Goal: Task Accomplishment & Management: Manage account settings

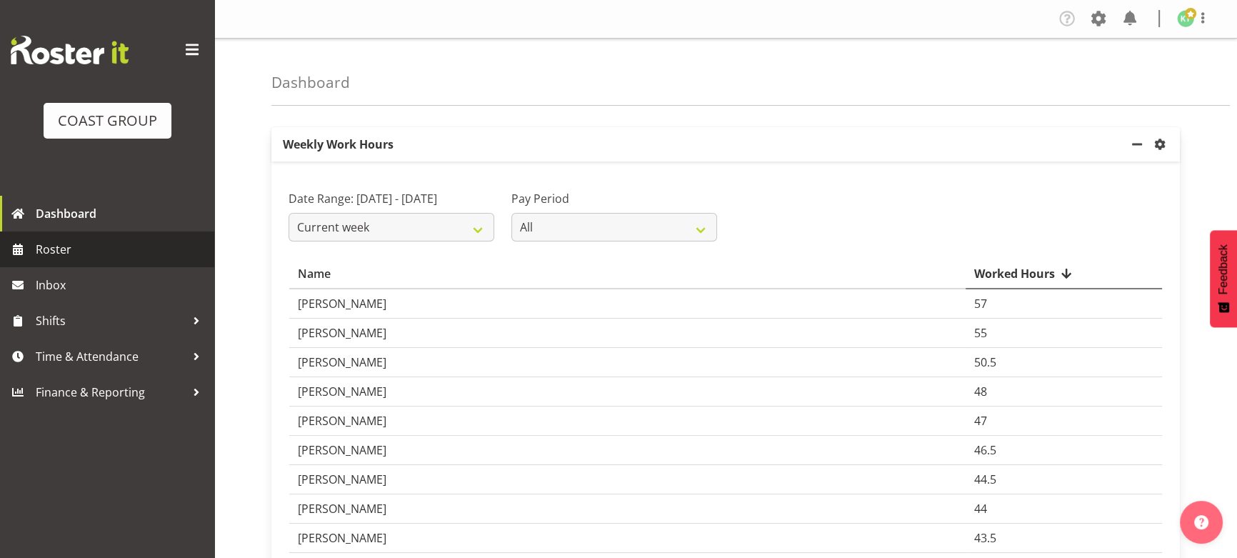
click at [71, 250] on span "Roster" at bounding box center [121, 249] width 171 height 21
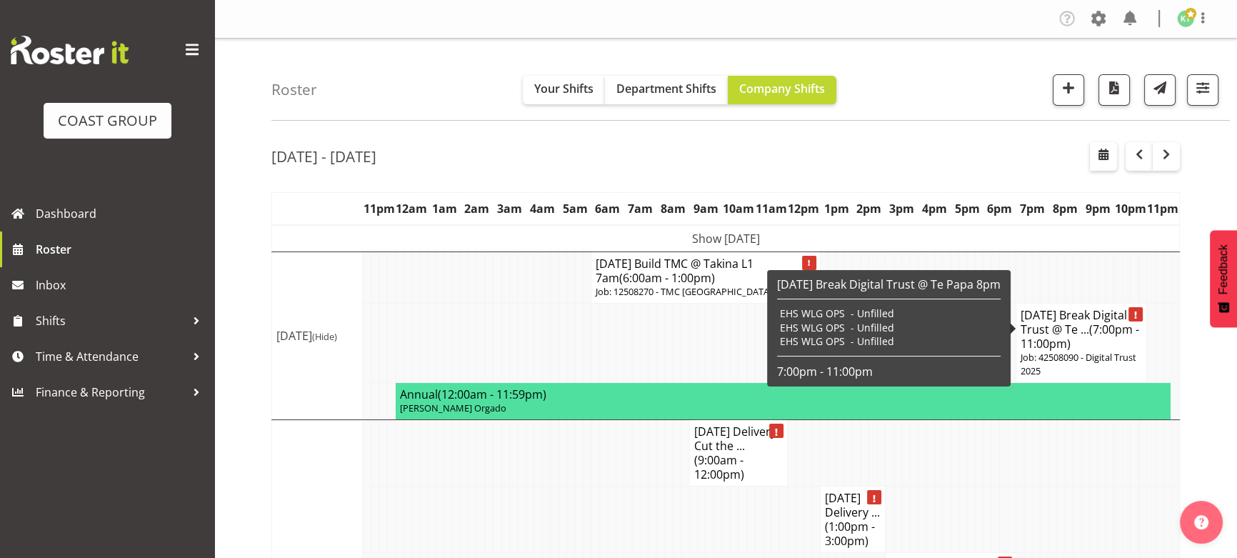
click at [1048, 346] on span "(7:00pm - 11:00pm)" at bounding box center [1079, 336] width 119 height 30
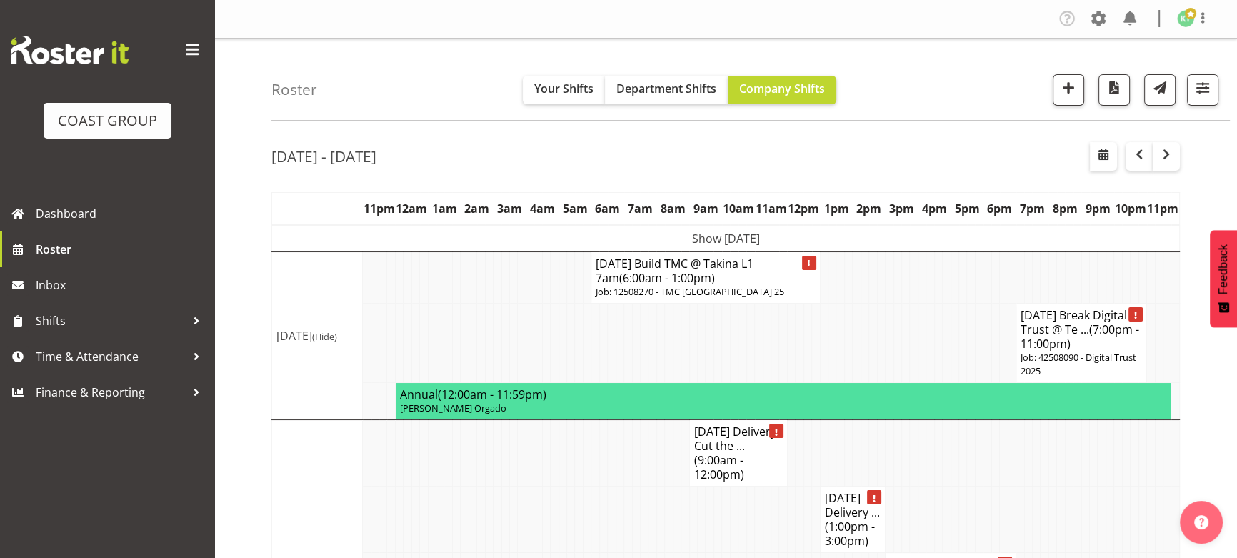
select select
select select "7"
select select "2025"
select select "19"
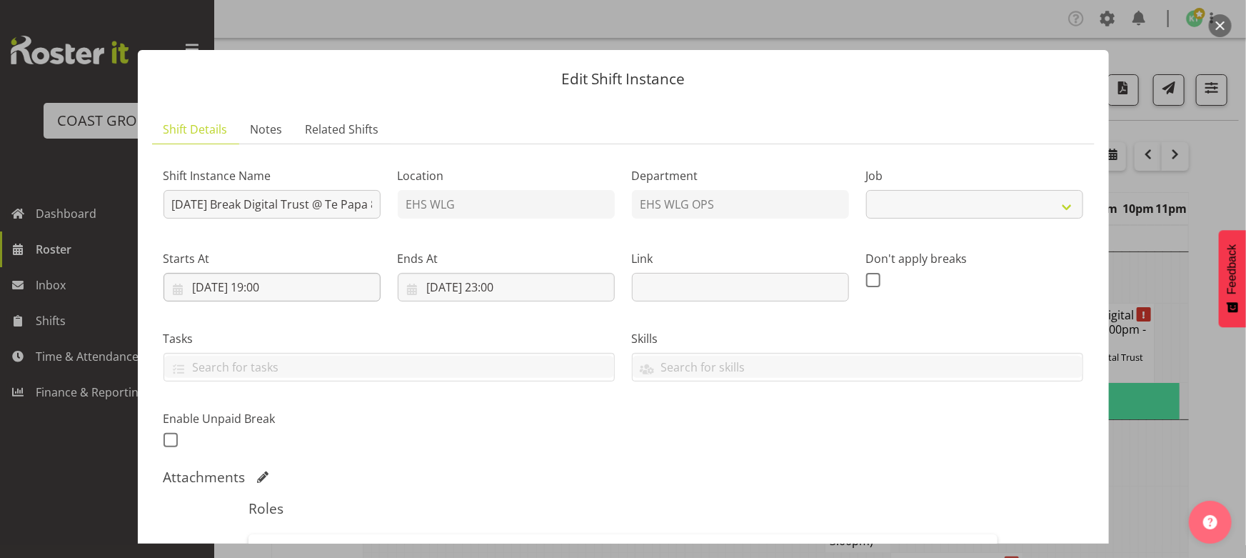
select select "9073"
click at [301, 291] on input "12/08/2025, 19:00" at bounding box center [272, 287] width 217 height 29
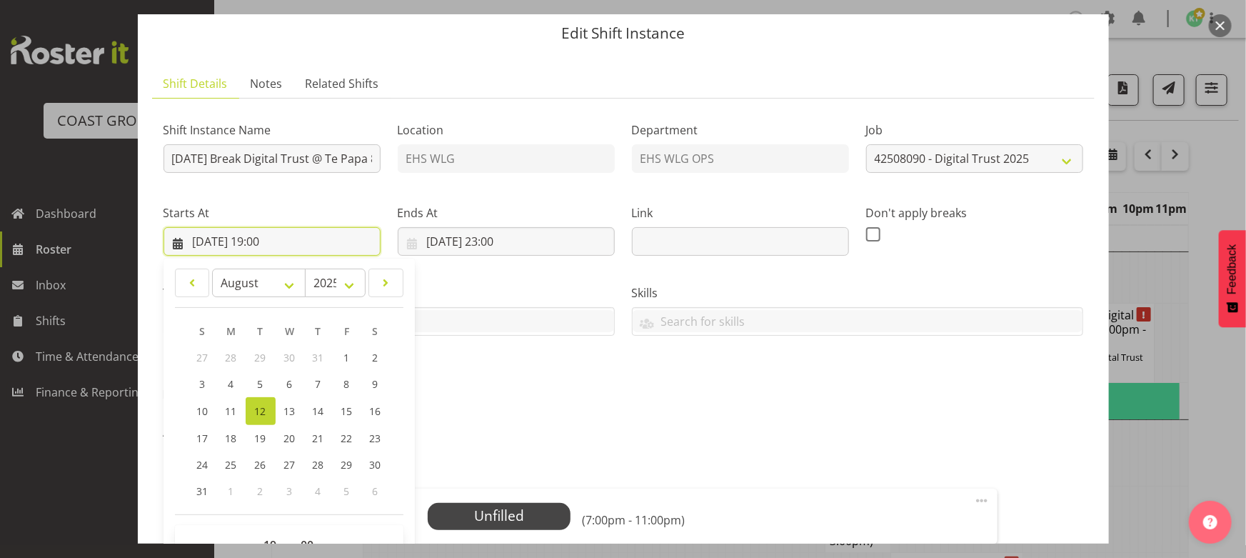
scroll to position [64, 0]
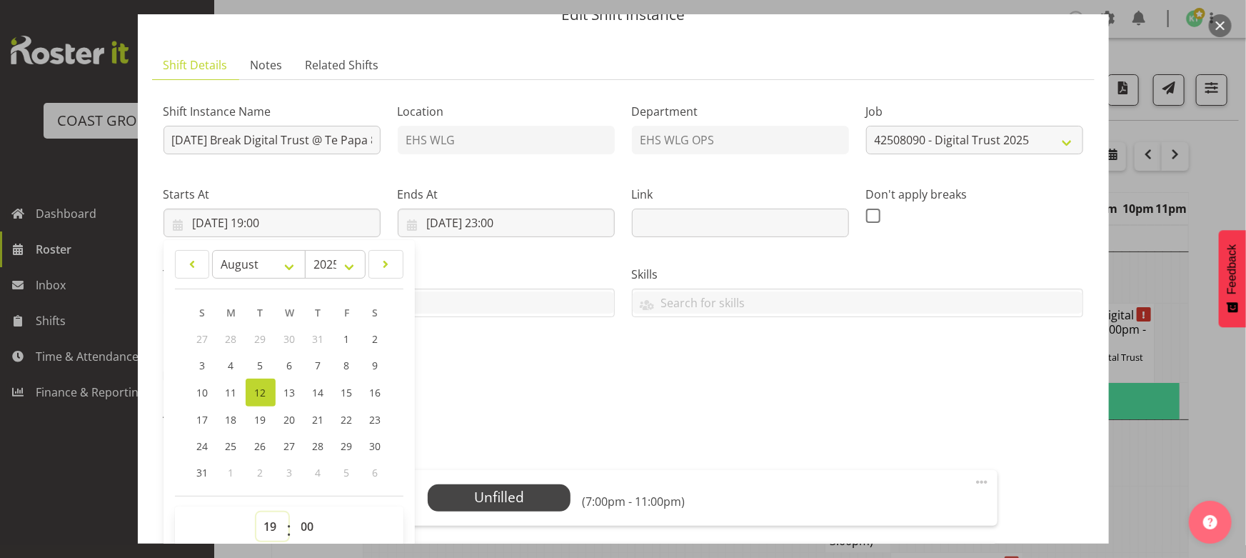
click at [259, 516] on select "00 01 02 03 04 05 06 07 08 09 10 11 12 13 14 15 16 17 18 19 20 21 22 23" at bounding box center [272, 526] width 32 height 29
select select "18"
click at [256, 512] on select "00 01 02 03 04 05 06 07 08 09 10 11 12 13 14 15 16 17 18 19 20 21 22 23" at bounding box center [272, 526] width 32 height 29
type input "12/08/2025, 18:00"
click at [484, 224] on input "12/08/2025, 23:00" at bounding box center [506, 223] width 217 height 29
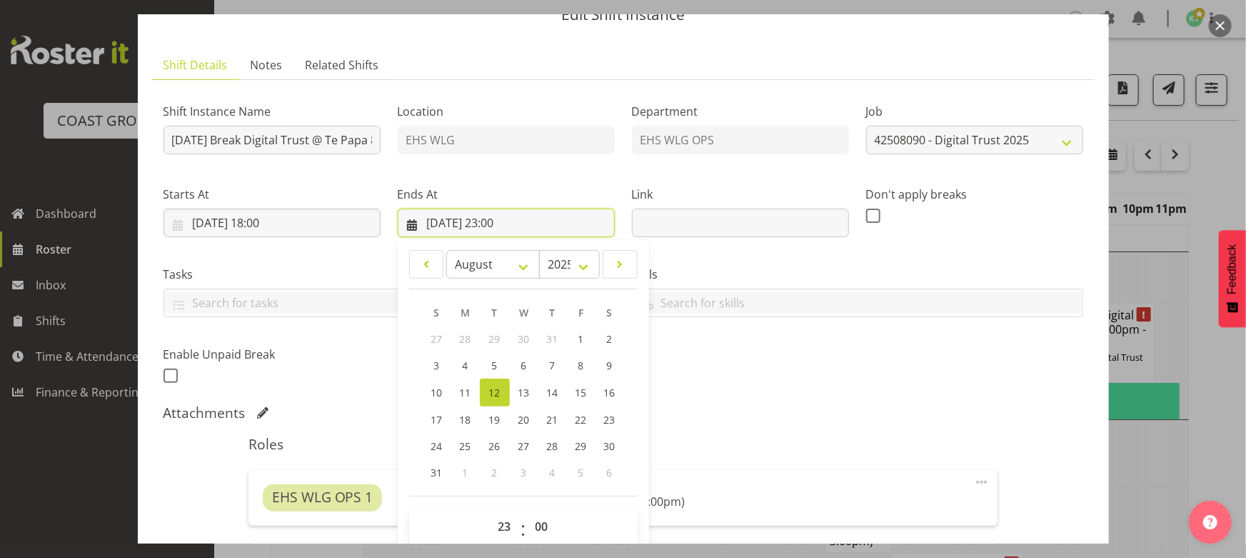
scroll to position [194, 0]
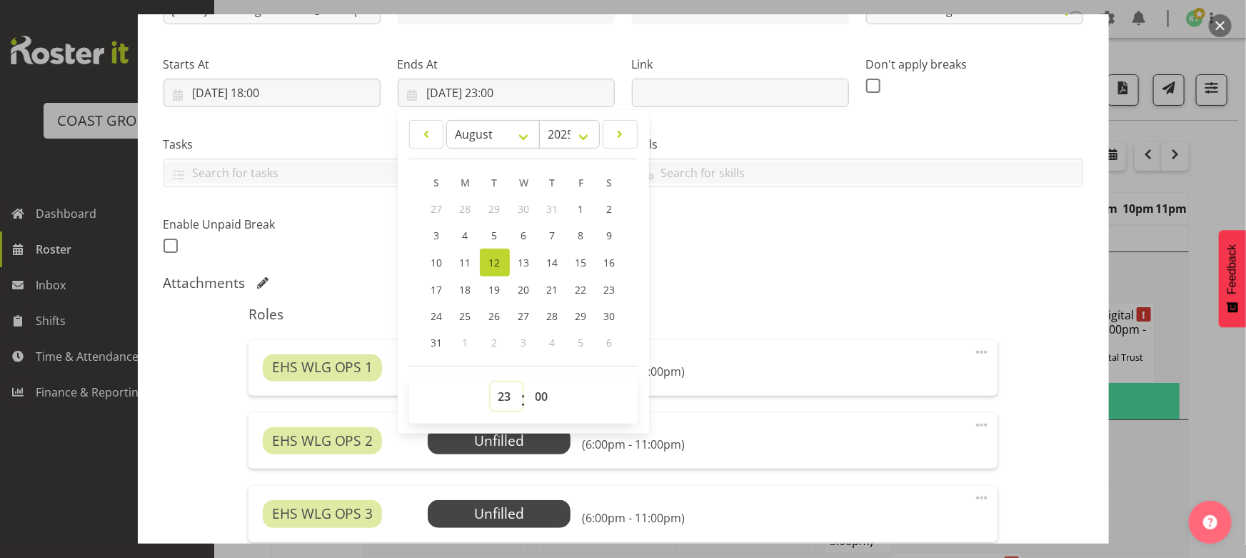
click at [506, 395] on select "00 01 02 03 04 05 06 07 08 09 10 11 12 13 14 15 16 17 18 19 20 21 22 23" at bounding box center [507, 396] width 32 height 29
select select "22"
click at [491, 382] on select "00 01 02 03 04 05 06 07 08 09 10 11 12 13 14 15 16 17 18 19 20 21 22 23" at bounding box center [507, 396] width 32 height 29
type input "12/08/2025, 22:00"
drag, startPoint x: 824, startPoint y: 238, endPoint x: 793, endPoint y: 249, distance: 33.4
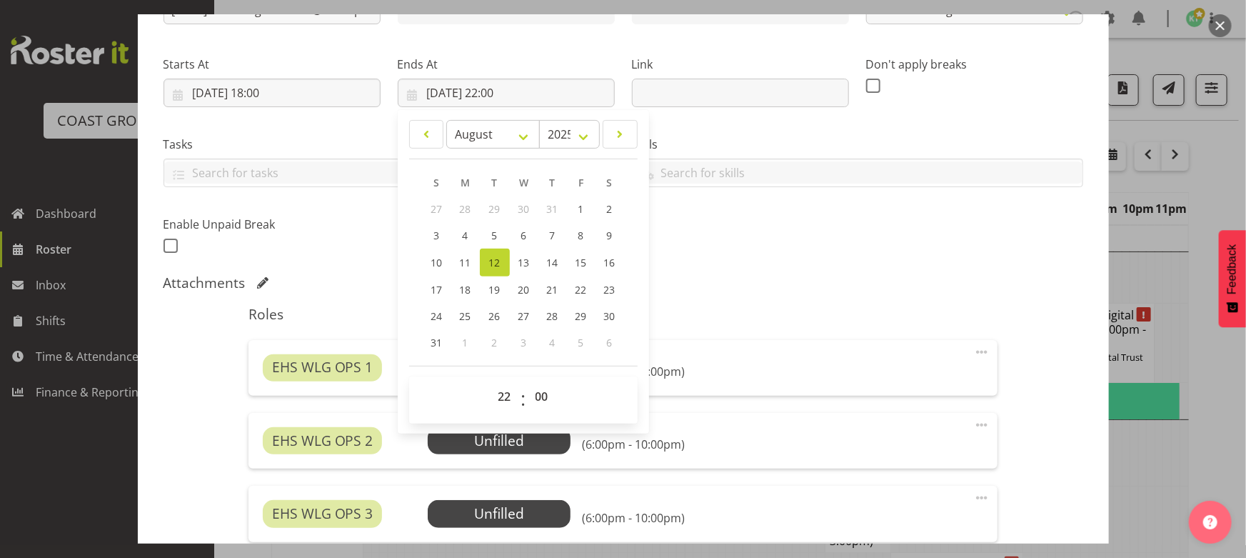
click at [822, 239] on div "Shift Instance Name AUG 25 Break Digital Trust @ Te Papa 8pm Location EHS WLG D…" at bounding box center [623, 109] width 937 height 313
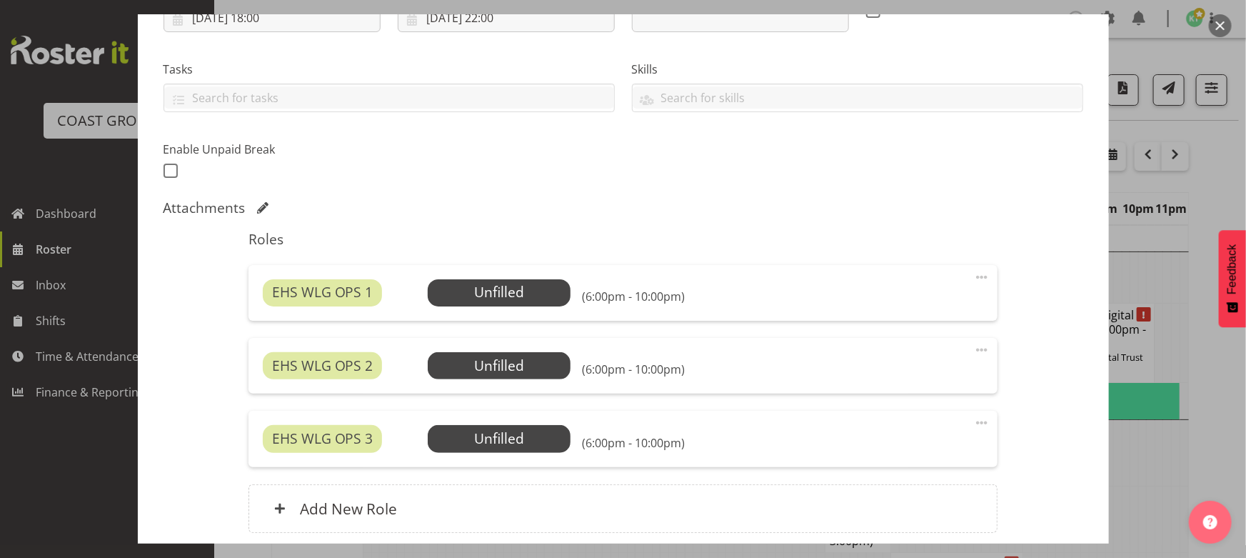
scroll to position [324, 0]
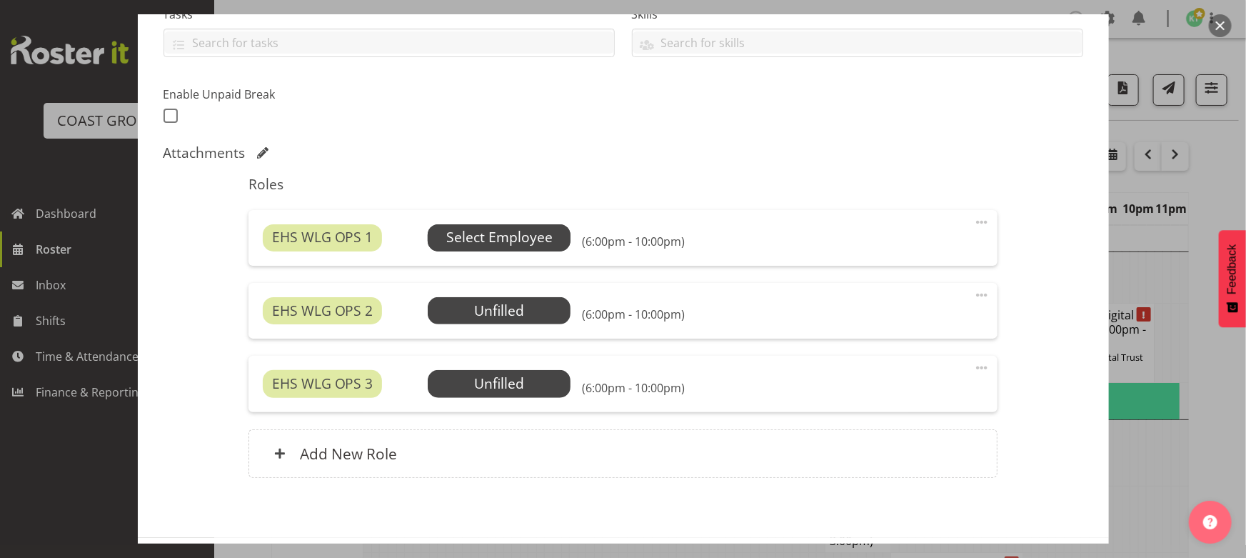
click at [548, 243] on span "Select Employee" at bounding box center [499, 237] width 106 height 21
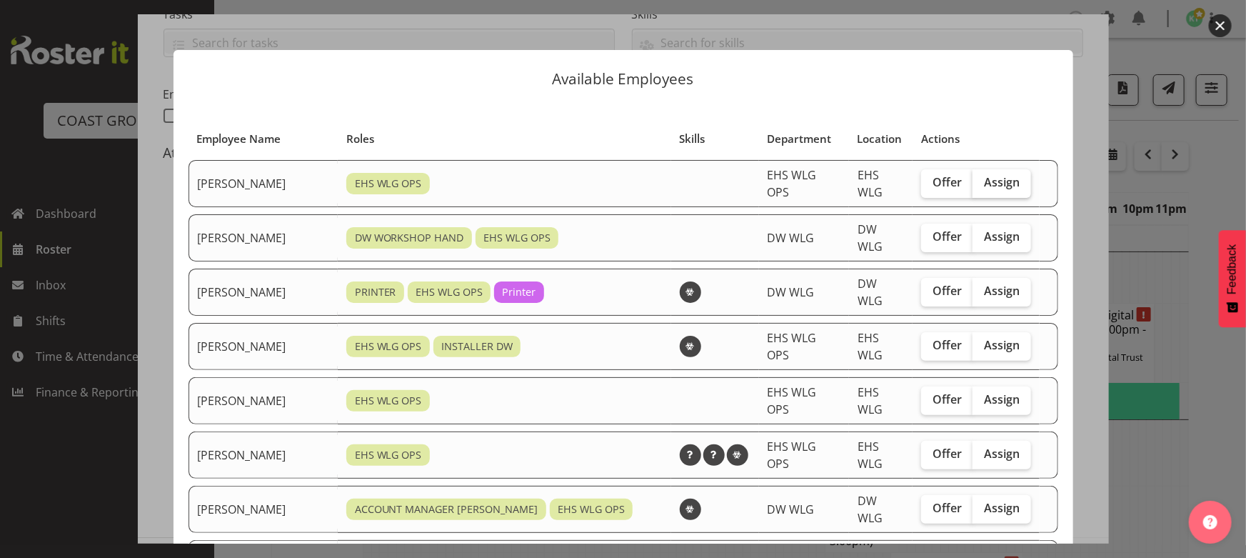
drag, startPoint x: 1002, startPoint y: 180, endPoint x: 1007, endPoint y: 174, distance: 7.6
click at [1003, 178] on span "Assign" at bounding box center [1002, 182] width 36 height 14
click at [982, 178] on input "Assign" at bounding box center [977, 182] width 9 height 9
checkbox input "true"
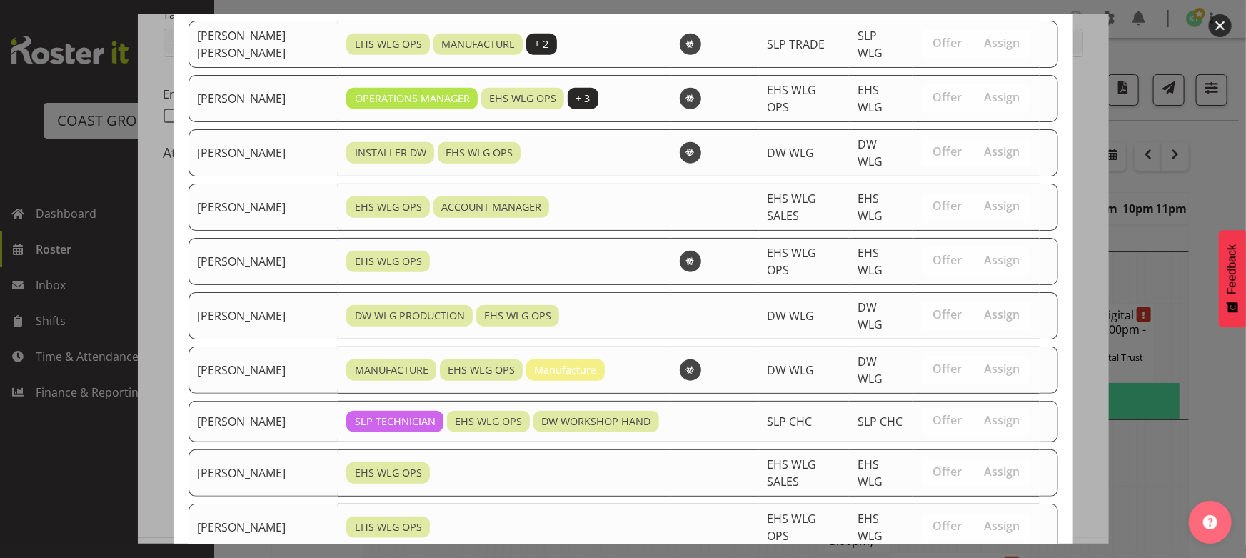
scroll to position [521, 0]
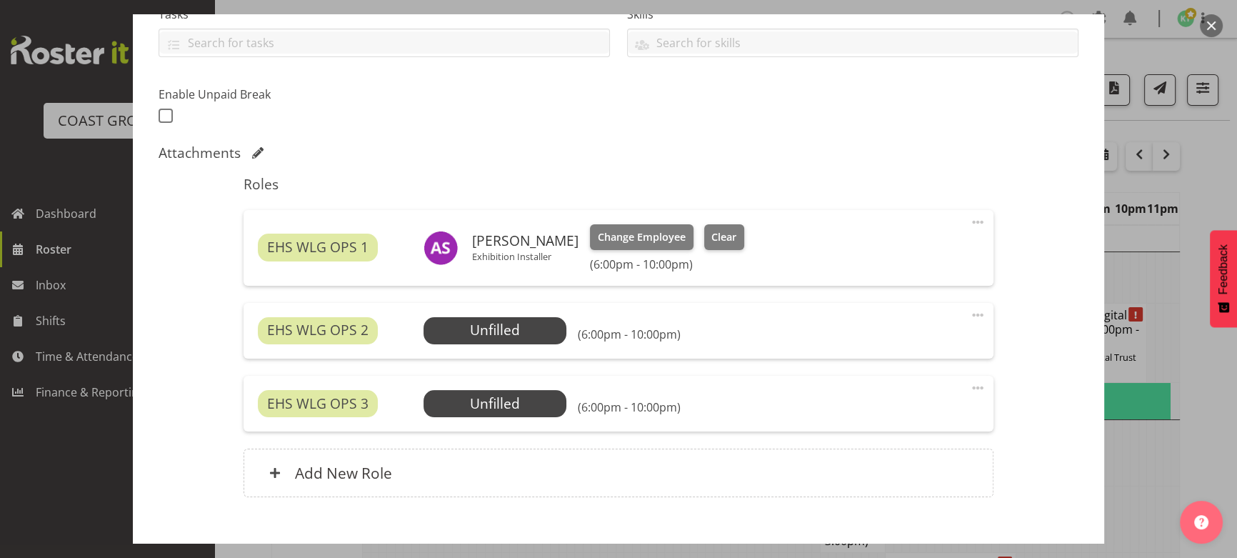
click at [543, 343] on div "EHS WLG OPS 2 Unfilled Select Employee (6:00pm - 10:00pm) Edit Cover Role Delete" at bounding box center [618, 331] width 749 height 56
click at [551, 330] on span "Select Employee" at bounding box center [494, 330] width 143 height 27
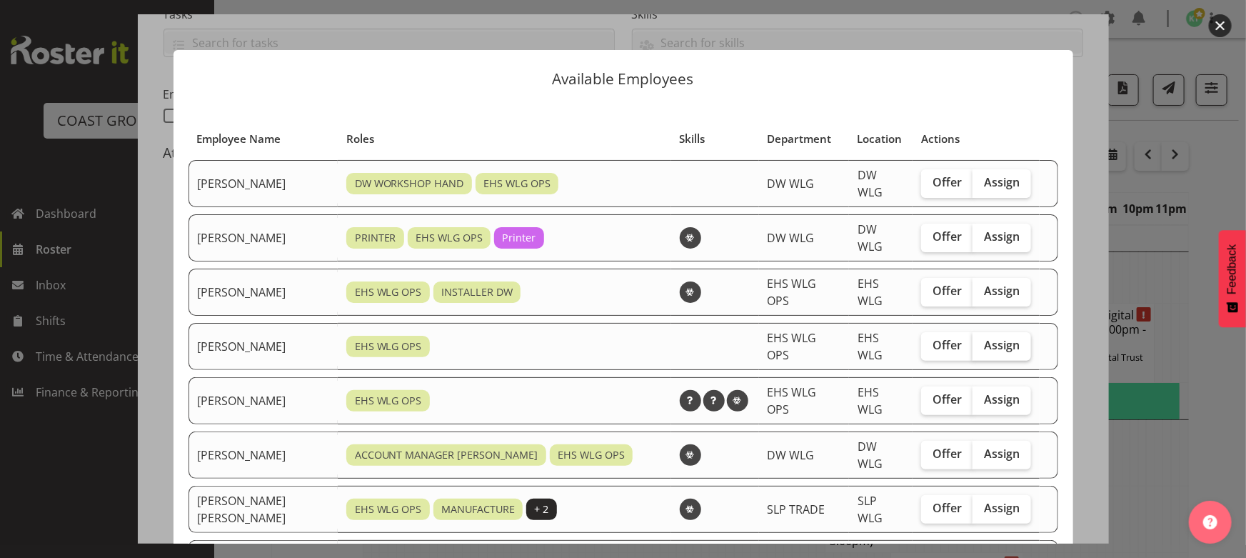
click at [998, 338] on span "Assign" at bounding box center [1002, 345] width 36 height 14
click at [982, 341] on input "Assign" at bounding box center [977, 345] width 9 height 9
checkbox input "true"
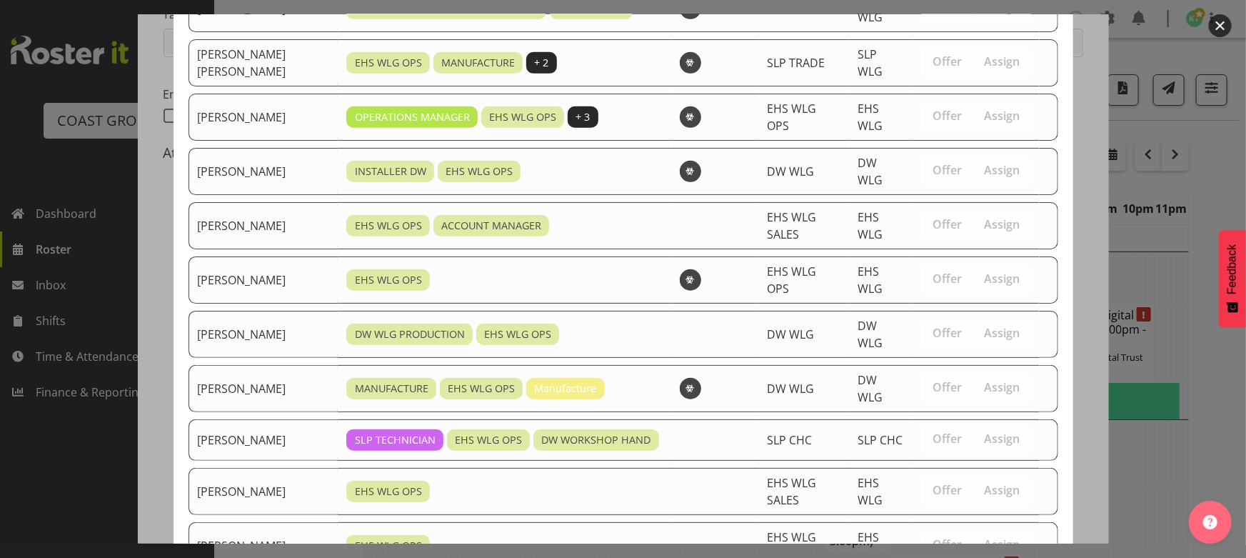
scroll to position [473, 0]
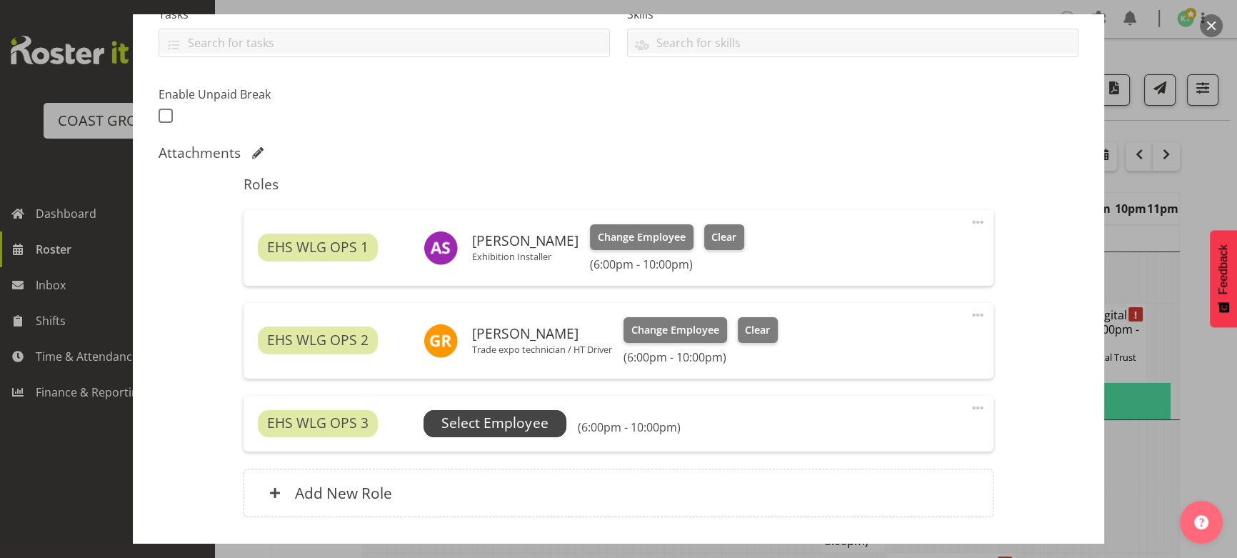
click at [523, 413] on span "Select Employee" at bounding box center [494, 423] width 143 height 27
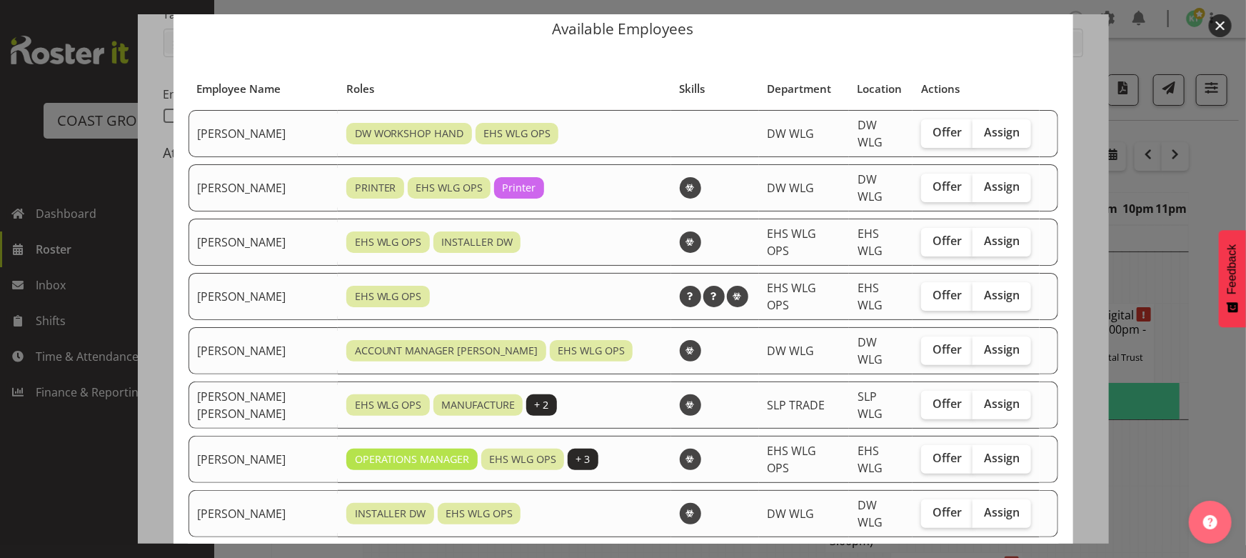
scroll to position [64, 0]
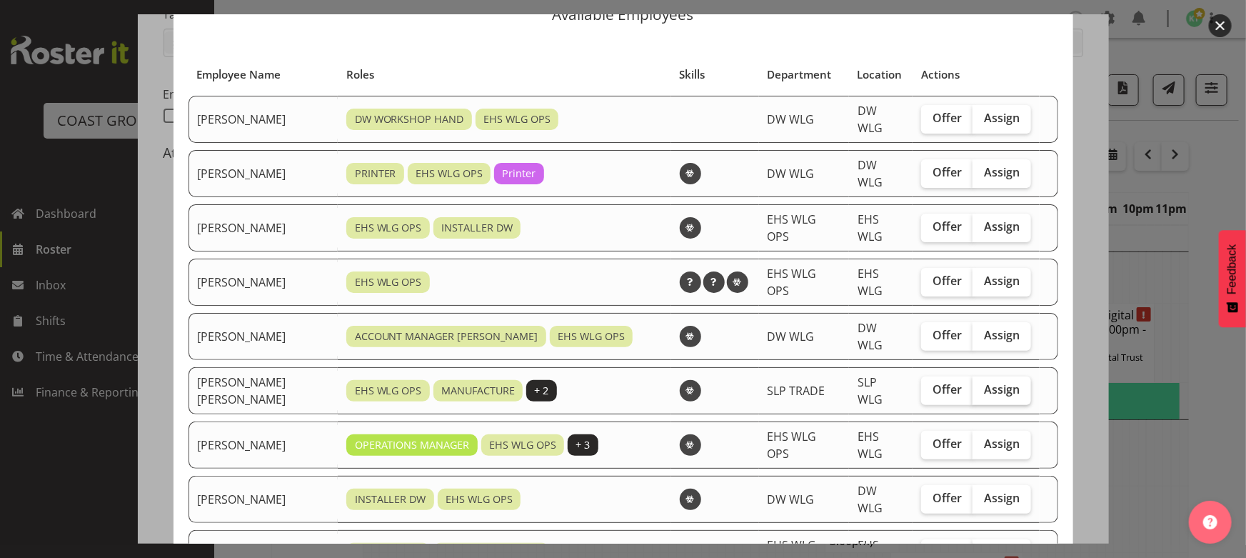
click at [984, 382] on span "Assign" at bounding box center [1002, 389] width 36 height 14
click at [978, 385] on input "Assign" at bounding box center [977, 389] width 9 height 9
checkbox input "true"
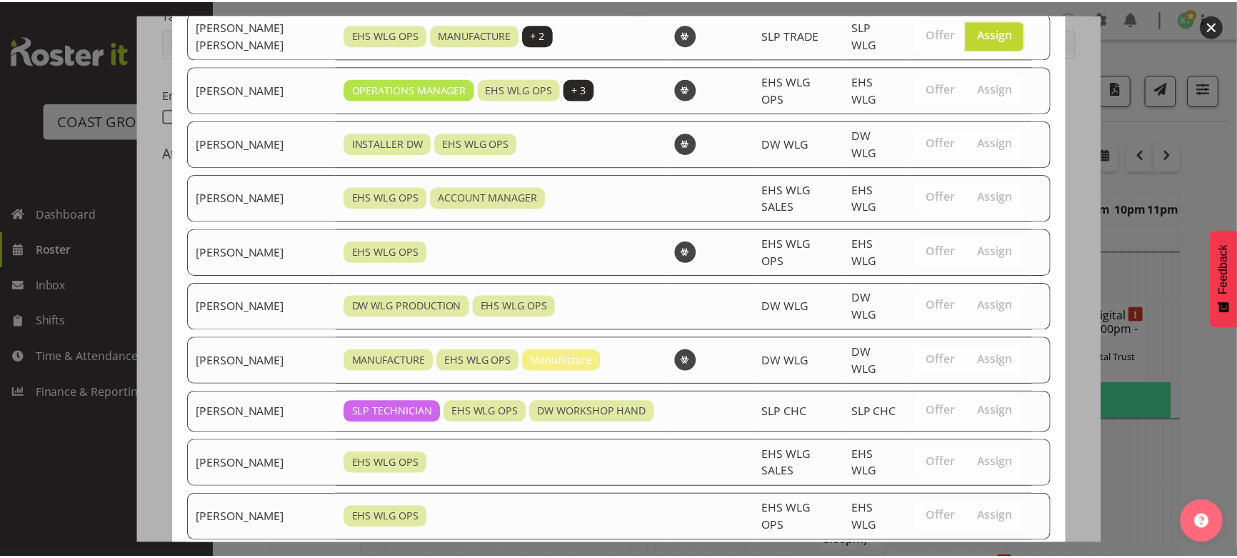
scroll to position [424, 0]
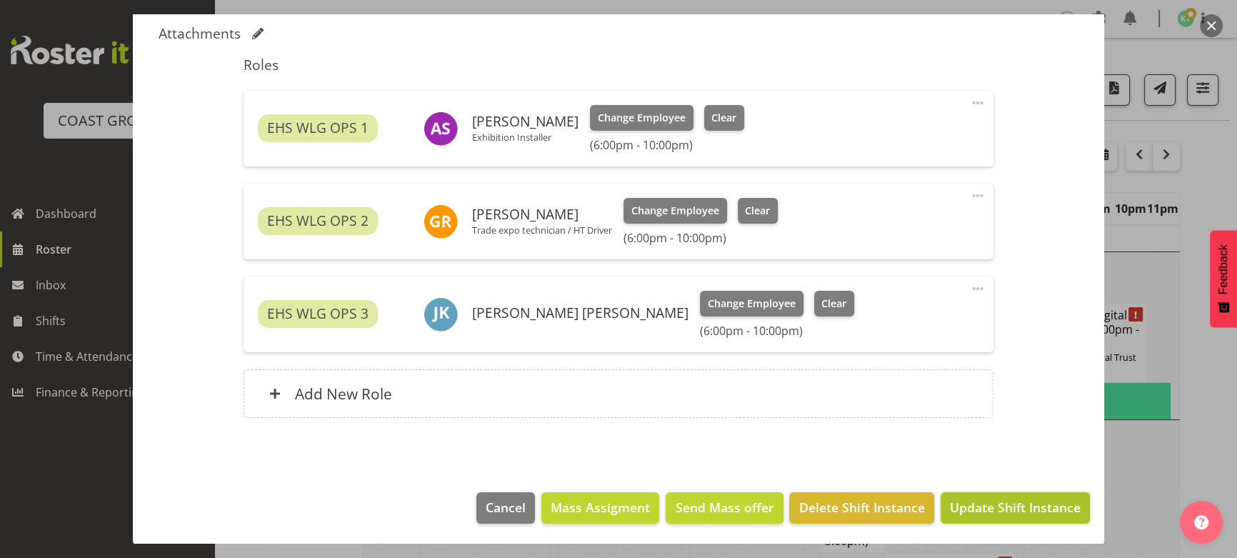
click at [1023, 501] on span "Update Shift Instance" at bounding box center [1015, 507] width 131 height 19
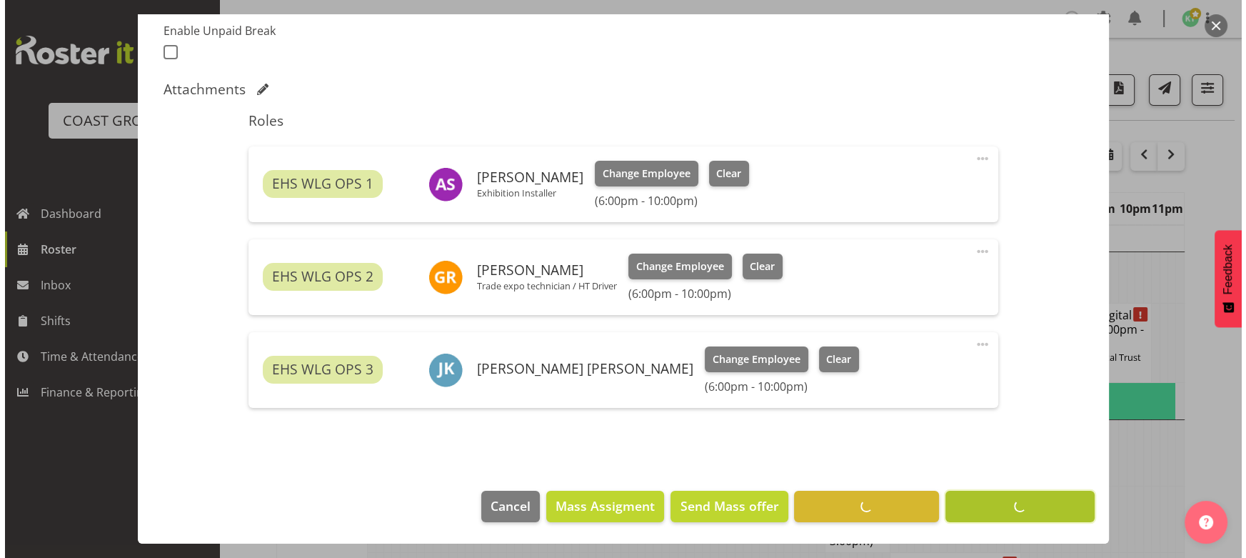
scroll to position [386, 0]
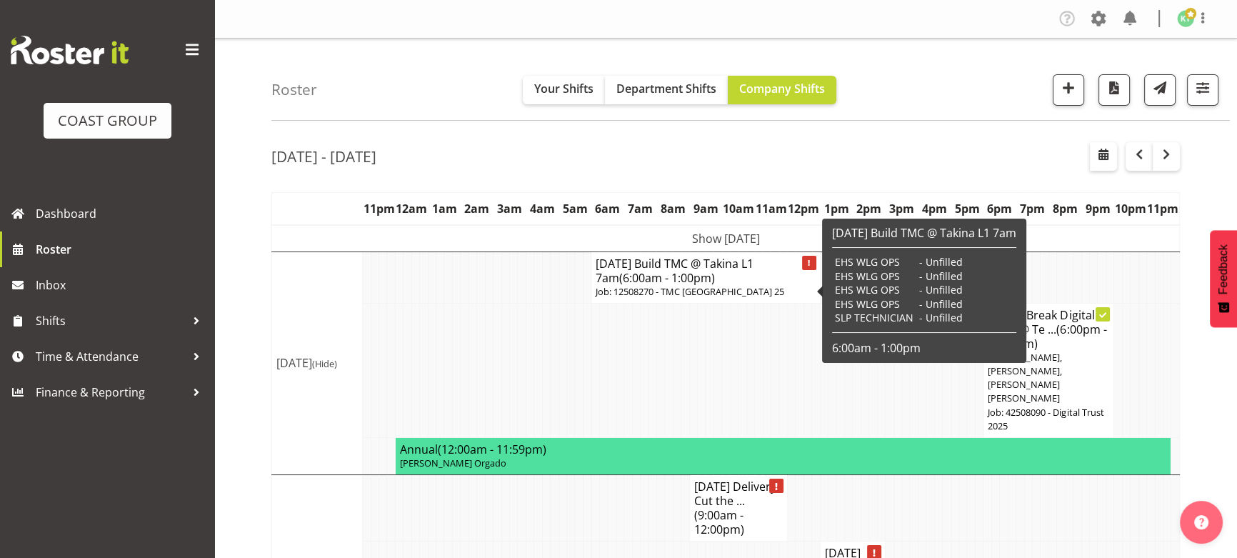
click at [663, 289] on p "Job: 12508270 - TMC Wellington 25" at bounding box center [705, 292] width 219 height 14
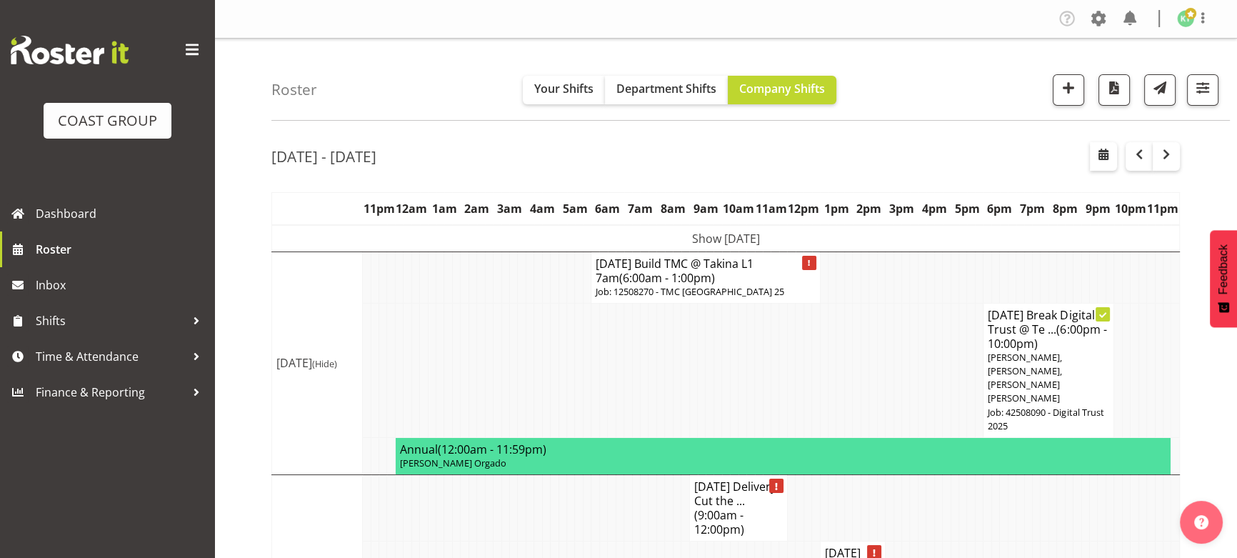
select select
select select "7"
select select "2025"
select select "13"
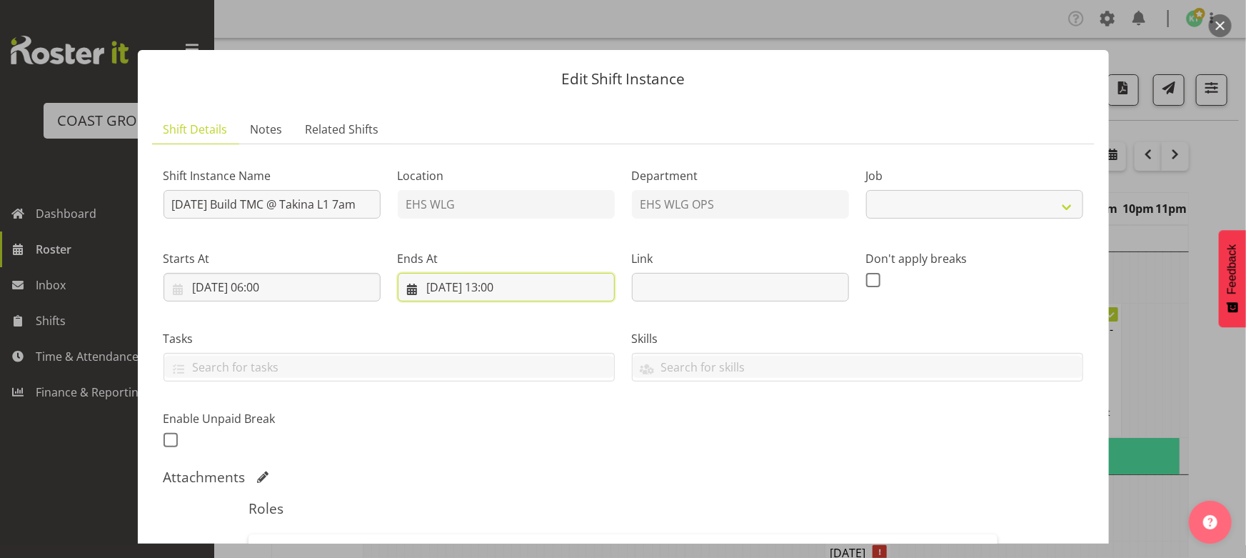
click at [516, 291] on input "12/08/2025, 13:00" at bounding box center [506, 287] width 217 height 29
select select "10394"
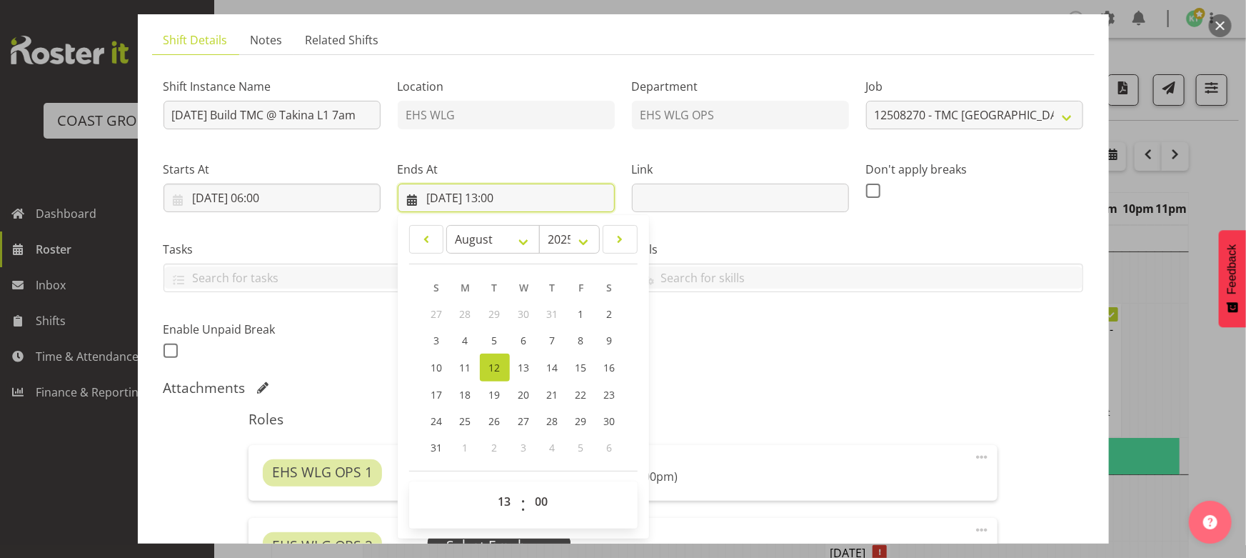
scroll to position [194, 0]
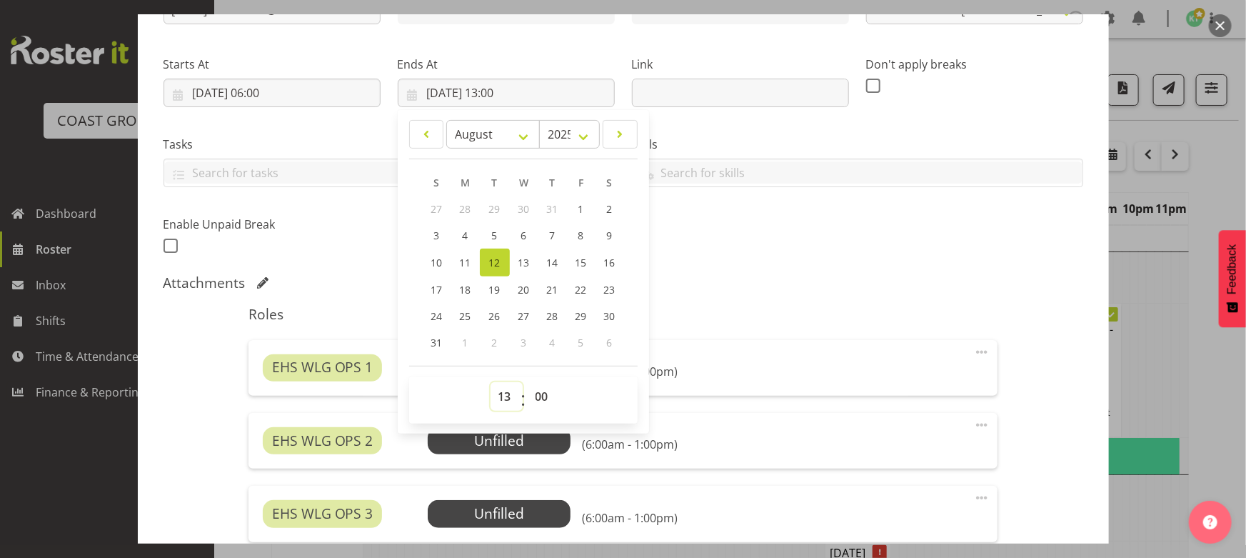
click at [506, 388] on select "00 01 02 03 04 05 06 07 08 09 10 11 12 13 14 15 16 17 18 19 20 21 22 23" at bounding box center [507, 396] width 32 height 29
select select "11"
click at [491, 382] on select "00 01 02 03 04 05 06 07 08 09 10 11 12 13 14 15 16 17 18 19 20 21 22 23" at bounding box center [507, 396] width 32 height 29
type input "12/08/2025, 11:00"
click at [805, 260] on div "Shift Instance Name AUG 25 Build TMC @ Takina L1 7am Location EHS WLG Departmen…" at bounding box center [623, 109] width 937 height 313
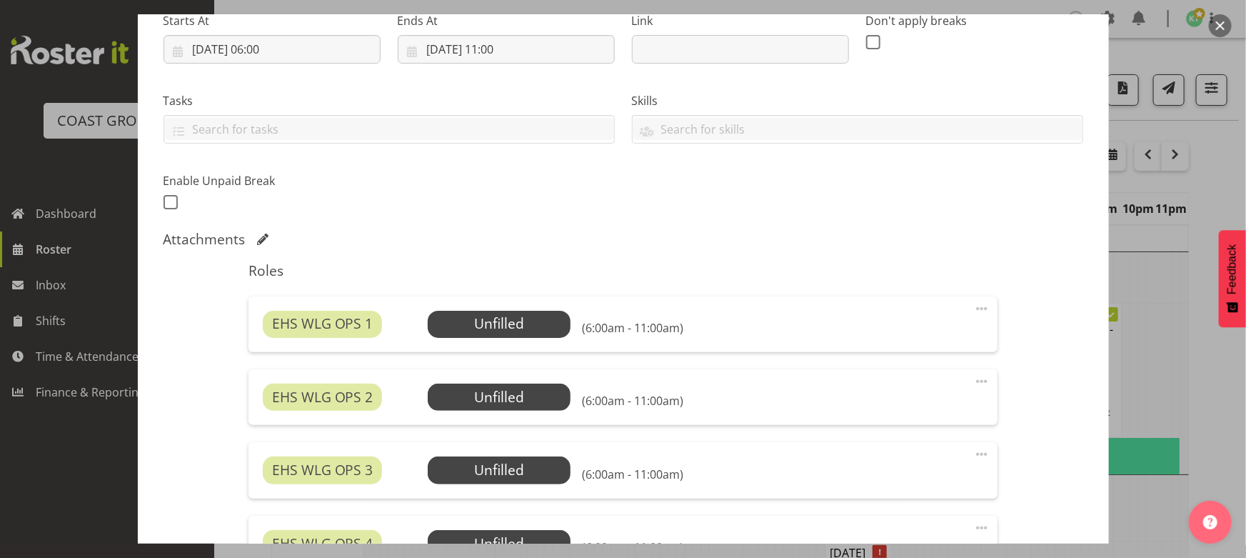
scroll to position [259, 0]
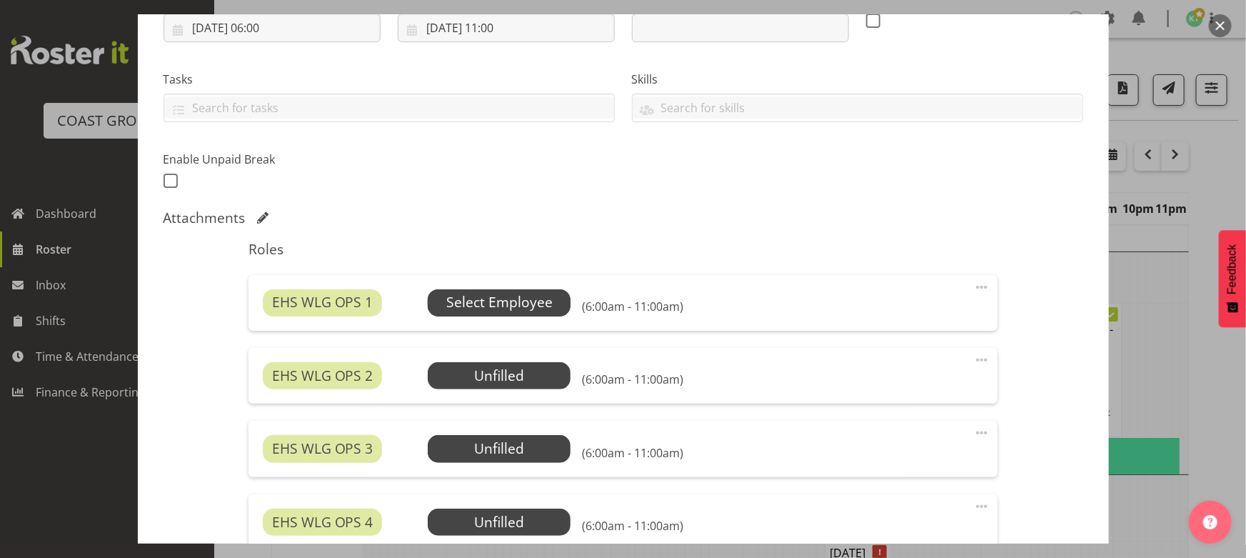
click at [503, 301] on span "Select Employee" at bounding box center [499, 302] width 106 height 21
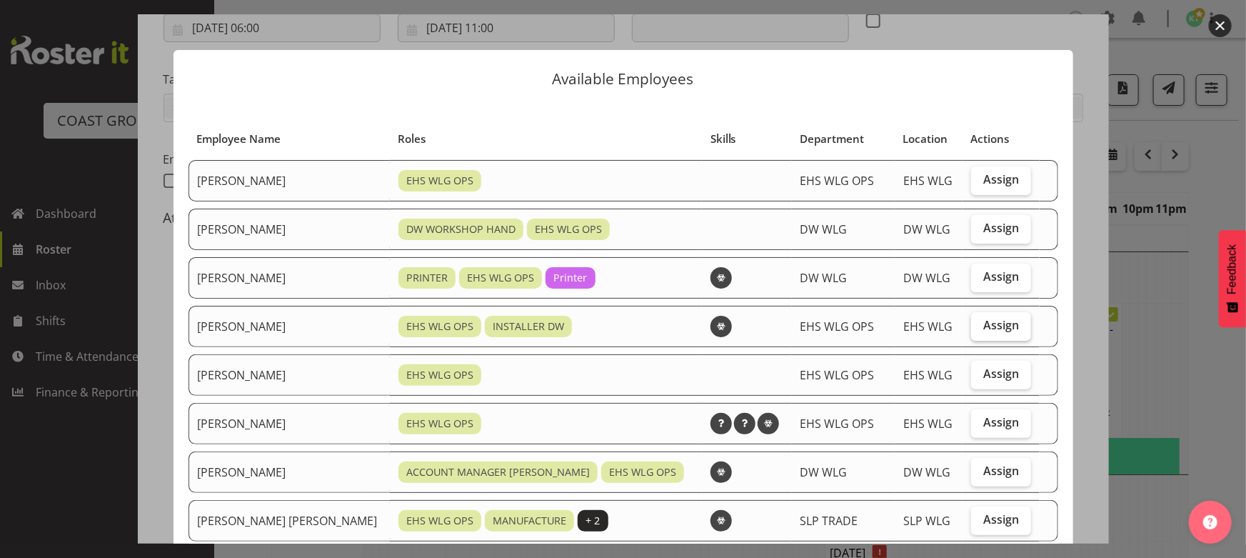
drag, startPoint x: 967, startPoint y: 326, endPoint x: 957, endPoint y: 319, distance: 11.9
click at [983, 324] on span "Assign" at bounding box center [1001, 325] width 36 height 14
click at [971, 324] on input "Assign" at bounding box center [975, 325] width 9 height 9
checkbox input "true"
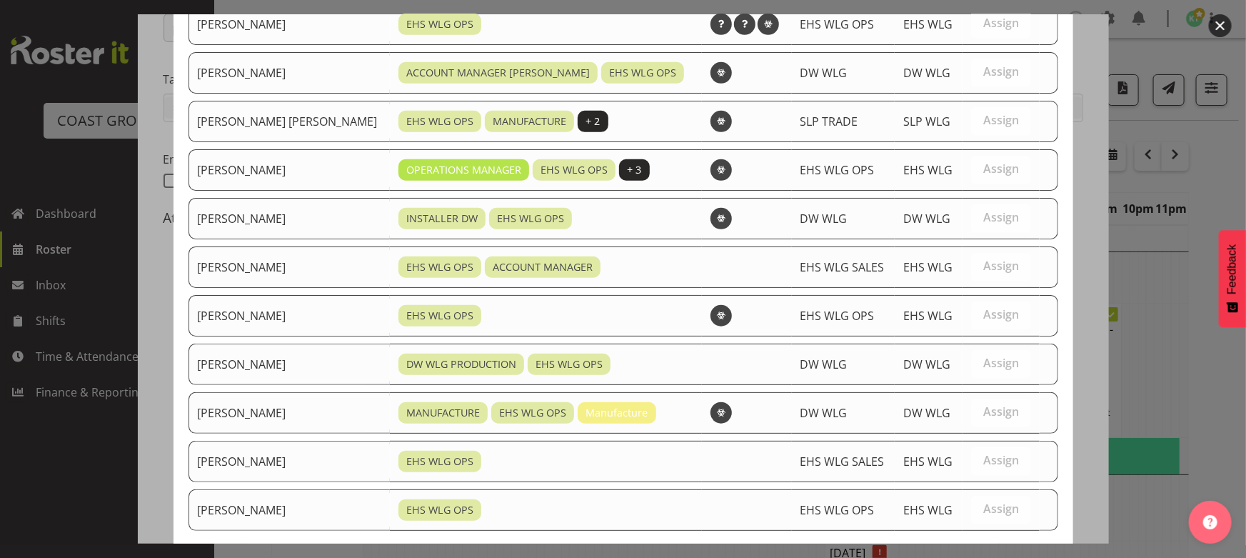
scroll to position [473, 0]
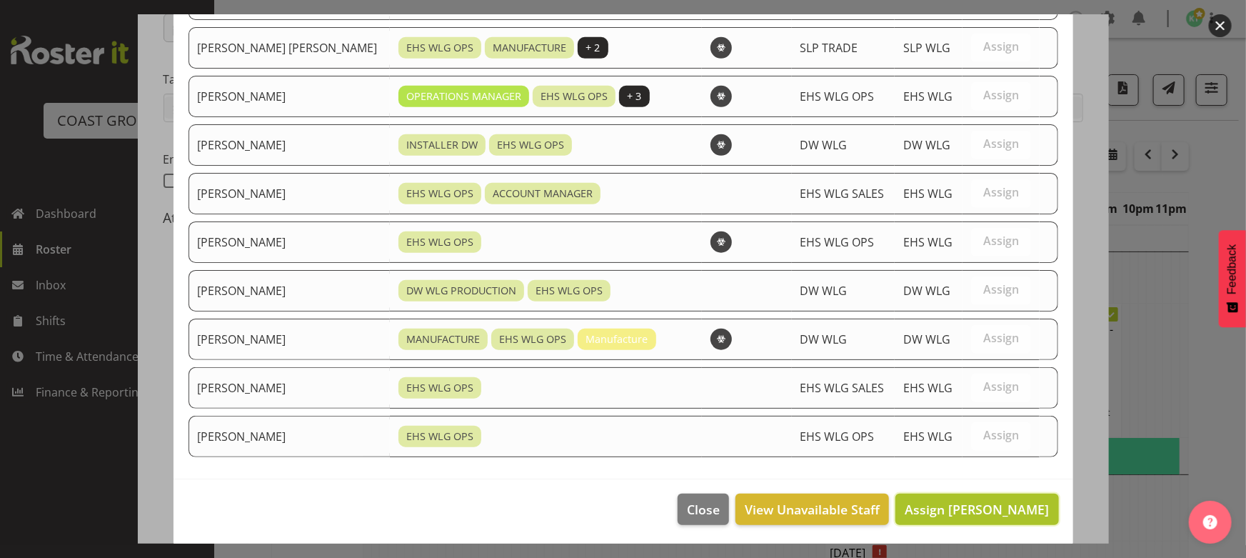
click at [946, 511] on span "Assign Darryl Burns" at bounding box center [977, 509] width 144 height 17
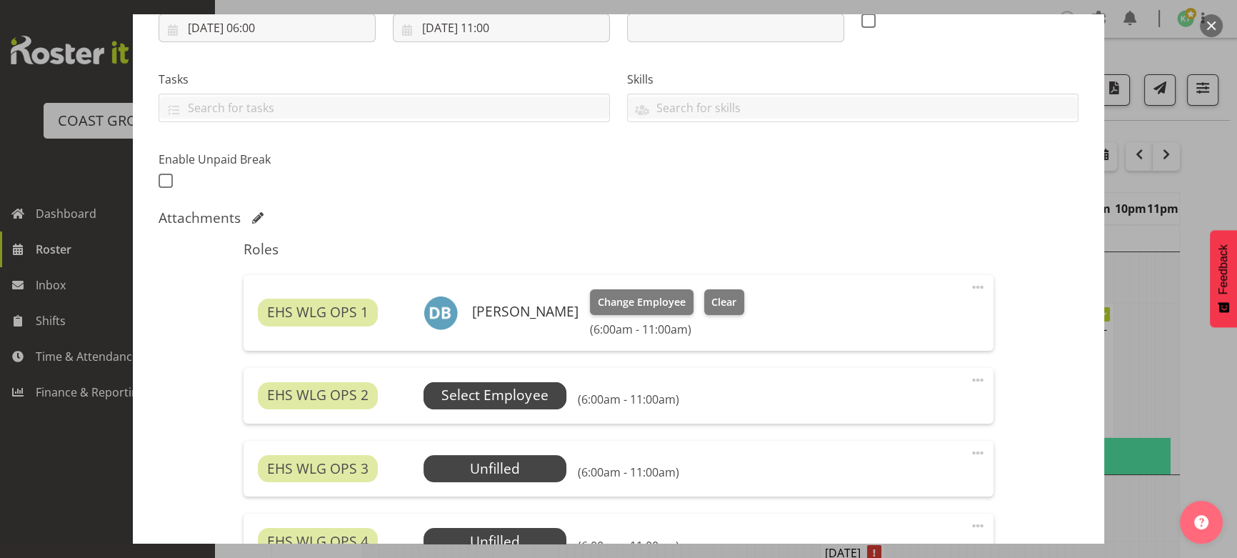
click at [563, 395] on span "Select Employee" at bounding box center [494, 395] width 143 height 27
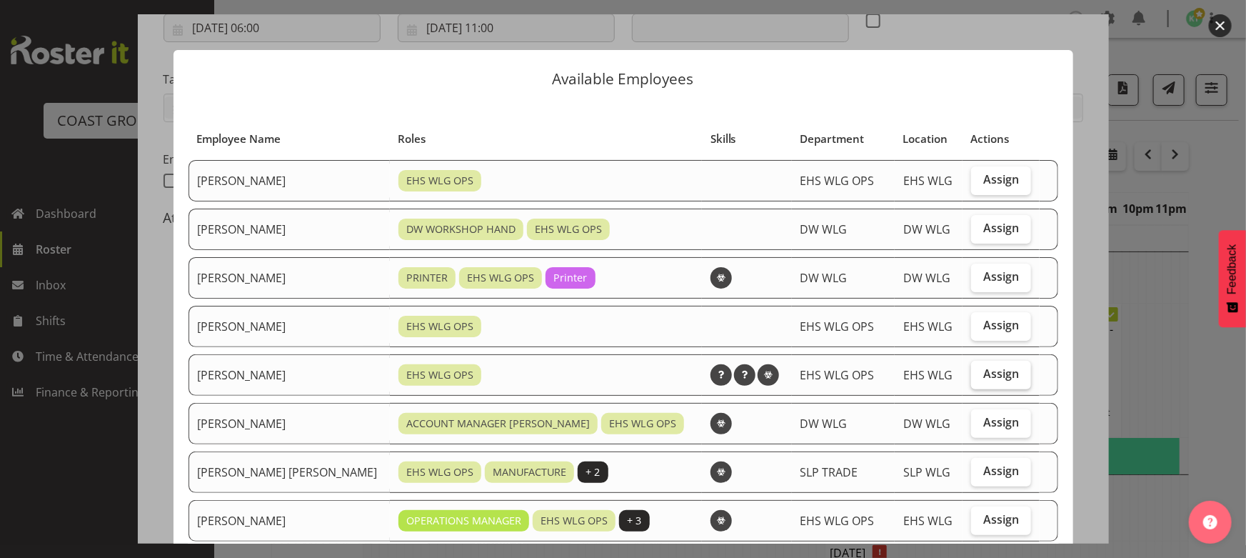
drag, startPoint x: 975, startPoint y: 381, endPoint x: 980, endPoint y: 375, distance: 7.6
click at [975, 380] on label "Assign" at bounding box center [1001, 375] width 60 height 29
click at [975, 378] on input "Assign" at bounding box center [975, 373] width 9 height 9
checkbox input "true"
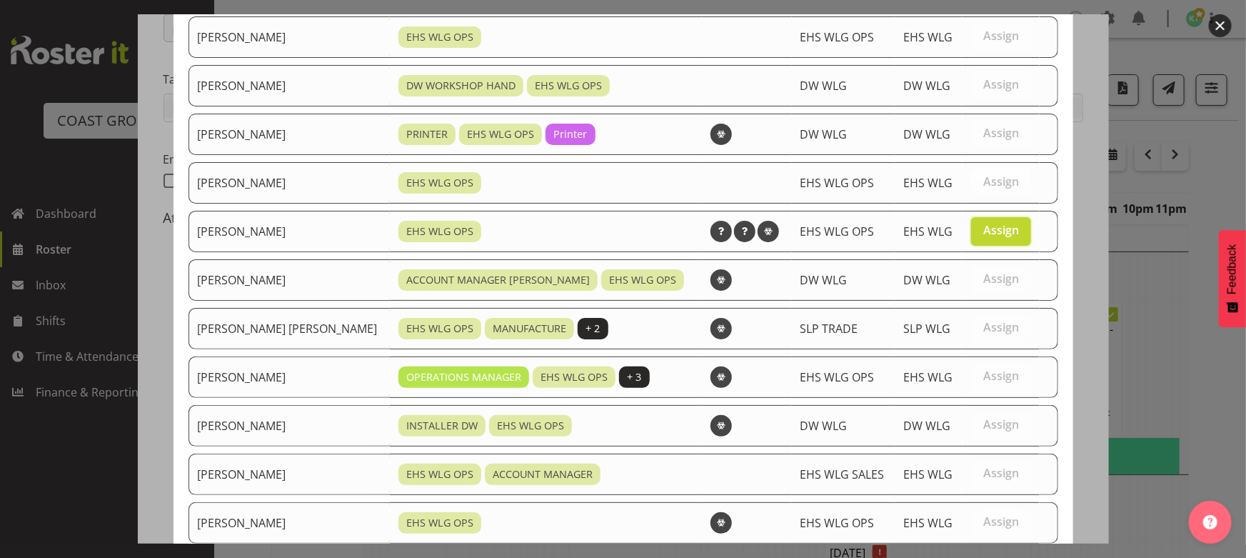
scroll to position [389, 0]
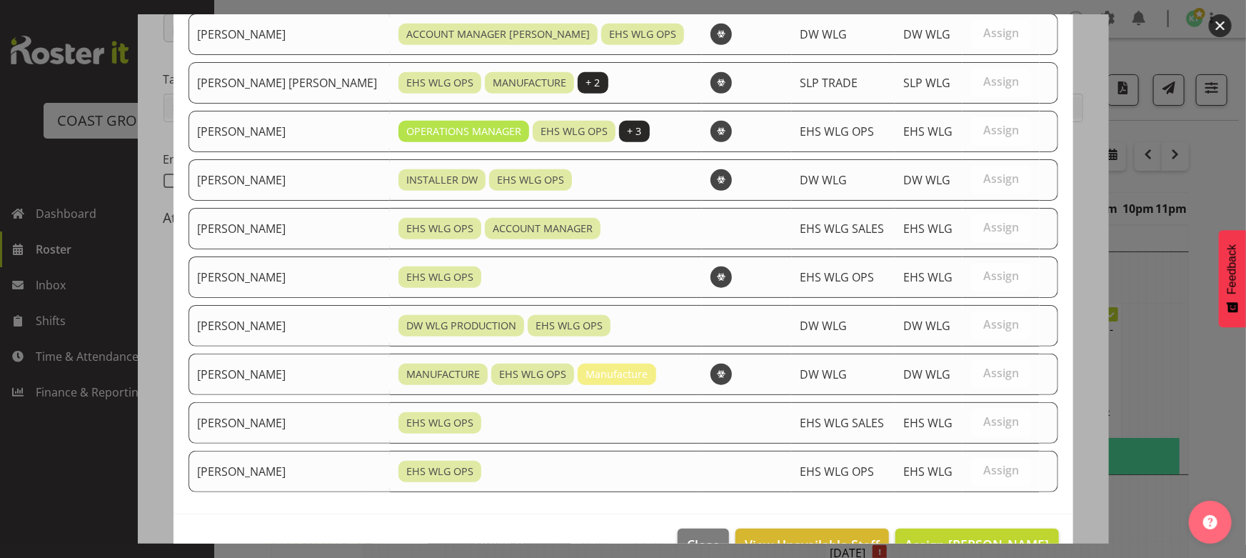
click at [955, 521] on footer "Close View Unavailable Staff Assign Jackson Howsan" at bounding box center [624, 547] width 900 height 67
click at [954, 528] on button "Assign Jackson Howsan" at bounding box center [977, 543] width 163 height 31
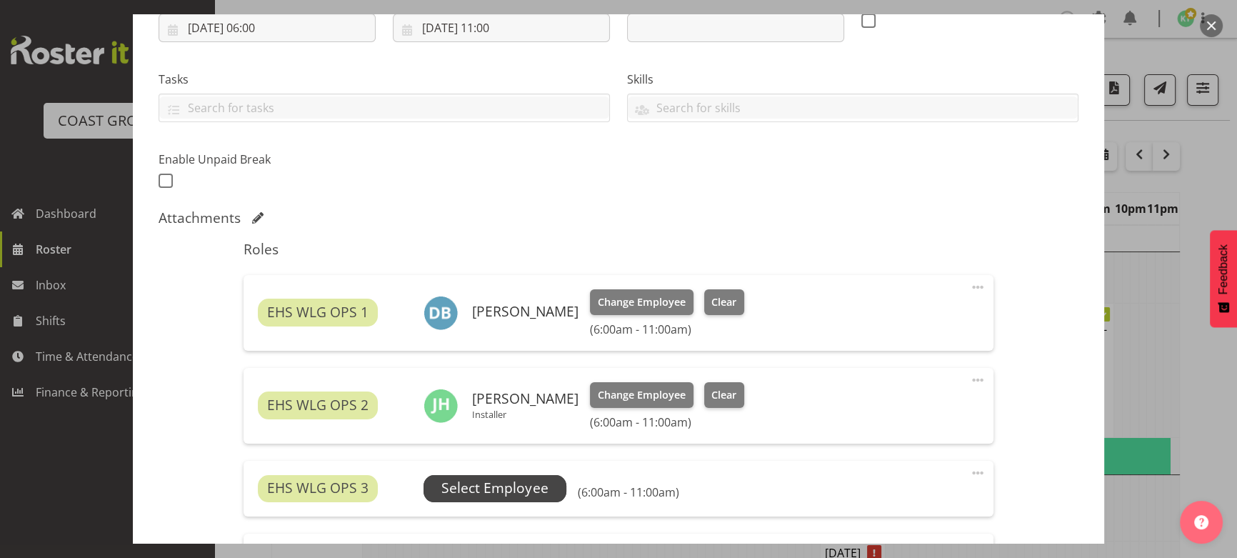
click at [521, 486] on span "Select Employee" at bounding box center [494, 488] width 106 height 21
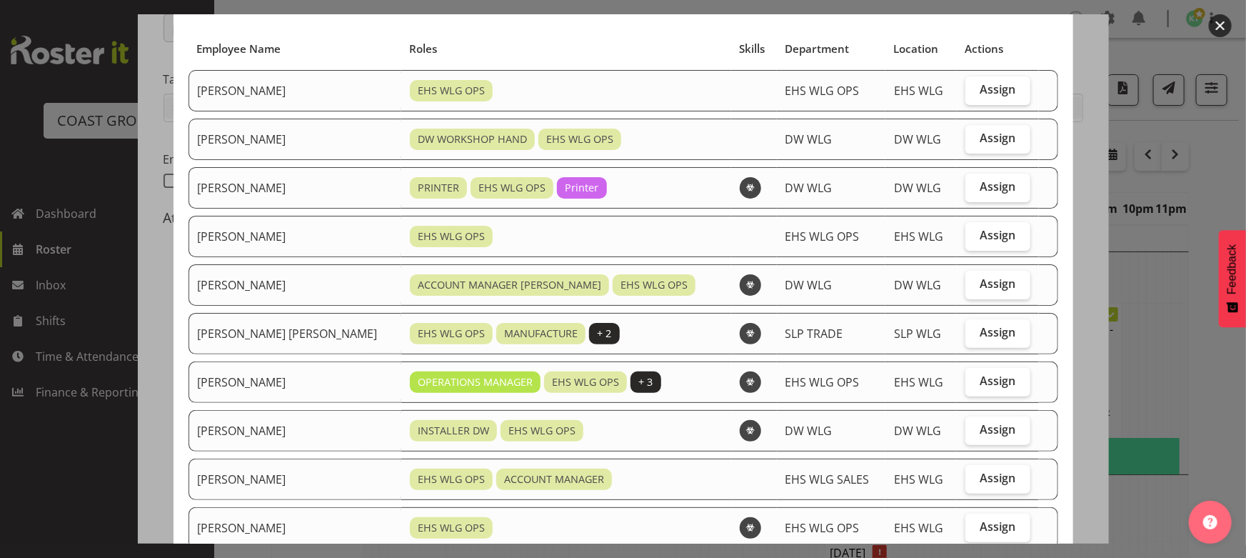
scroll to position [129, 0]
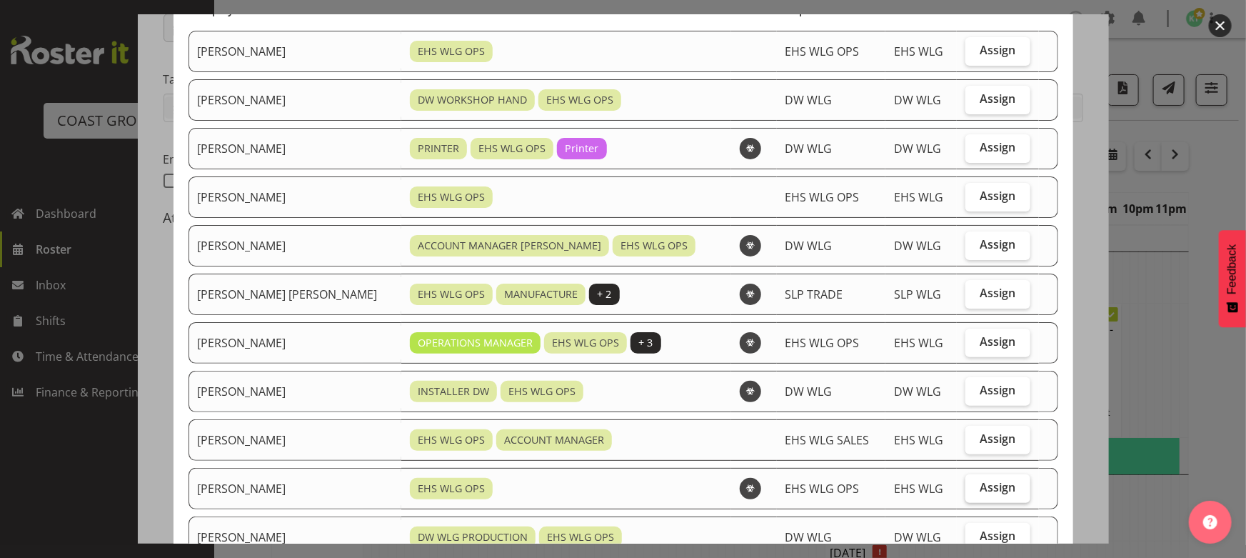
click at [980, 486] on span "Assign" at bounding box center [998, 487] width 36 height 14
click at [974, 486] on input "Assign" at bounding box center [970, 487] width 9 height 9
checkbox input "true"
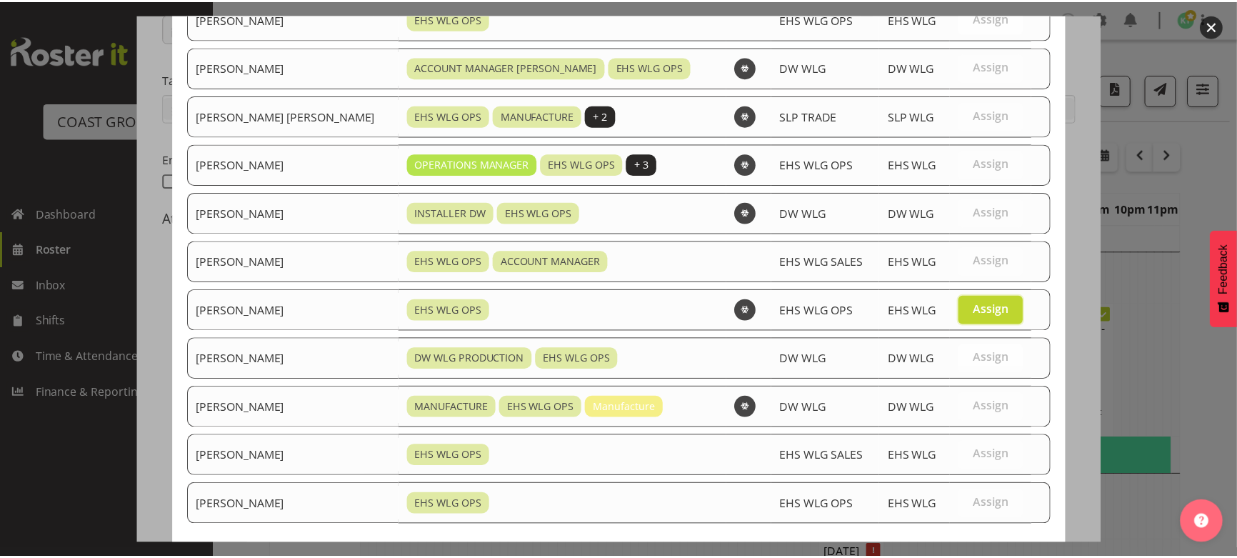
scroll to position [376, 0]
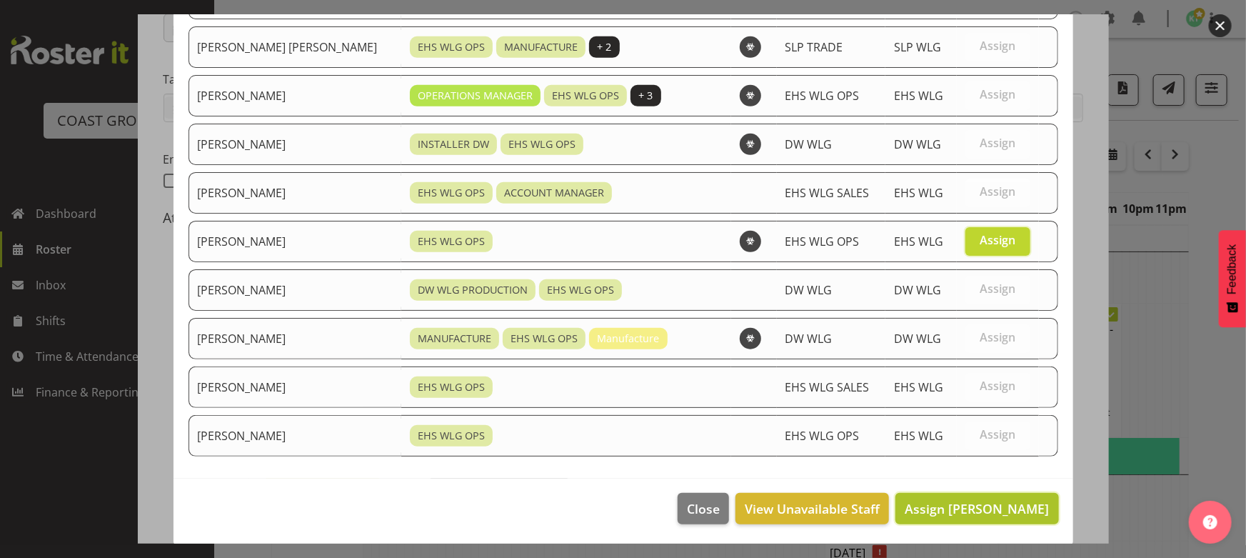
click at [927, 508] on span "Assign Michael Ngametua" at bounding box center [977, 508] width 144 height 17
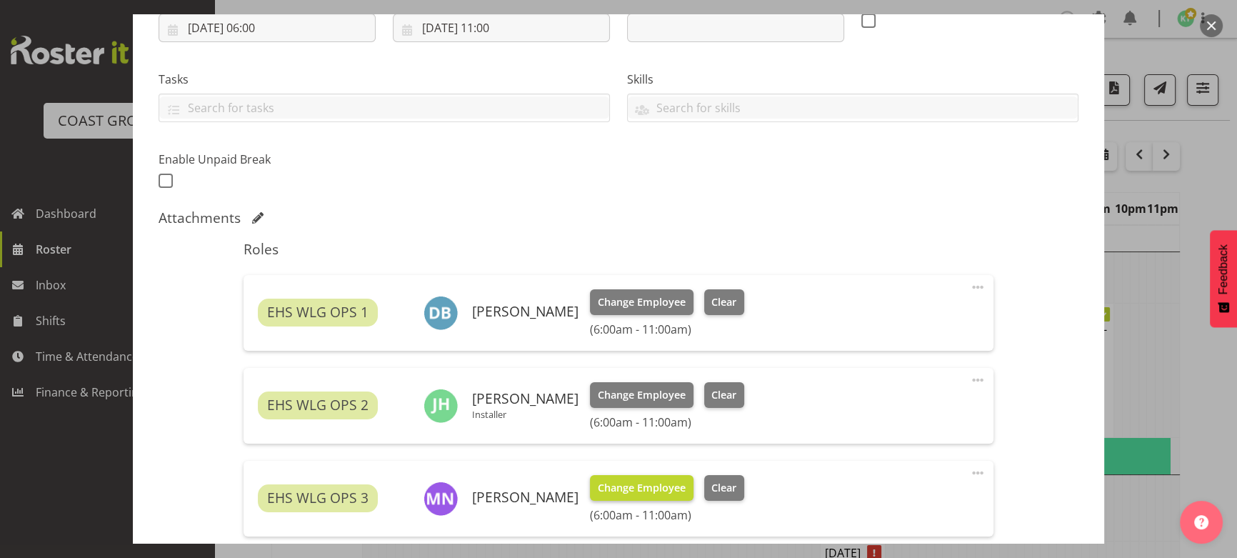
scroll to position [454, 0]
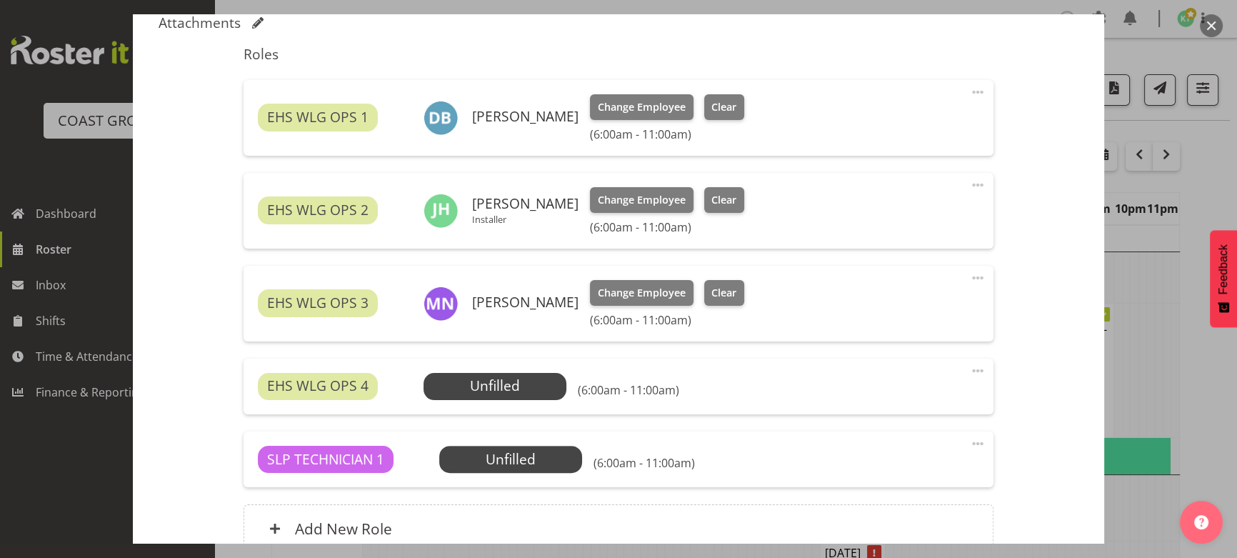
click at [516, 443] on div "SLP TECHNICIAN 1 Unfilled Select Employee (6:00am - 11:00am) Edit Cover Role De…" at bounding box center [618, 459] width 749 height 56
click at [0, 0] on span "Select Employee" at bounding box center [0, 0] width 0 height 0
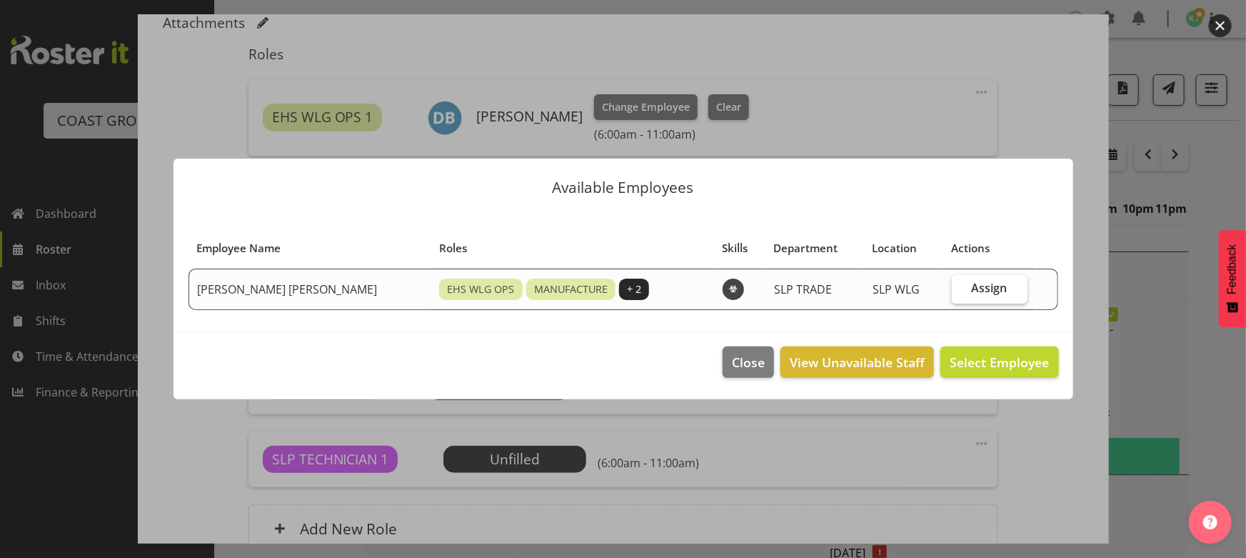
click at [983, 284] on span "Assign" at bounding box center [990, 288] width 36 height 14
click at [961, 284] on input "Assign" at bounding box center [956, 288] width 9 height 9
checkbox input "true"
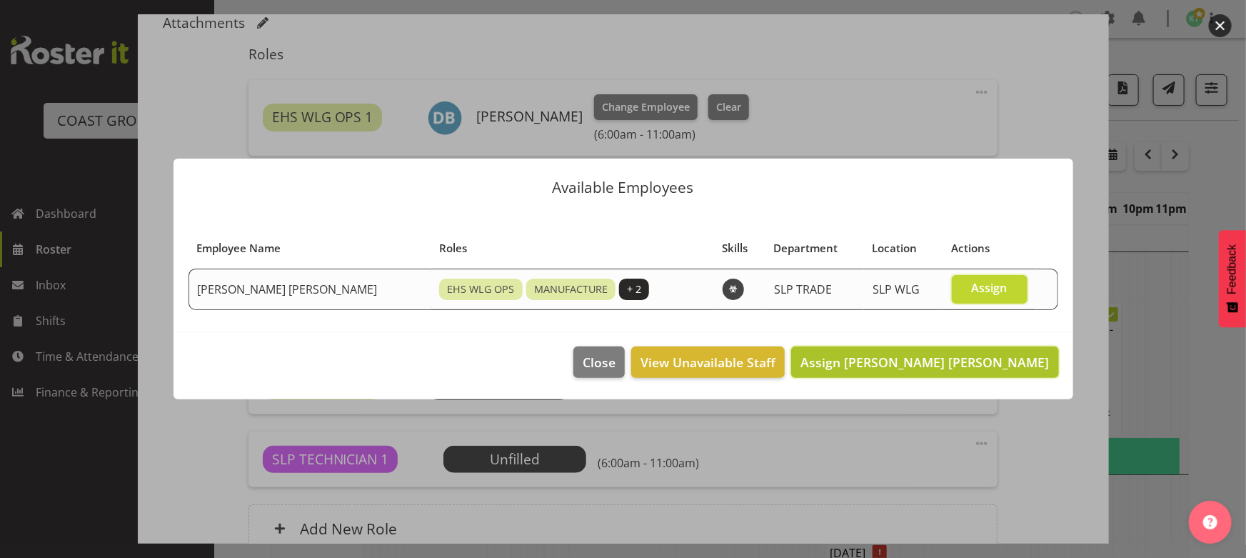
click at [956, 359] on span "Assign Joshua Keith Jackson" at bounding box center [925, 361] width 249 height 17
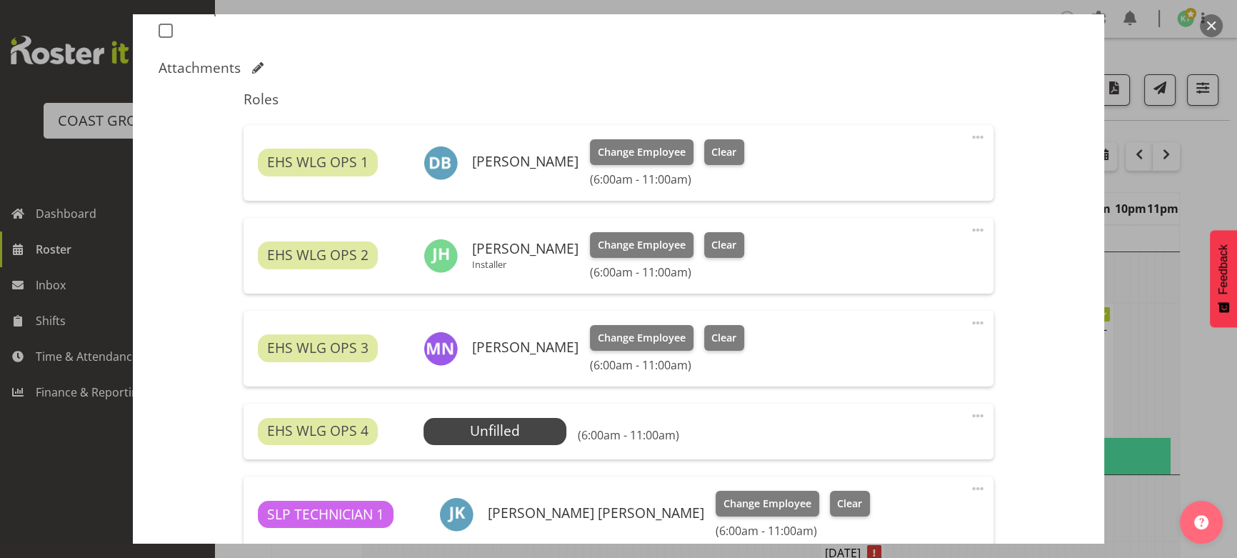
scroll to position [389, 0]
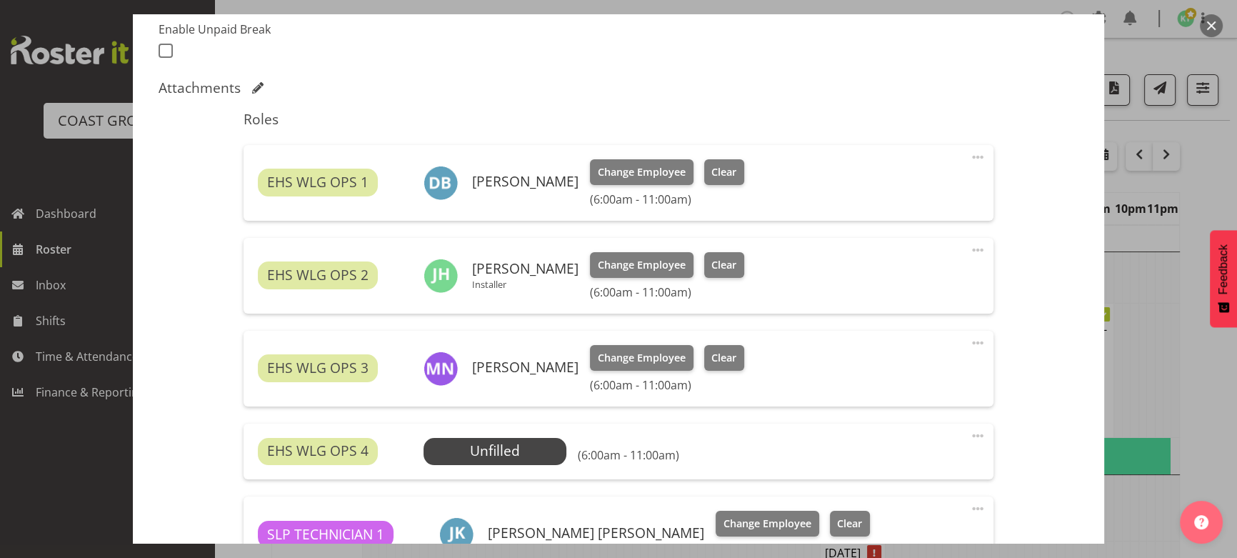
click at [970, 431] on span at bounding box center [977, 435] width 17 height 17
click at [907, 508] on link "Delete" at bounding box center [917, 519] width 137 height 26
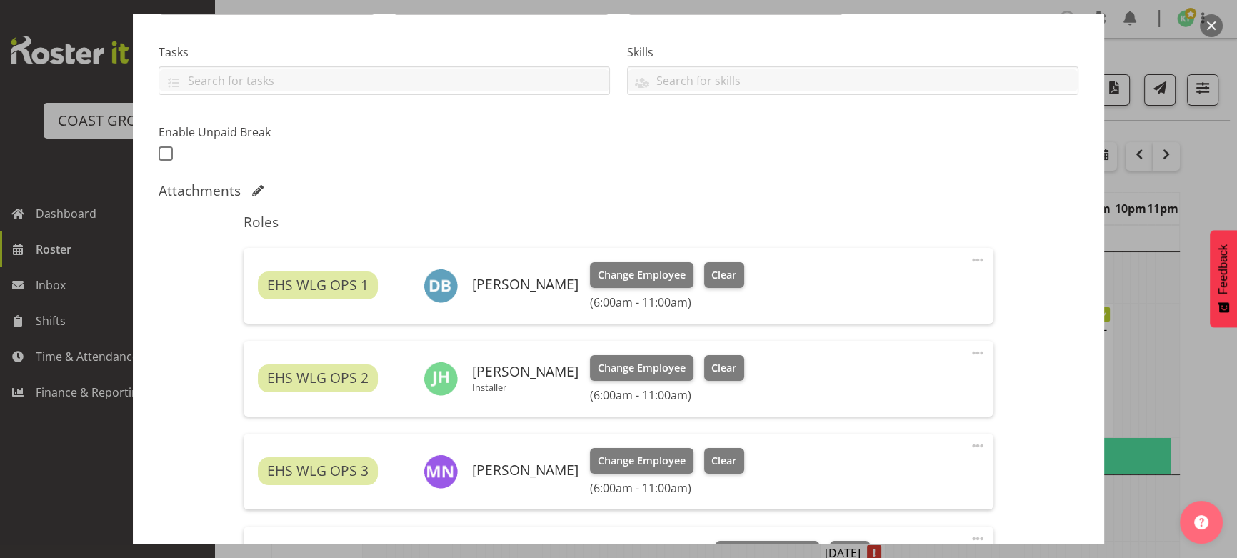
scroll to position [129, 0]
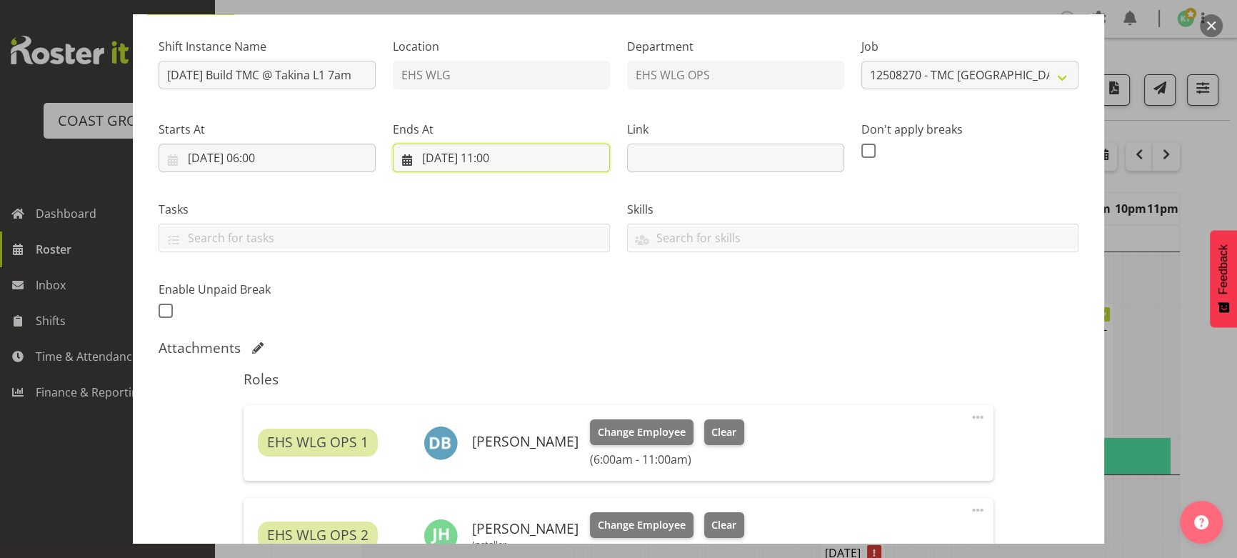
click at [518, 153] on input "12/08/2025, 11:00" at bounding box center [501, 158] width 217 height 29
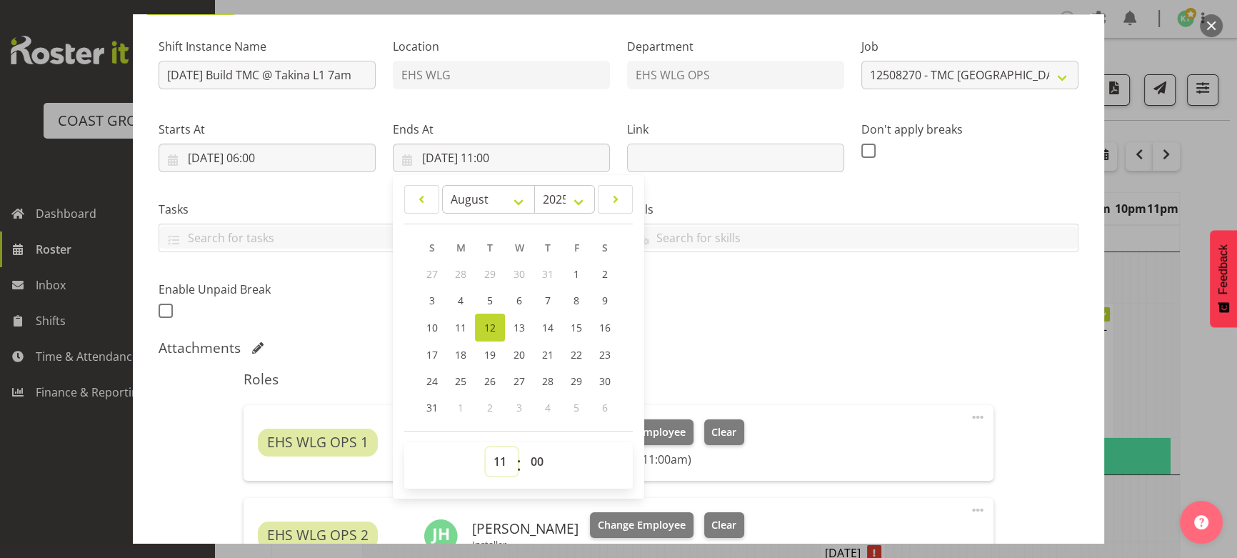
drag, startPoint x: 490, startPoint y: 464, endPoint x: 494, endPoint y: 447, distance: 17.7
click at [490, 465] on select "00 01 02 03 04 05 06 07 08 09 10 11 12 13 14 15 16 17 18 19 20 21 22 23" at bounding box center [502, 461] width 32 height 29
select select "10"
click at [486, 447] on select "00 01 02 03 04 05 06 07 08 09 10 11 12 13 14 15 16 17 18 19 20 21 22 23" at bounding box center [502, 461] width 32 height 29
type input "12/08/2025, 10:00"
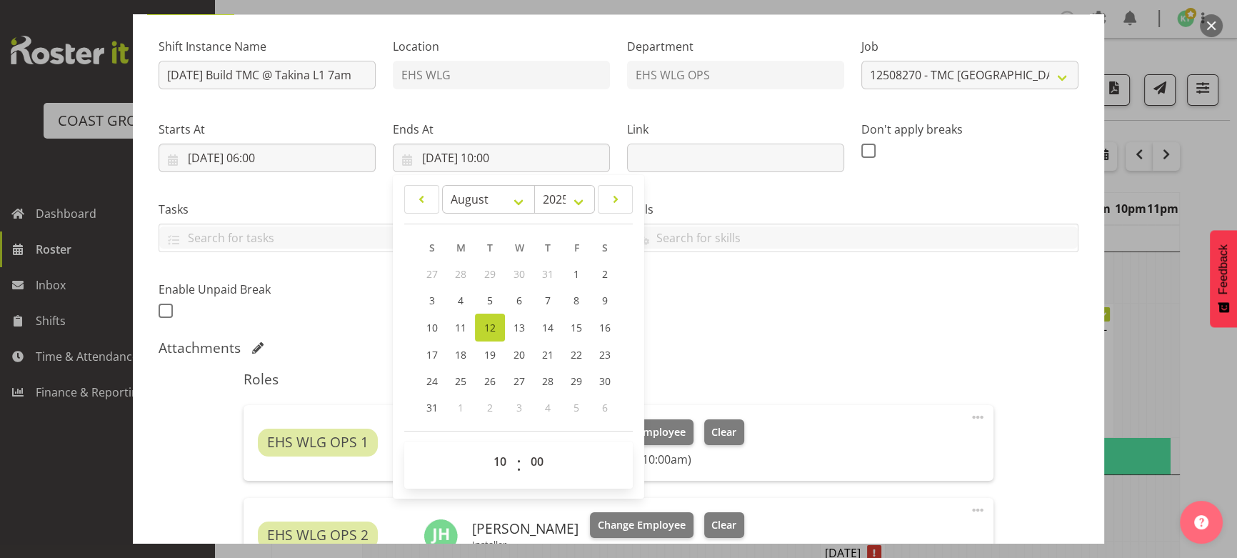
click at [805, 294] on div "Shift Instance Name AUG 25 Build TMC @ Takina L1 7am Location EHS WLG Departmen…" at bounding box center [618, 174] width 937 height 313
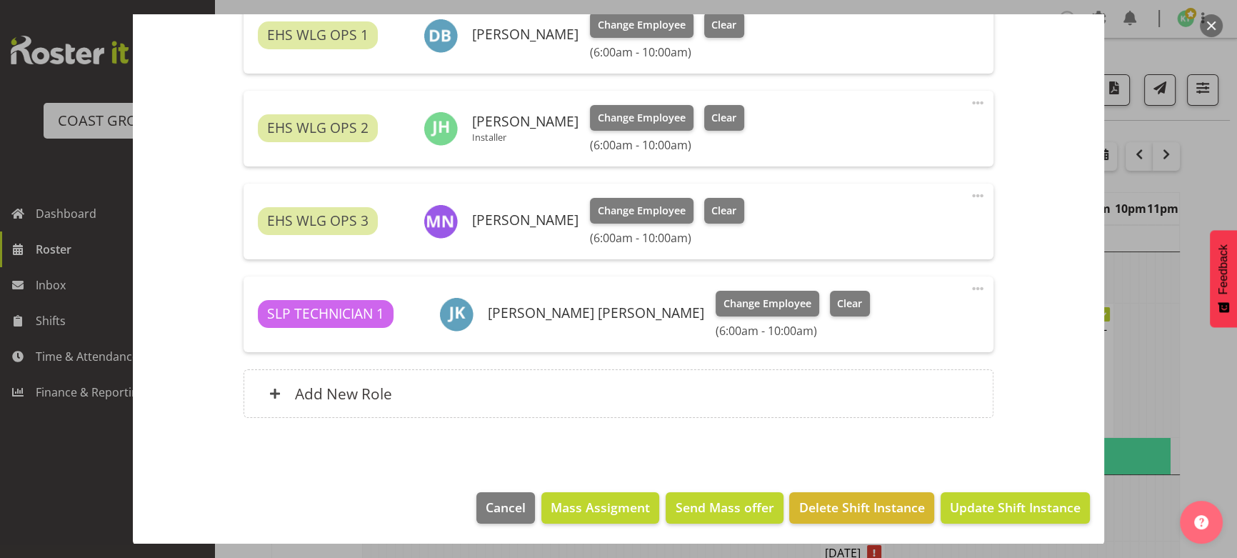
scroll to position [324, 0]
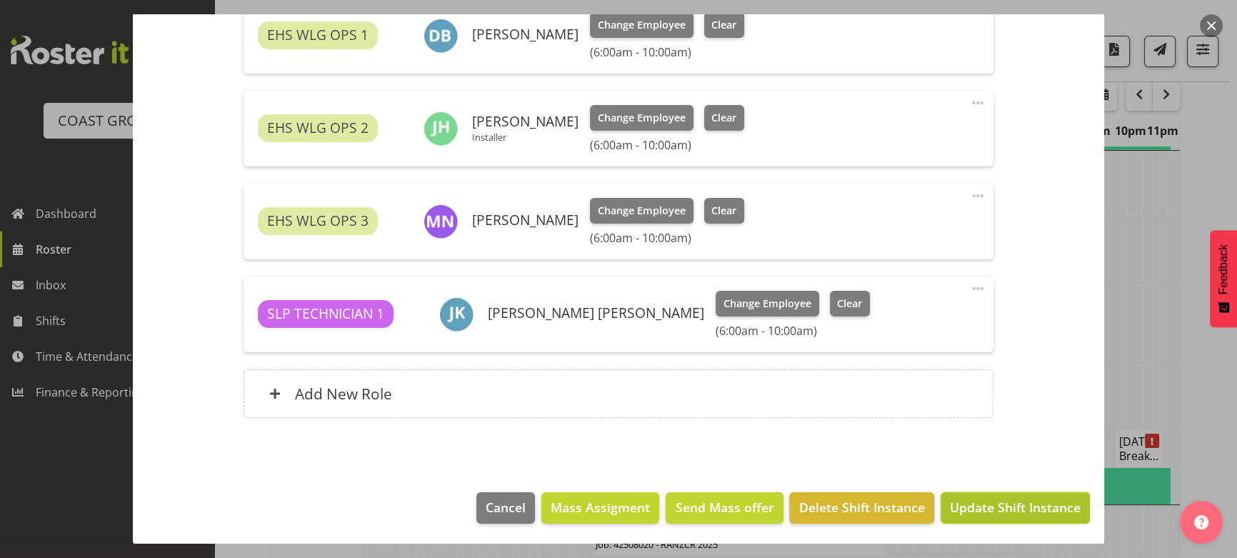
click at [973, 502] on span "Update Shift Instance" at bounding box center [1015, 507] width 131 height 19
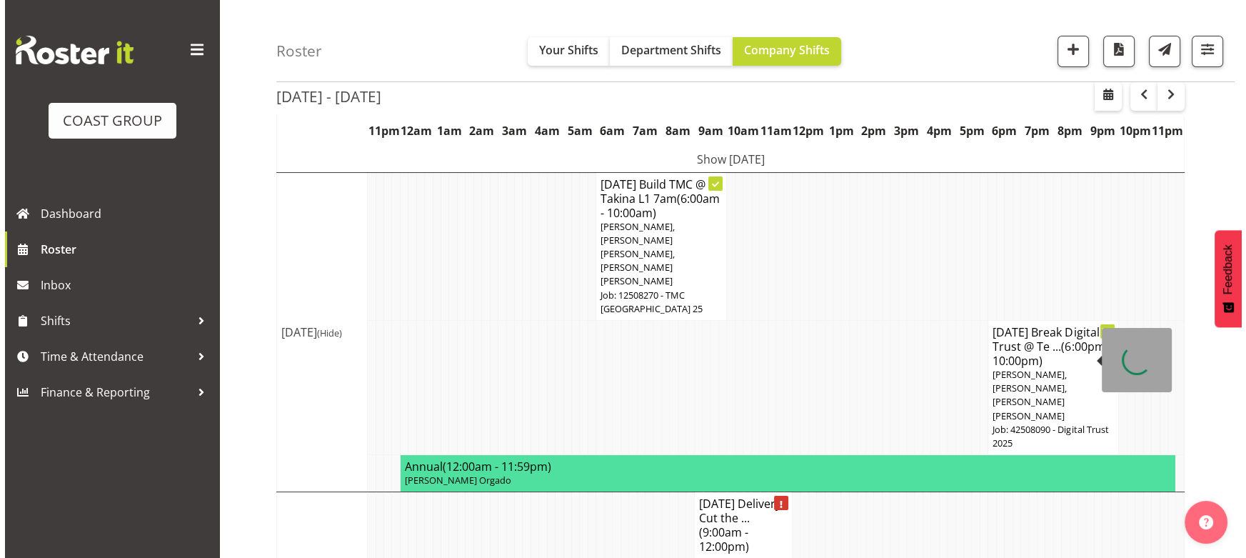
scroll to position [0, 0]
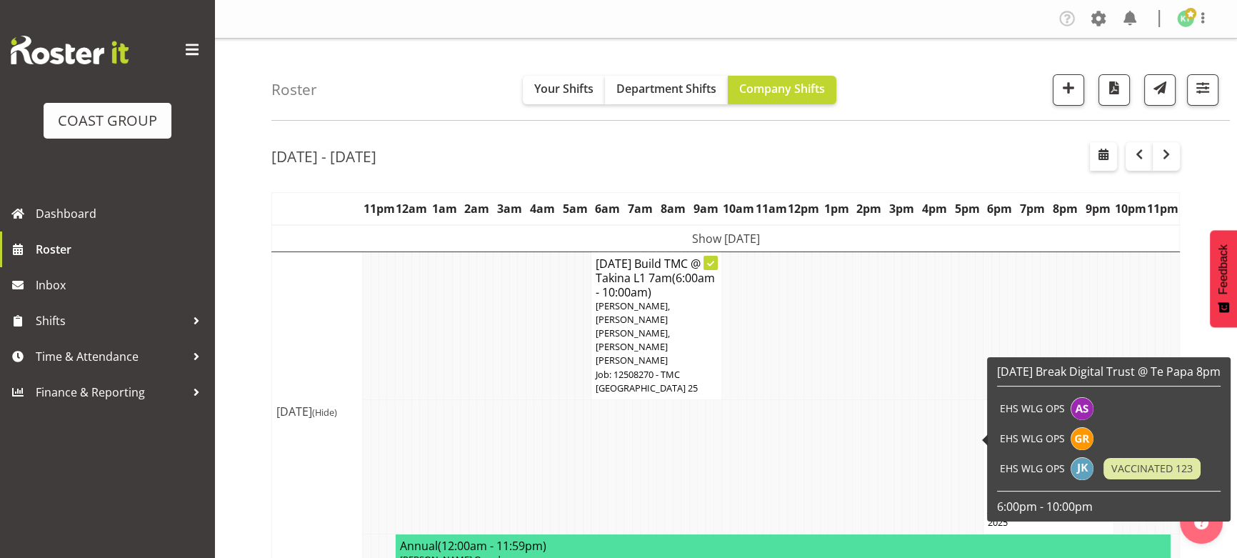
click at [778, 234] on td "Show Mon 11th Aug 2025" at bounding box center [726, 238] width 908 height 27
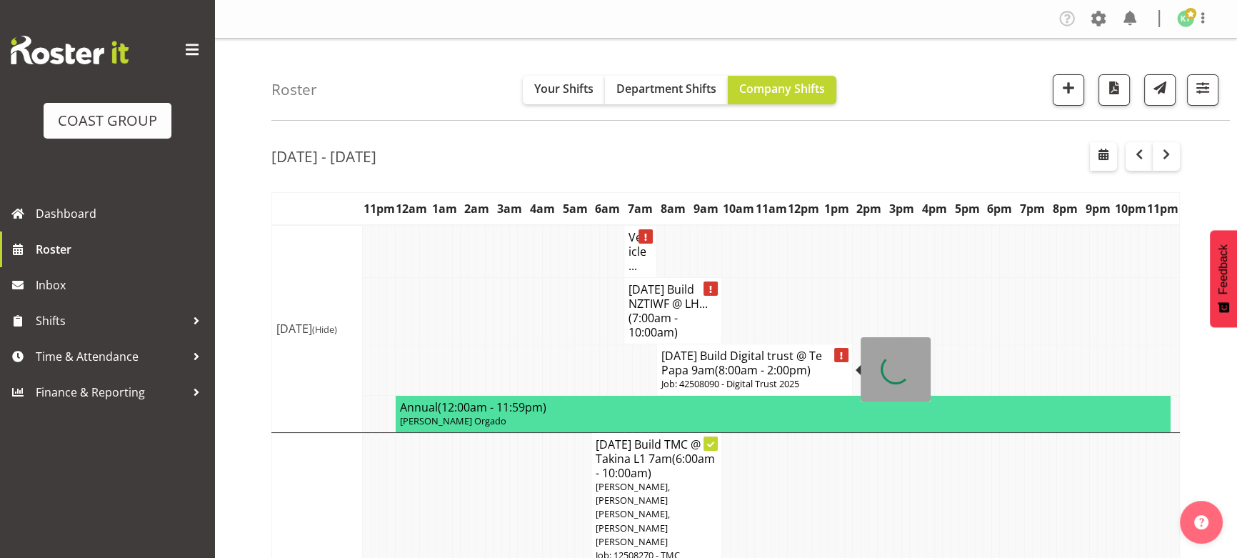
click at [786, 371] on span "(8:00am - 2:00pm)" at bounding box center [763, 370] width 96 height 16
select select
select select "7"
select select "2025"
select select "14"
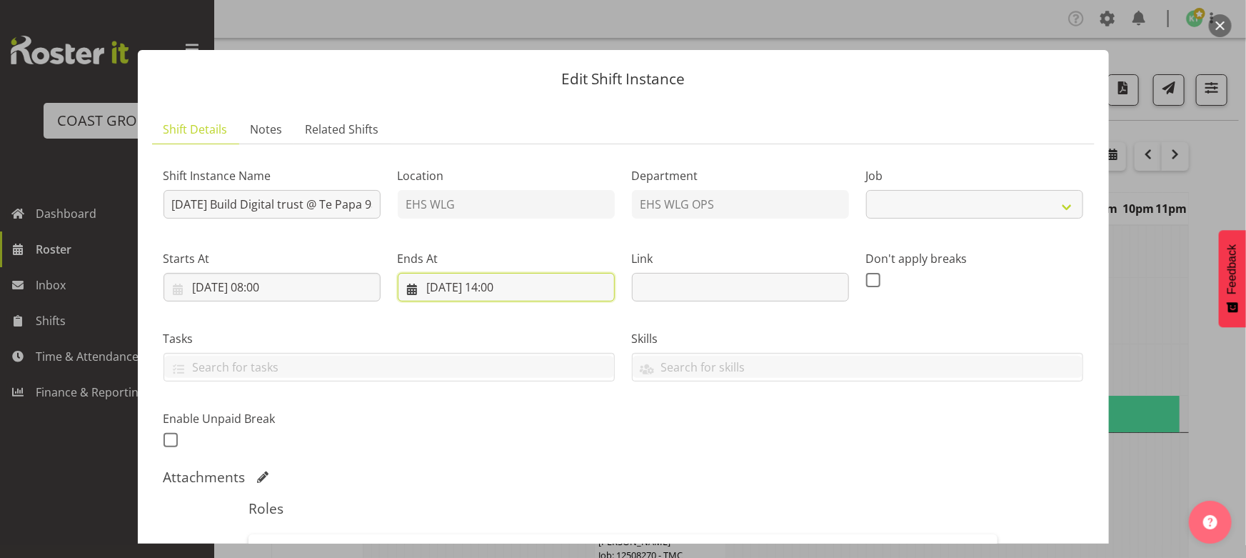
click at [512, 287] on input "11/08/2025, 14:00" at bounding box center [506, 287] width 217 height 29
select select "9073"
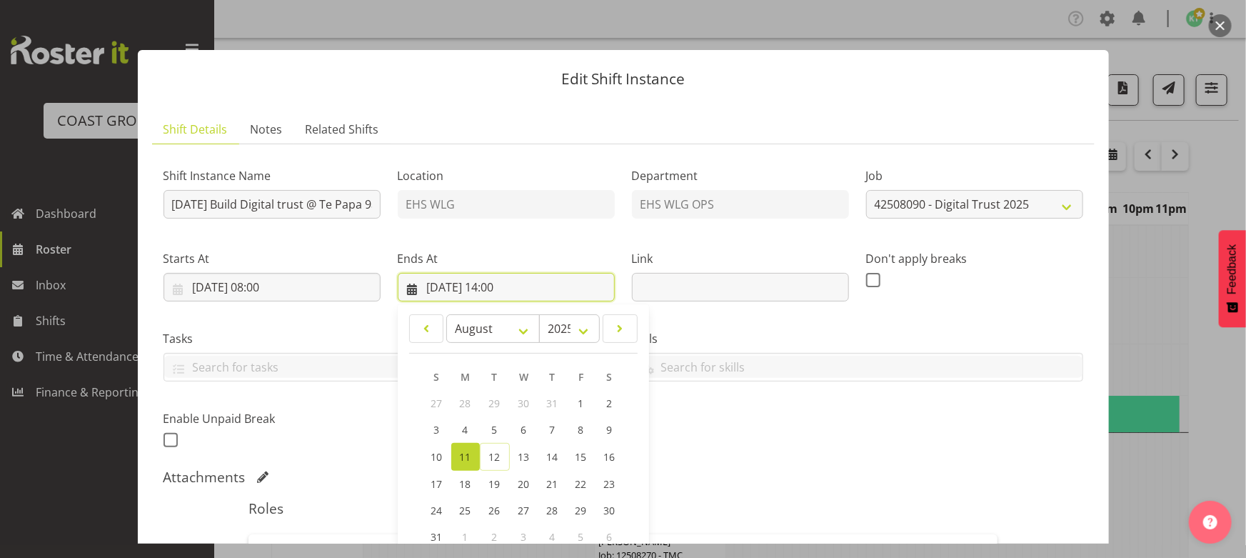
scroll to position [259, 0]
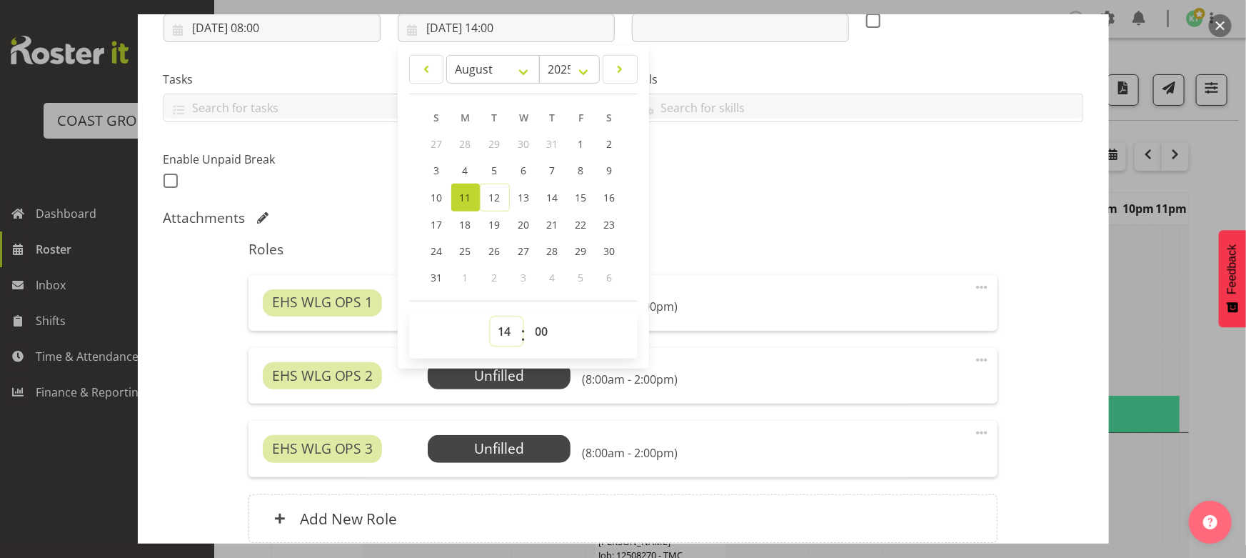
drag, startPoint x: 502, startPoint y: 343, endPoint x: 507, endPoint y: 332, distance: 11.8
click at [502, 343] on select "00 01 02 03 04 05 06 07 08 09 10 11 12 13 14 15 16 17 18 19 20 21 22 23" at bounding box center [507, 331] width 32 height 29
select select "12"
click at [491, 317] on select "00 01 02 03 04 05 06 07 08 09 10 11 12 13 14 15 16 17 18 19 20 21 22 23" at bounding box center [507, 331] width 32 height 29
type input "11/08/2025, 12:00"
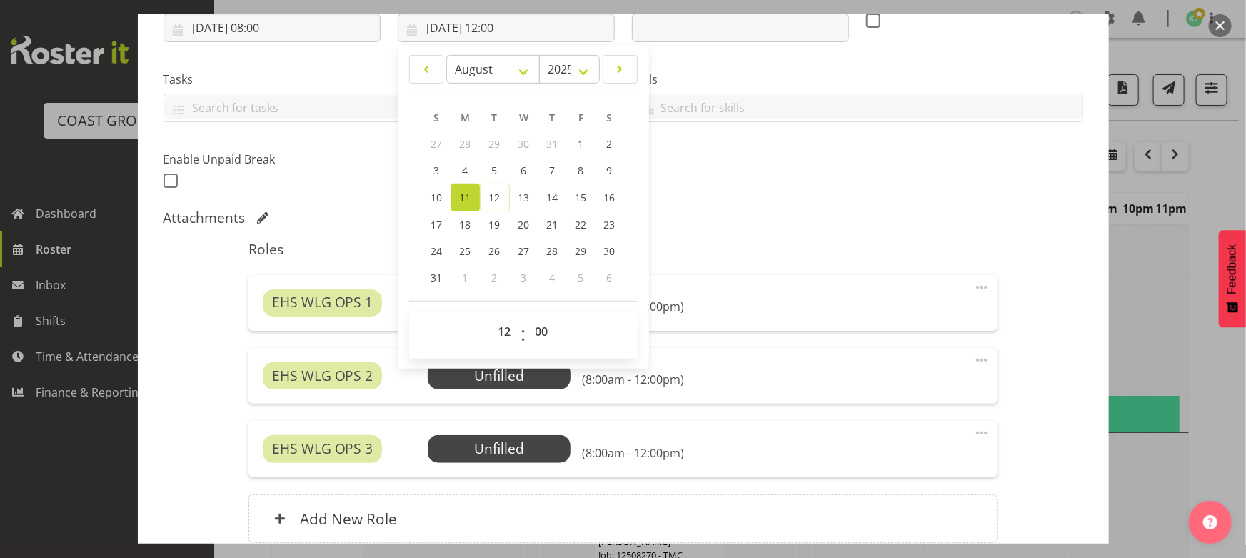
click at [691, 211] on div "Attachments" at bounding box center [624, 217] width 920 height 17
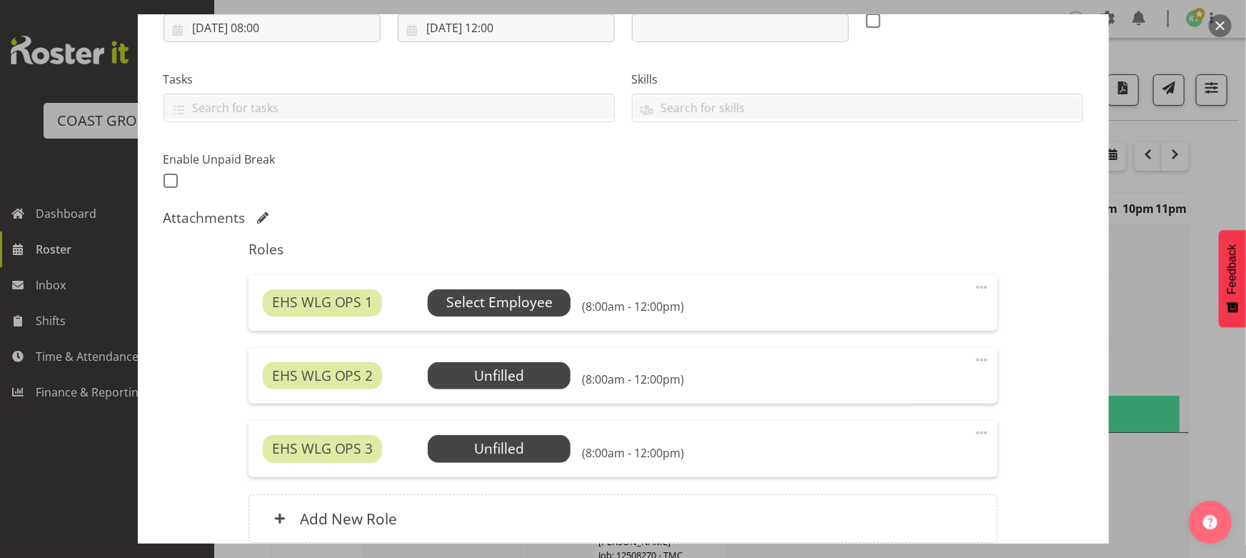
click at [516, 301] on span "Select Employee" at bounding box center [499, 302] width 106 height 21
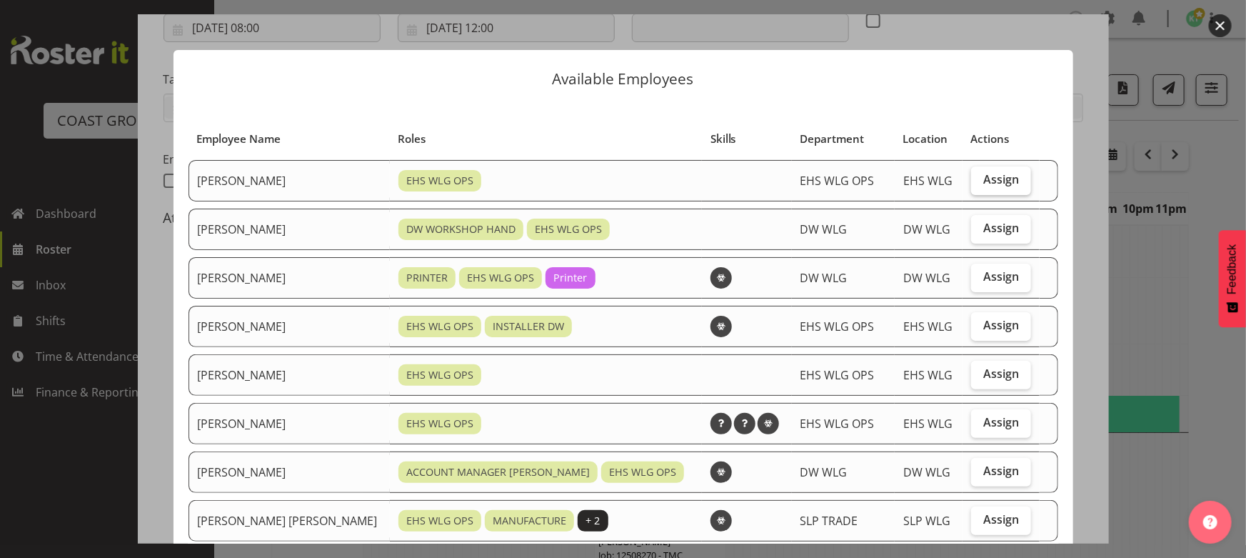
drag, startPoint x: 1012, startPoint y: 183, endPoint x: 1013, endPoint y: 192, distance: 9.3
click at [1012, 182] on label "Assign" at bounding box center [1001, 180] width 60 height 29
click at [981, 182] on input "Assign" at bounding box center [975, 179] width 9 height 9
checkbox input "true"
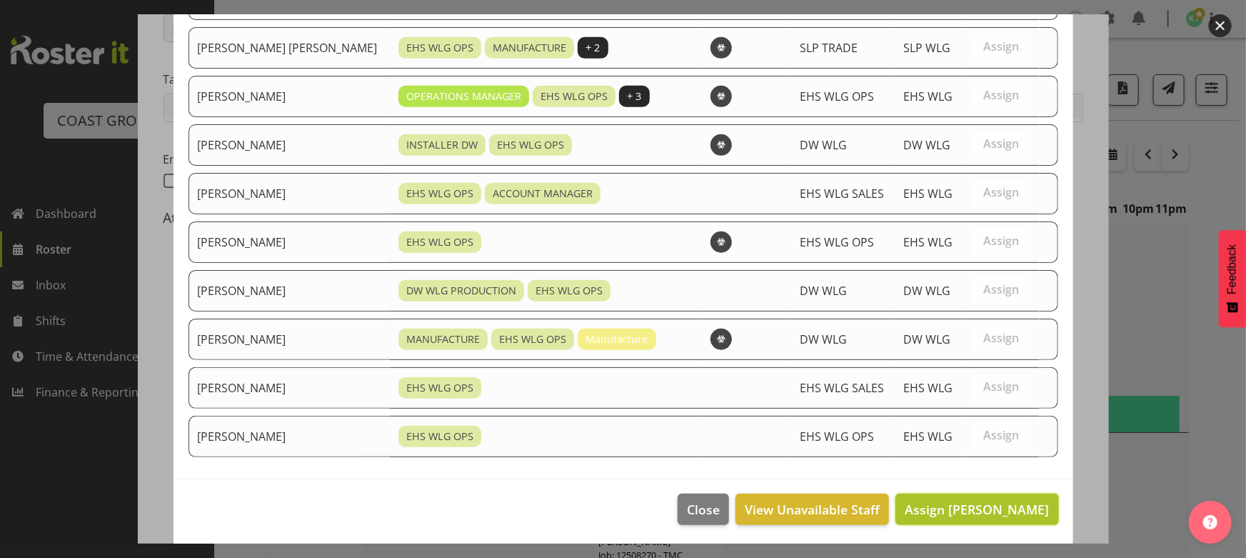
click at [938, 501] on span "Assign Ashton Staats" at bounding box center [977, 509] width 144 height 17
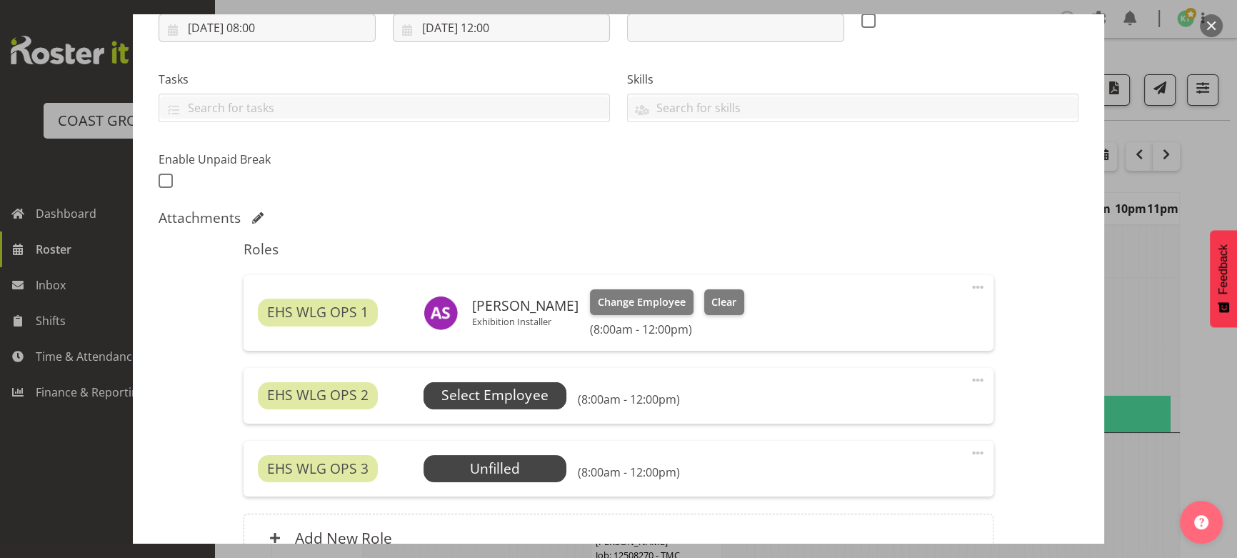
click at [548, 390] on span "Select Employee" at bounding box center [494, 395] width 143 height 27
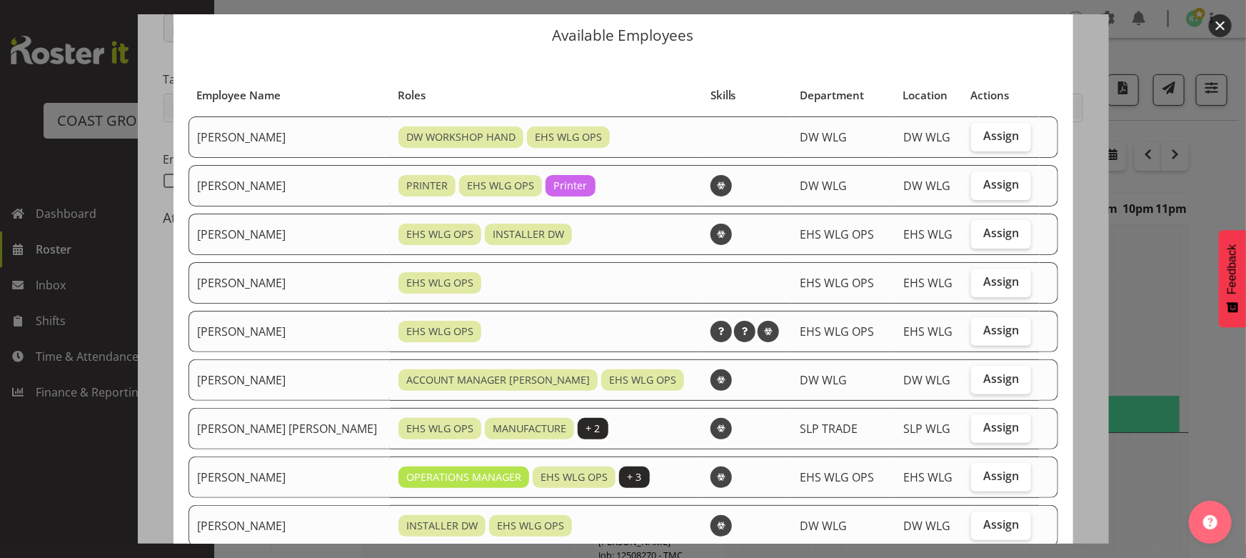
scroll to position [64, 0]
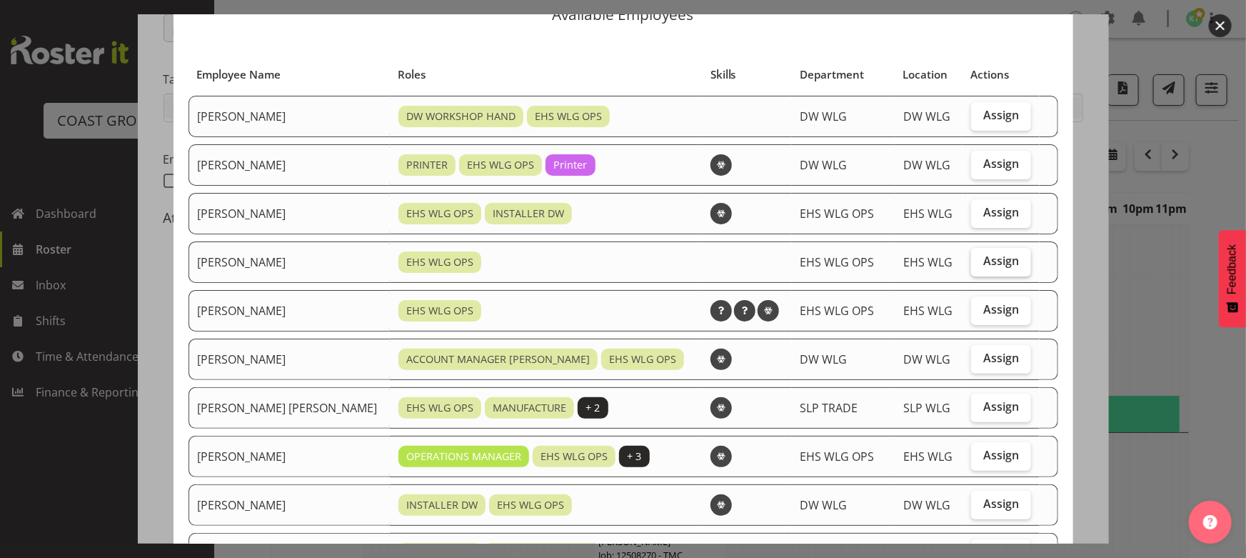
click at [971, 268] on label "Assign" at bounding box center [1001, 262] width 60 height 29
click at [971, 266] on input "Assign" at bounding box center [975, 260] width 9 height 9
checkbox input "true"
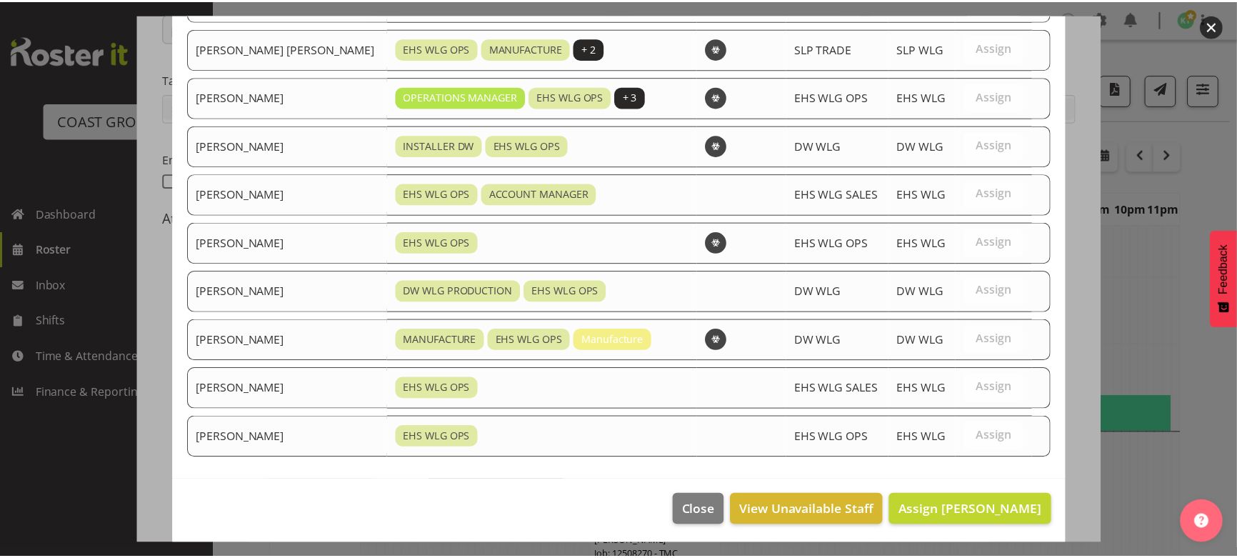
scroll to position [424, 0]
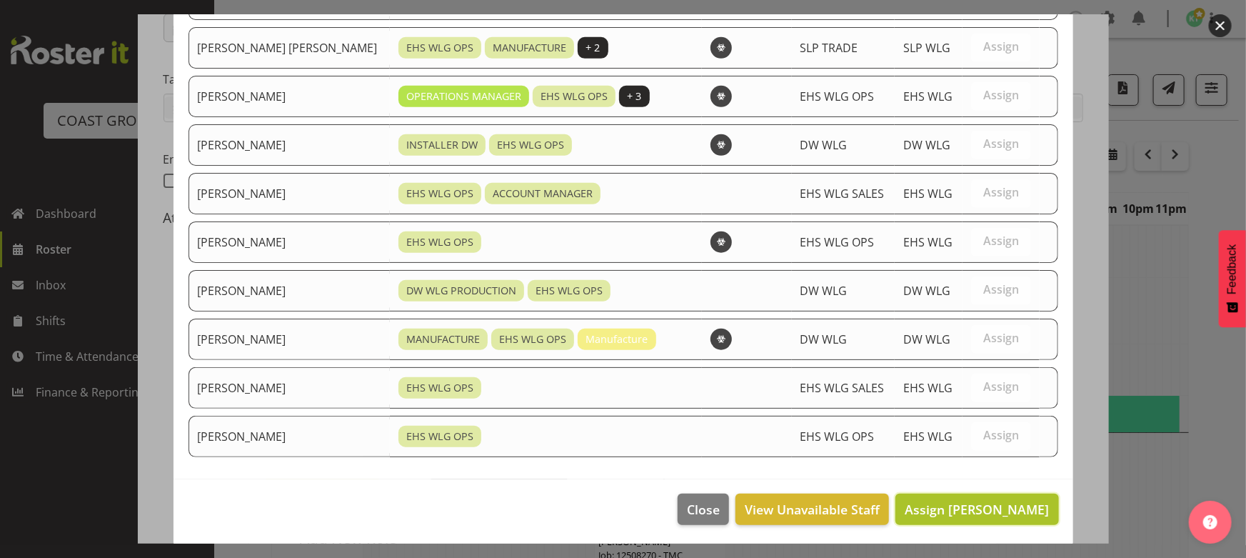
click at [961, 506] on span "Assign Geoffrey Robertson" at bounding box center [977, 509] width 144 height 17
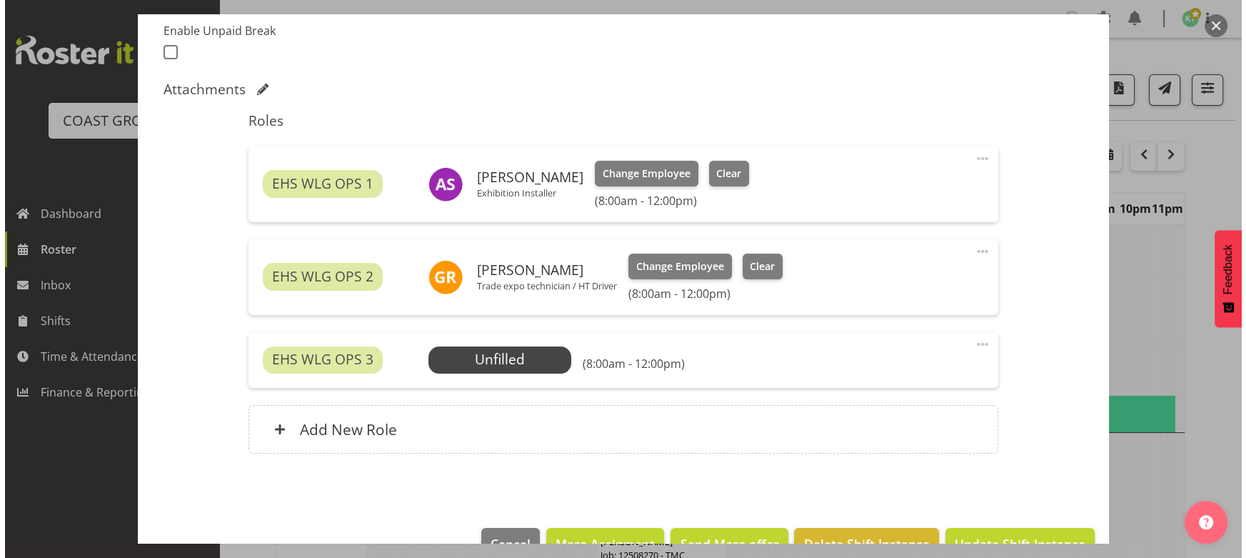
scroll to position [389, 0]
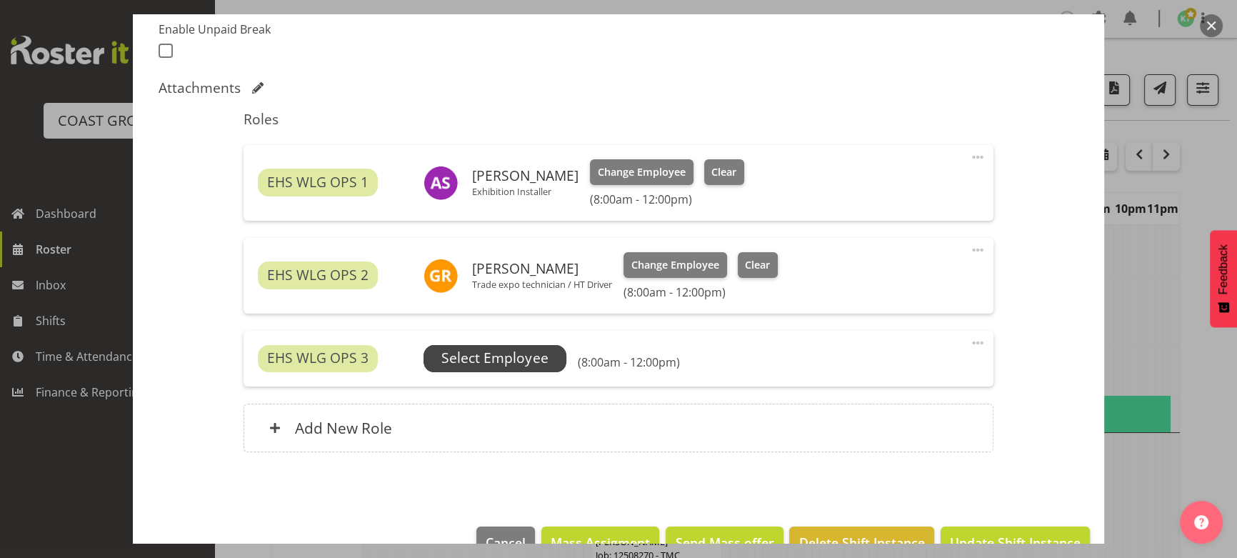
click at [546, 368] on span "Select Employee" at bounding box center [494, 358] width 143 height 27
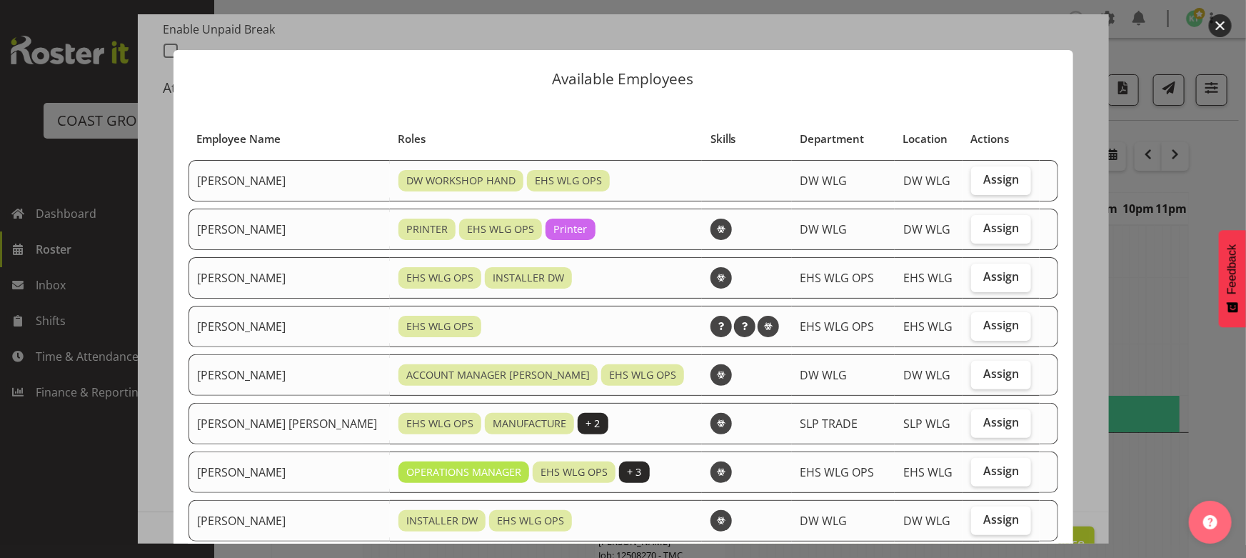
scroll to position [64, 0]
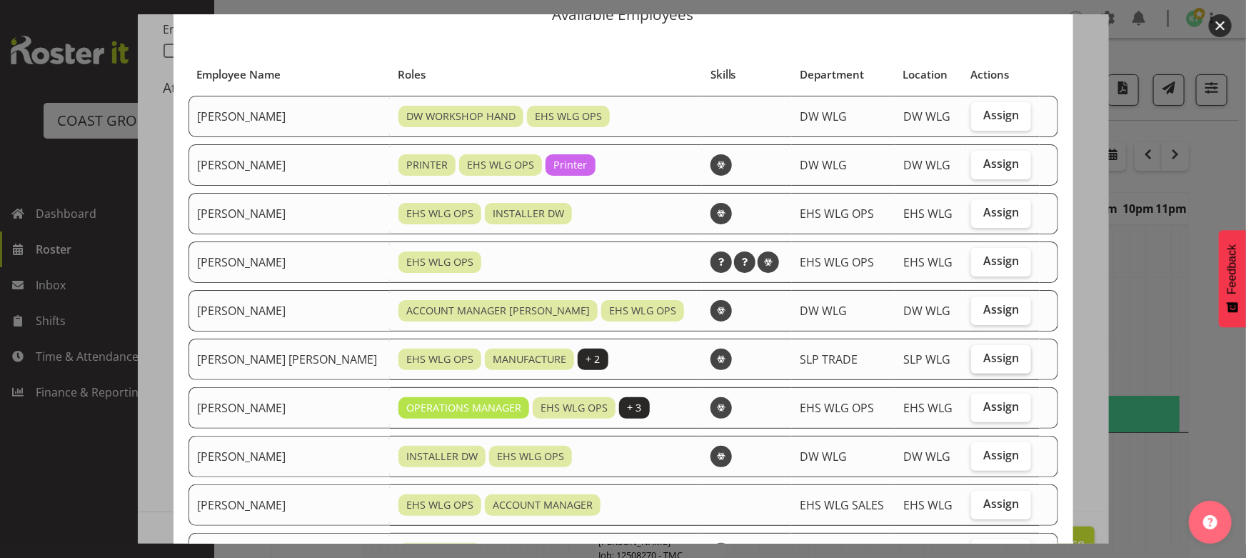
click at [995, 363] on label "Assign" at bounding box center [1001, 359] width 60 height 29
click at [981, 363] on input "Assign" at bounding box center [975, 357] width 9 height 9
checkbox input "true"
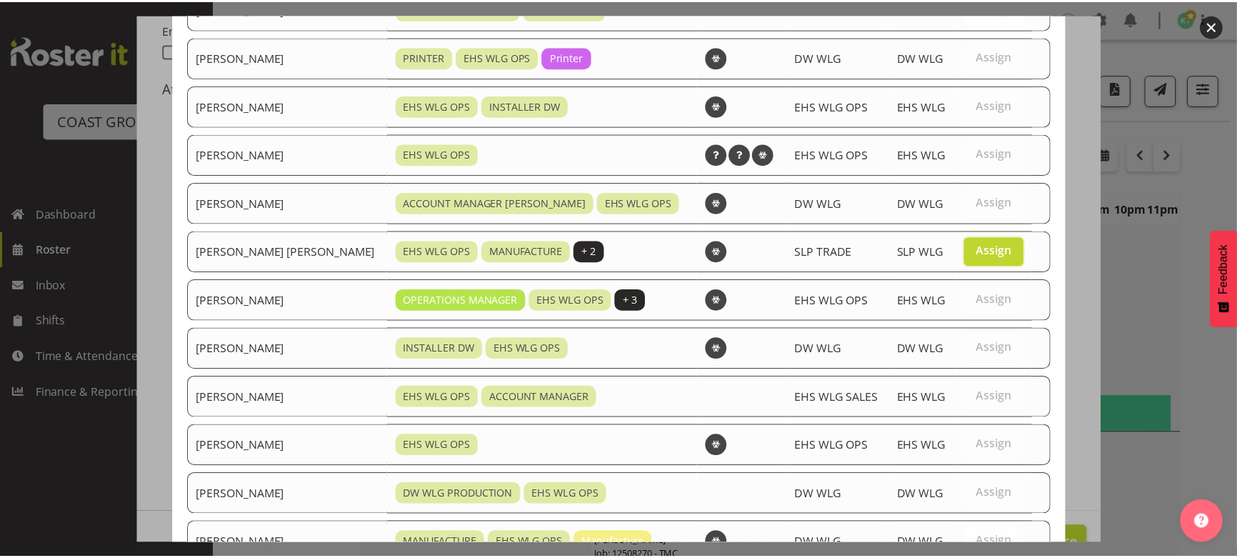
scroll to position [376, 0]
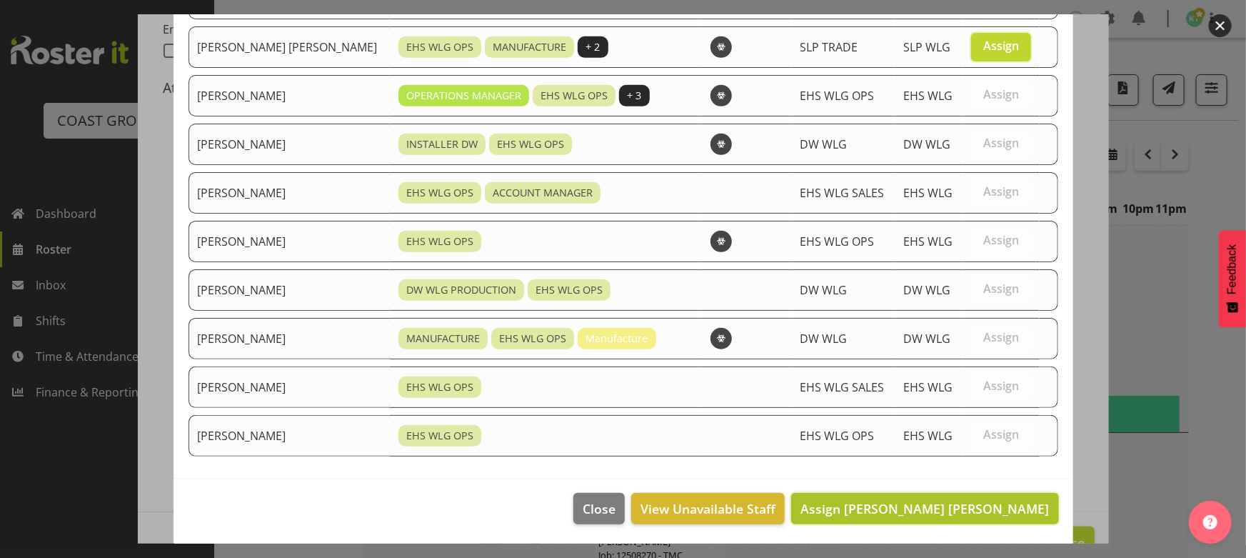
click at [978, 508] on span "Assign Joshua Keith Jackson" at bounding box center [925, 508] width 249 height 17
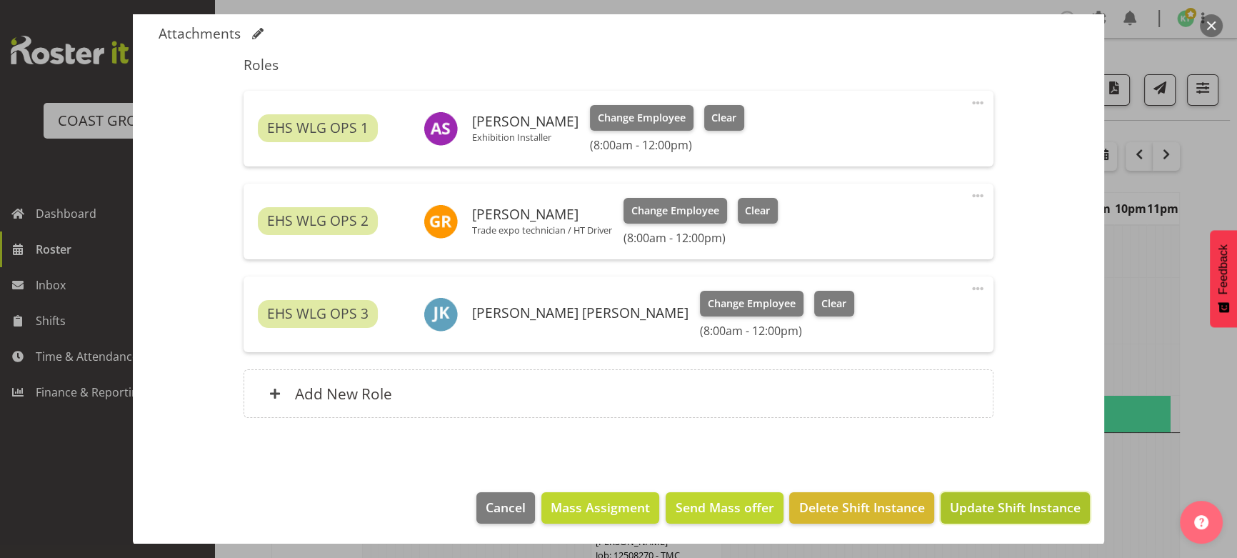
click at [996, 506] on span "Update Shift Instance" at bounding box center [1015, 507] width 131 height 19
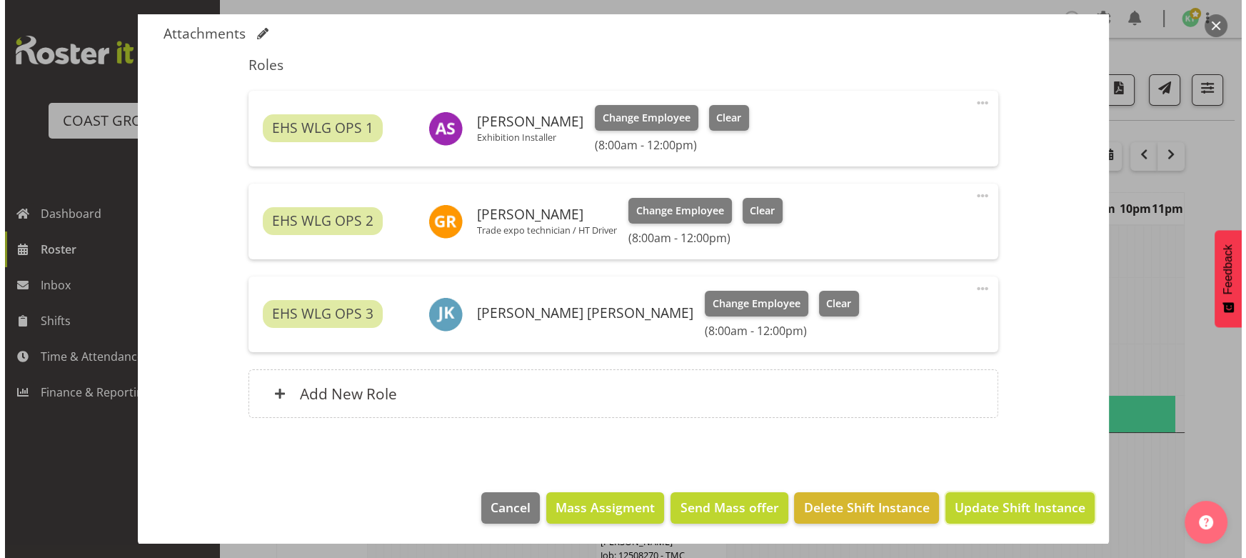
scroll to position [386, 0]
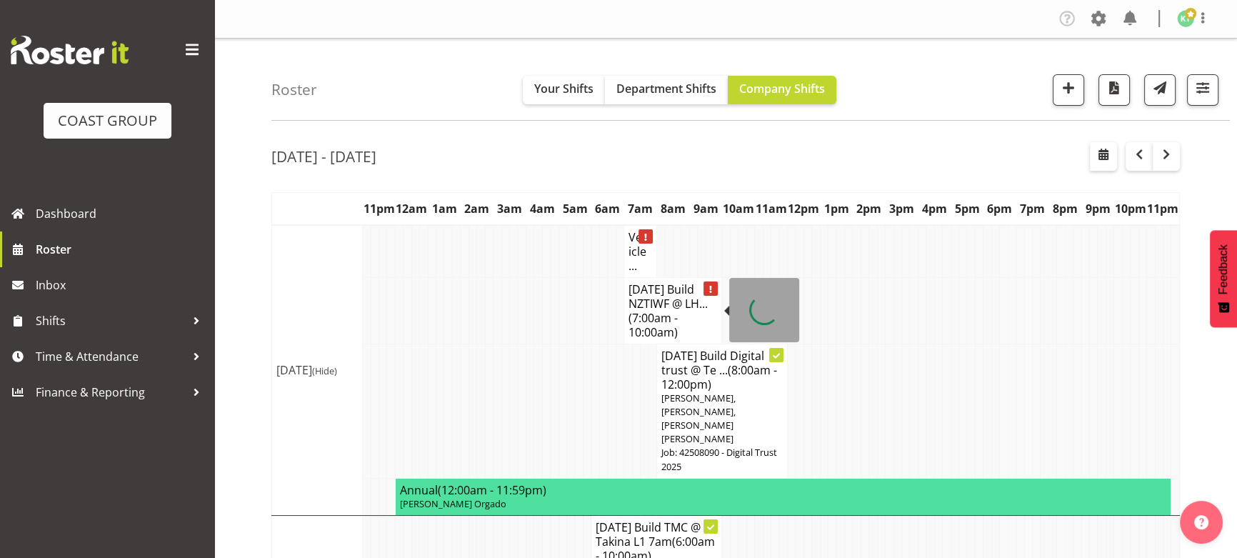
click at [676, 316] on span "(7:00am - 10:00am)" at bounding box center [652, 325] width 49 height 30
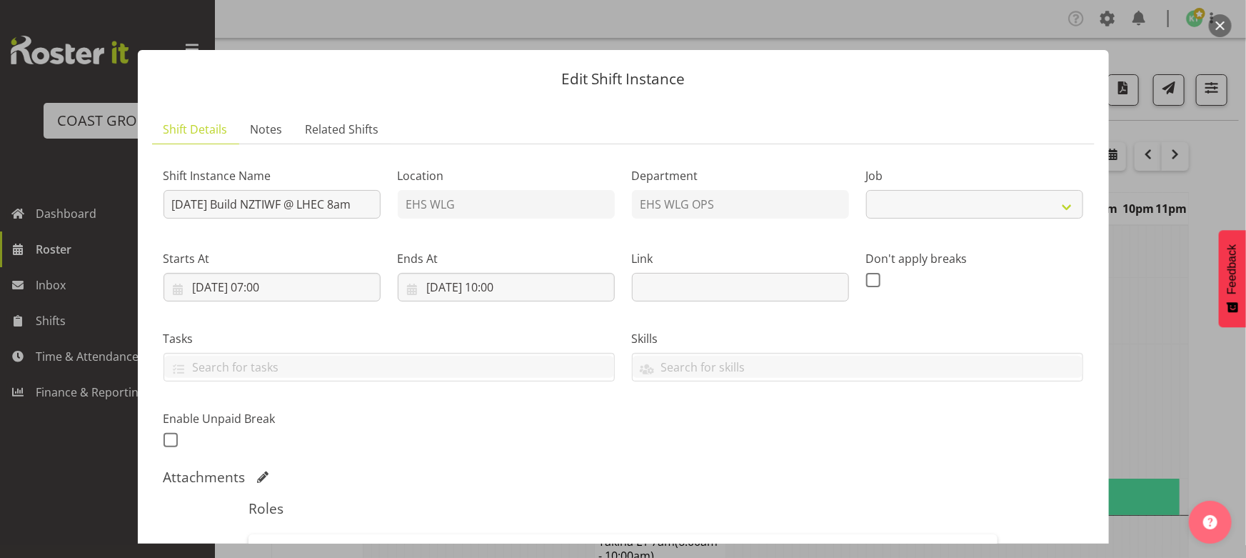
select select "9855"
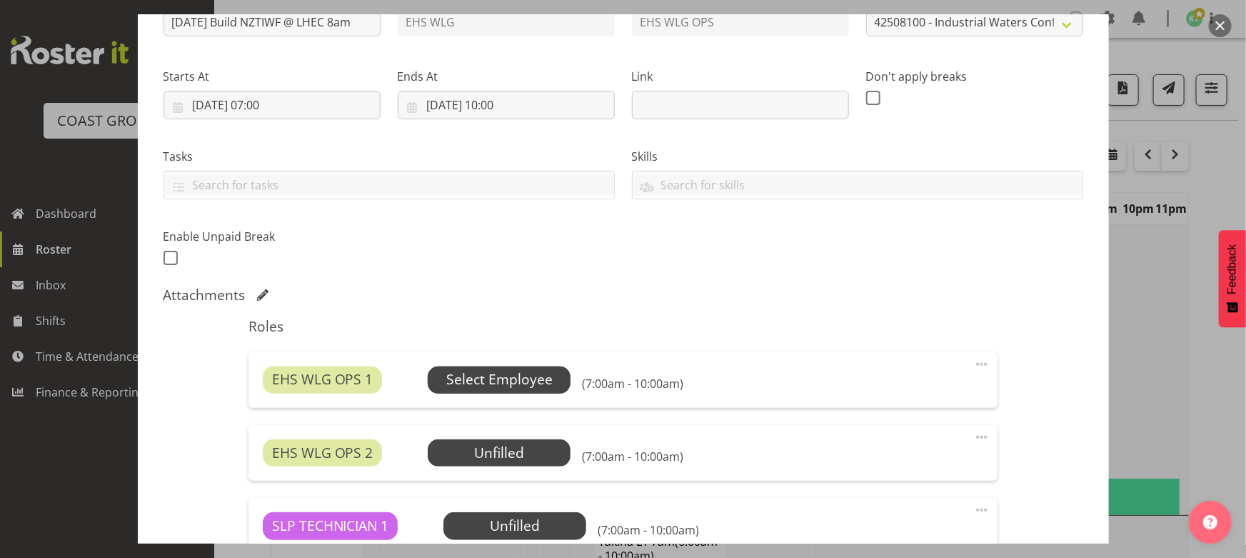
scroll to position [194, 0]
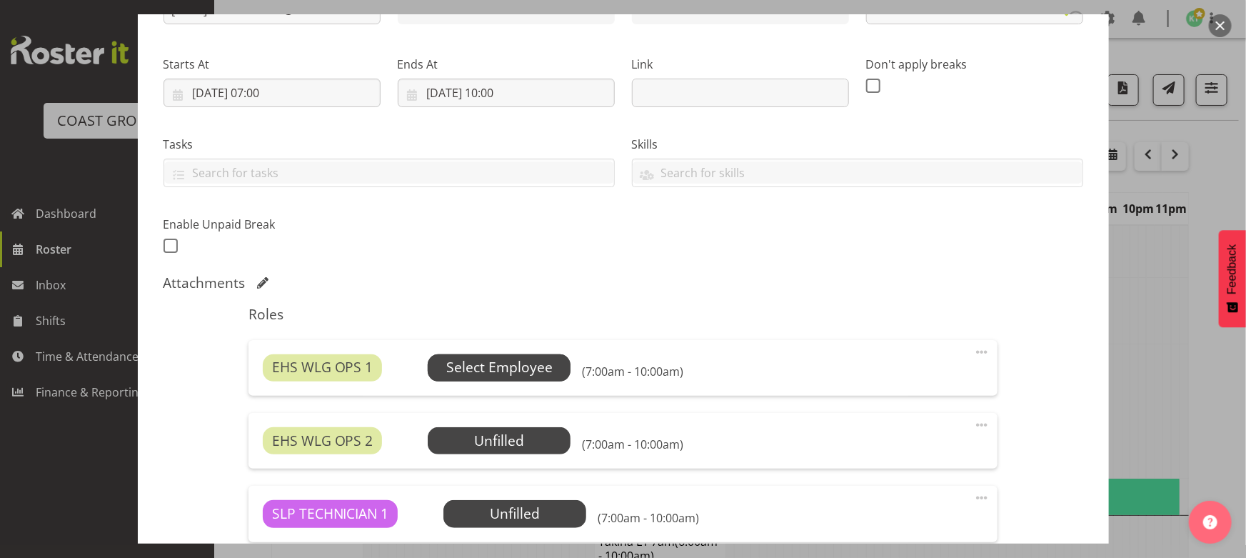
click at [492, 371] on span "Select Employee" at bounding box center [499, 367] width 106 height 21
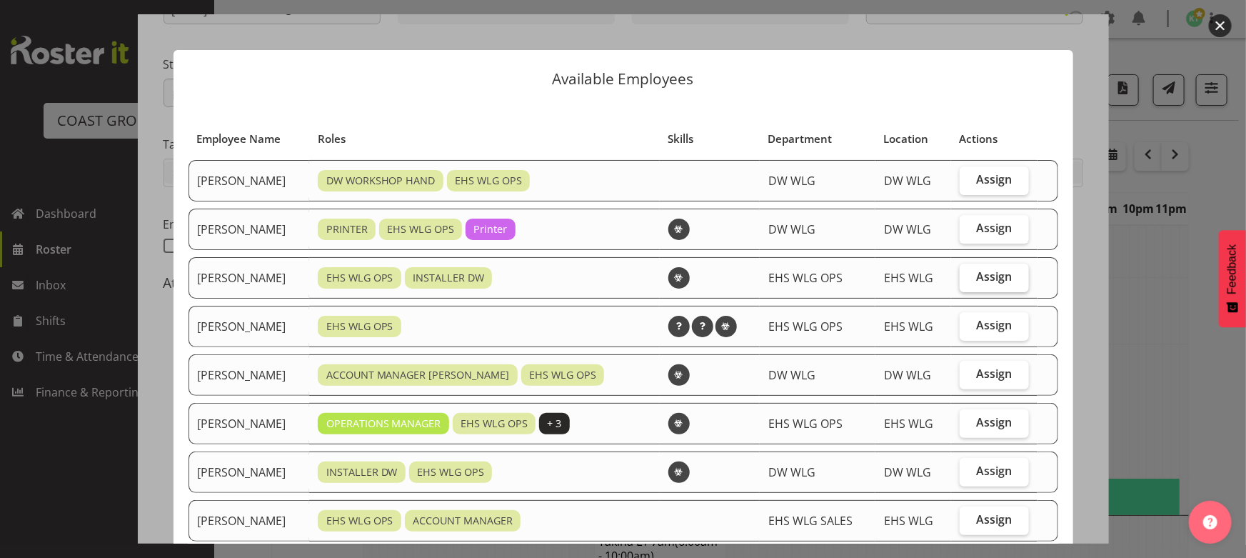
click at [976, 279] on span "Assign" at bounding box center [994, 276] width 36 height 14
click at [969, 279] on input "Assign" at bounding box center [964, 276] width 9 height 9
checkbox input "true"
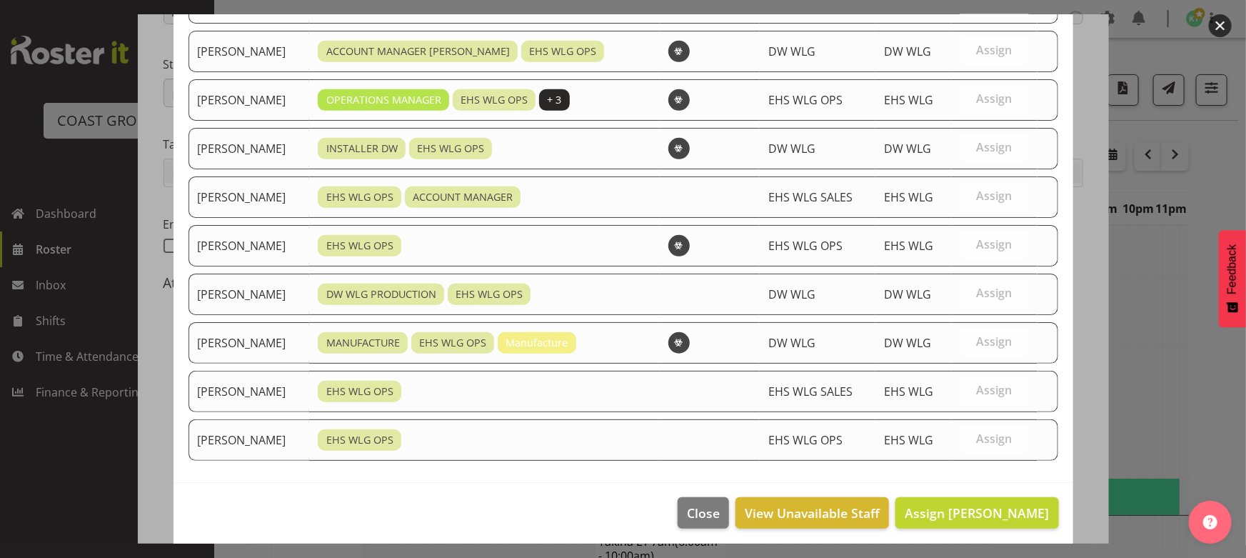
scroll to position [328, 0]
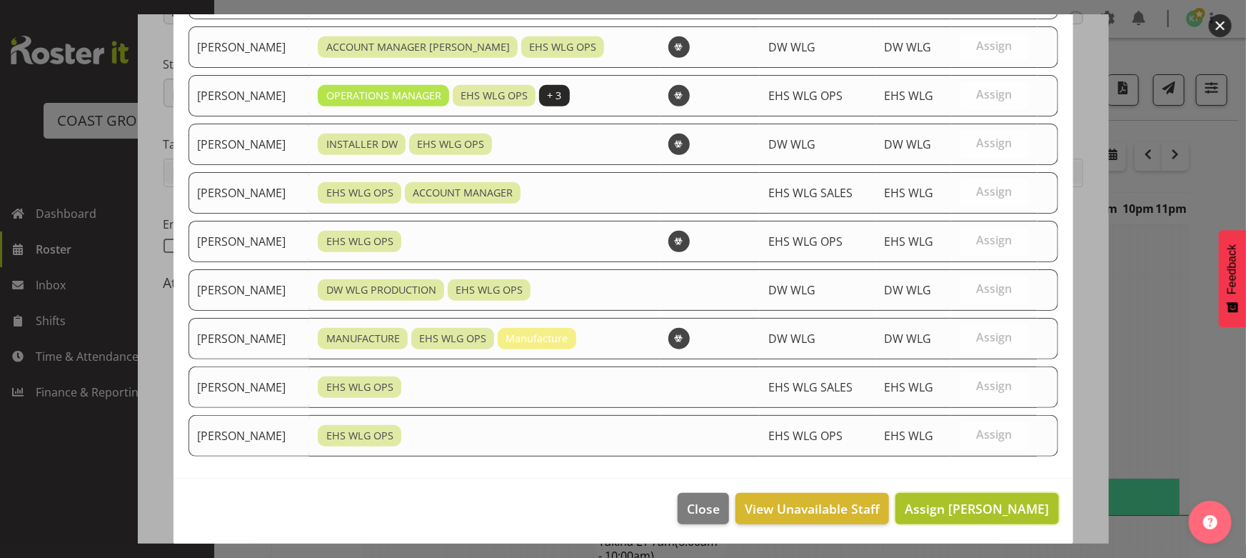
click at [943, 503] on span "Assign Darryl Burns" at bounding box center [977, 508] width 144 height 17
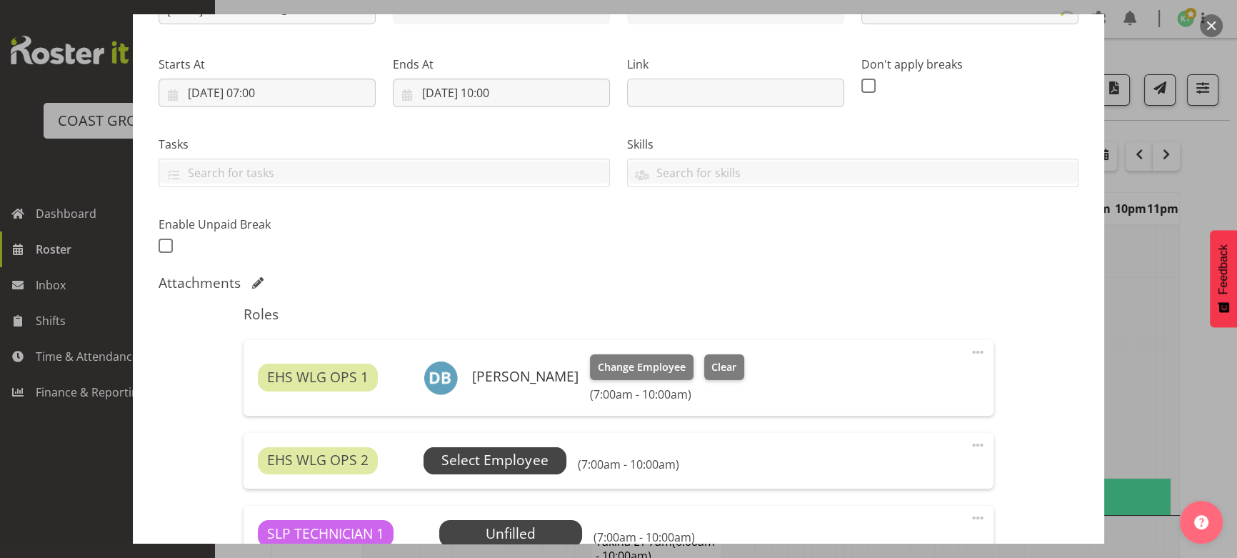
click at [536, 456] on span "Select Employee" at bounding box center [494, 460] width 106 height 21
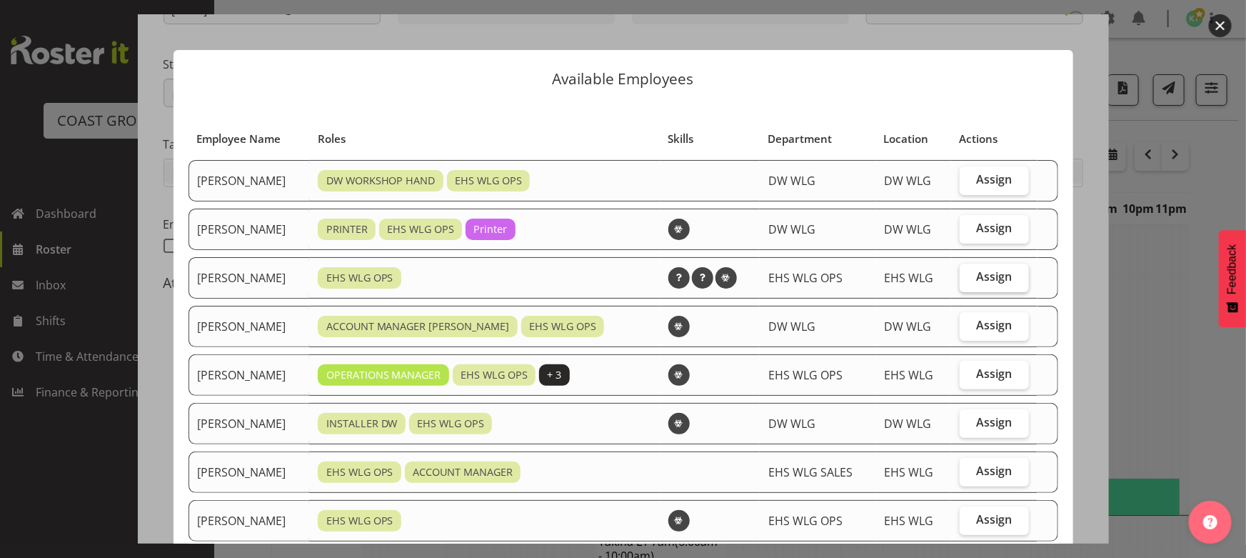
click at [977, 286] on label "Assign" at bounding box center [994, 278] width 69 height 29
click at [969, 281] on input "Assign" at bounding box center [964, 276] width 9 height 9
checkbox input "true"
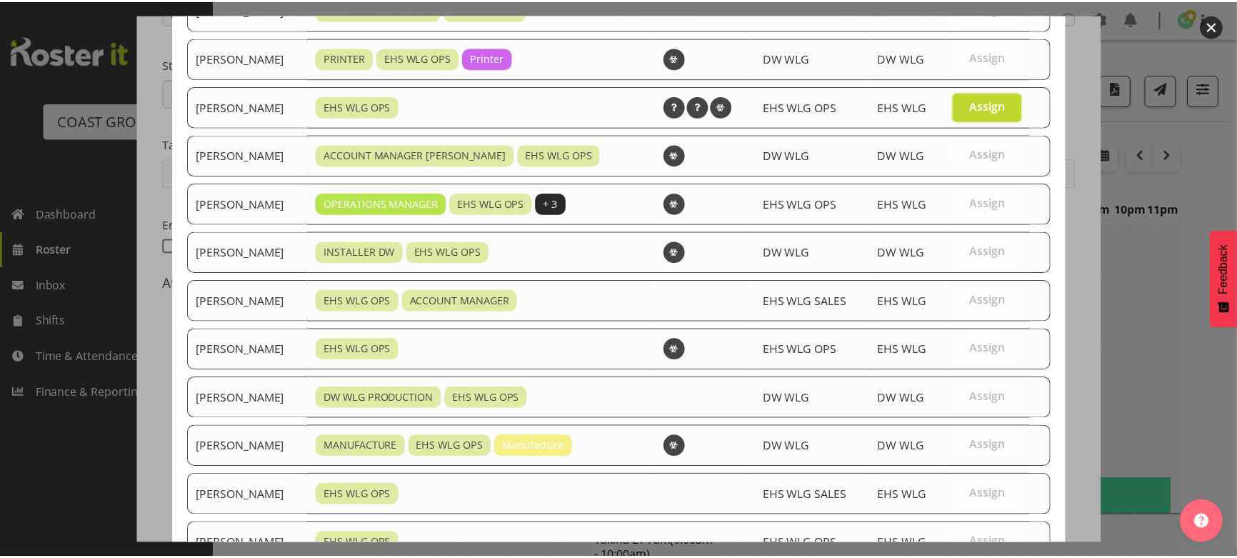
scroll to position [279, 0]
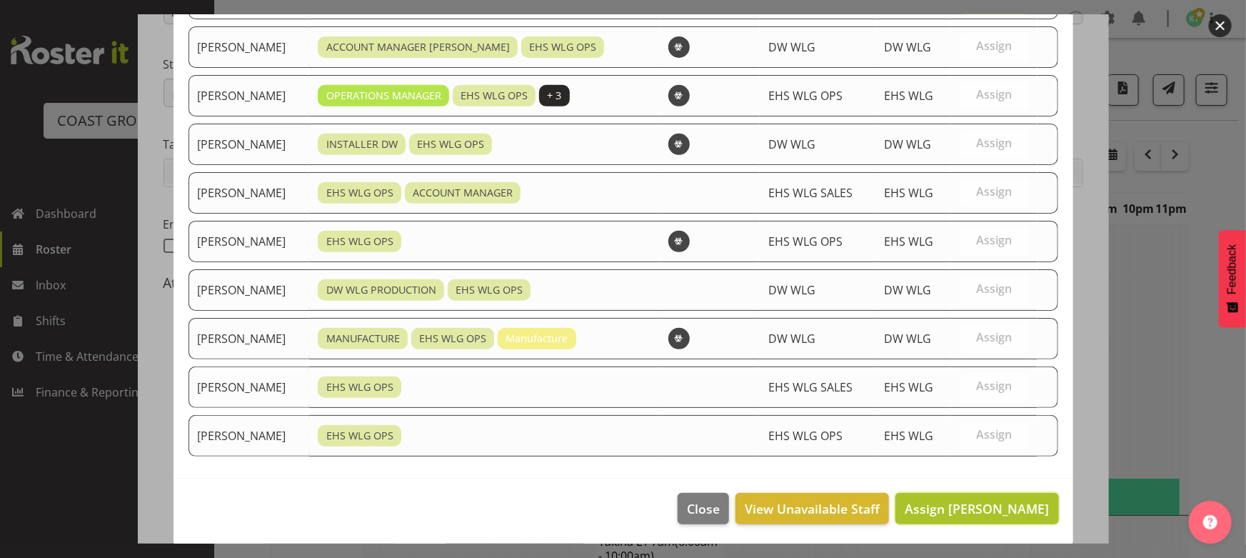
click at [947, 494] on button "Assign Jackson Howsan" at bounding box center [977, 508] width 163 height 31
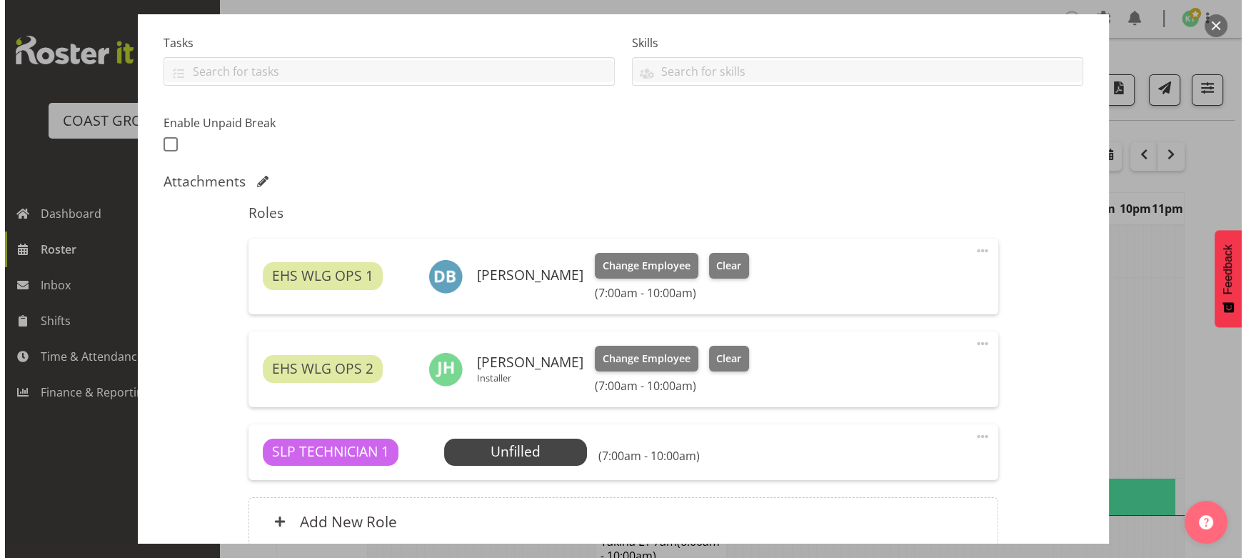
scroll to position [389, 0]
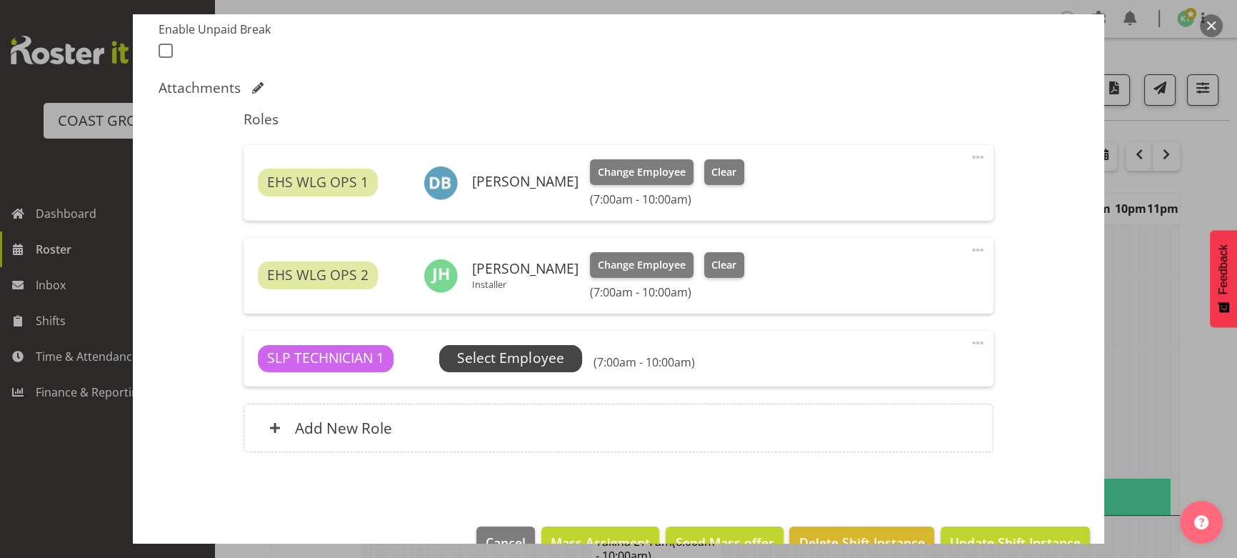
click at [558, 359] on span "Select Employee" at bounding box center [510, 358] width 106 height 21
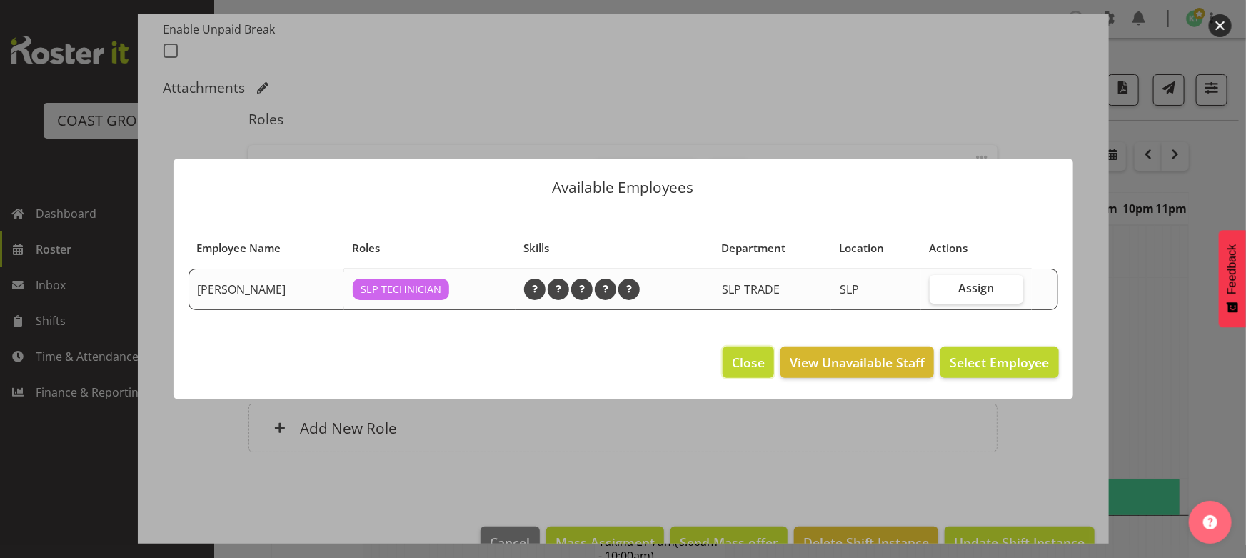
click at [747, 362] on span "Close" at bounding box center [748, 362] width 33 height 19
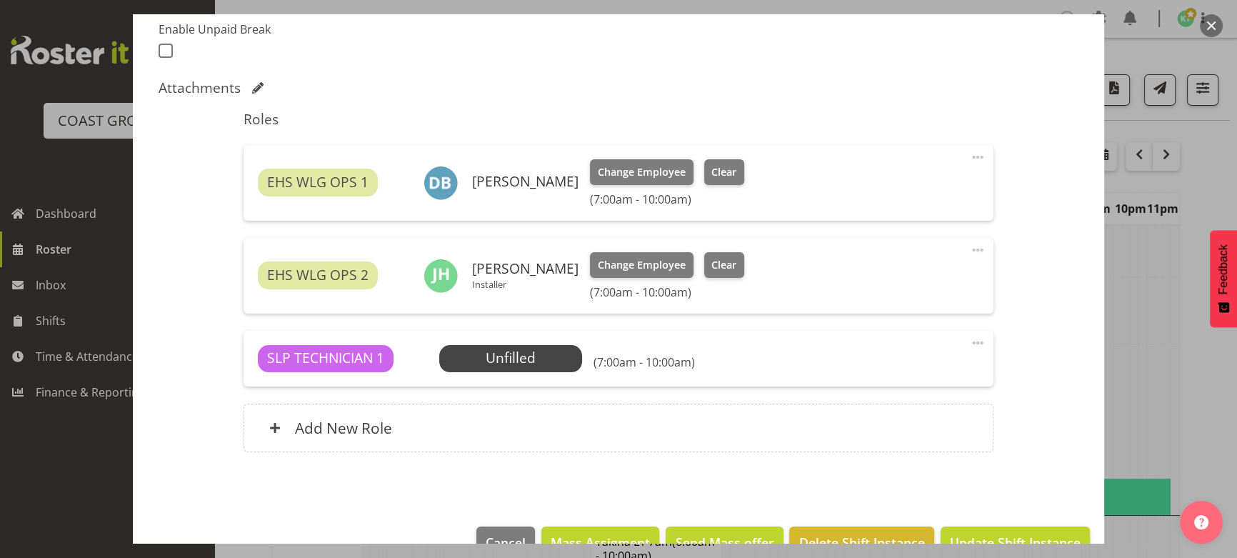
click at [970, 335] on span at bounding box center [977, 342] width 17 height 17
click at [955, 368] on link "Edit" at bounding box center [917, 374] width 137 height 26
select select "7"
select select "2025"
select select "10"
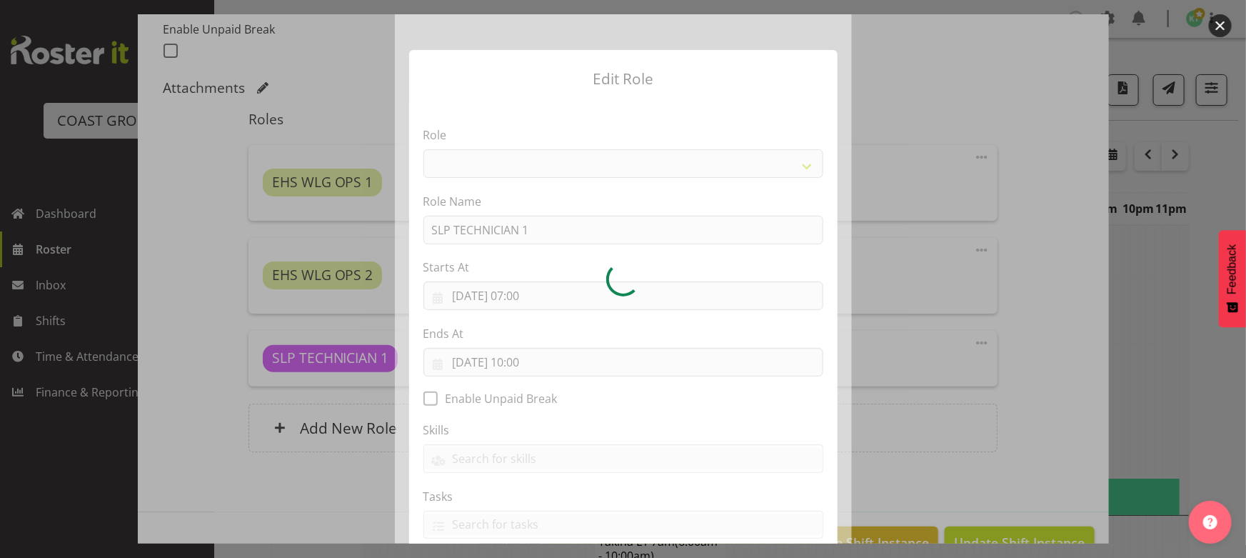
select select "123"
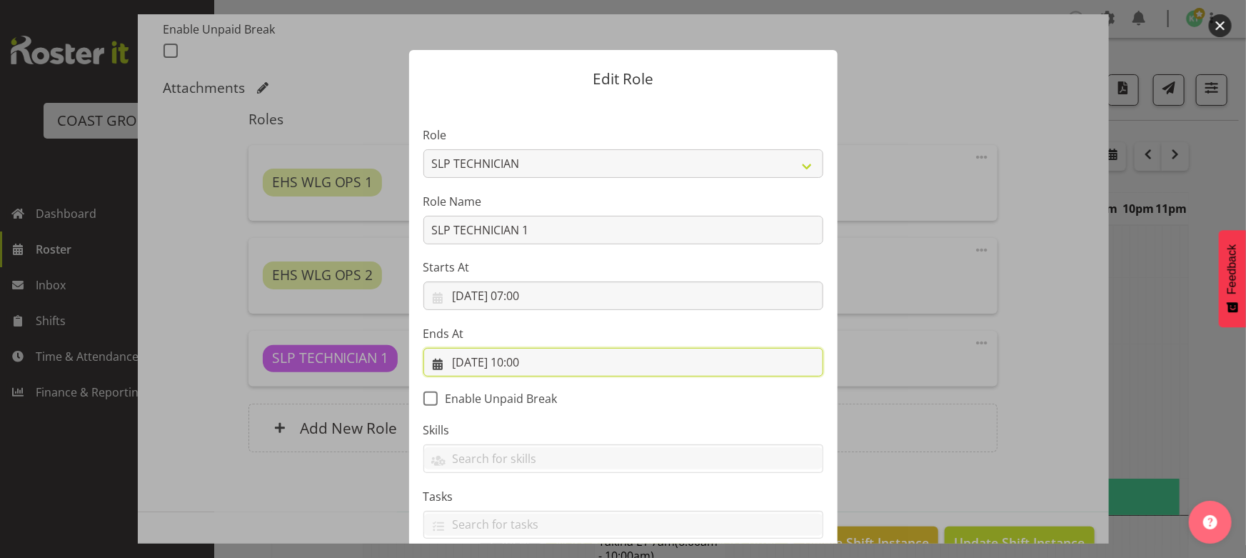
click at [576, 366] on input "11/08/2025, 10:00" at bounding box center [623, 362] width 400 height 29
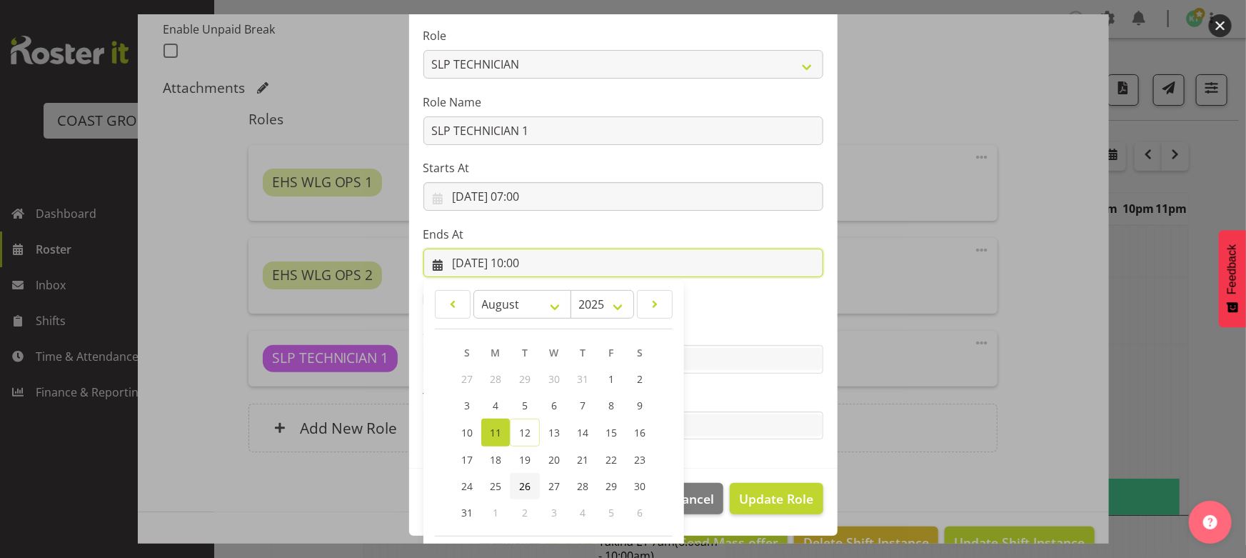
scroll to position [159, 0]
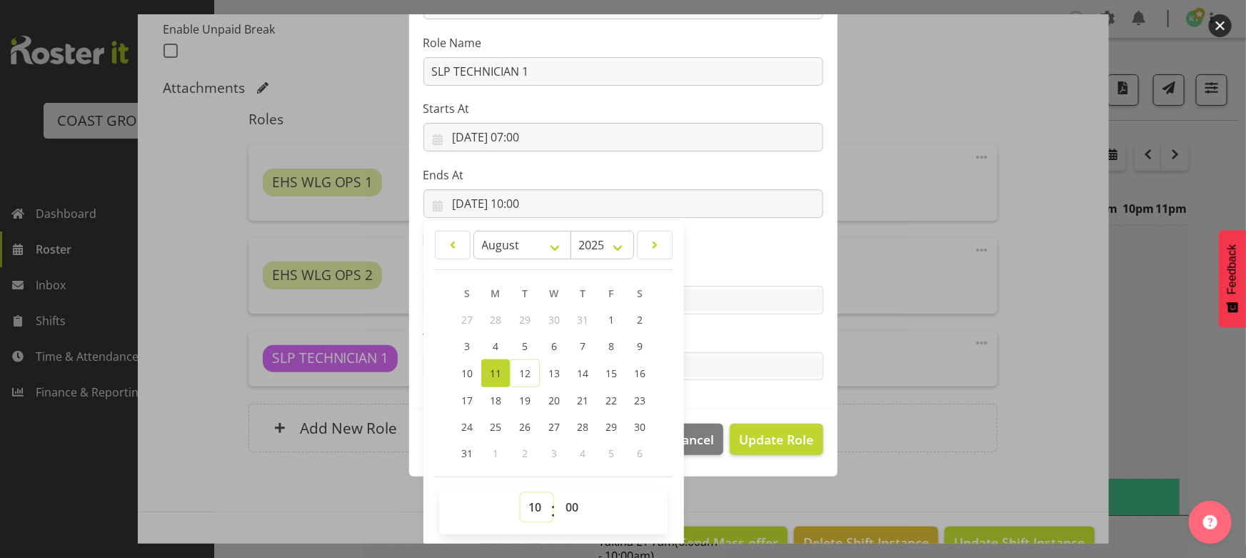
click at [523, 498] on select "00 01 02 03 04 05 06 07 08 09 10 11 12 13 14 15 16 17 18 19 20 21 22 23" at bounding box center [537, 507] width 32 height 29
select select "8"
click at [521, 493] on select "00 01 02 03 04 05 06 07 08 09 10 11 12 13 14 15 16 17 18 19 20 21 22 23" at bounding box center [537, 507] width 32 height 29
type input "11/08/2025, 08:00"
click at [706, 259] on section "Role ACCOUNT MANAGER ACCOUNT MANAGER DW ACCOUNTS AKL DIANNA VEHICLES AKL RYMER …" at bounding box center [623, 175] width 428 height 467
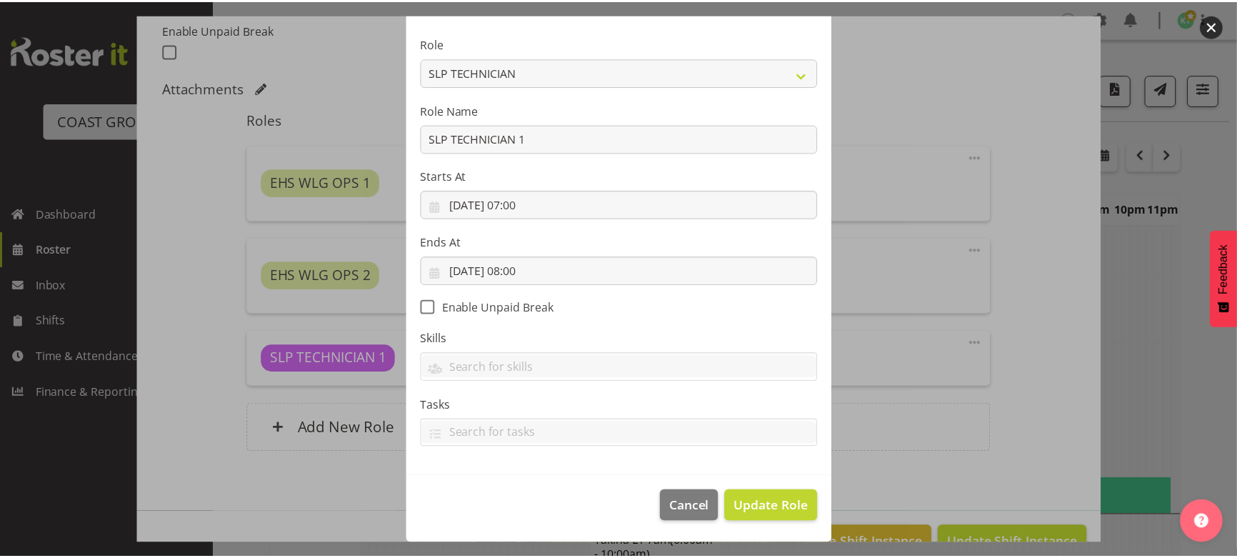
scroll to position [91, 0]
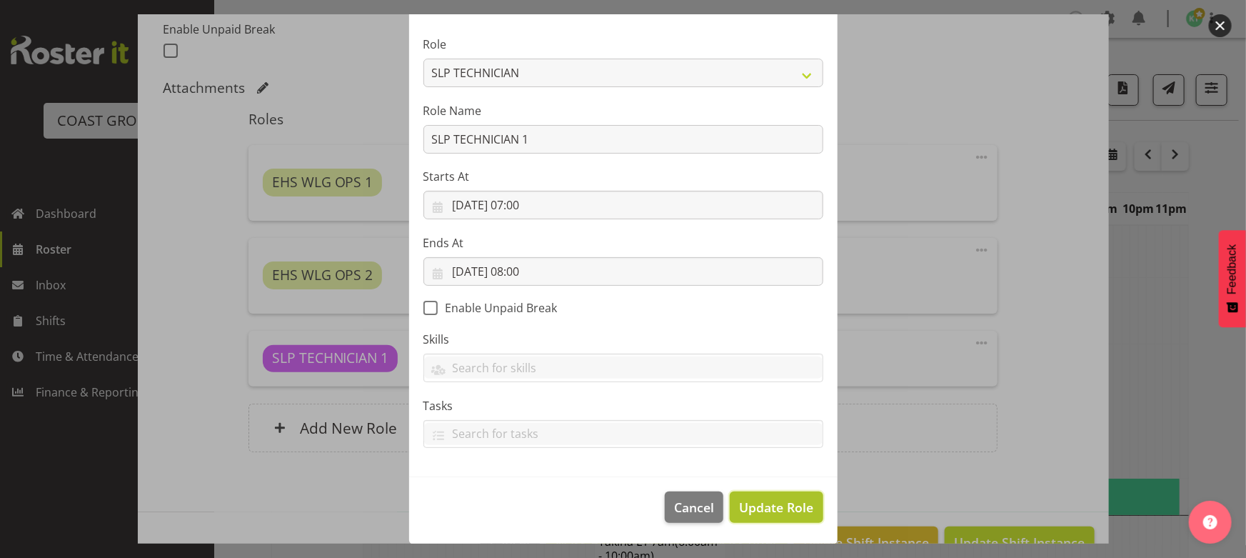
click at [776, 509] on span "Update Role" at bounding box center [776, 507] width 74 height 19
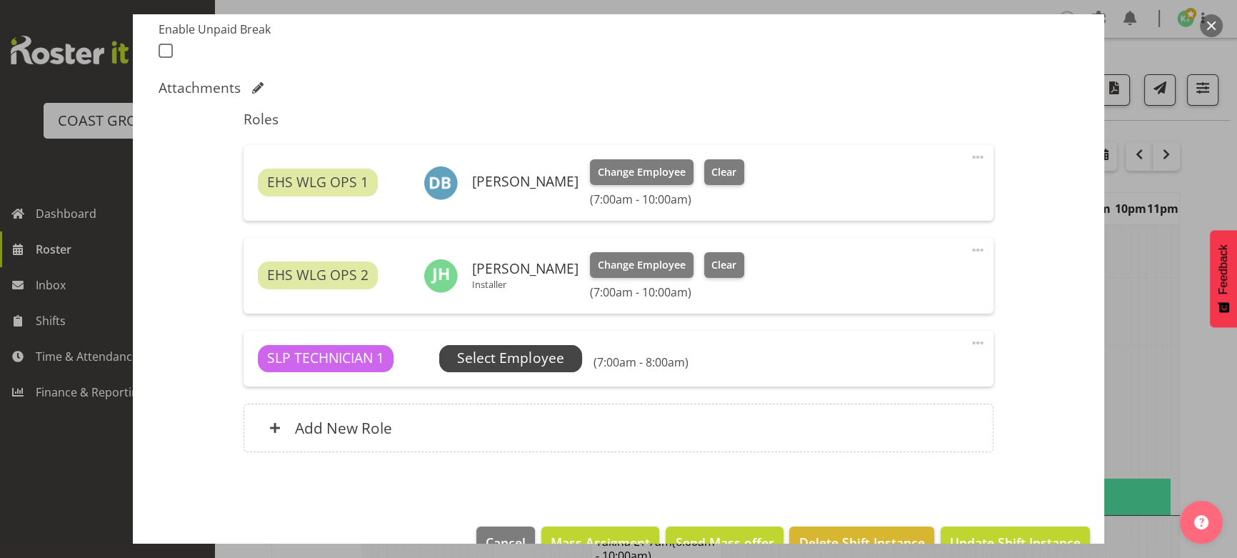
click at [550, 371] on span "Select Employee" at bounding box center [510, 358] width 143 height 27
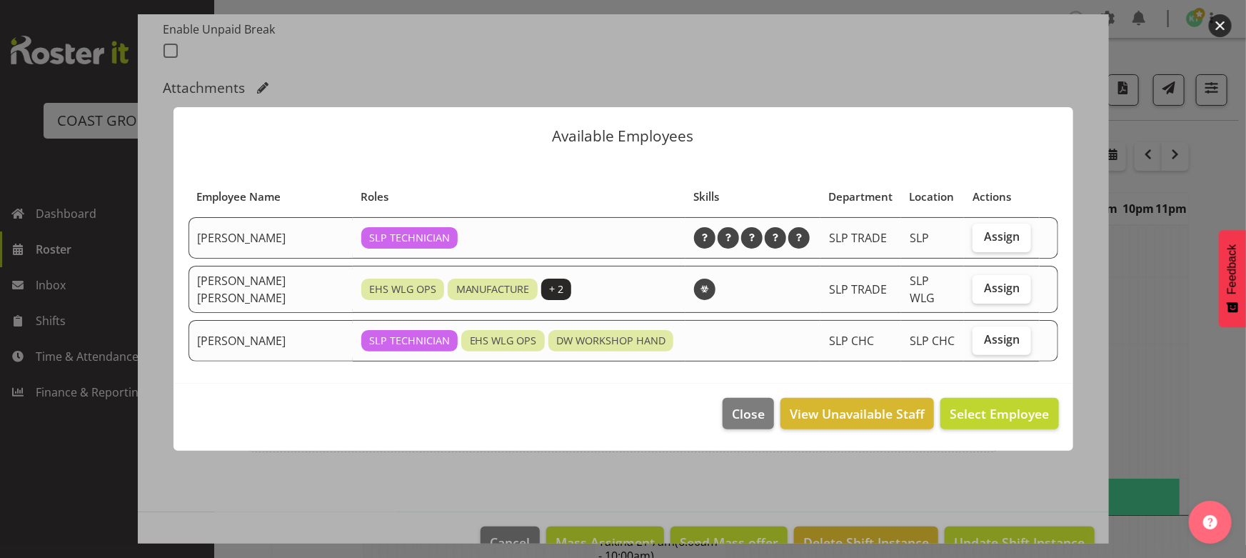
drag, startPoint x: 975, startPoint y: 286, endPoint x: 958, endPoint y: 311, distance: 30.3
click at [975, 287] on label "Assign" at bounding box center [1002, 289] width 59 height 29
click at [975, 287] on input "Assign" at bounding box center [977, 288] width 9 height 9
checkbox input "true"
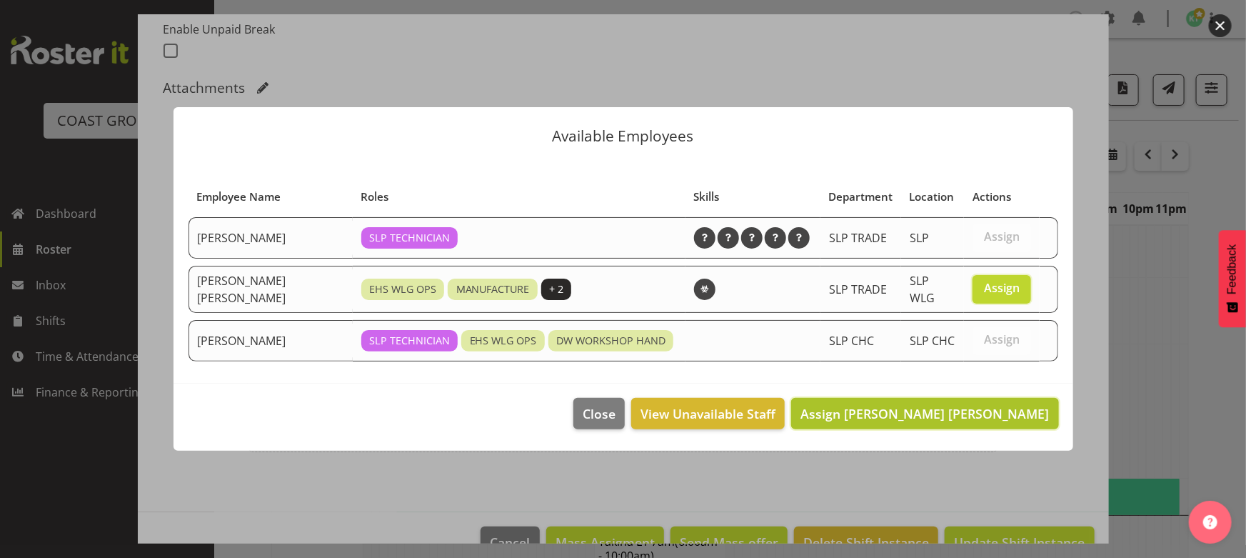
click at [936, 421] on button "Assign Joshua Keith Jackson" at bounding box center [924, 413] width 267 height 31
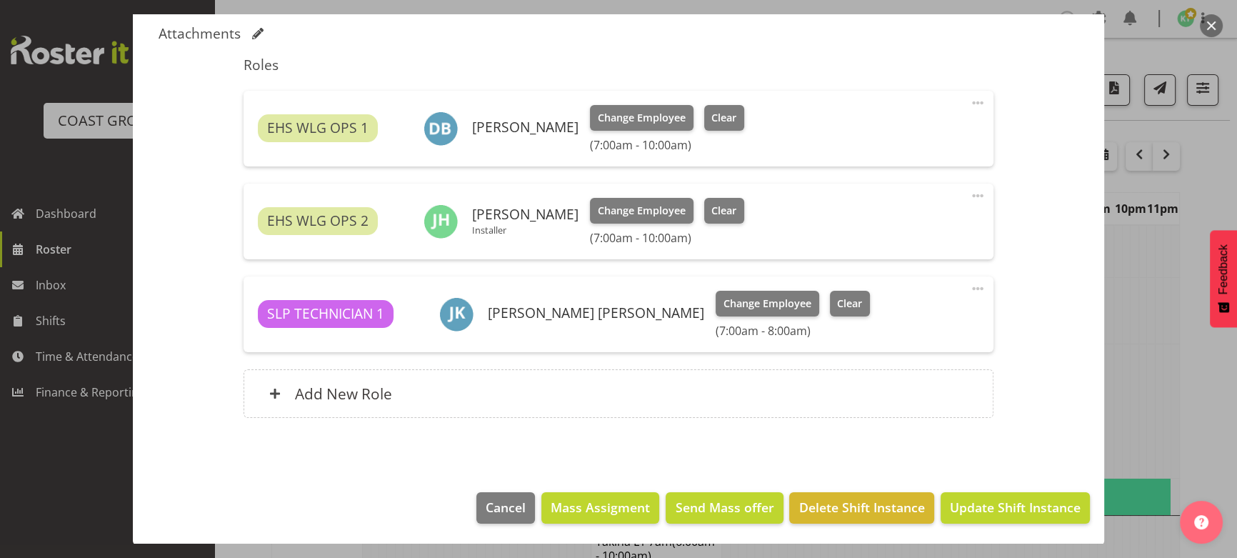
click at [958, 488] on footer "Cancel Mass Assigment Send Mass offer Delete Shift Instance Update Shift Instan…" at bounding box center [618, 511] width 971 height 67
click at [953, 500] on span "Update Shift Instance" at bounding box center [1015, 507] width 131 height 19
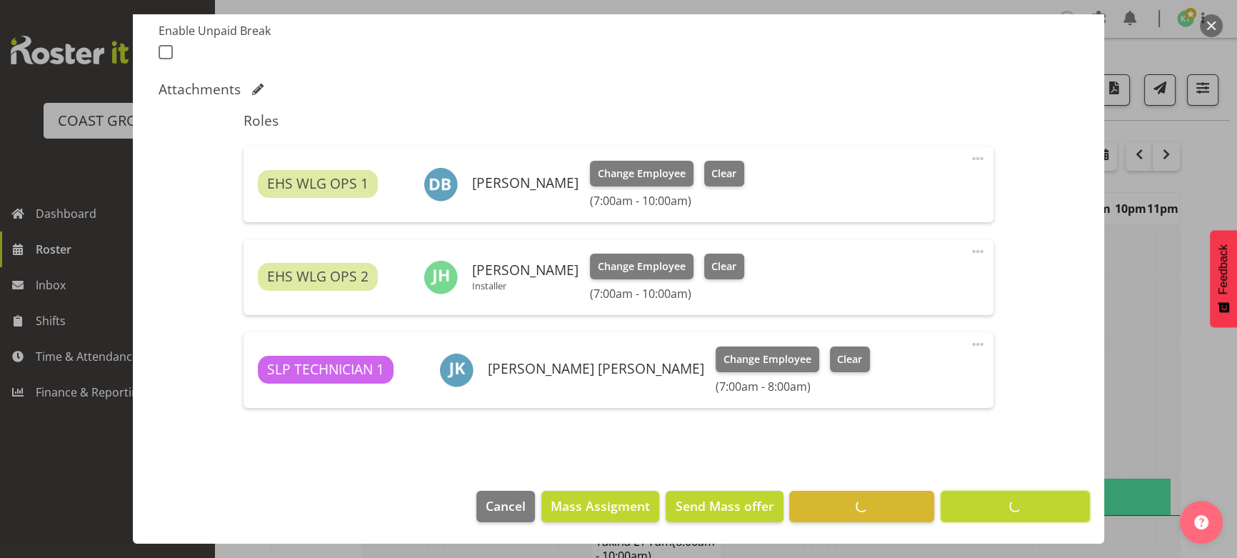
scroll to position [386, 0]
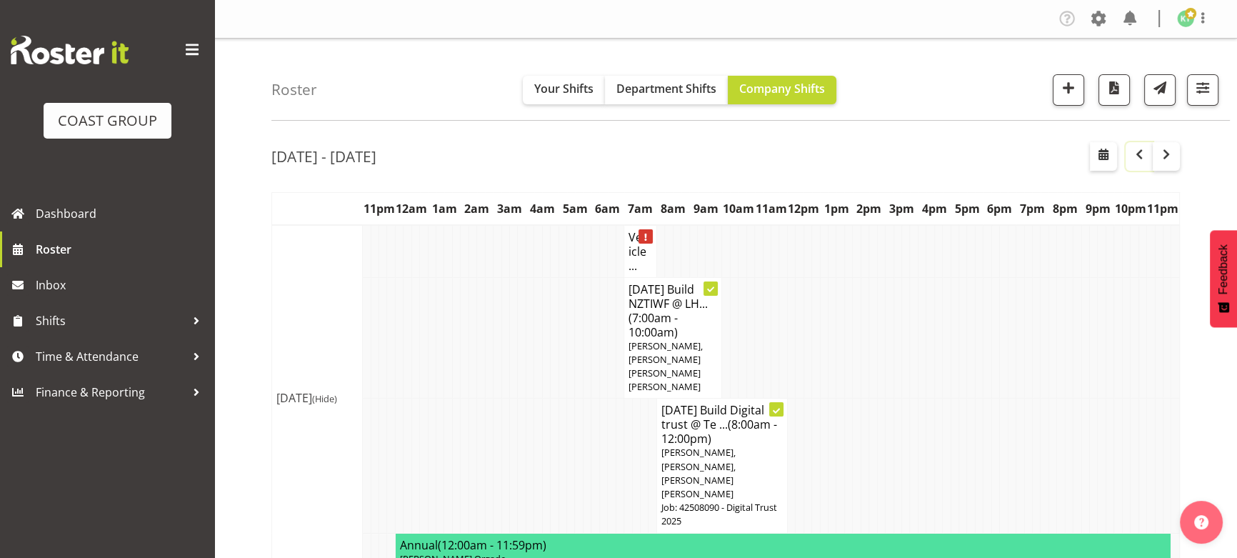
click at [1144, 166] on button "button" at bounding box center [1138, 156] width 27 height 29
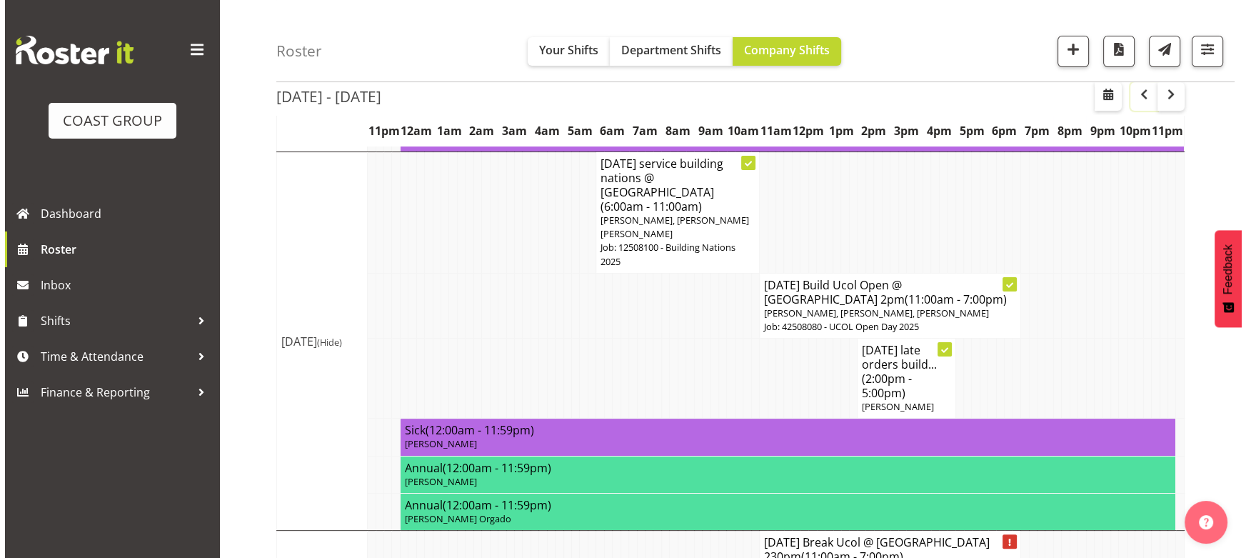
scroll to position [486, 0]
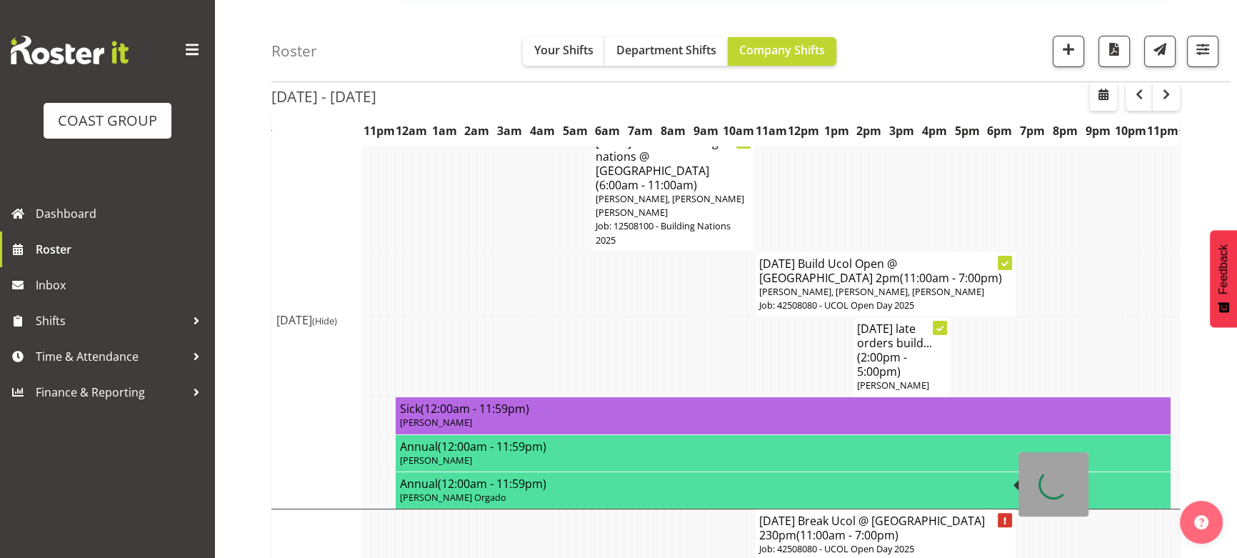
click at [951, 513] on h4 "AUG 25 Break Ucol @ Manawatu 230pm (11:00am - 7:00pm)" at bounding box center [885, 527] width 252 height 29
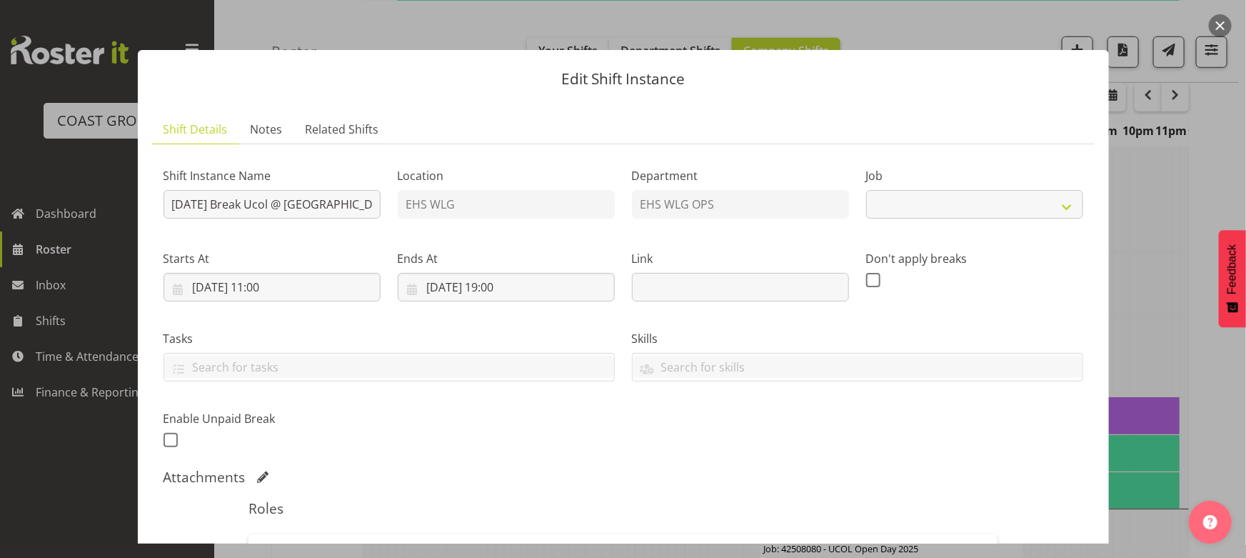
select select "9724"
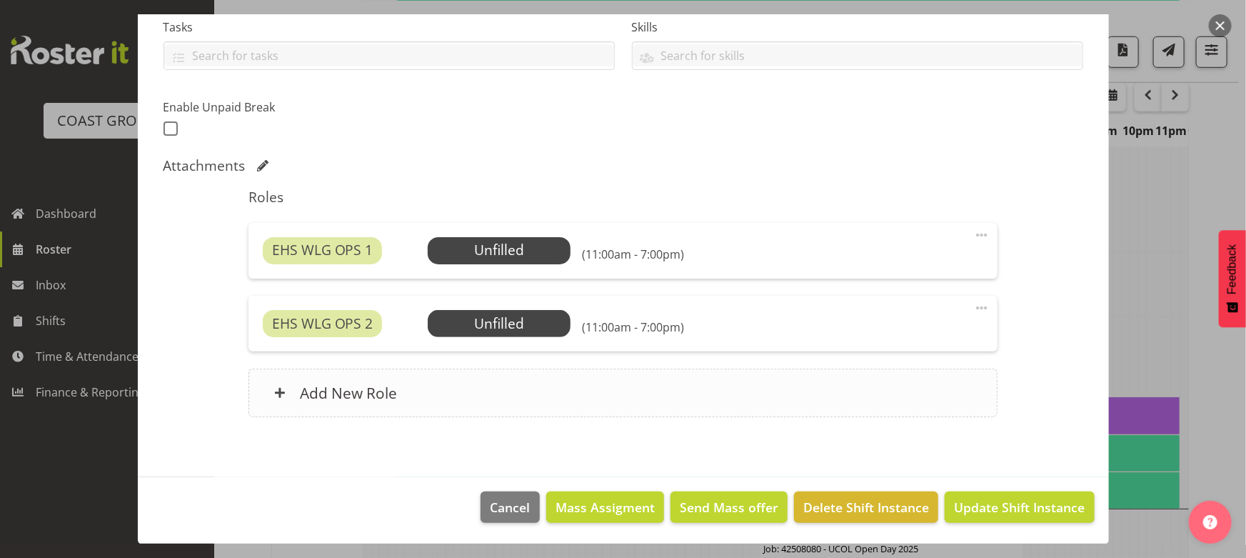
click at [490, 386] on div "Add New Role" at bounding box center [623, 392] width 749 height 49
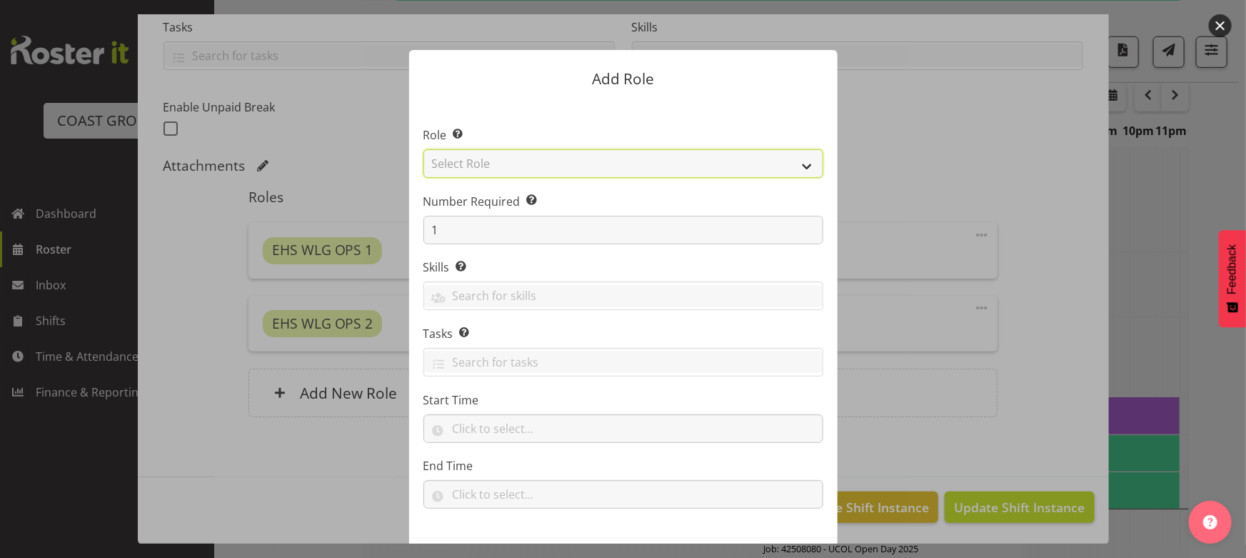
click at [557, 174] on select "Select Role ACCOUNT MANAGER ACCOUNT MANAGER DW ACCOUNTS AKL DIANNA VEHICLES AKL…" at bounding box center [623, 163] width 400 height 29
select select "191"
click at [423, 149] on select "Select Role ACCOUNT MANAGER ACCOUNT MANAGER DW ACCOUNTS AKL DIANNA VEHICLES AKL…" at bounding box center [623, 163] width 400 height 29
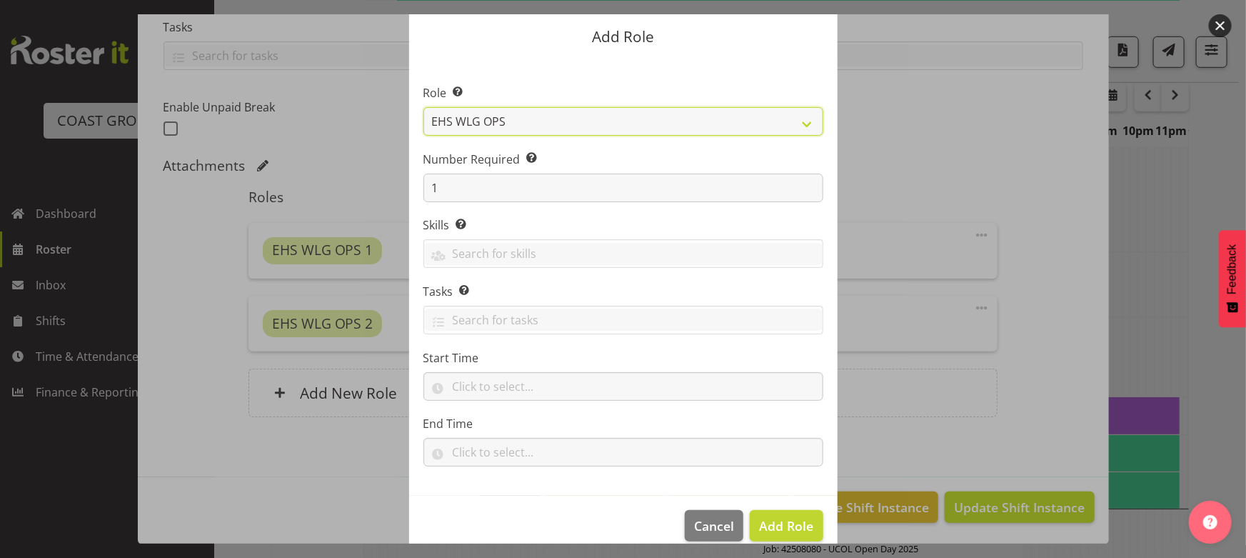
scroll to position [61, 0]
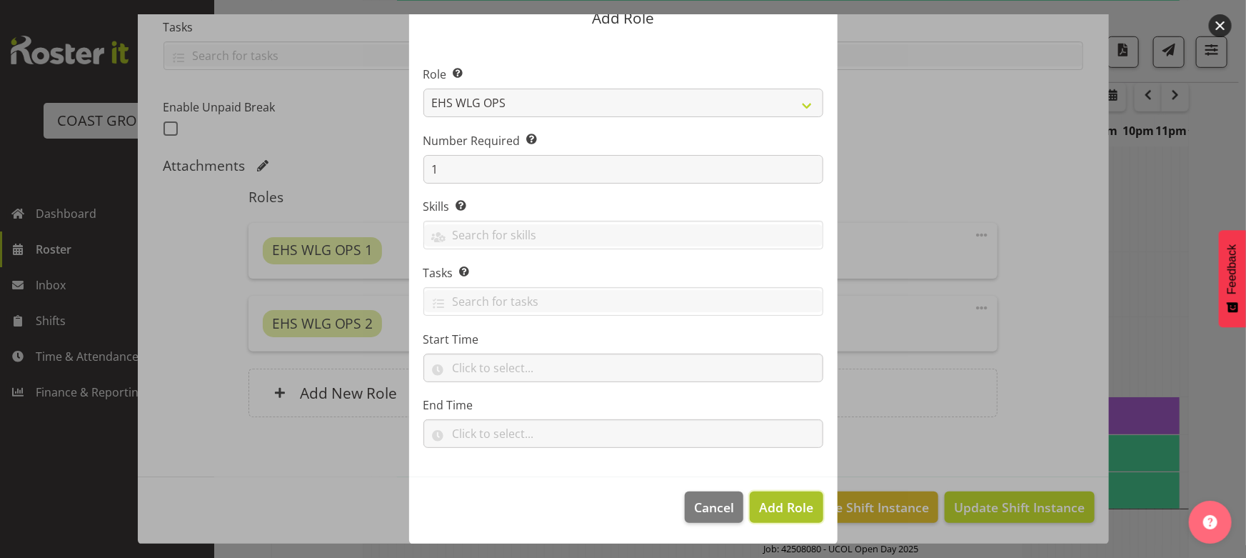
click at [773, 519] on button "Add Role" at bounding box center [786, 506] width 73 height 31
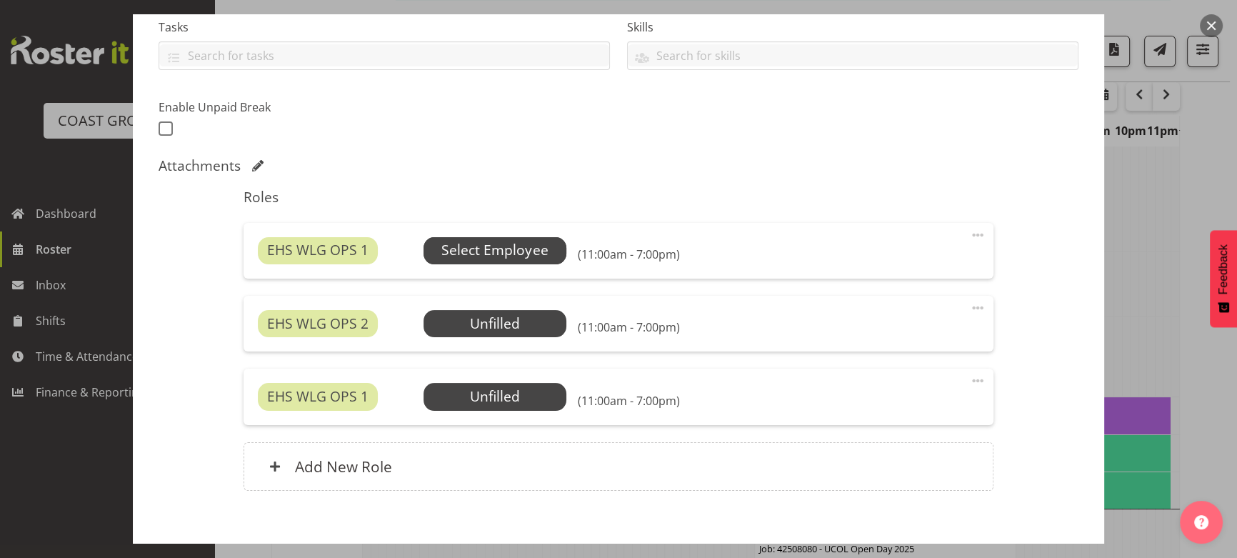
click at [502, 249] on span "Select Employee" at bounding box center [494, 250] width 106 height 21
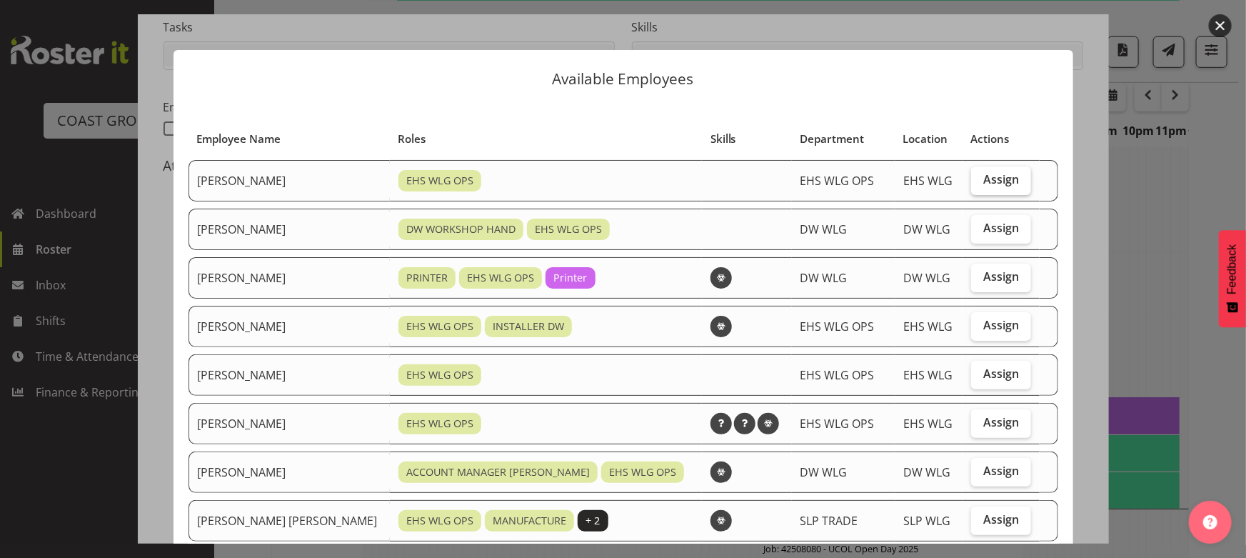
click at [983, 179] on span "Assign" at bounding box center [1001, 179] width 36 height 14
click at [971, 179] on input "Assign" at bounding box center [975, 179] width 9 height 9
checkbox input "true"
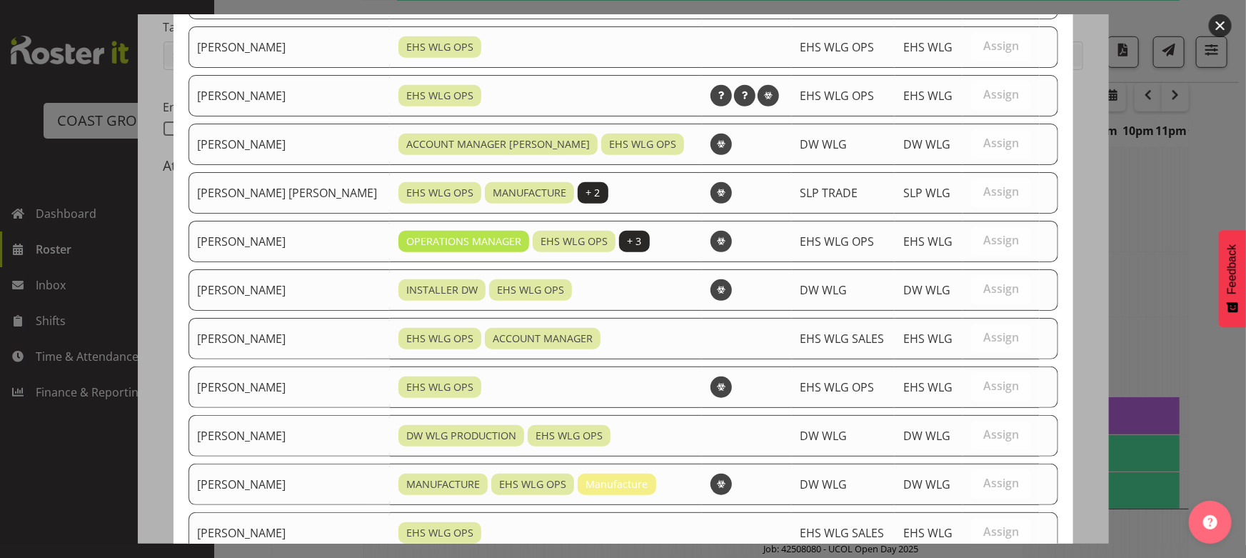
scroll to position [454, 0]
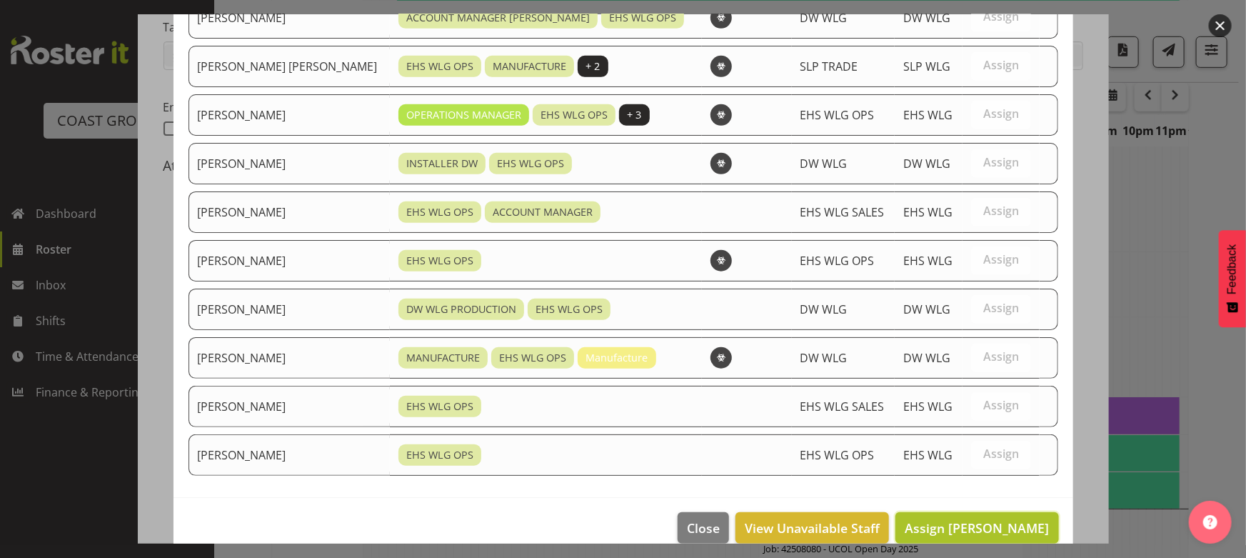
click at [933, 523] on span "Assign Ashton Staats" at bounding box center [977, 527] width 144 height 17
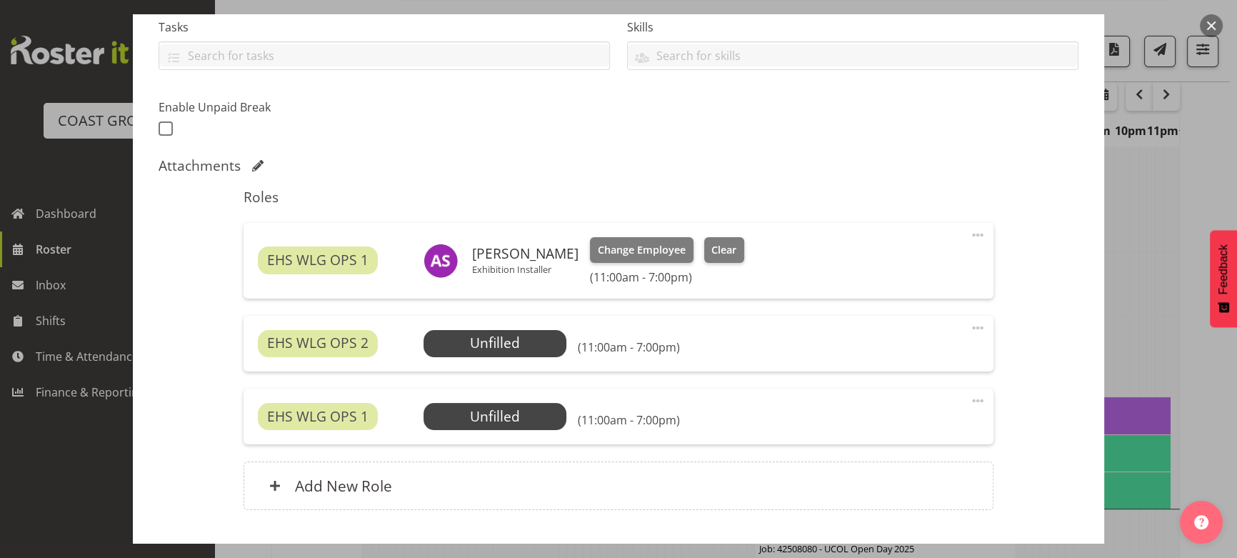
click at [564, 336] on div "EHS WLG OPS 2 Unfilled Select Employee (11:00am - 7:00pm)" at bounding box center [618, 343] width 721 height 27
click at [558, 339] on span "Select Employee" at bounding box center [494, 343] width 143 height 27
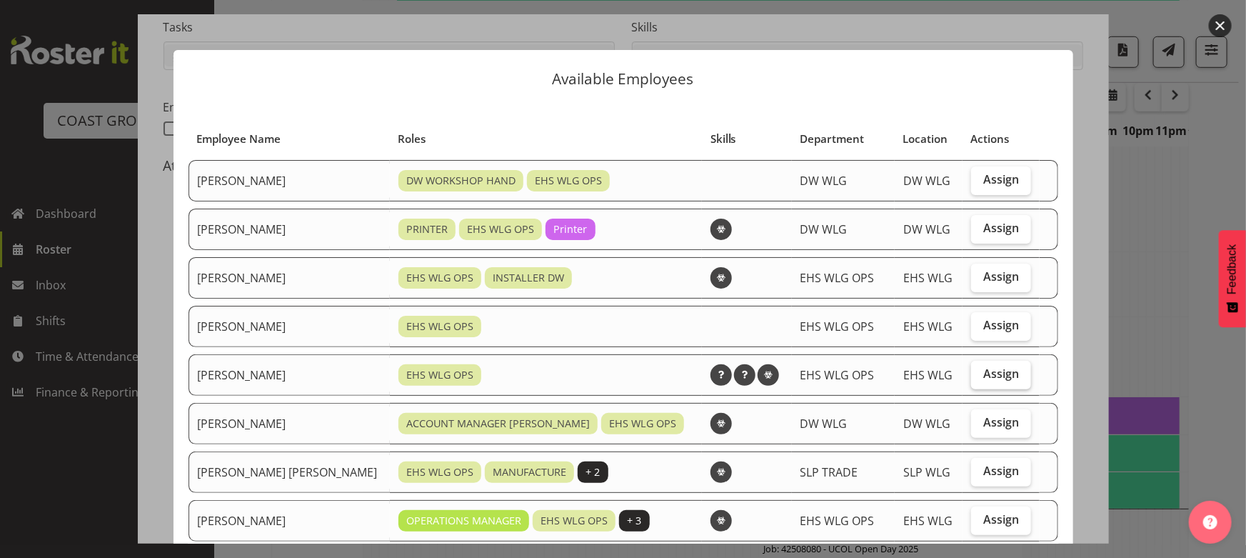
click at [983, 373] on span "Assign" at bounding box center [1001, 373] width 36 height 14
click at [971, 373] on input "Assign" at bounding box center [975, 373] width 9 height 9
checkbox input "true"
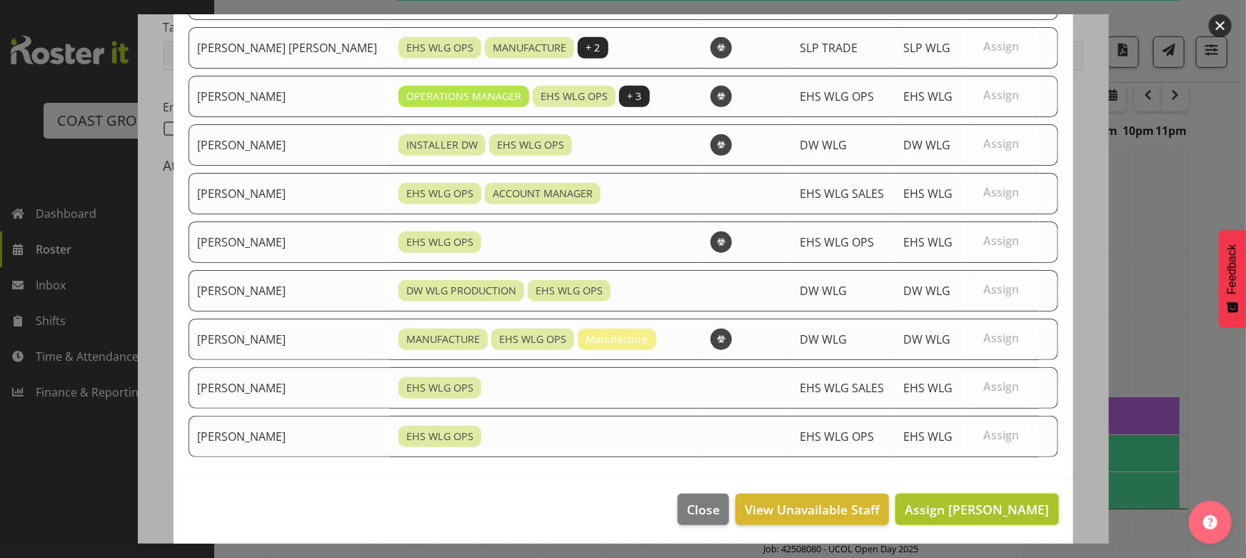
click at [951, 516] on button "Assign Jackson Howsan" at bounding box center [977, 508] width 163 height 31
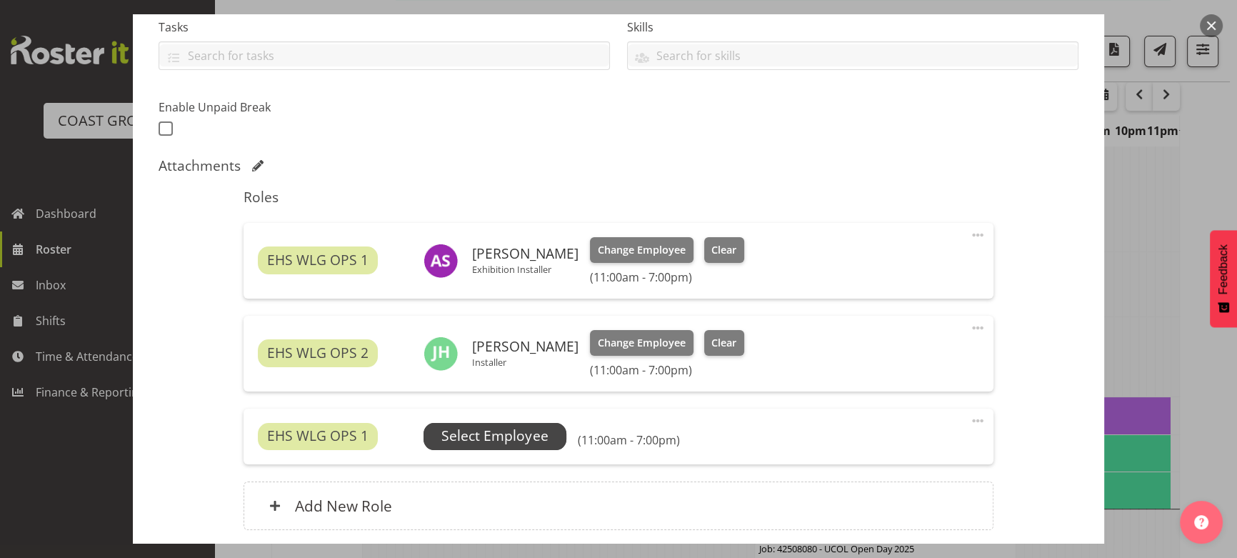
click at [536, 436] on span "Select Employee" at bounding box center [494, 436] width 106 height 21
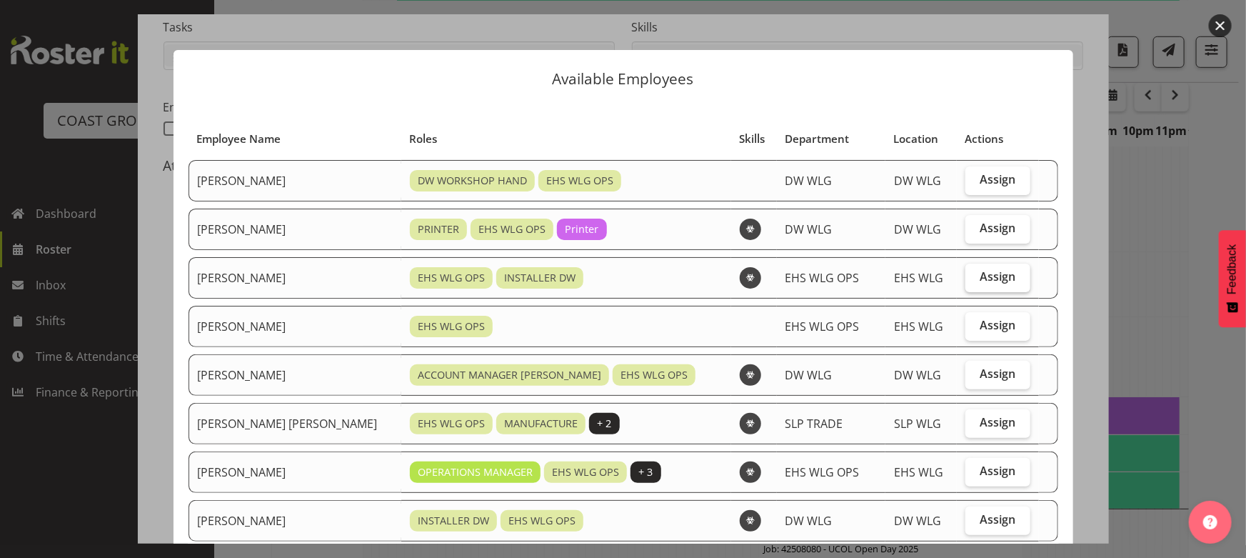
click at [980, 283] on span "Assign" at bounding box center [998, 276] width 36 height 14
click at [969, 281] on input "Assign" at bounding box center [970, 276] width 9 height 9
checkbox input "true"
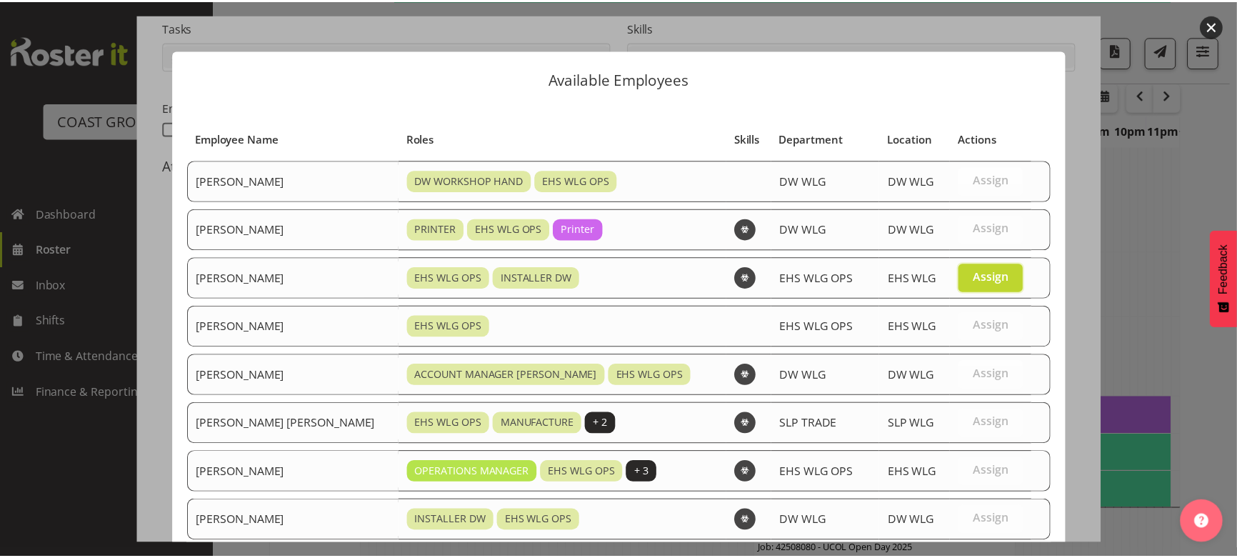
scroll to position [376, 0]
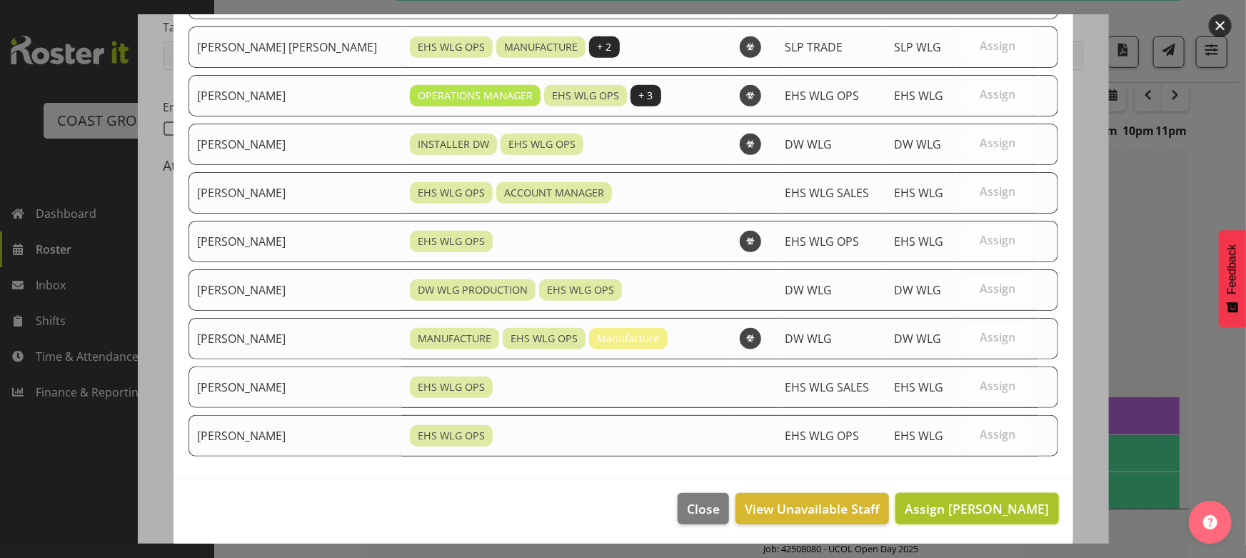
click at [982, 502] on span "Assign Darryl Burns" at bounding box center [977, 508] width 144 height 17
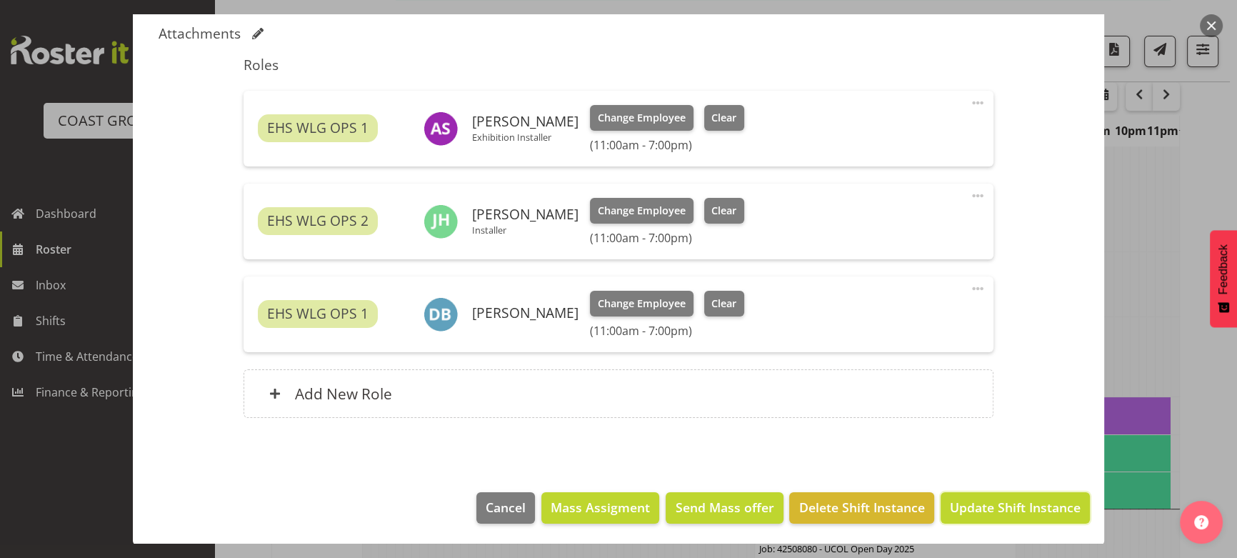
click at [987, 498] on span "Update Shift Instance" at bounding box center [1015, 507] width 131 height 19
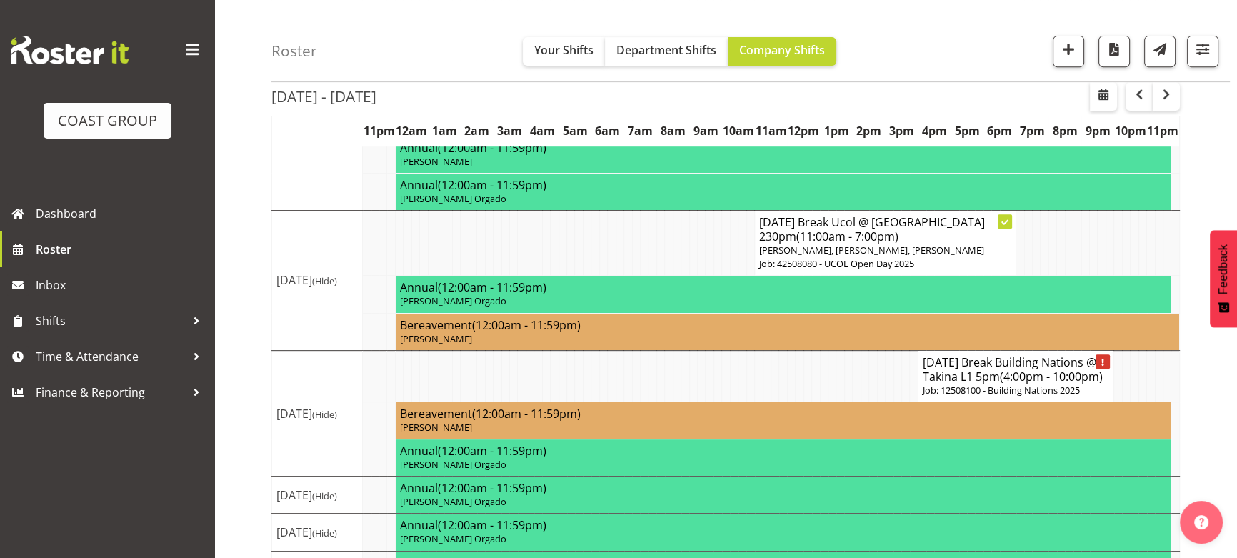
scroll to position [766, 0]
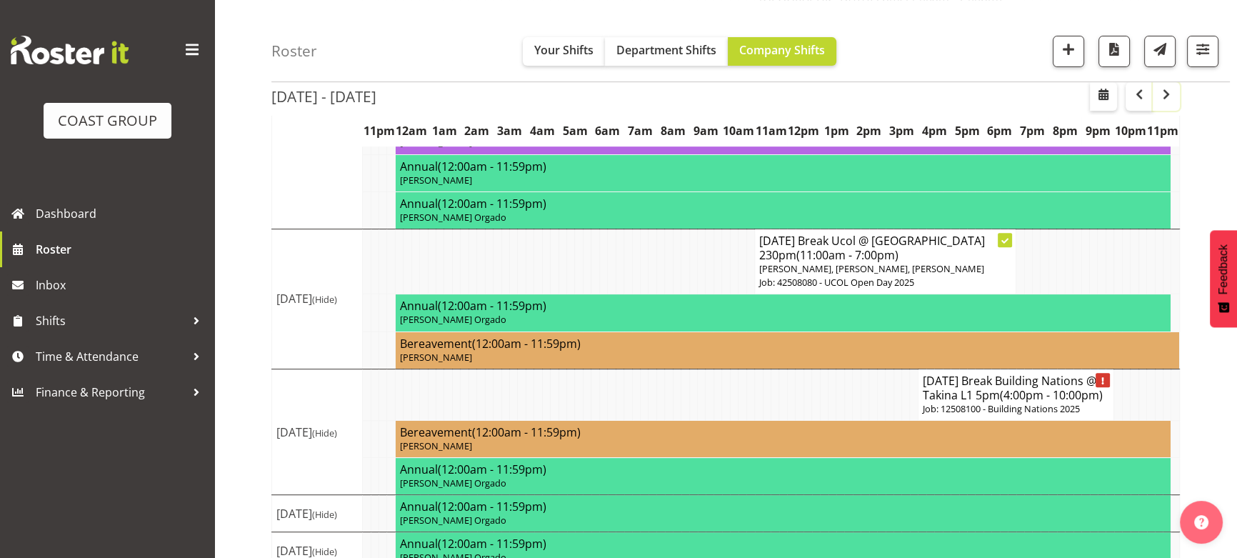
click at [1170, 104] on button "button" at bounding box center [1166, 96] width 27 height 29
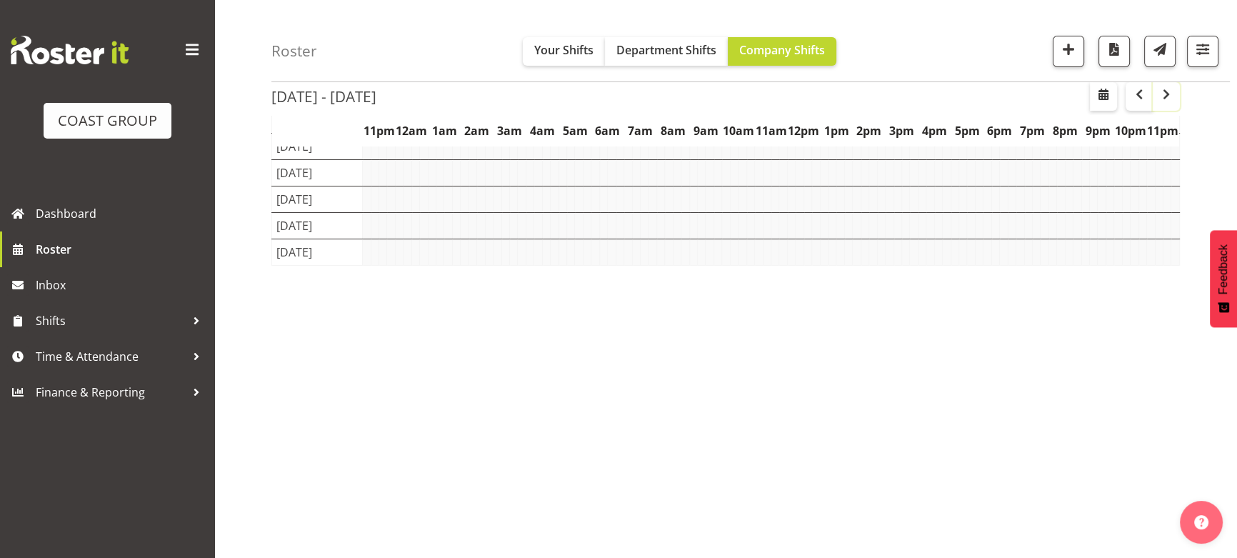
scroll to position [144, 0]
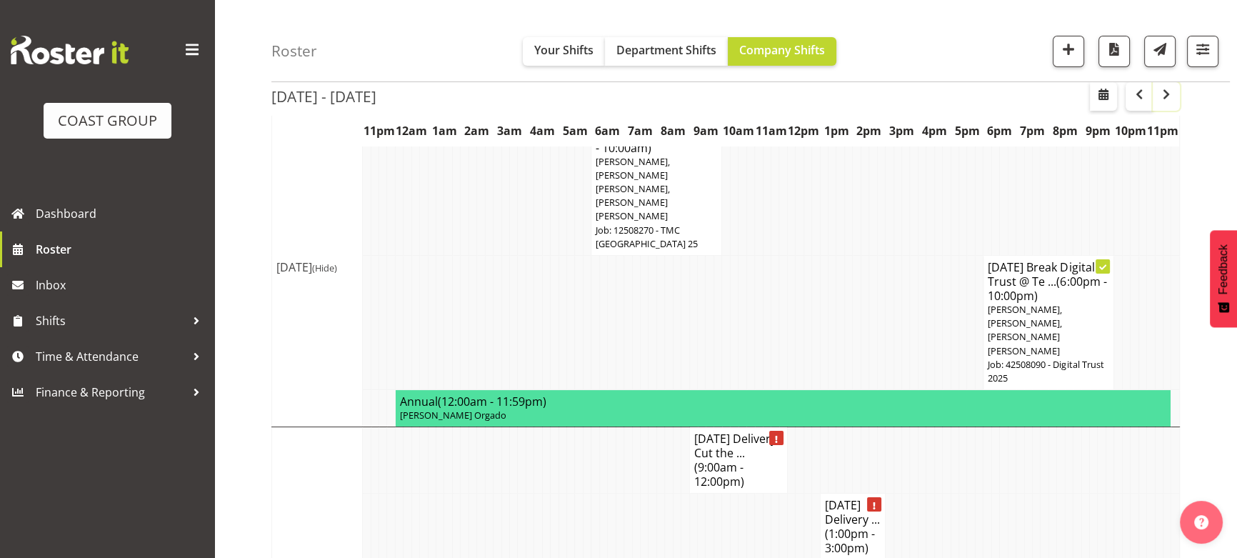
scroll to position [766, 0]
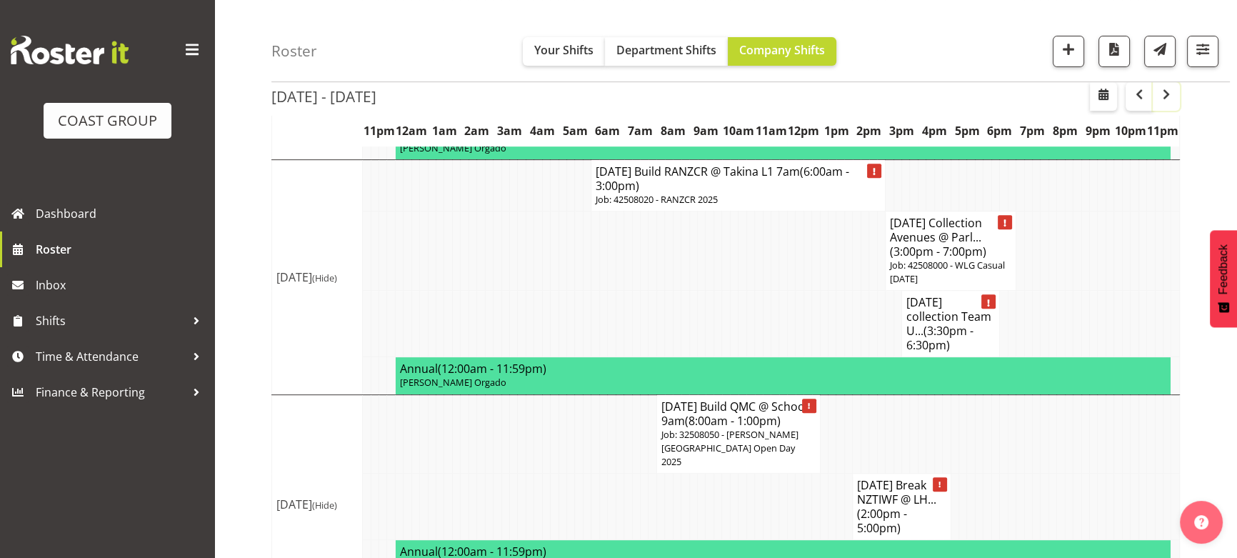
click at [1170, 104] on button "button" at bounding box center [1166, 96] width 27 height 29
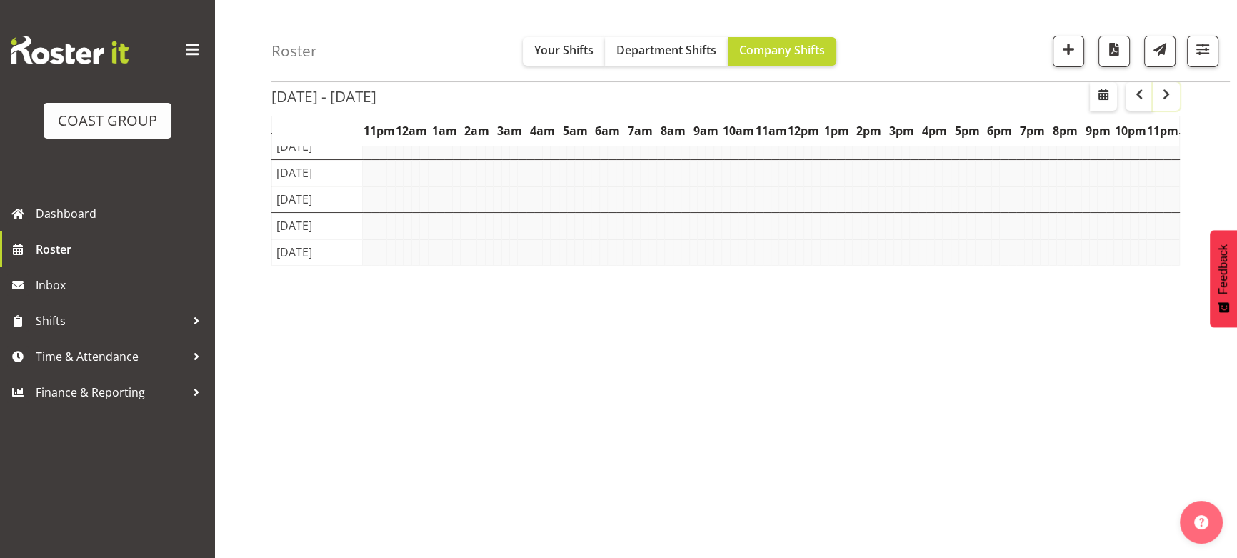
scroll to position [144, 0]
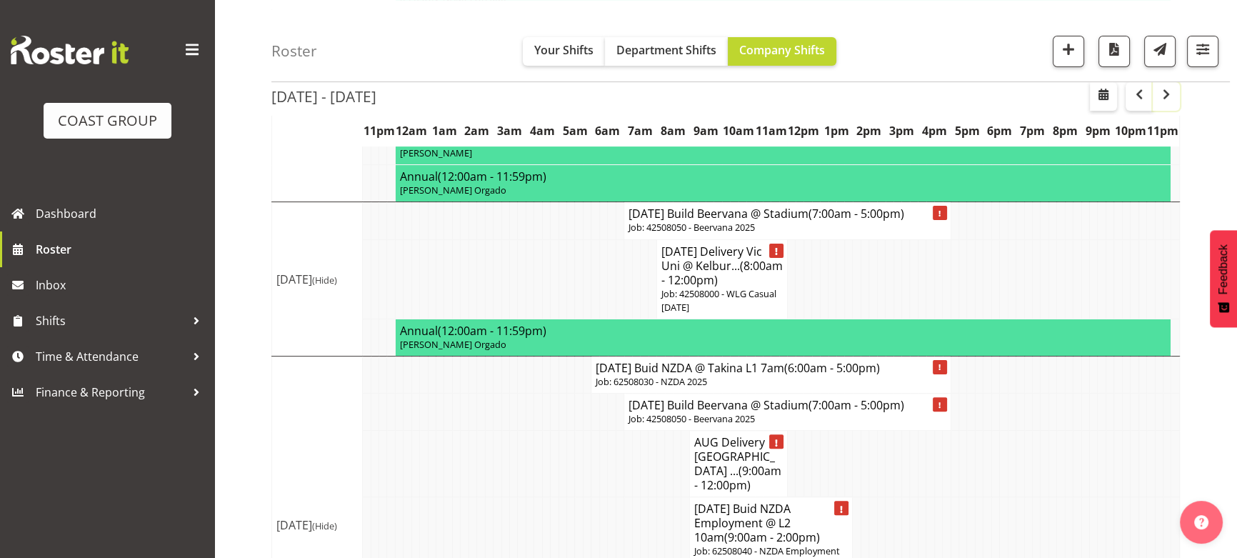
scroll to position [279, 0]
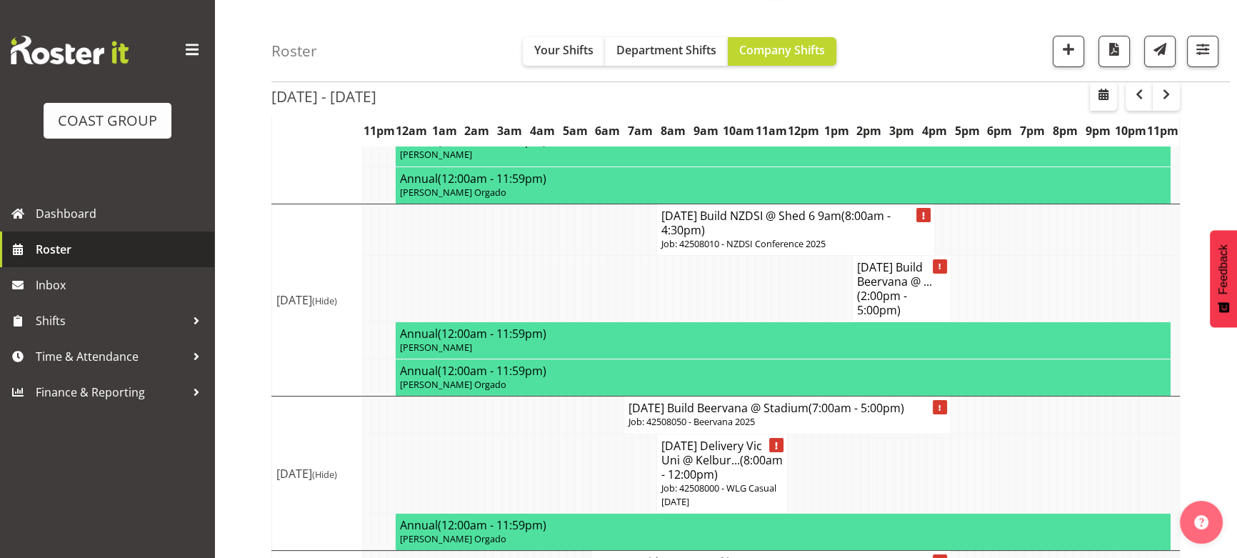
click at [166, 260] on link "Roster" at bounding box center [107, 249] width 214 height 36
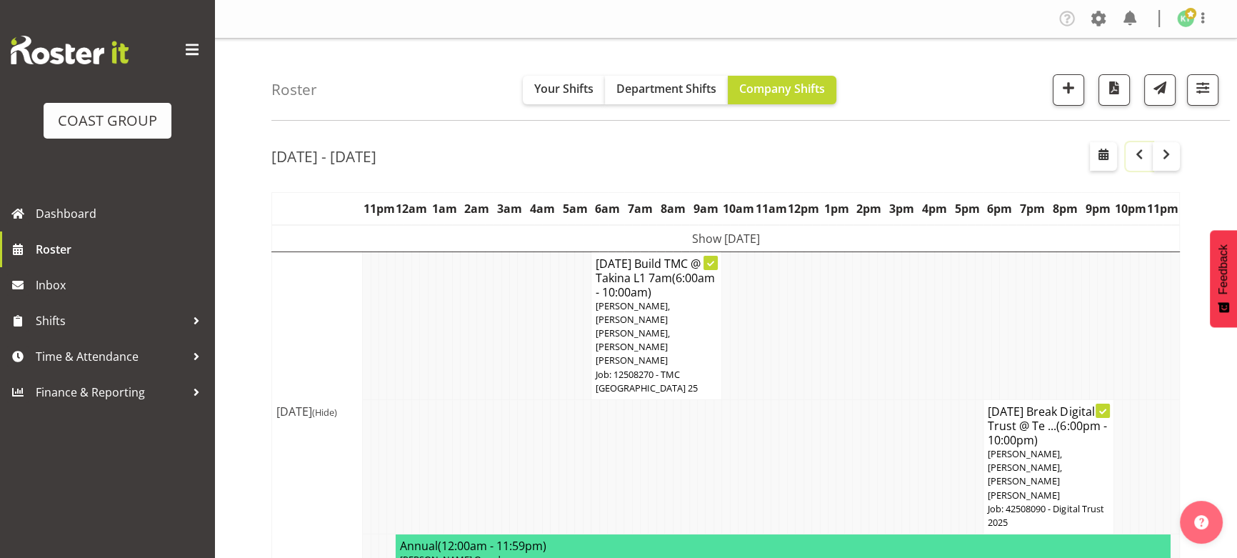
click at [1145, 150] on span "button" at bounding box center [1138, 154] width 17 height 17
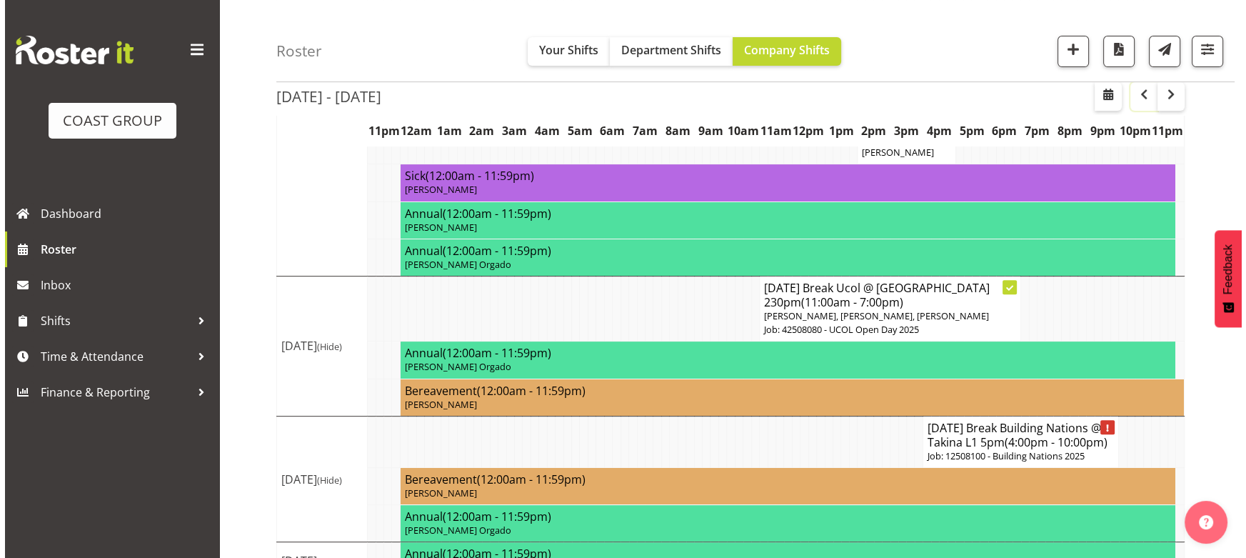
scroll to position [701, 0]
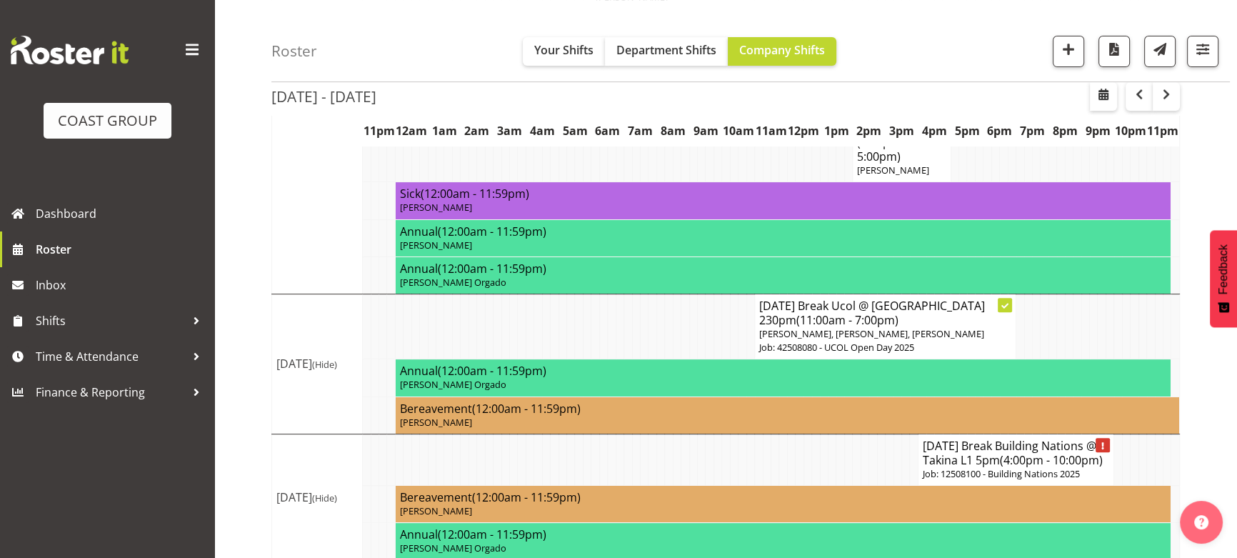
click at [948, 438] on h4 "AUG 25 Break Building Nations @ Takina L1 5pm (4:00pm - 10:00pm)" at bounding box center [1016, 452] width 187 height 29
select select
select select "7"
select select "2025"
select select "22"
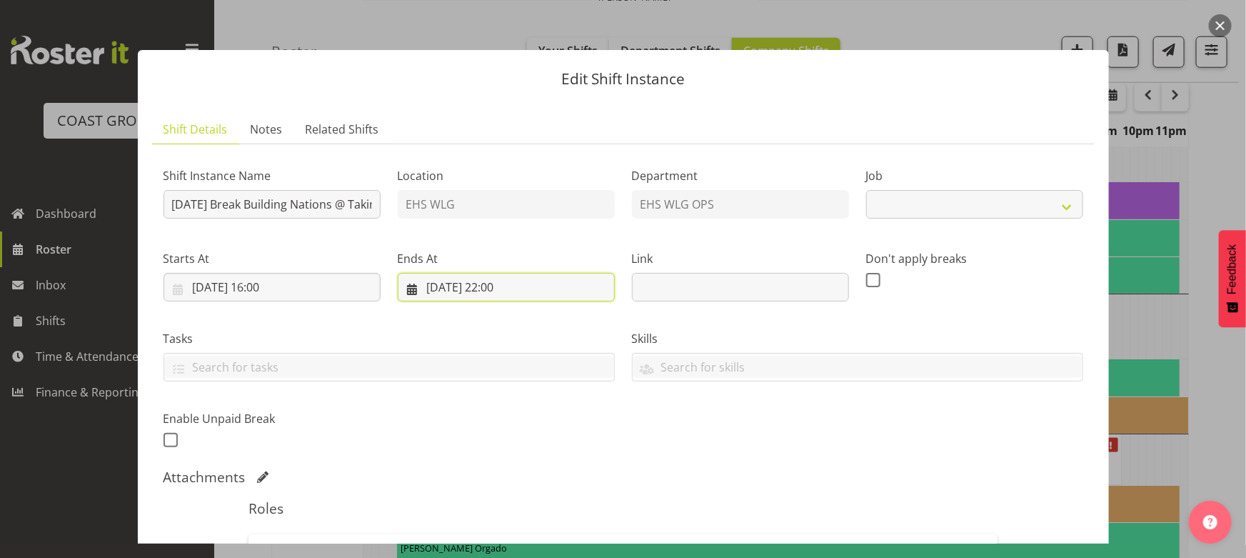
click at [572, 291] on input "07/08/2025, 22:00" at bounding box center [506, 287] width 217 height 29
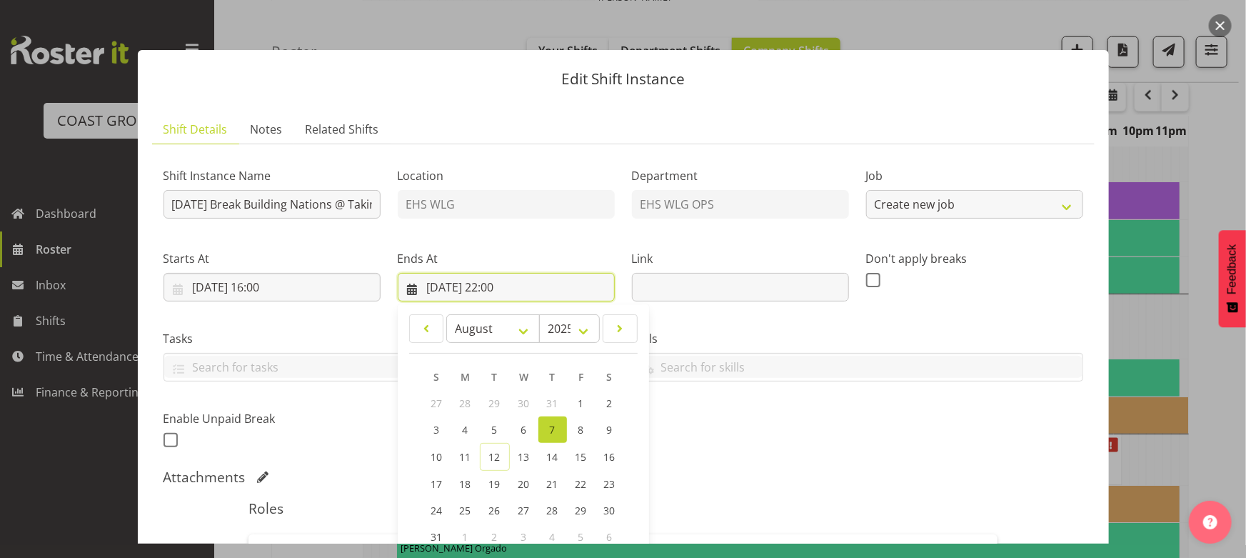
select select "9442"
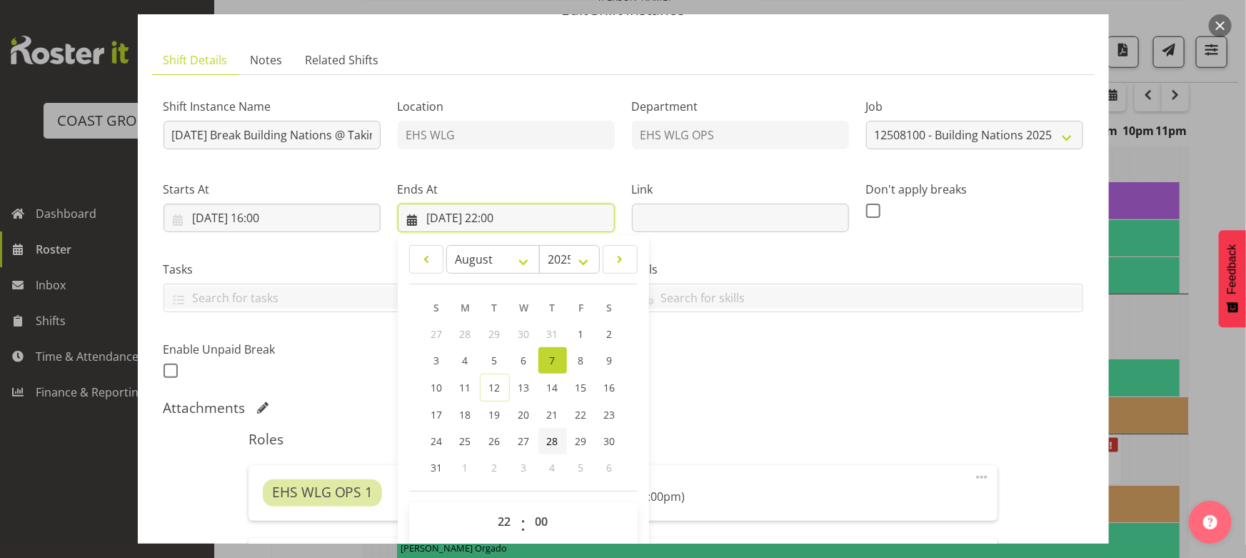
scroll to position [129, 0]
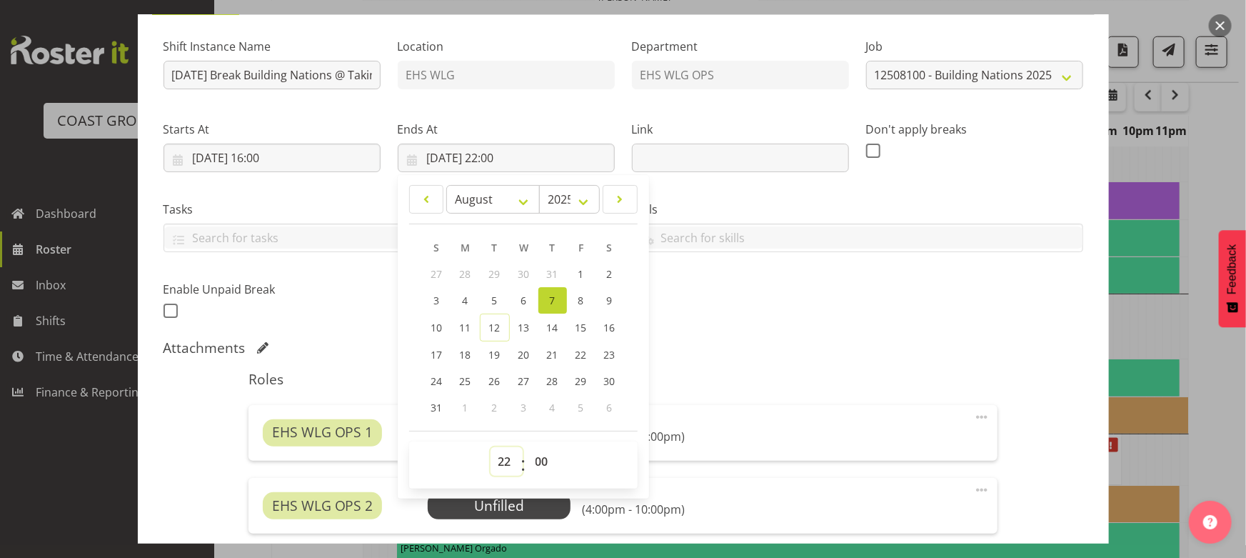
click at [509, 454] on select "00 01 02 03 04 05 06 07 08 09 10 11 12 13 14 15 16 17 18 19 20 21 22 23" at bounding box center [507, 461] width 32 height 29
select select "21"
click at [491, 447] on select "00 01 02 03 04 05 06 07 08 09 10 11 12 13 14 15 16 17 18 19 20 21 22 23" at bounding box center [507, 461] width 32 height 29
type input "07/08/2025, 21:00"
click at [734, 311] on div "Shift Instance Name AUG 25 Break Building Nations @ Takina L1 5pm Location EHS …" at bounding box center [623, 174] width 937 height 313
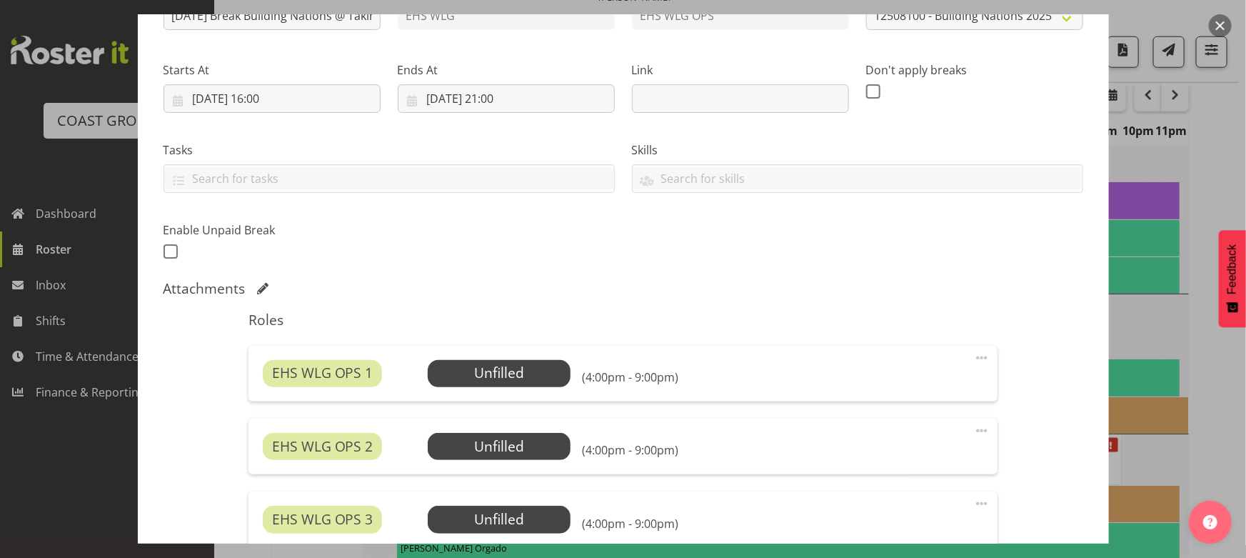
scroll to position [194, 0]
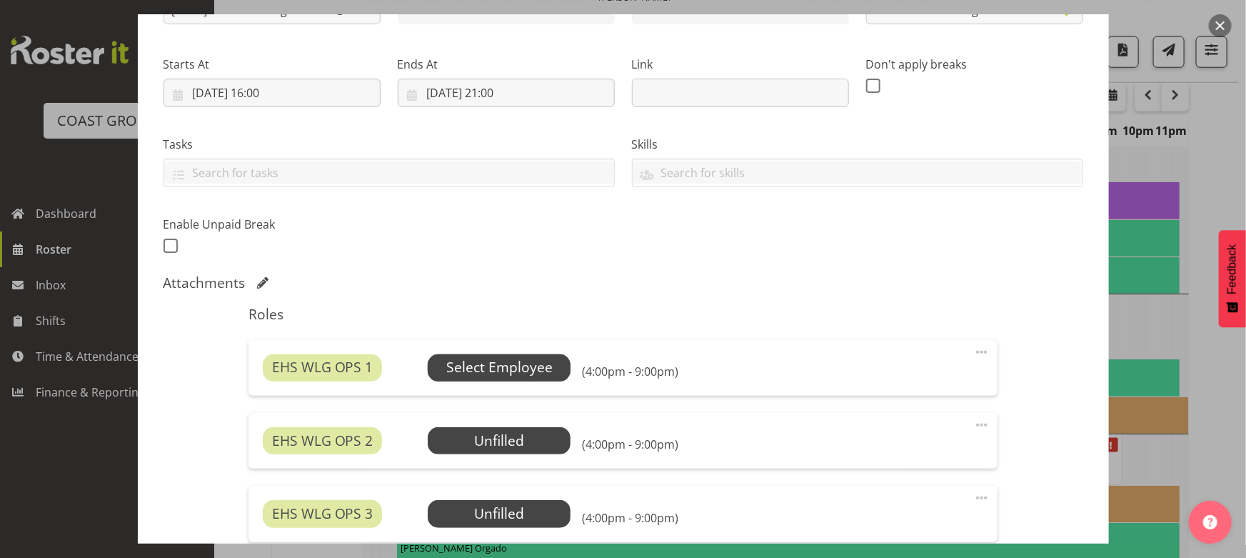
click at [538, 372] on span "Select Employee" at bounding box center [499, 367] width 106 height 21
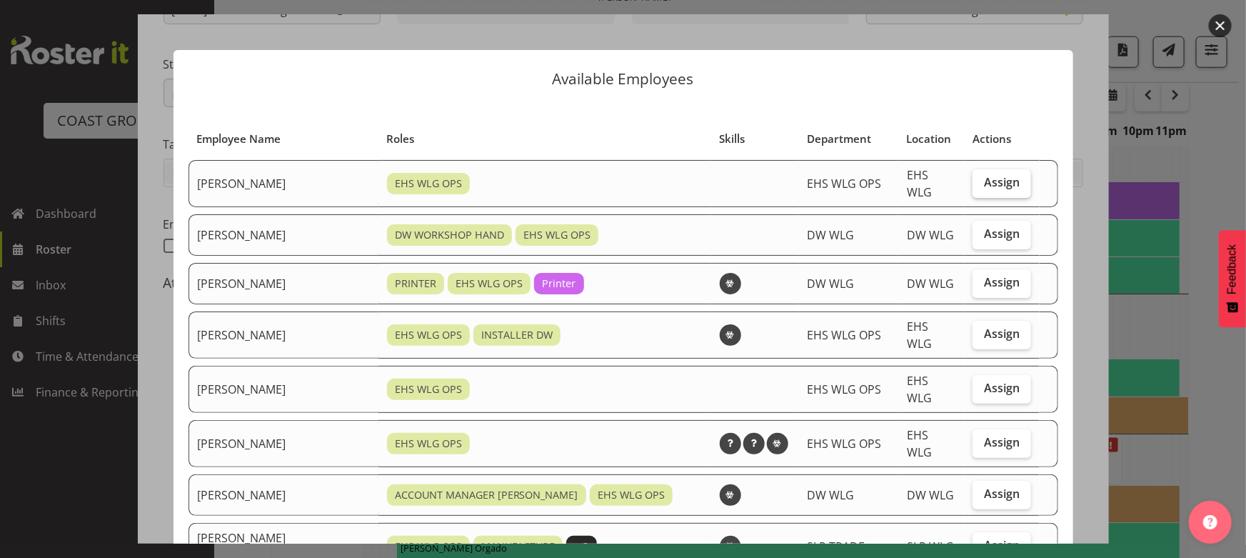
click at [973, 180] on label "Assign" at bounding box center [1002, 183] width 59 height 29
click at [973, 180] on input "Assign" at bounding box center [977, 182] width 9 height 9
checkbox input "true"
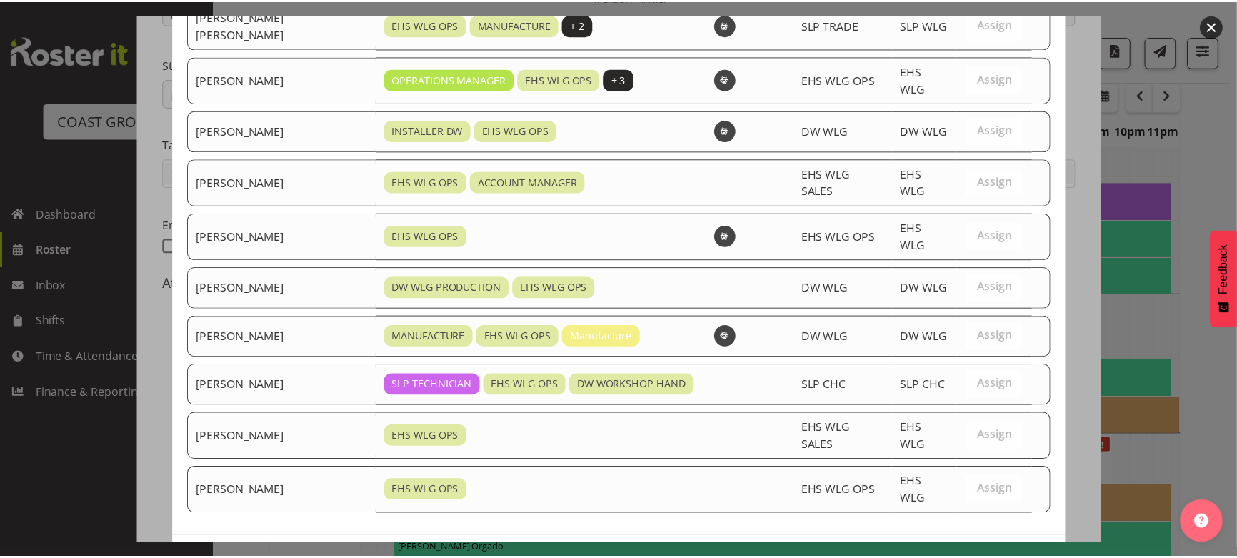
scroll to position [521, 0]
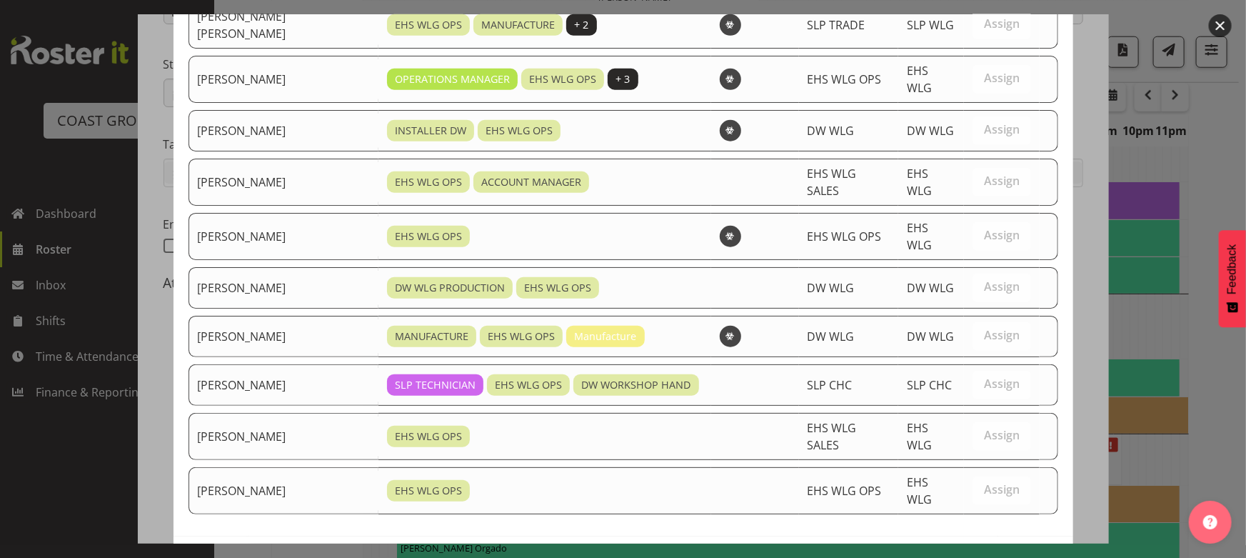
click at [935, 557] on span "Assign Ashton Staats" at bounding box center [977, 566] width 144 height 17
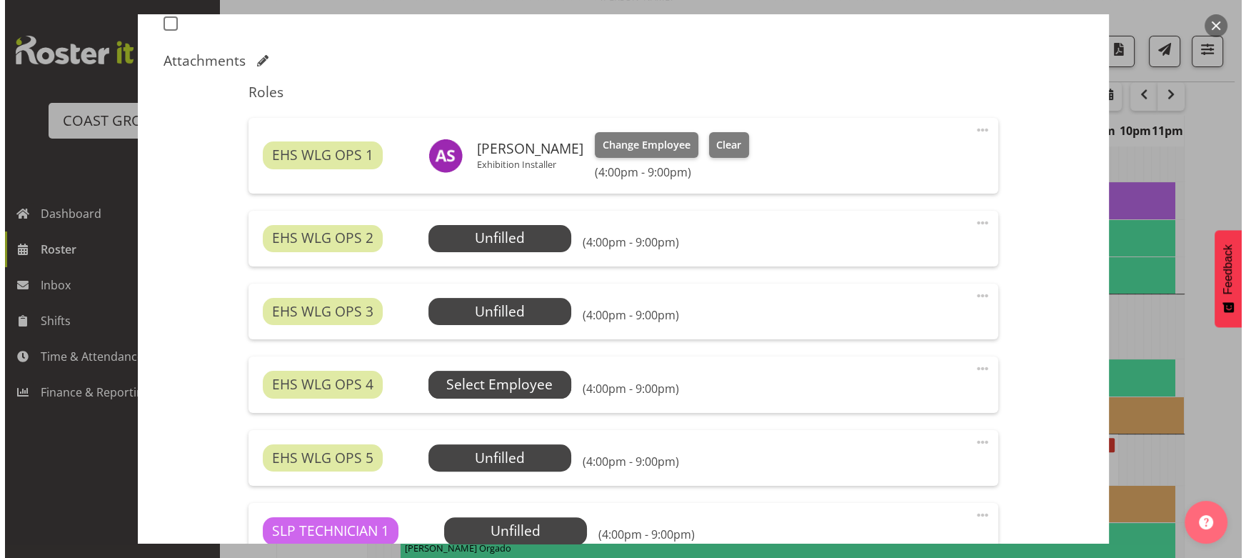
scroll to position [454, 0]
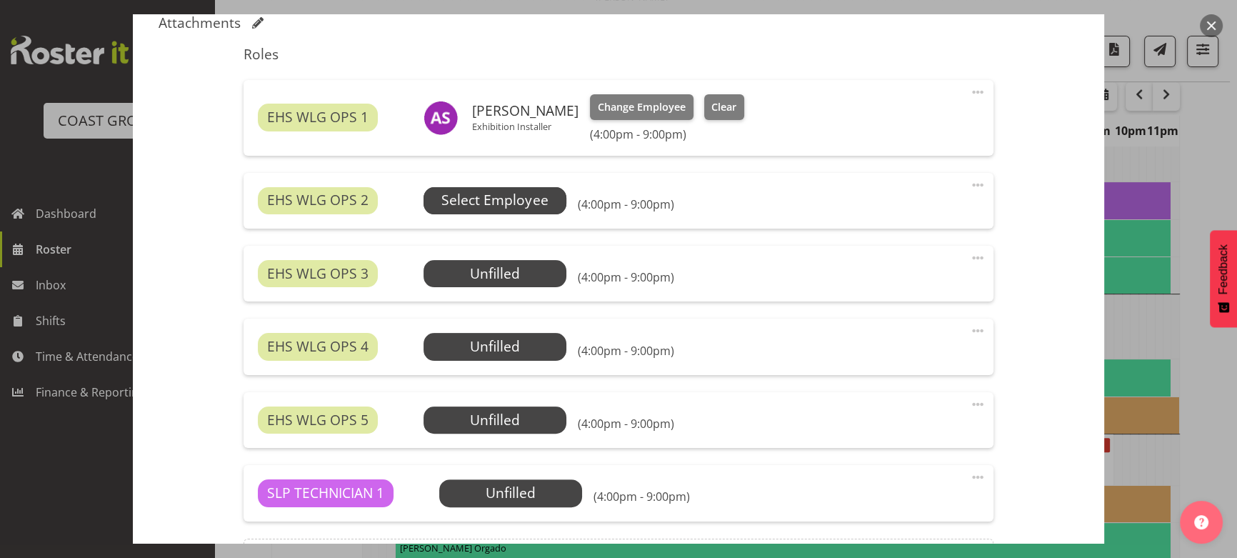
click at [523, 201] on span "Select Employee" at bounding box center [494, 200] width 106 height 21
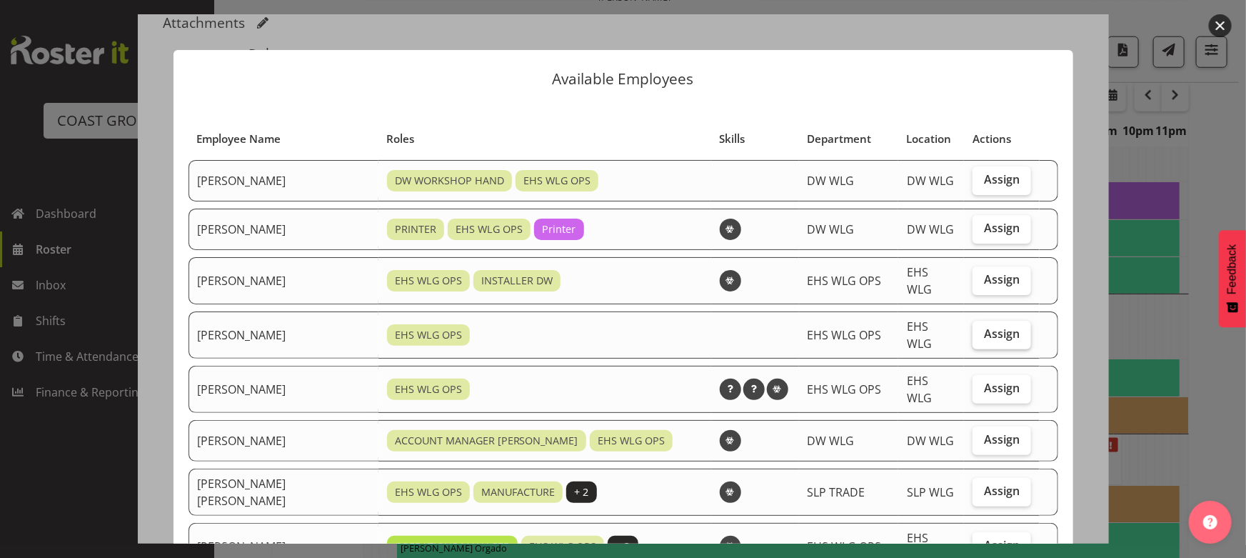
click at [973, 322] on label "Assign" at bounding box center [1002, 335] width 59 height 29
click at [973, 329] on input "Assign" at bounding box center [977, 333] width 9 height 9
checkbox input "true"
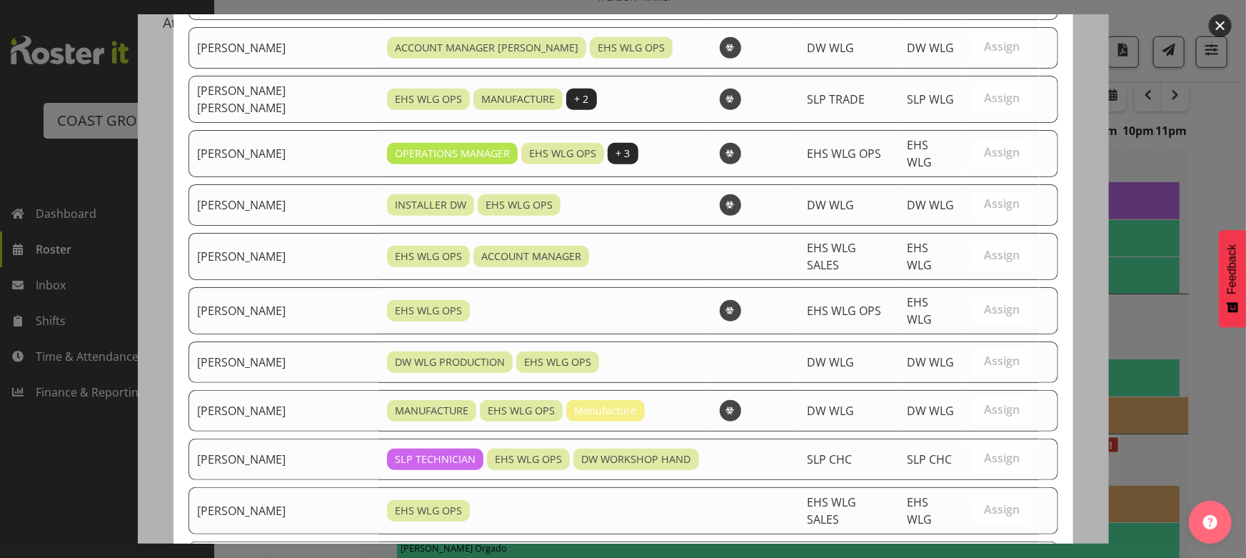
scroll to position [473, 0]
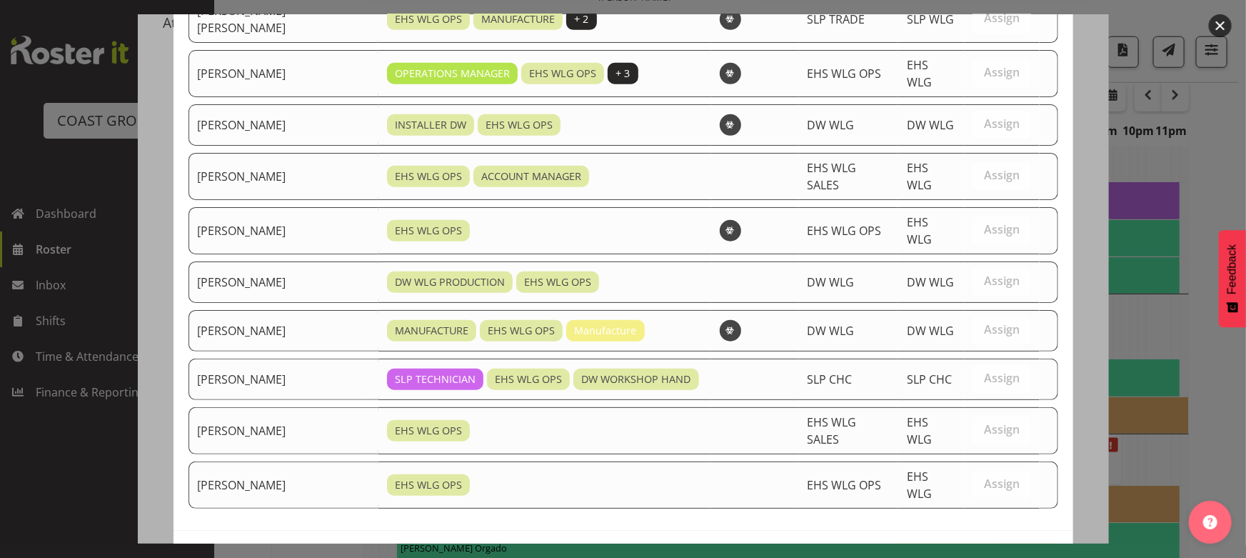
click at [968, 545] on button "Assign Geoffrey Robertson" at bounding box center [977, 560] width 163 height 31
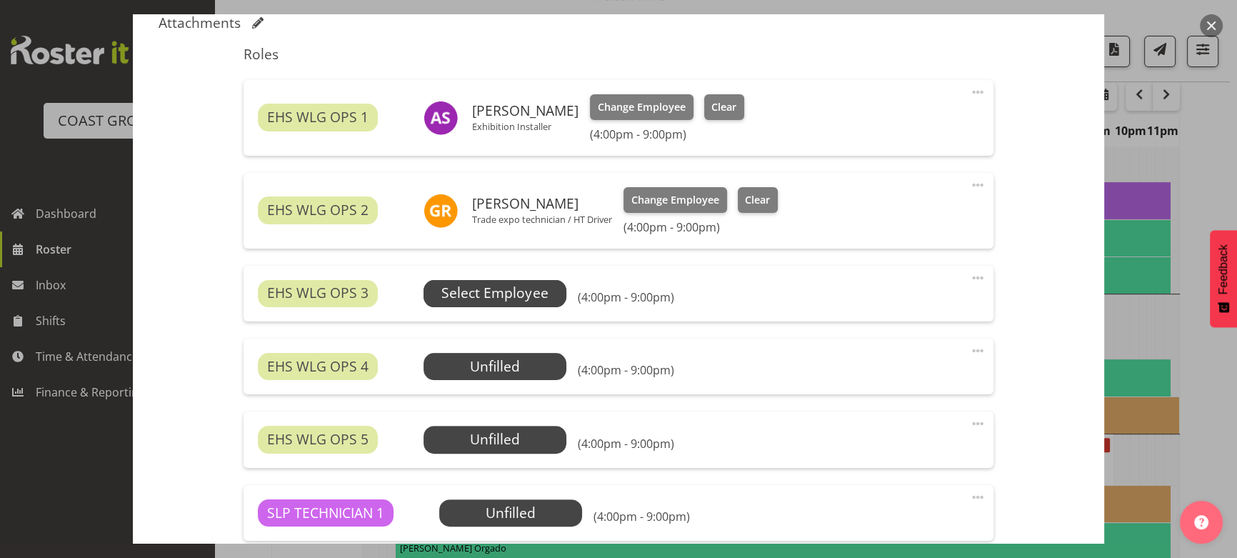
click at [543, 296] on span "Select Employee" at bounding box center [494, 293] width 106 height 21
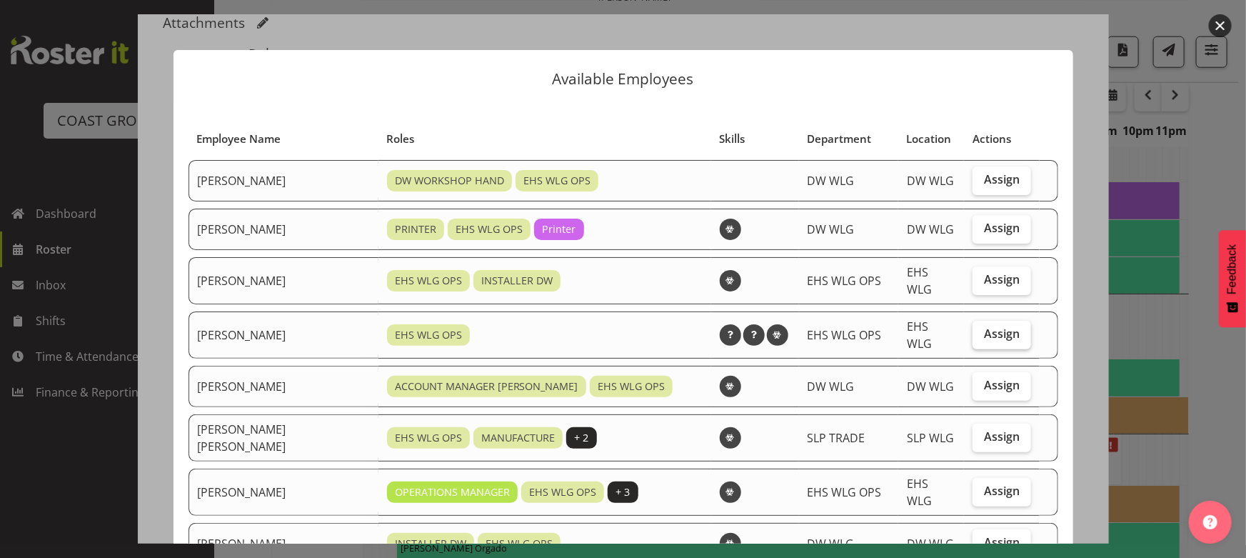
click at [984, 328] on span "Assign" at bounding box center [1002, 333] width 36 height 14
click at [978, 329] on input "Assign" at bounding box center [977, 333] width 9 height 9
checkbox input "true"
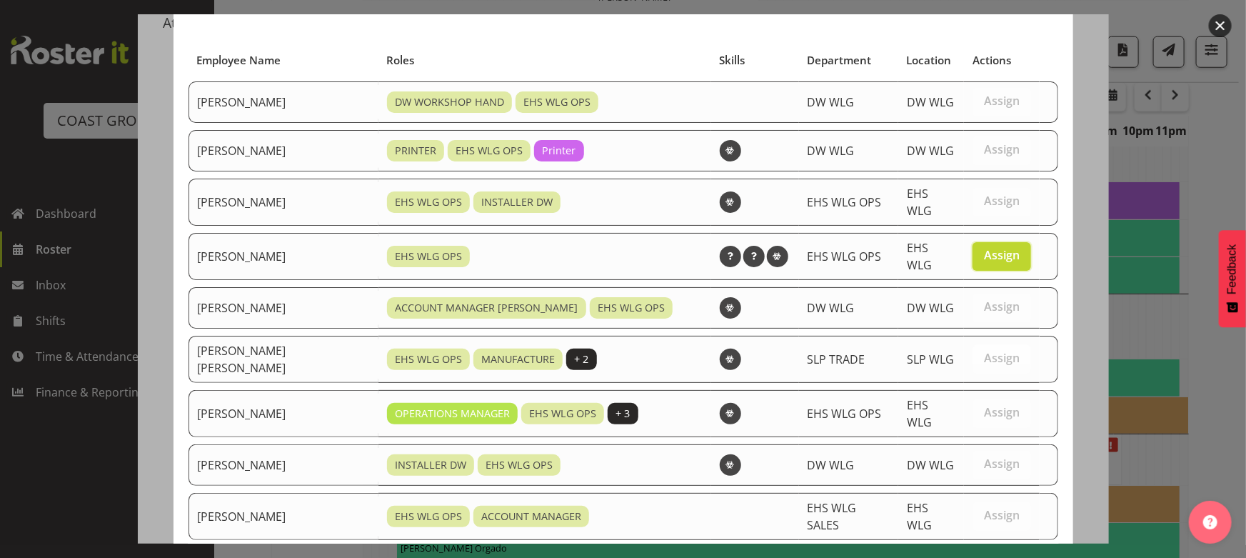
scroll to position [424, 0]
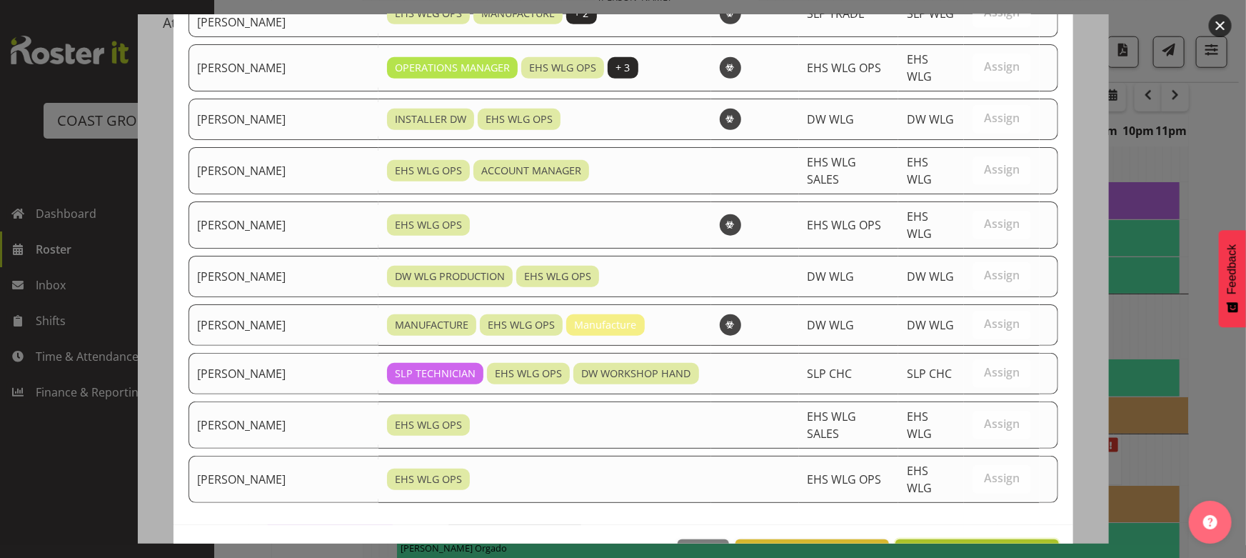
click at [948, 546] on span "Assign Jackson Howsan" at bounding box center [977, 554] width 144 height 17
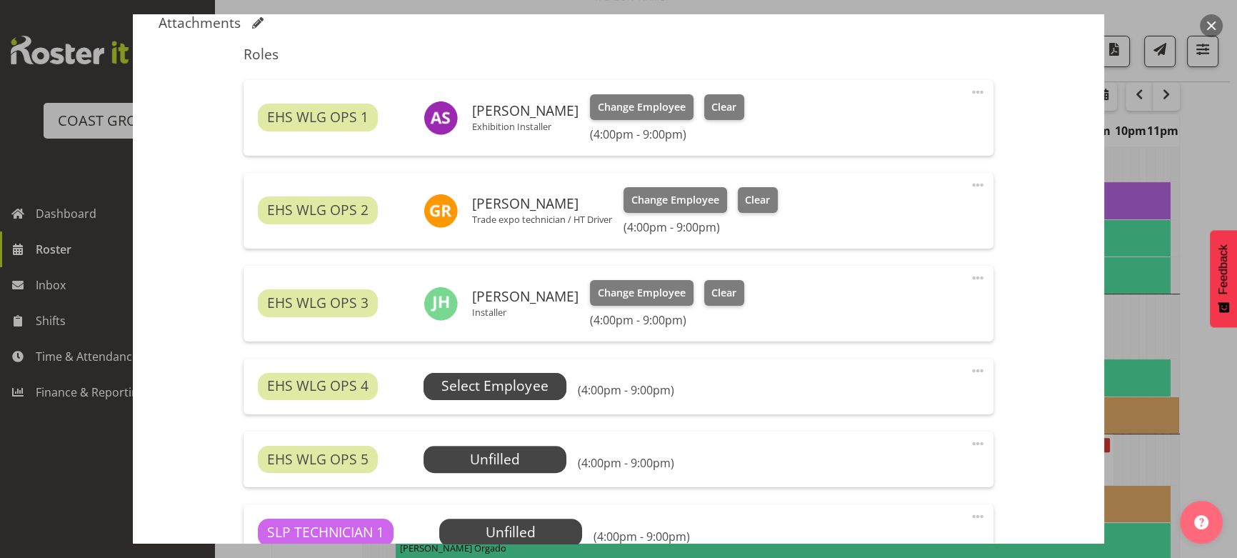
click at [560, 383] on span "Select Employee" at bounding box center [494, 386] width 143 height 27
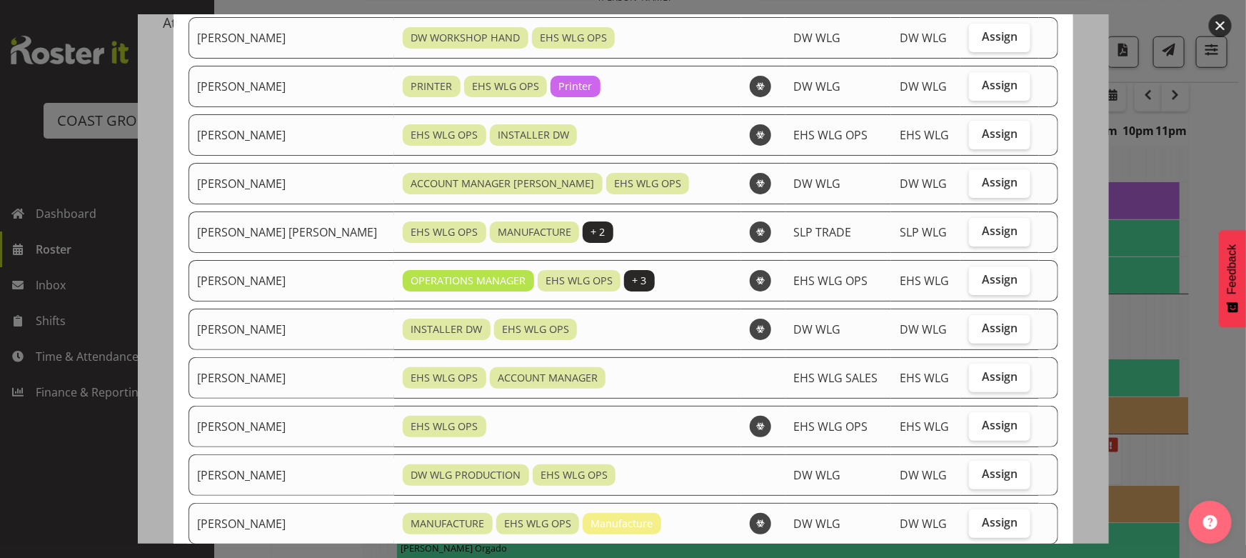
scroll to position [64, 0]
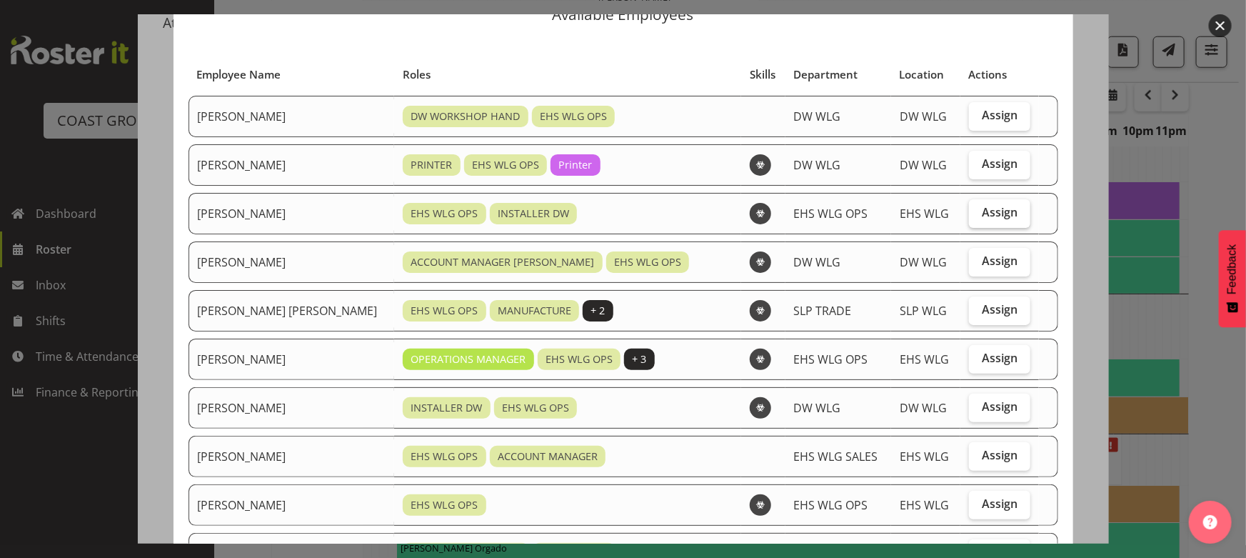
click at [986, 223] on label "Assign" at bounding box center [1000, 213] width 62 height 29
click at [978, 217] on input "Assign" at bounding box center [973, 212] width 9 height 9
checkbox input "true"
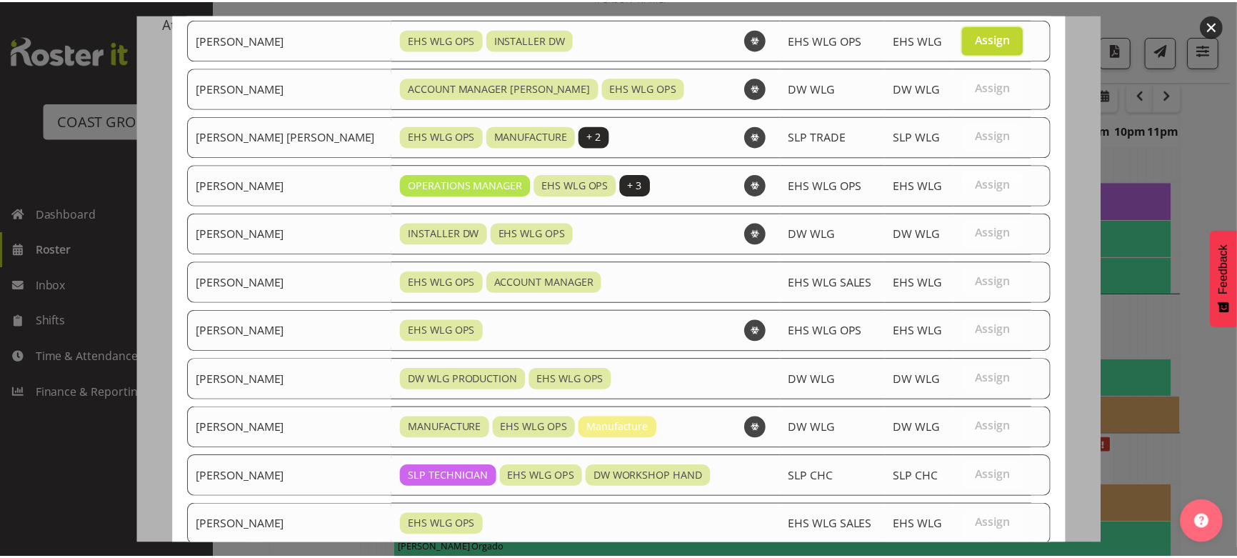
scroll to position [376, 0]
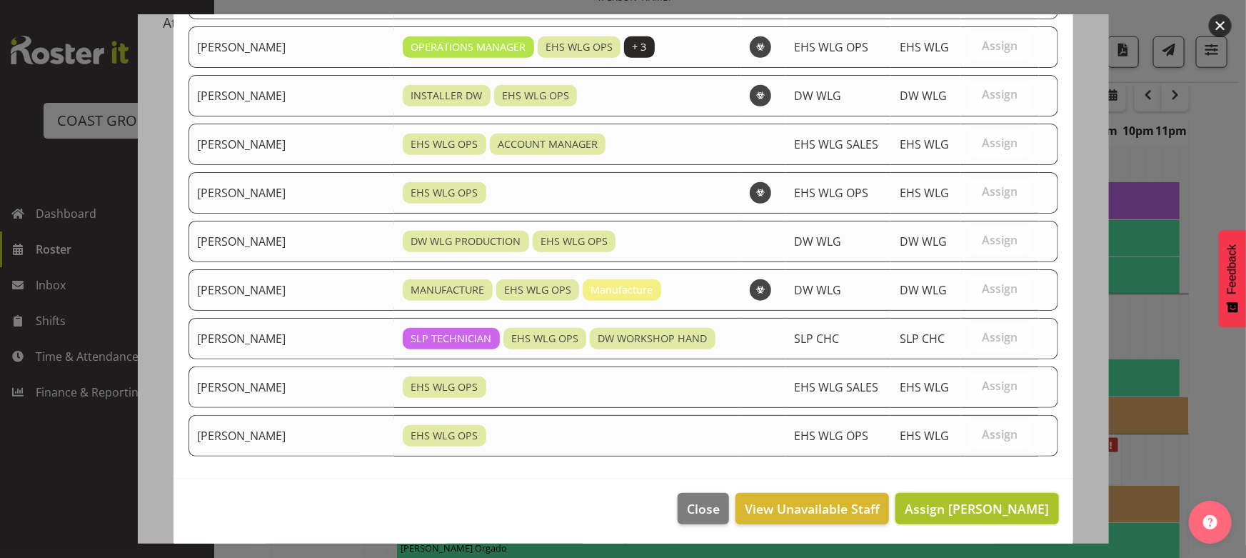
click at [988, 500] on span "Assign Darryl Burns" at bounding box center [977, 508] width 144 height 17
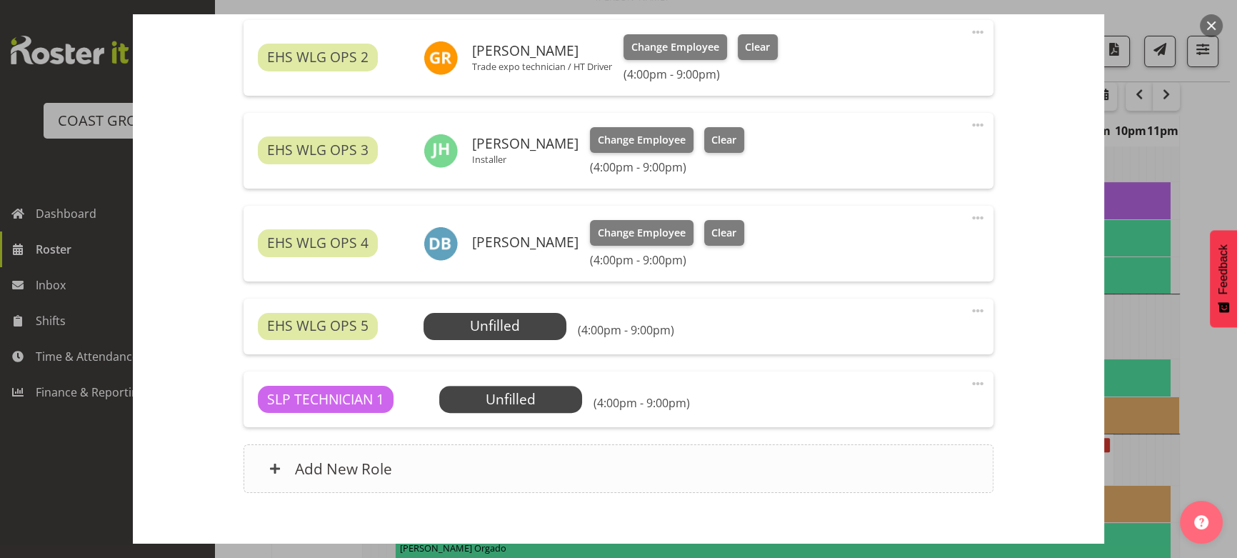
scroll to position [649, 0]
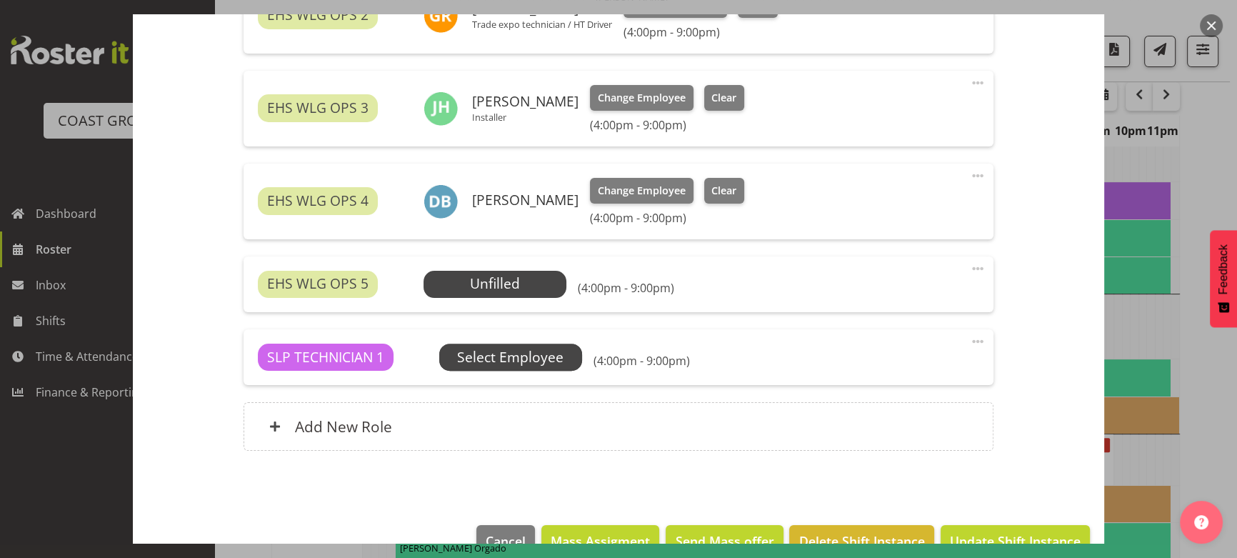
click at [0, 0] on span "Select Employee" at bounding box center [0, 0] width 0 height 0
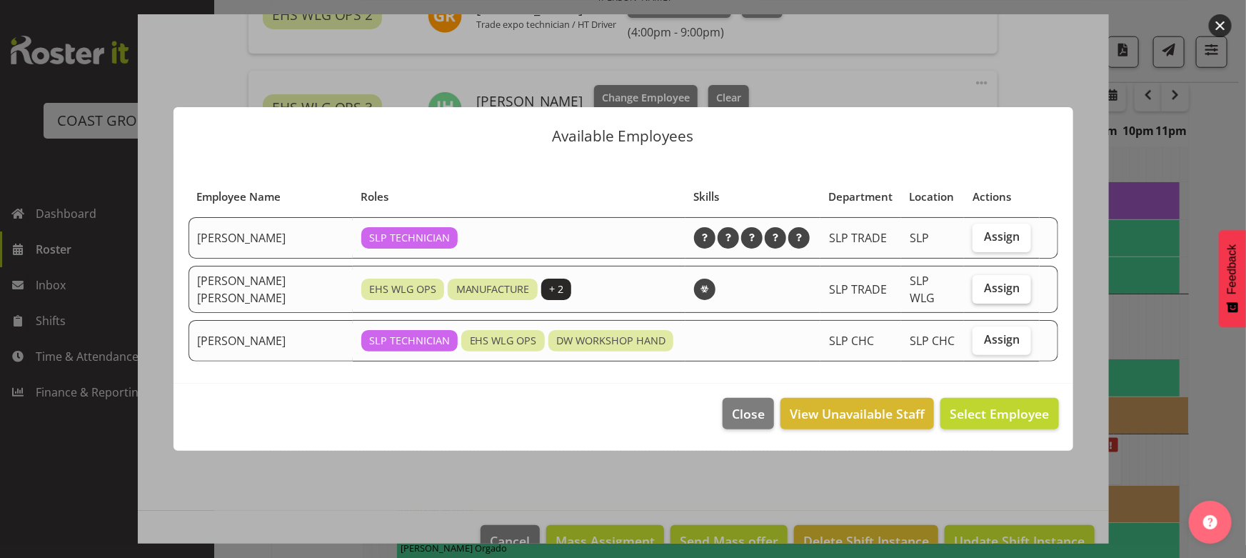
click at [999, 296] on label "Assign" at bounding box center [1002, 289] width 59 height 29
click at [982, 293] on input "Assign" at bounding box center [977, 288] width 9 height 9
checkbox input "true"
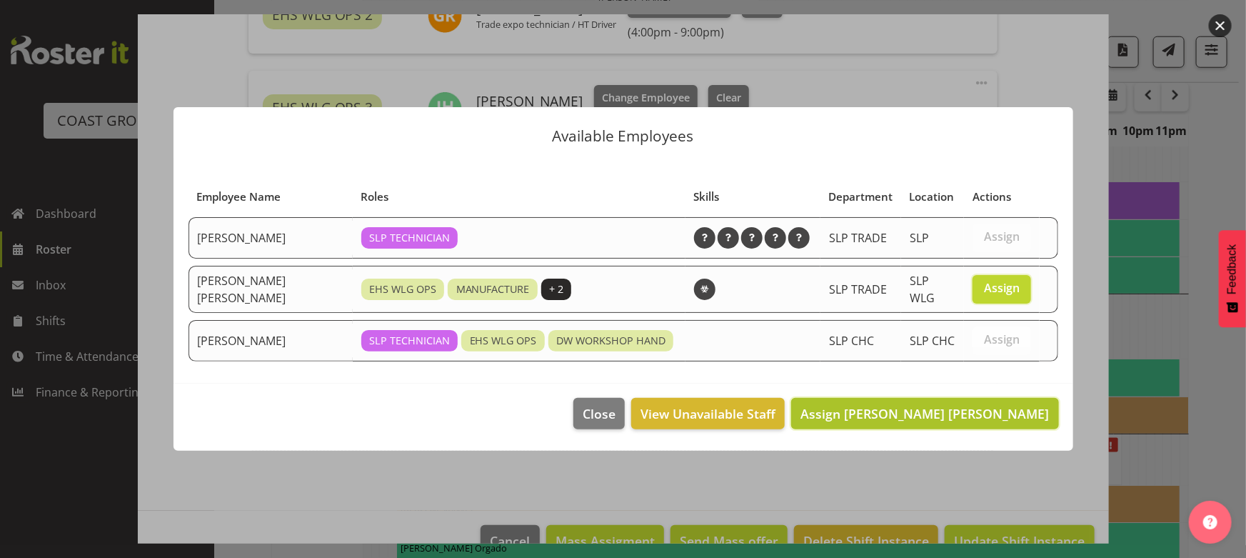
click at [983, 424] on button "Assign Joshua Keith Jackson" at bounding box center [924, 413] width 267 height 31
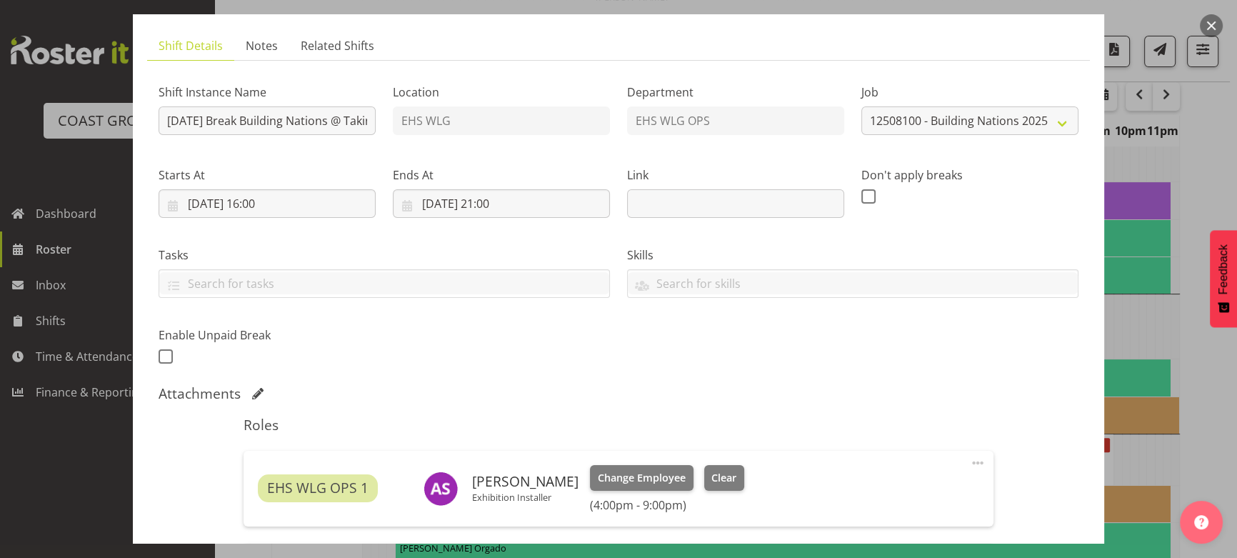
scroll to position [64, 0]
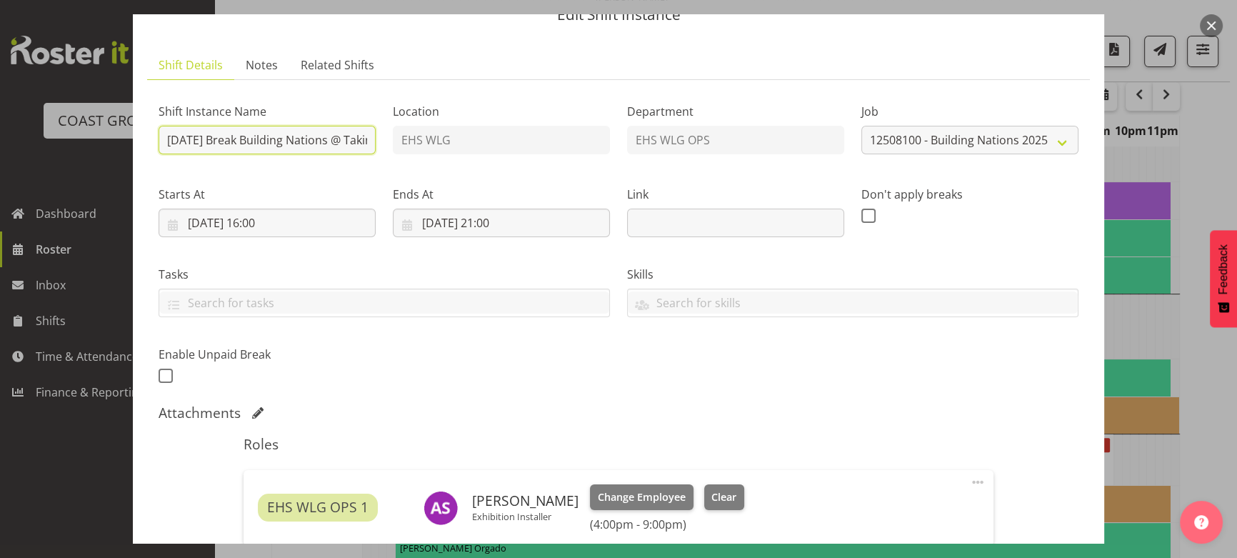
click at [319, 127] on input "AUG 25 Break Building Nations @ Takina L1 5pm" at bounding box center [267, 140] width 217 height 29
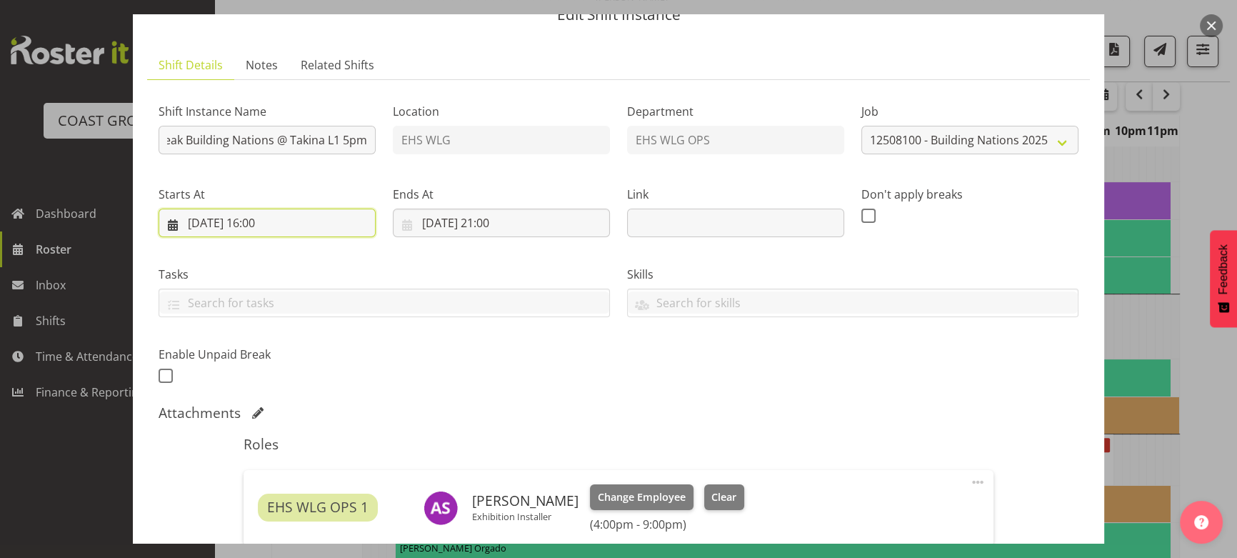
click at [306, 230] on input "07/08/2025, 16:00" at bounding box center [267, 223] width 217 height 29
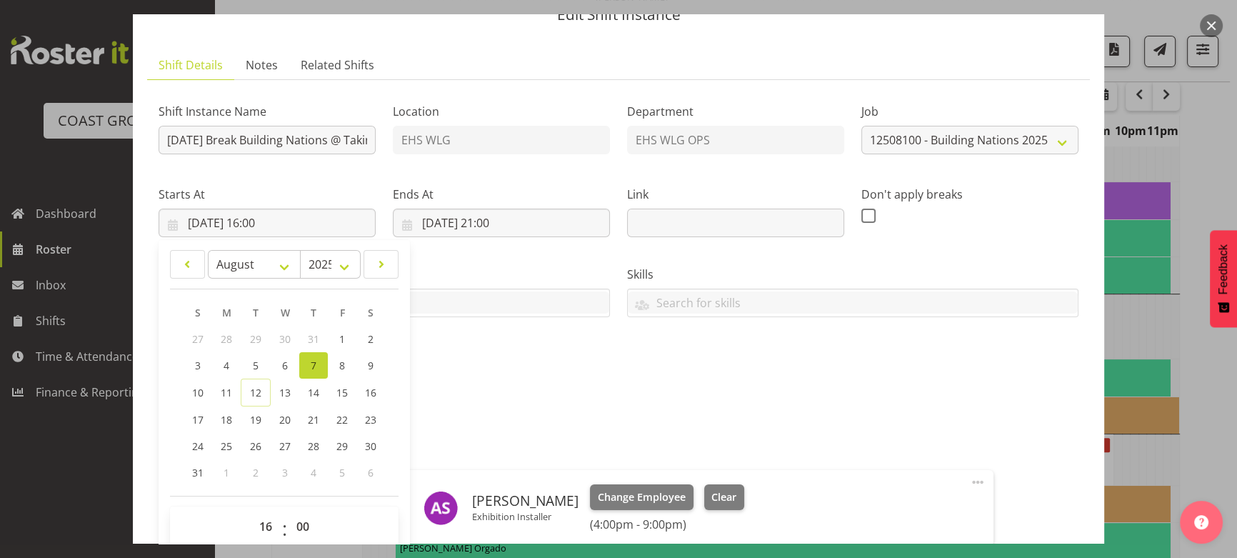
click at [543, 381] on div "Shift Instance Name AUG 25 Break Building Nations @ Takina L1 5pm Location EHS …" at bounding box center [618, 239] width 937 height 313
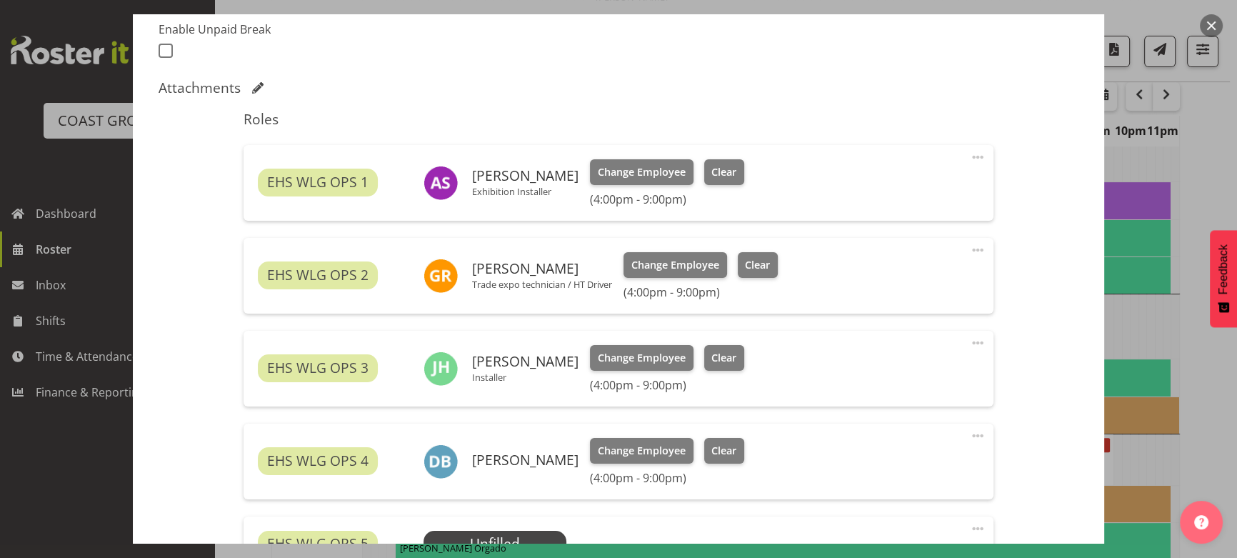
scroll to position [584, 0]
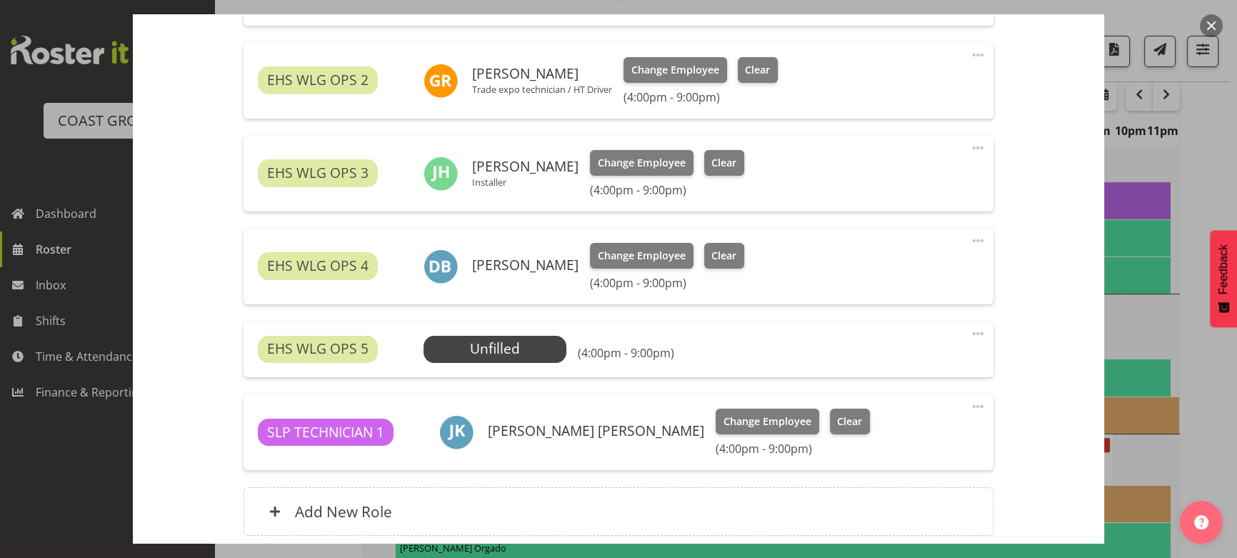
drag, startPoint x: 971, startPoint y: 333, endPoint x: 953, endPoint y: 376, distance: 45.8
click at [971, 333] on span at bounding box center [977, 333] width 17 height 17
click at [940, 410] on link "Delete" at bounding box center [917, 416] width 137 height 26
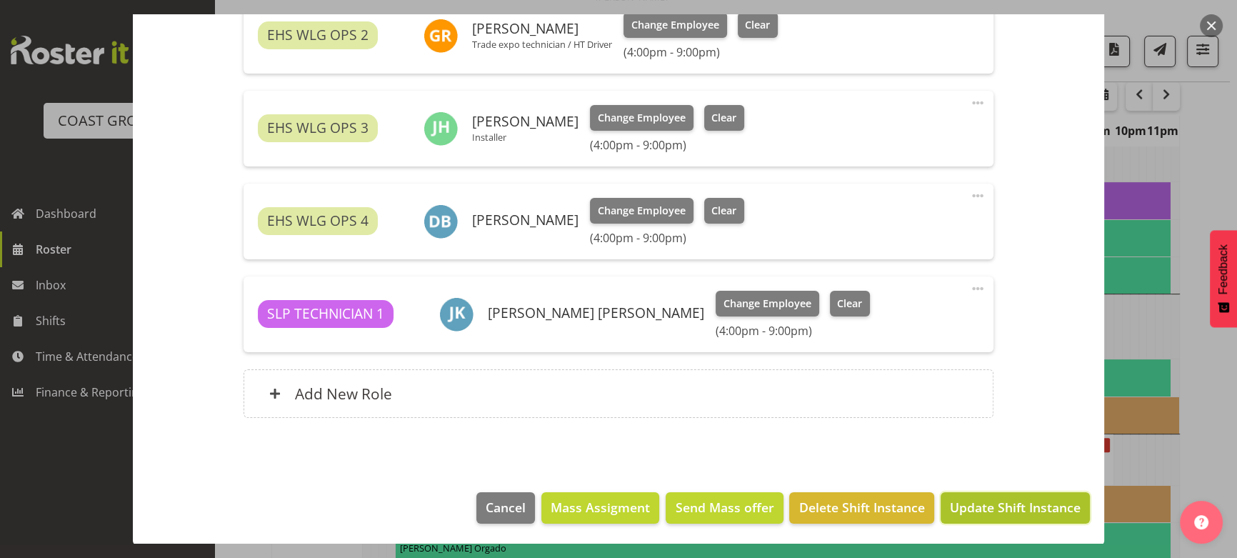
click at [993, 494] on button "Update Shift Instance" at bounding box center [1015, 507] width 149 height 31
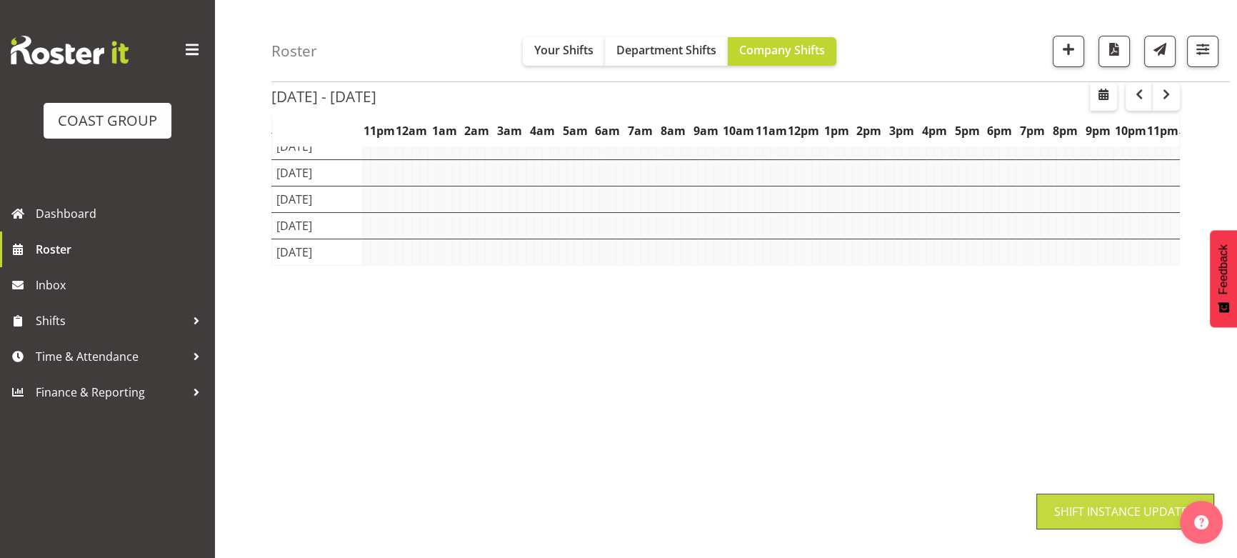
scroll to position [144, 0]
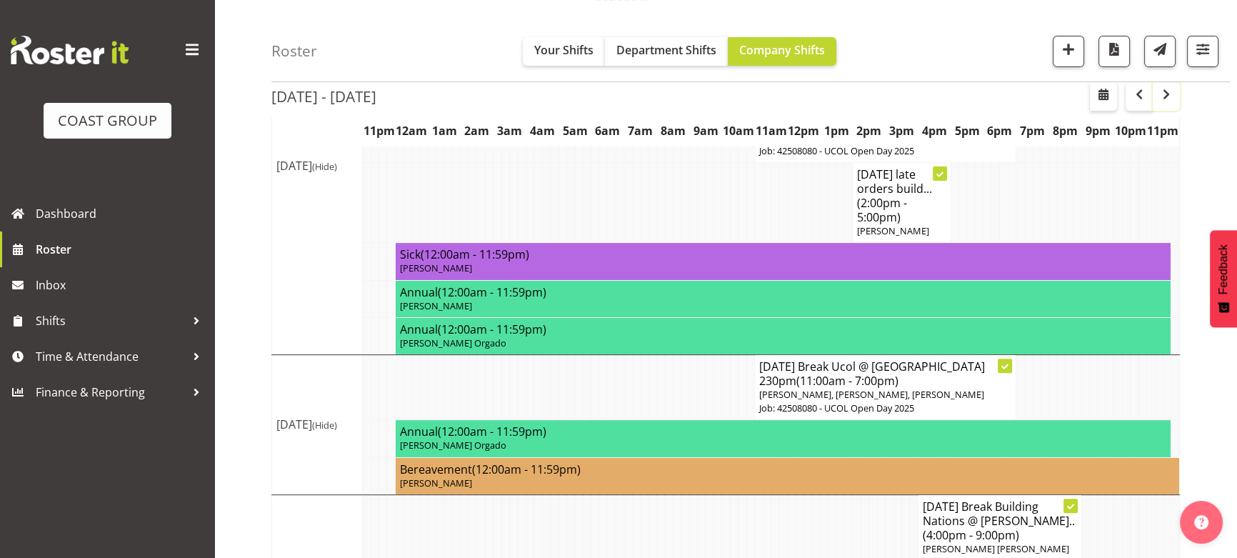
click at [1162, 104] on button "button" at bounding box center [1166, 96] width 27 height 29
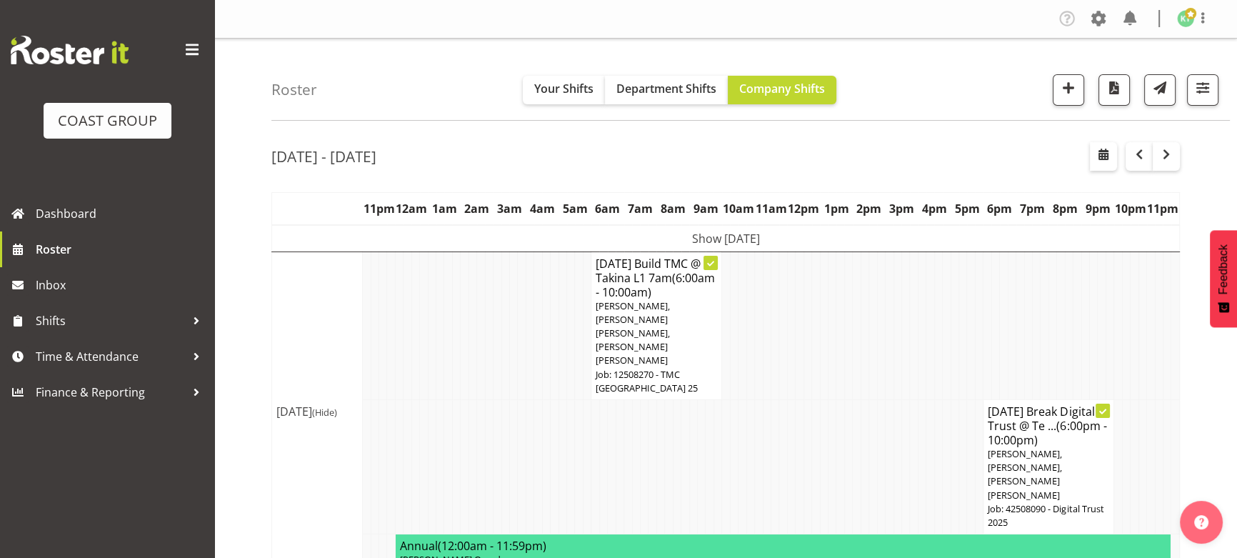
click at [828, 236] on td "Show [DATE]" at bounding box center [726, 238] width 908 height 27
click at [845, 243] on td "Show Mon 11th Aug 2025" at bounding box center [726, 238] width 908 height 27
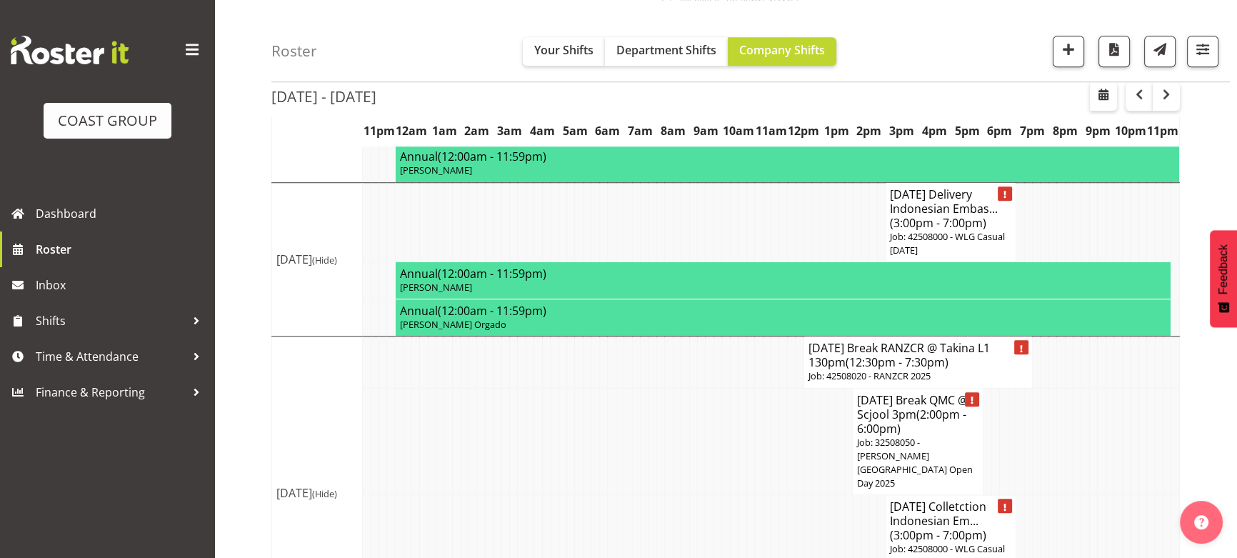
scroll to position [1548, 0]
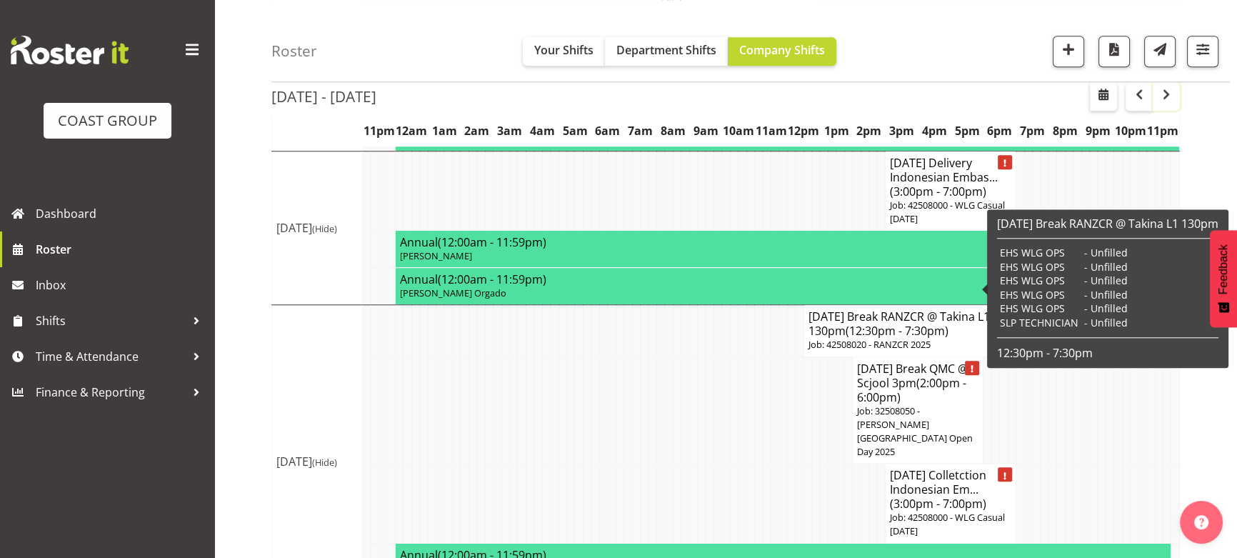
click at [1160, 106] on button "button" at bounding box center [1166, 96] width 27 height 29
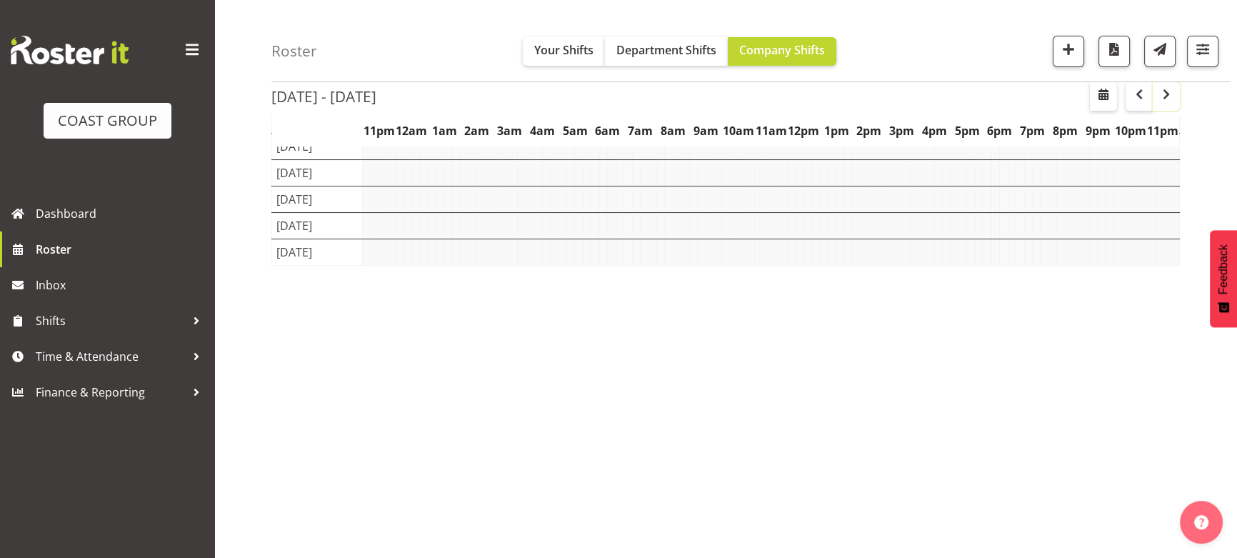
scroll to position [144, 0]
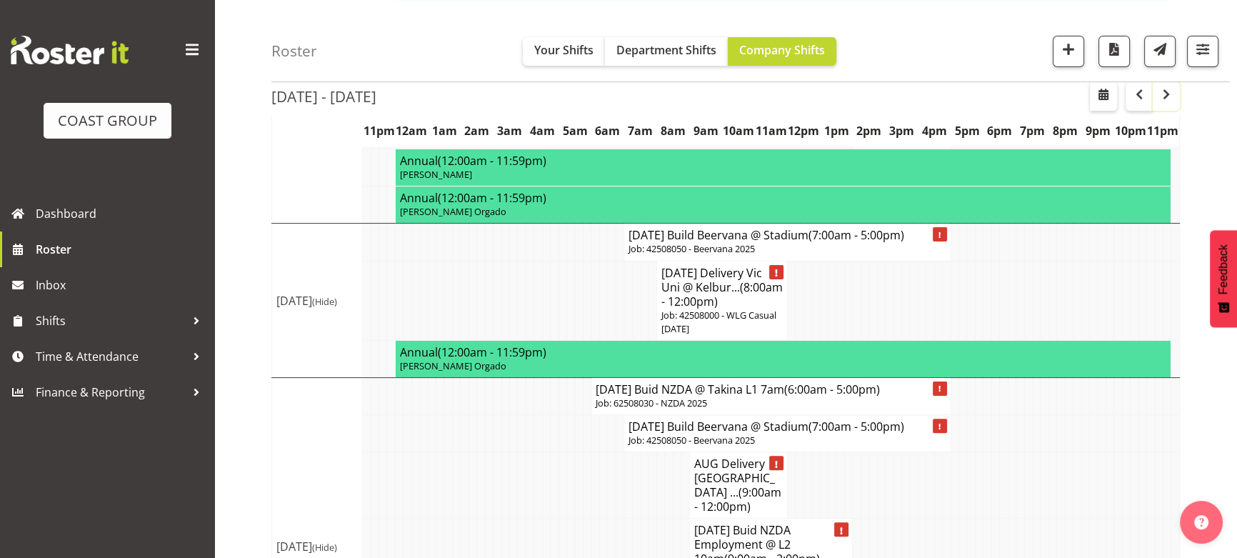
scroll to position [454, 0]
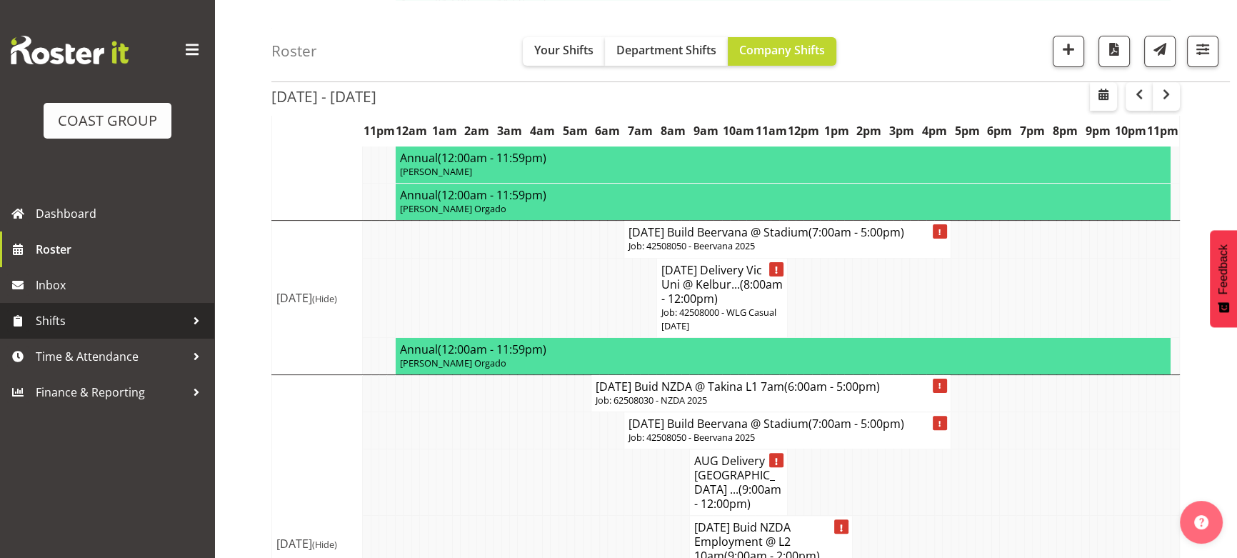
click at [121, 328] on span "Shifts" at bounding box center [111, 320] width 150 height 21
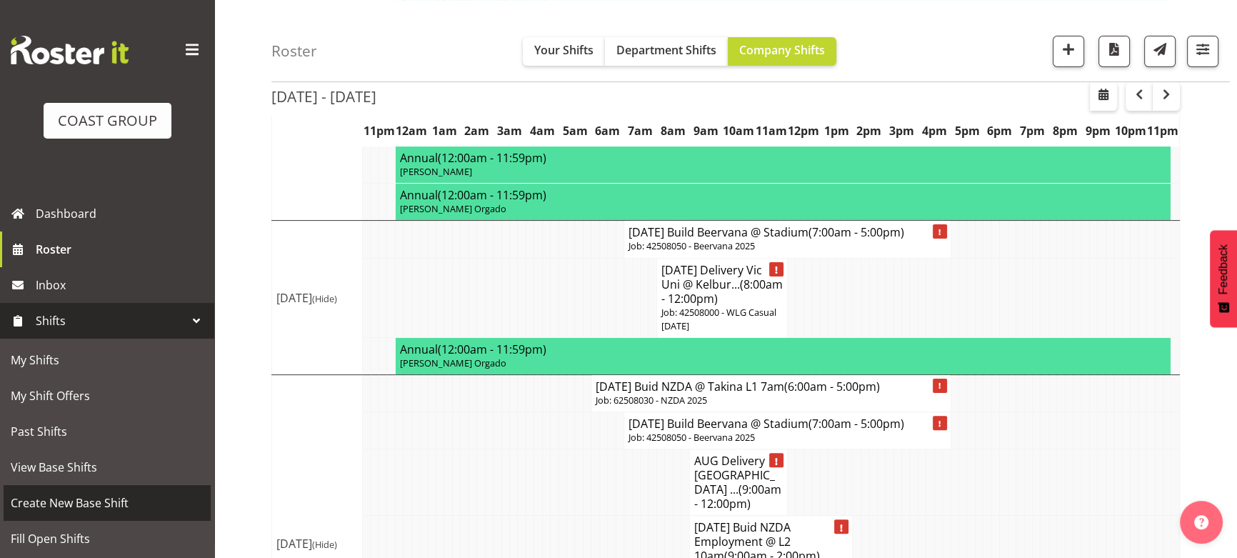
click at [155, 503] on span "Create New Base Shift" at bounding box center [107, 502] width 193 height 21
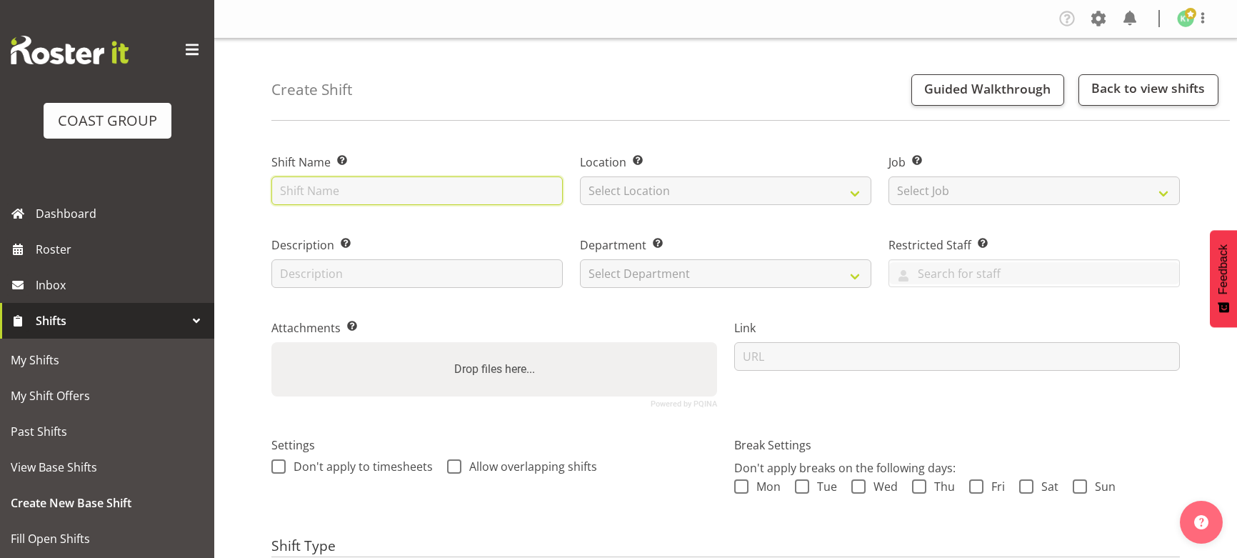
click at [384, 201] on input "text" at bounding box center [416, 190] width 291 height 29
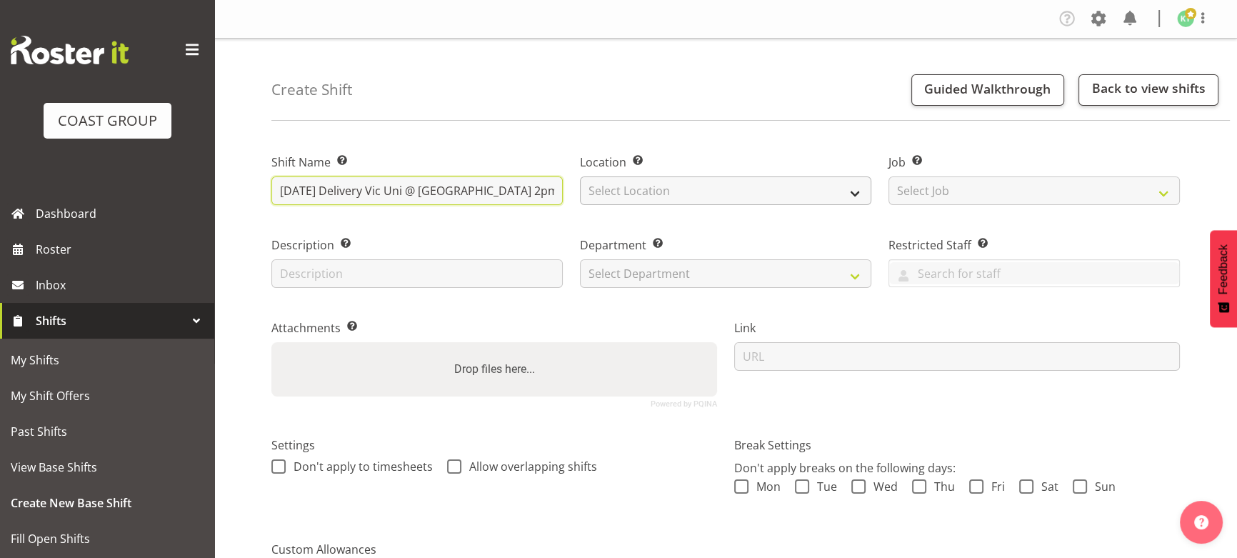
type input "[DATE] Delivery Vic Uni @ [GEOGRAPHIC_DATA] 2pm"
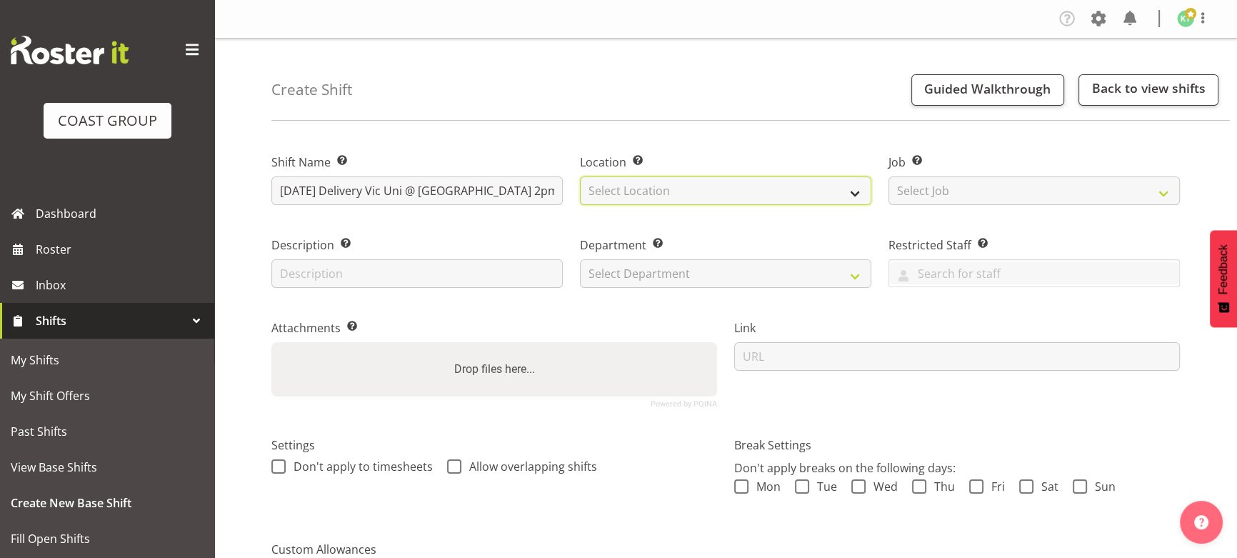
click at [686, 185] on select "Select Location EHS WLG DW WLG" at bounding box center [725, 190] width 291 height 29
select select "106"
click at [580, 176] on select "Select Location EHS WLG DW WLG" at bounding box center [725, 190] width 291 height 29
click at [955, 211] on div "Job Set the job or project the shift relates to, if applicable. Select Job Crea…" at bounding box center [1034, 175] width 309 height 83
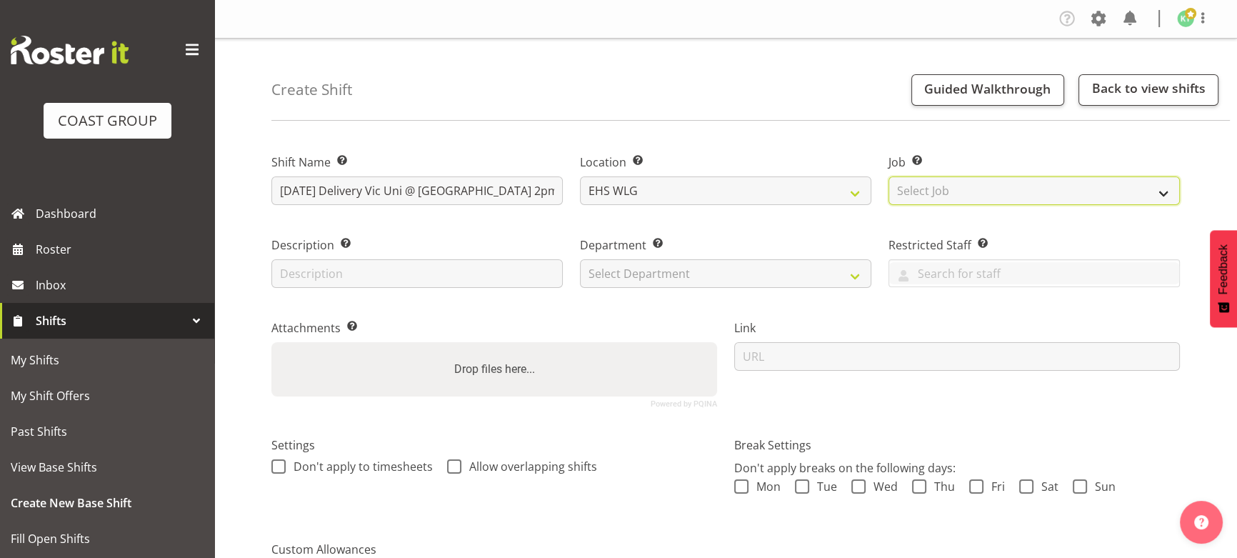
click at [964, 201] on select "Select Job Create new job 1 Carlton Events 1 Carlton Hamilton 1 Carlton Welling…" at bounding box center [1033, 190] width 291 height 29
select select "8676"
click at [888, 176] on select "Select Job Create new job 1 Carlton Events 1 Carlton Hamilton 1 Carlton Welling…" at bounding box center [1033, 190] width 291 height 29
click at [778, 277] on select "Select Department EHS WLG OPS DW WLG DW WLG SALES" at bounding box center [725, 273] width 291 height 29
select select "43"
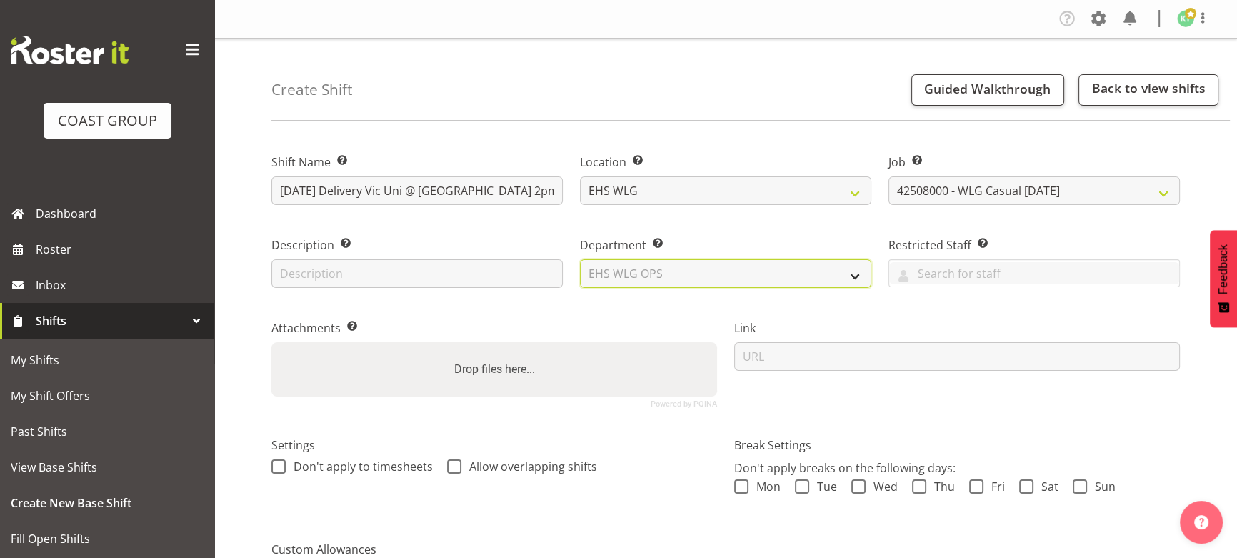
click at [580, 259] on select "Select Department EHS WLG OPS DW WLG DW WLG SALES" at bounding box center [725, 273] width 291 height 29
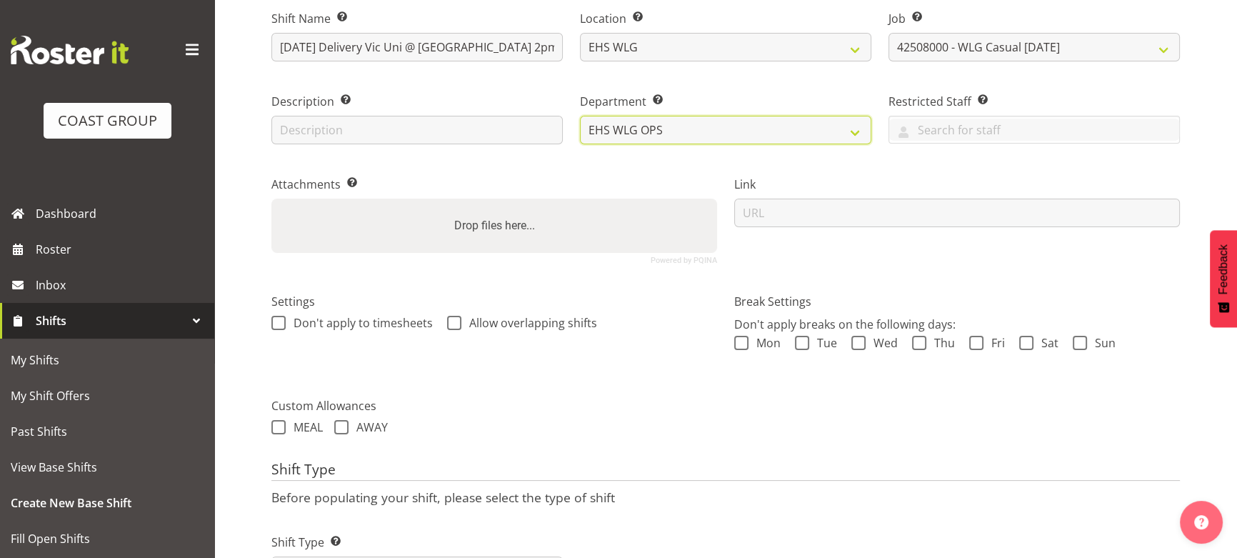
scroll to position [214, 0]
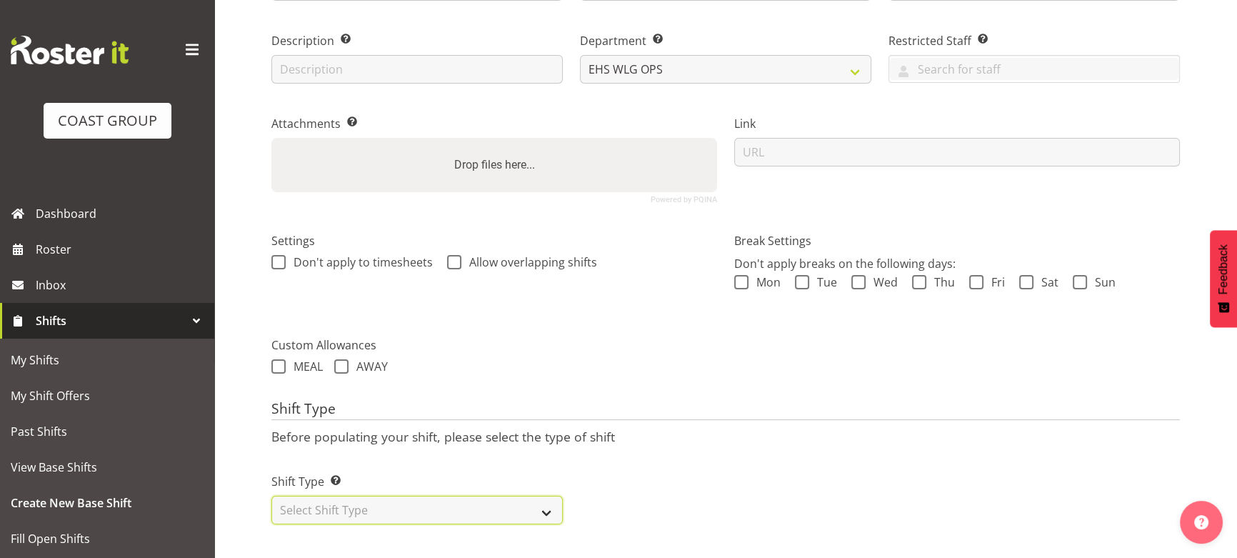
drag, startPoint x: 455, startPoint y: 497, endPoint x: 458, endPoint y: 486, distance: 12.0
click at [455, 497] on select "Select Shift Type One Off Shift Recurring Shift Rotating Shift" at bounding box center [416, 510] width 291 height 29
select select "one_off"
click at [271, 496] on select "Select Shift Type One Off Shift Recurring Shift Rotating Shift" at bounding box center [416, 510] width 291 height 29
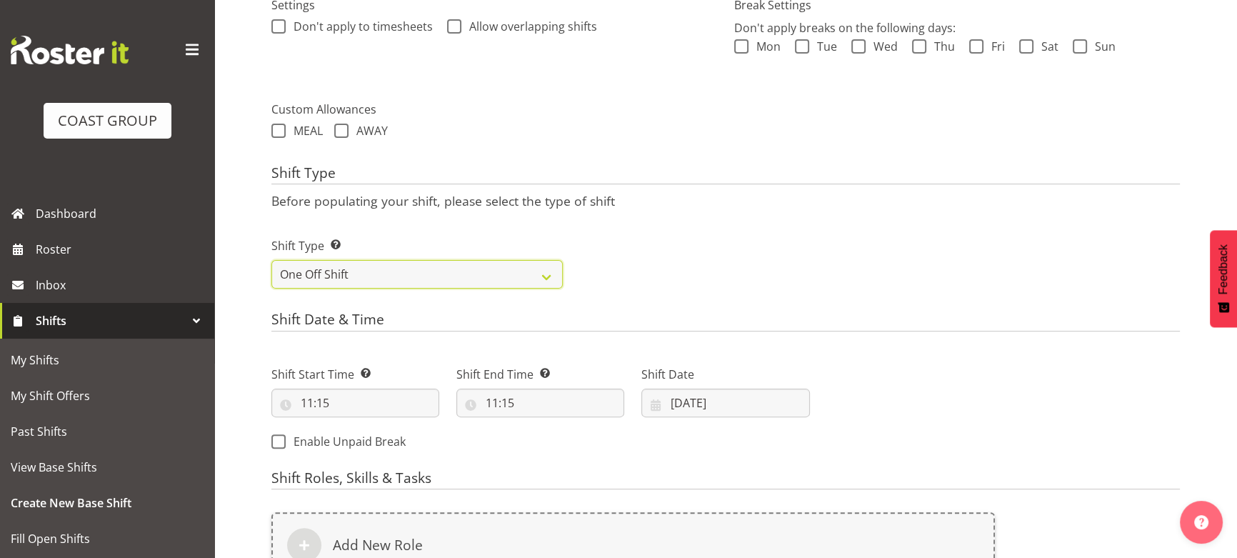
scroll to position [473, 0]
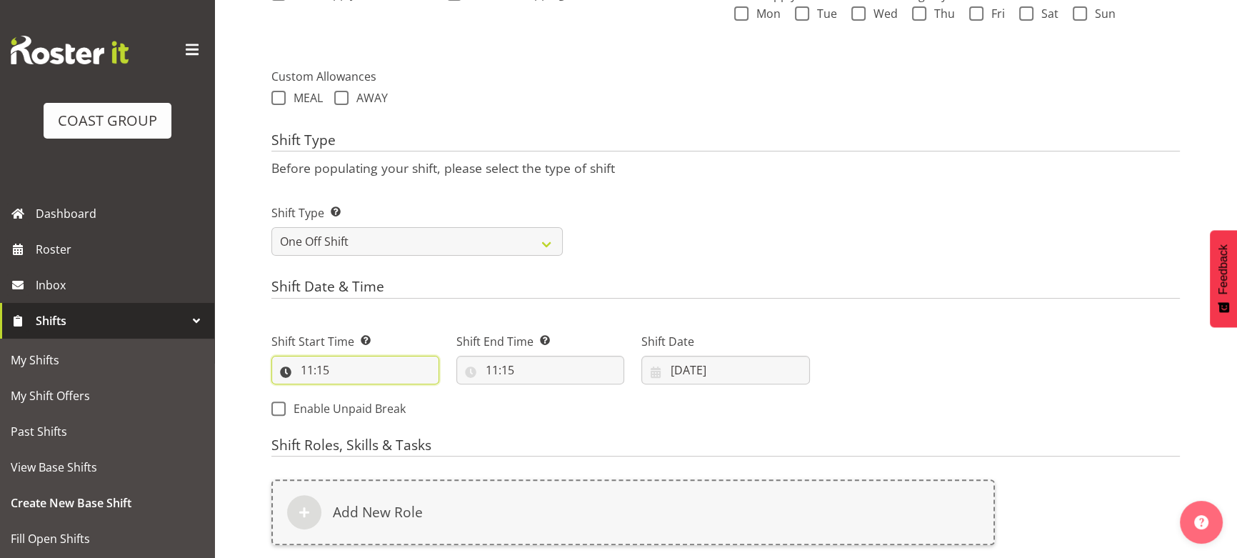
click at [381, 366] on input "11:15" at bounding box center [355, 370] width 168 height 29
drag, startPoint x: 372, startPoint y: 403, endPoint x: 372, endPoint y: 393, distance: 10.0
click at [372, 403] on select "00 01 02 03 04 05 06 07 08 09 10 11 12 13 14 15 16 17 18 19 20 21 22 23" at bounding box center [369, 407] width 32 height 29
select select "13"
click at [353, 393] on select "00 01 02 03 04 05 06 07 08 09 10 11 12 13 14 15 16 17 18 19 20 21 22 23" at bounding box center [369, 407] width 32 height 29
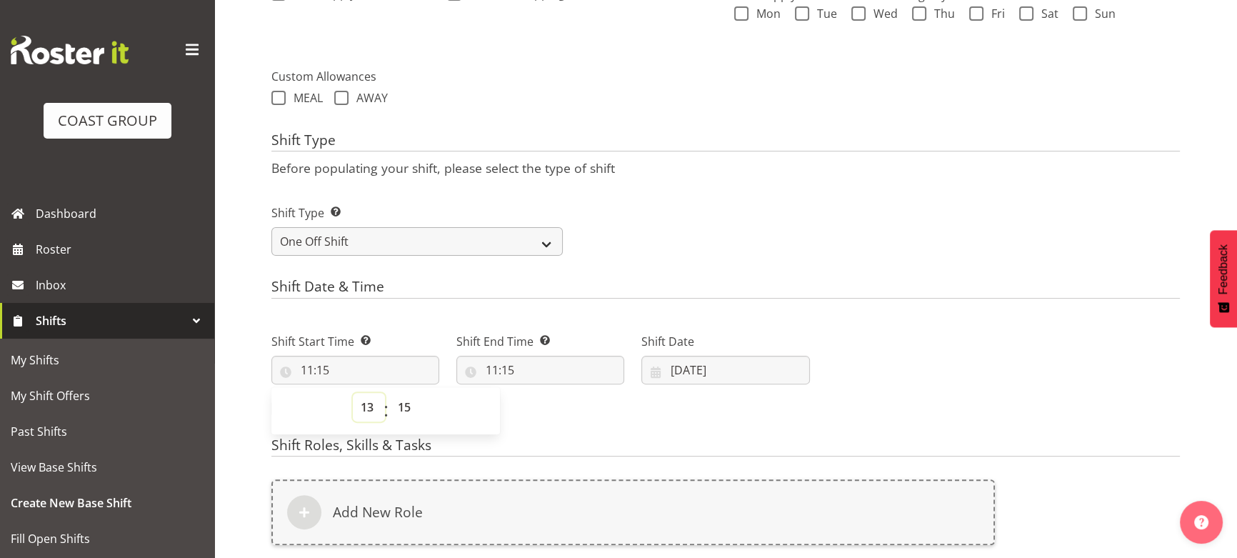
type input "13:15"
drag, startPoint x: 413, startPoint y: 411, endPoint x: 413, endPoint y: 395, distance: 15.7
click at [413, 411] on select "00 01 02 03 04 05 06 07 08 09 10 11 12 13 14 15 16 17 18 19 20 21 22 23 24 25 2…" at bounding box center [406, 407] width 32 height 29
select select "0"
click at [390, 393] on select "00 01 02 03 04 05 06 07 08 09 10 11 12 13 14 15 16 17 18 19 20 21 22 23 24 25 2…" at bounding box center [406, 407] width 32 height 29
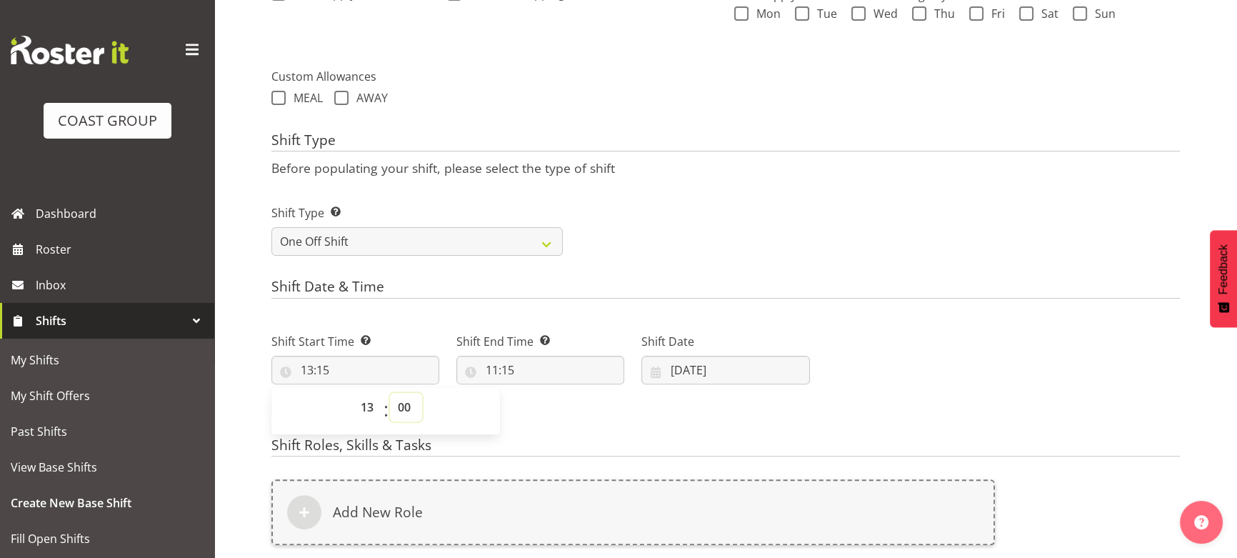
type input "13:00"
click at [526, 366] on input "11:15" at bounding box center [540, 370] width 168 height 29
click at [550, 404] on select "00 01 02 03 04 05 06 07 08 09 10 11 12 13 14 15 16 17 18 19 20 21 22 23" at bounding box center [554, 407] width 32 height 29
select select "17"
click at [538, 393] on select "00 01 02 03 04 05 06 07 08 09 10 11 12 13 14 15 16 17 18 19 20 21 22 23" at bounding box center [554, 407] width 32 height 29
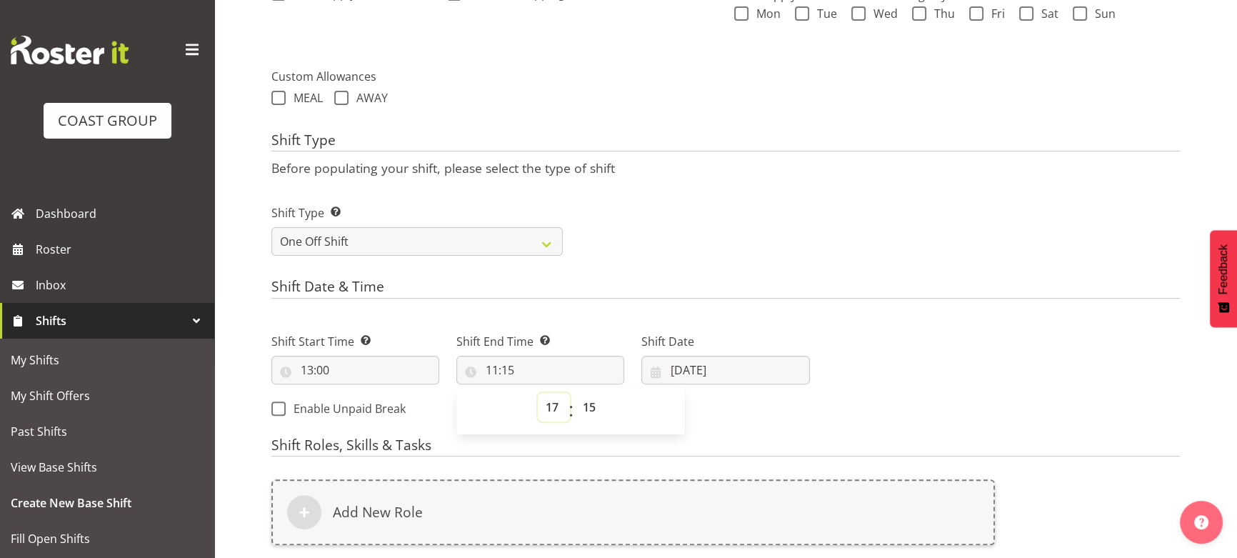
type input "17:15"
click at [594, 413] on select "00 01 02 03 04 05 06 07 08 09 10 11 12 13 14 15 16 17 18 19 20 21 22 23 24 25 2…" at bounding box center [591, 407] width 32 height 29
select select "0"
click at [575, 393] on select "00 01 02 03 04 05 06 07 08 09 10 11 12 13 14 15 16 17 18 19 20 21 22 23 24 25 2…" at bounding box center [591, 407] width 32 height 29
type input "17:00"
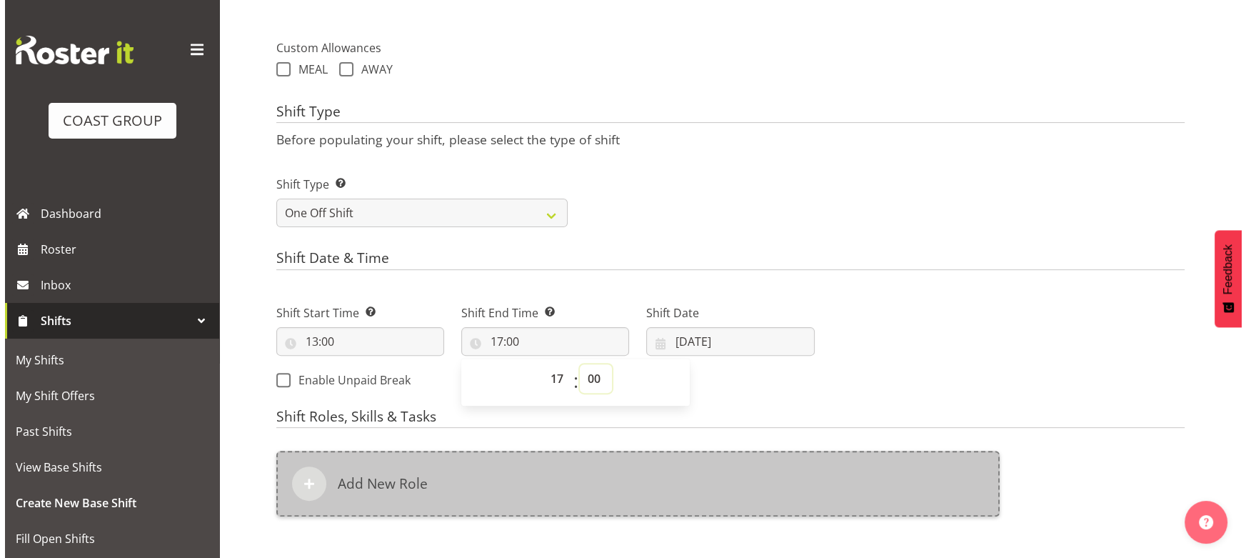
scroll to position [603, 0]
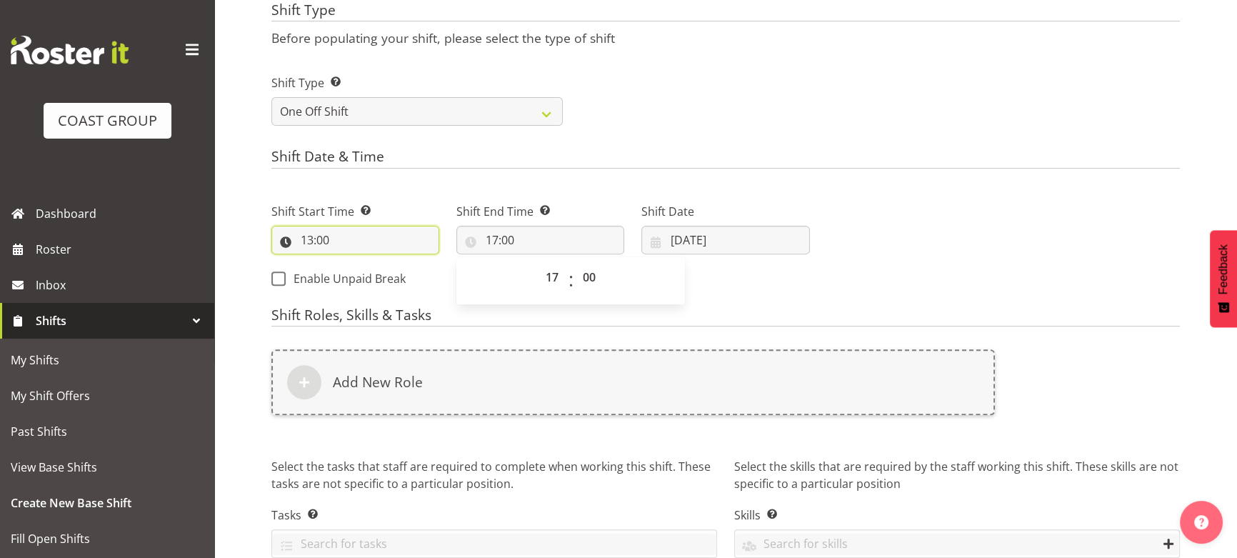
click at [366, 229] on input "13:00" at bounding box center [355, 240] width 168 height 29
click at [371, 266] on select "00 01 02 03 04 05 06 07 08 09 10 11 12 13 14 15 16 17 18 19 20 21 22 23" at bounding box center [369, 277] width 32 height 29
select select "14"
click at [353, 263] on select "00 01 02 03 04 05 06 07 08 09 10 11 12 13 14 15 16 17 18 19 20 21 22 23" at bounding box center [369, 277] width 32 height 29
type input "14:00"
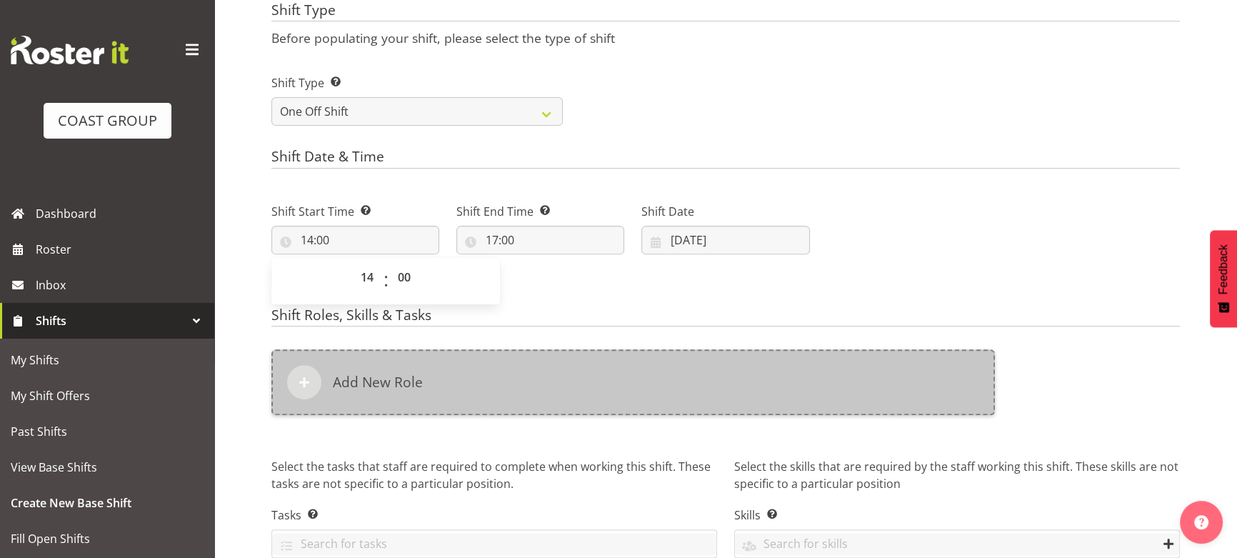
click at [666, 368] on div "Add New Role" at bounding box center [632, 382] width 723 height 66
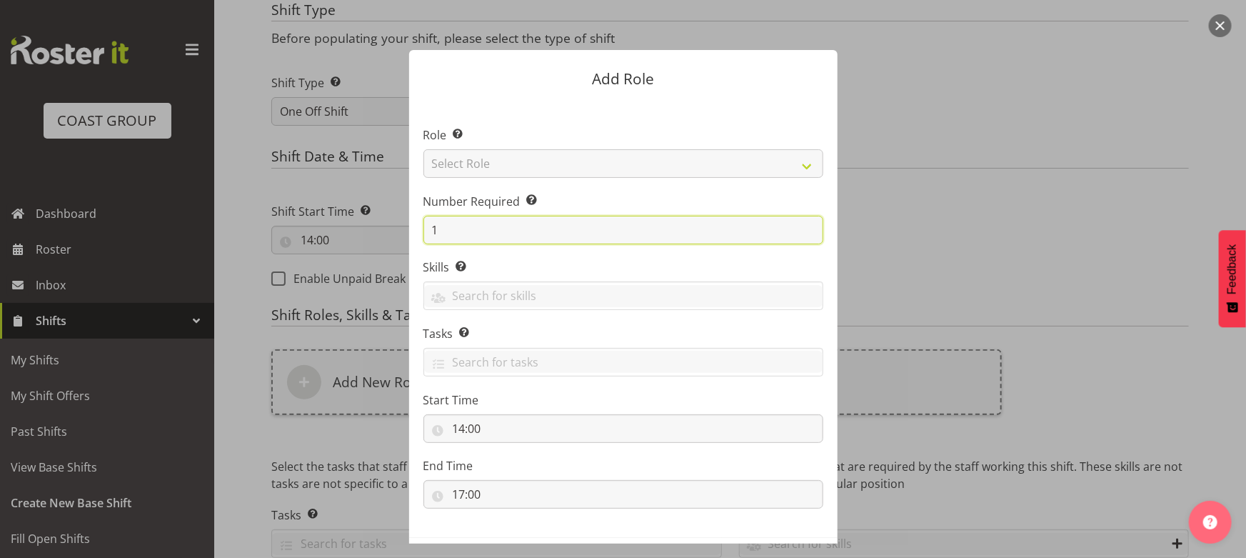
drag, startPoint x: 439, startPoint y: 230, endPoint x: 488, endPoint y: 214, distance: 51.9
click at [481, 219] on input "1" at bounding box center [623, 230] width 400 height 29
type input "4"
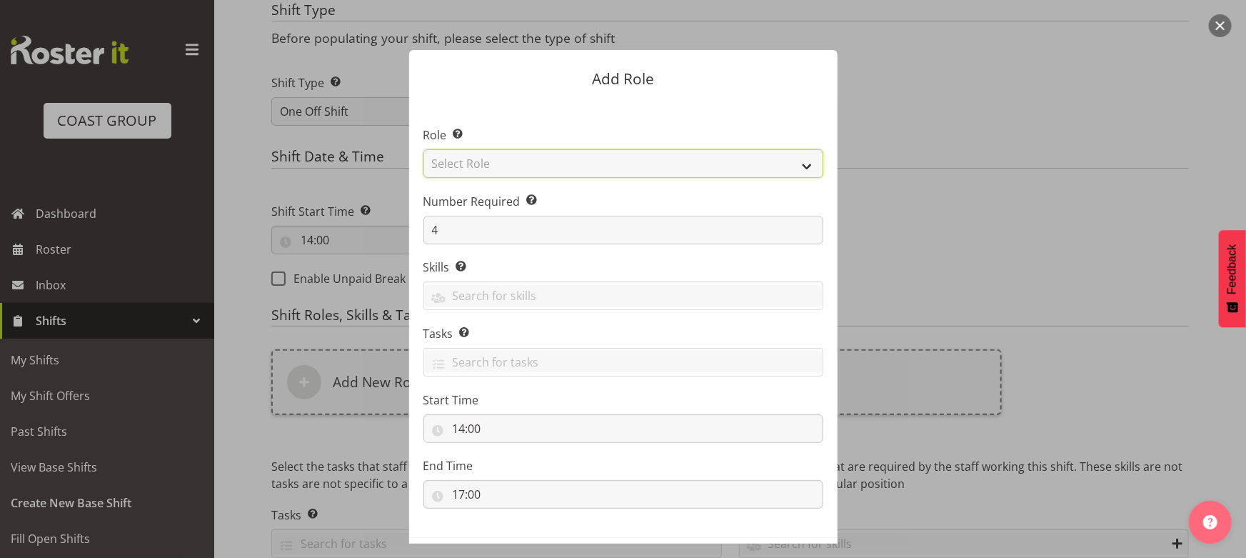
click at [548, 175] on select "Select Role ACCOUNT MANAGER ACCOUNT MANAGER DW ACCOUNTS [PERSON_NAME] VEHICLES …" at bounding box center [623, 163] width 400 height 29
select select "191"
click at [423, 149] on select "Select Role ACCOUNT MANAGER ACCOUNT MANAGER DW ACCOUNTS [PERSON_NAME] VEHICLES …" at bounding box center [623, 163] width 400 height 29
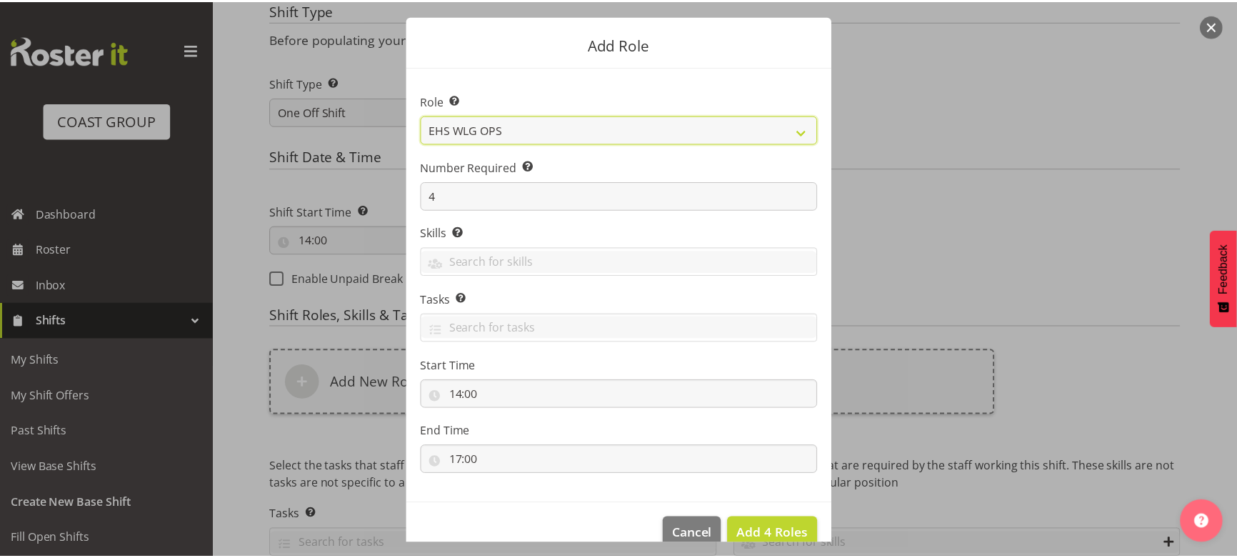
scroll to position [61, 0]
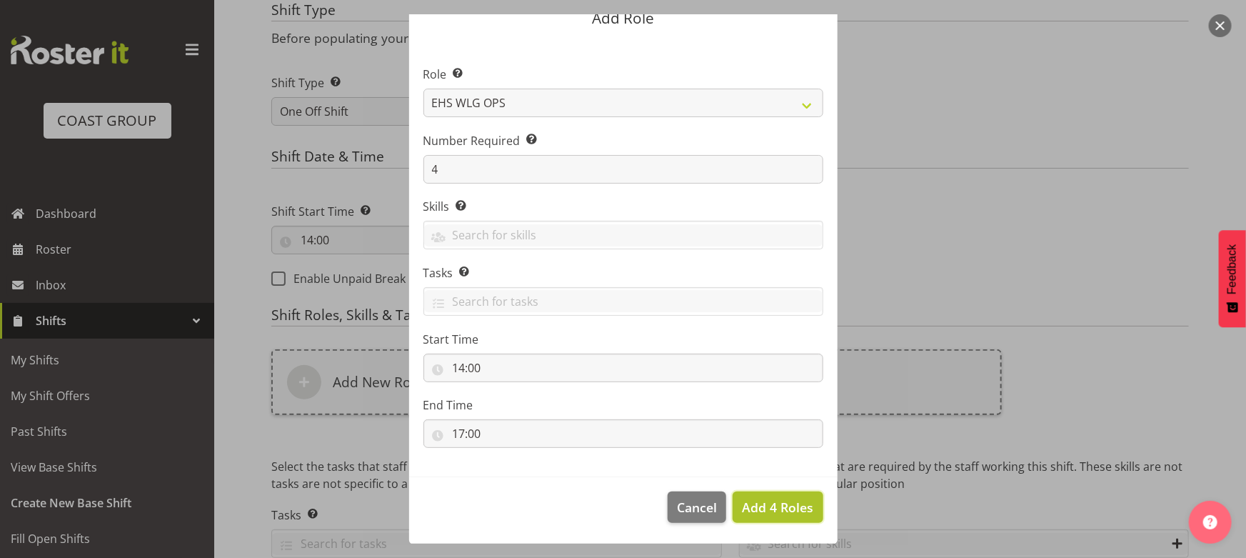
click at [756, 501] on span "Add 4 Roles" at bounding box center [777, 506] width 71 height 17
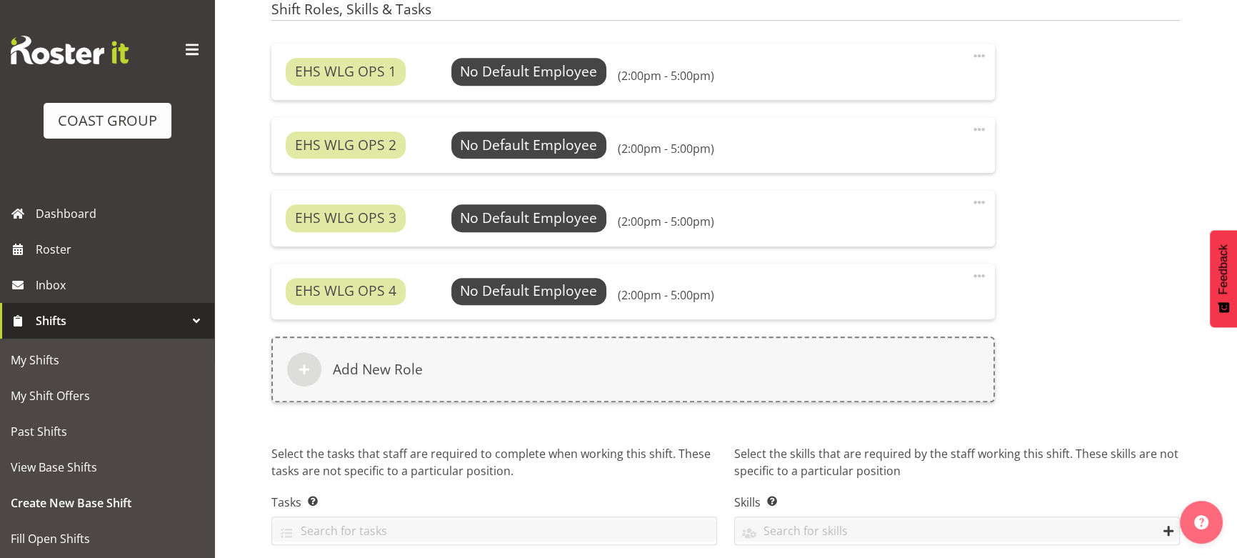
scroll to position [963, 0]
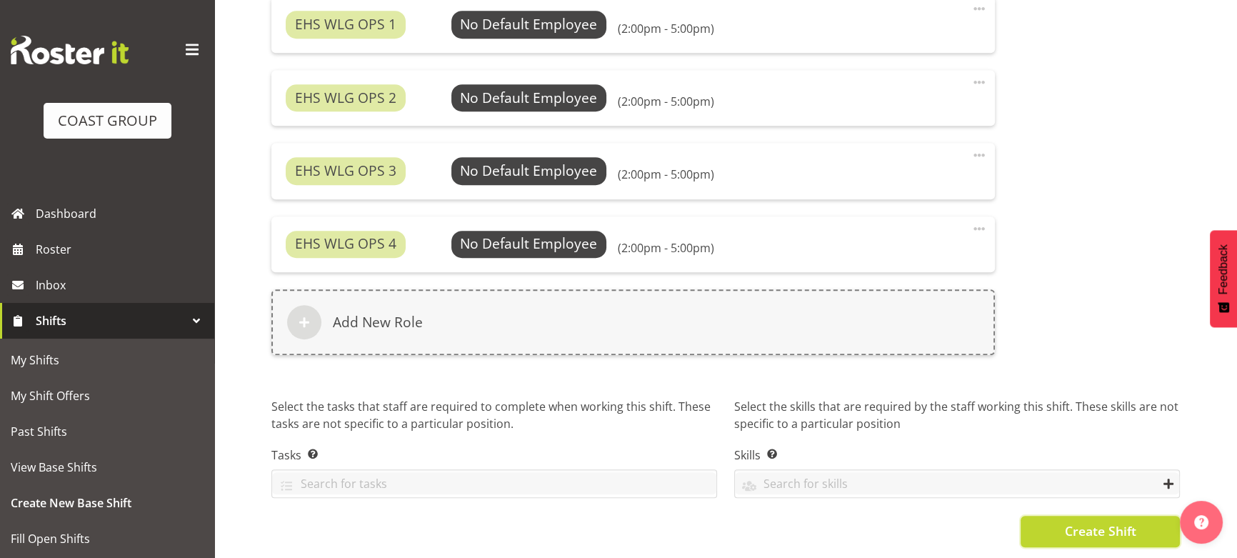
click at [1092, 523] on span "Create Shift" at bounding box center [1099, 530] width 71 height 19
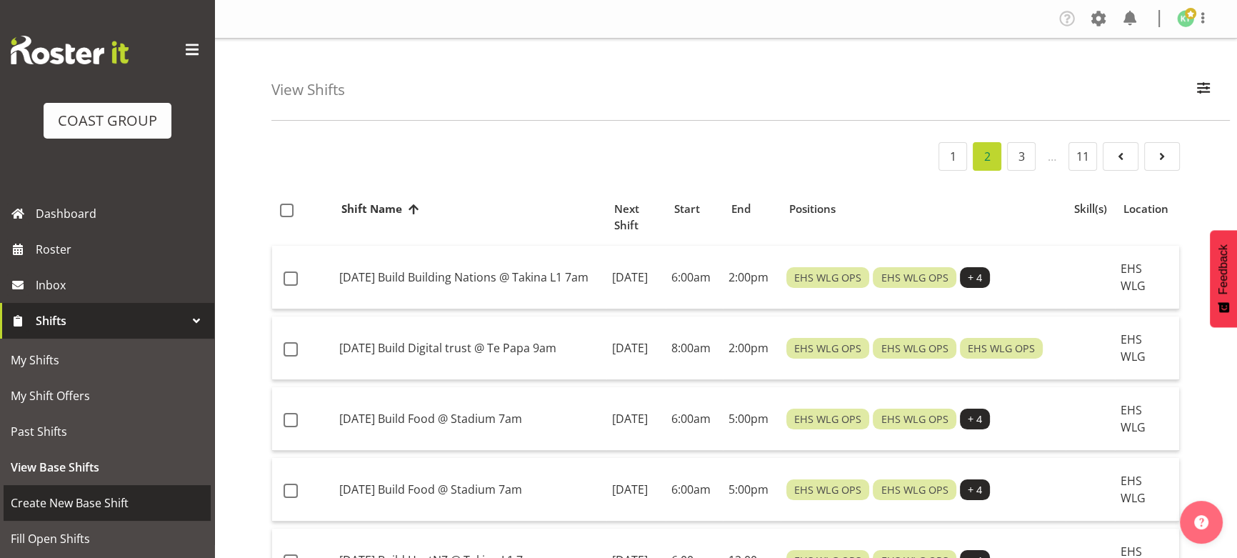
drag, startPoint x: 0, startPoint y: 0, endPoint x: 154, endPoint y: 498, distance: 521.6
click at [154, 498] on span "Create New Base Shift" at bounding box center [107, 502] width 193 height 21
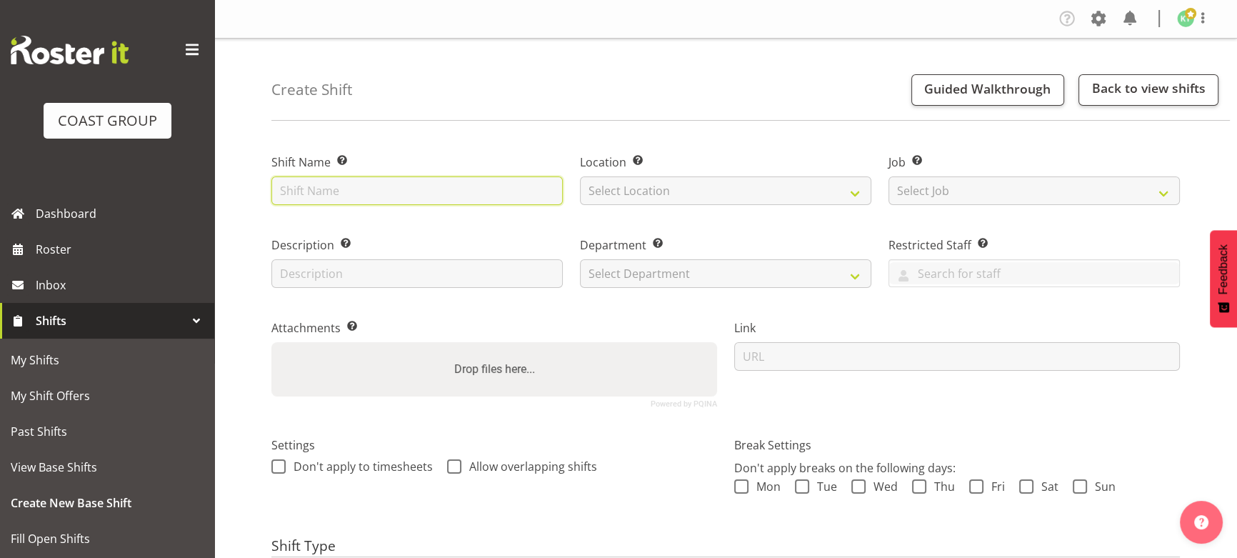
drag, startPoint x: 0, startPoint y: 0, endPoint x: 439, endPoint y: 199, distance: 482.3
click at [439, 199] on input "text" at bounding box center [416, 190] width 291 height 29
type input "[DATE] Collection [PERSON_NAME] @ [GEOGRAPHIC_DATA]"
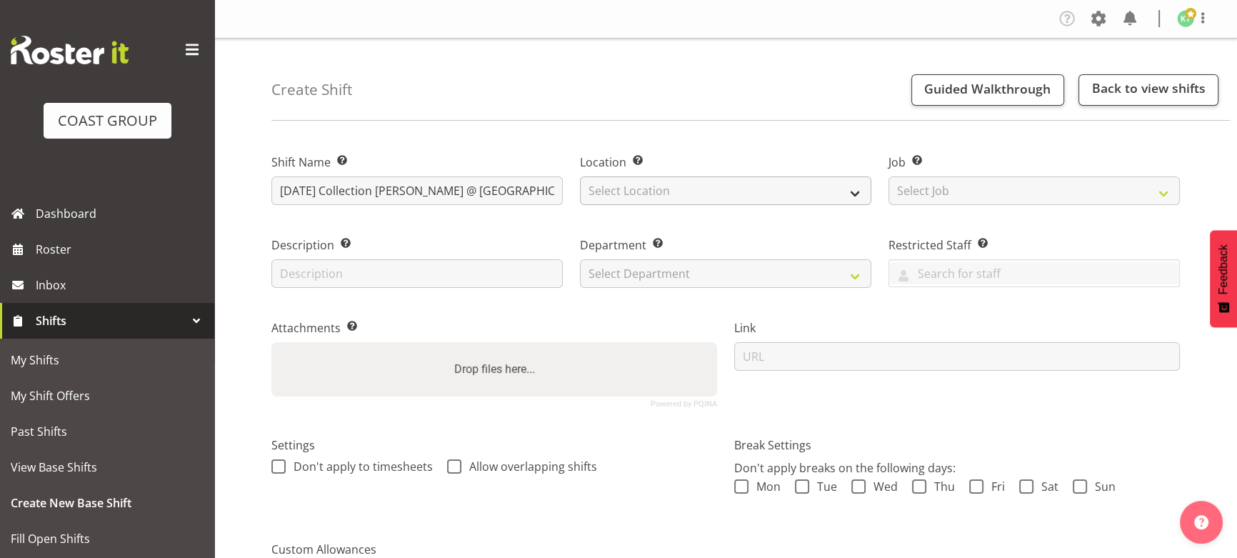
drag, startPoint x: 823, startPoint y: 173, endPoint x: 823, endPoint y: 191, distance: 18.6
click at [823, 176] on div "Location Enter the location where the shift will occur. Select Location EHS WLG…" at bounding box center [725, 179] width 291 height 51
click at [823, 192] on select "Select Location EHS WLG DW WLG" at bounding box center [725, 190] width 291 height 29
select select "106"
click at [580, 176] on select "Select Location EHS WLG DW WLG" at bounding box center [725, 190] width 291 height 29
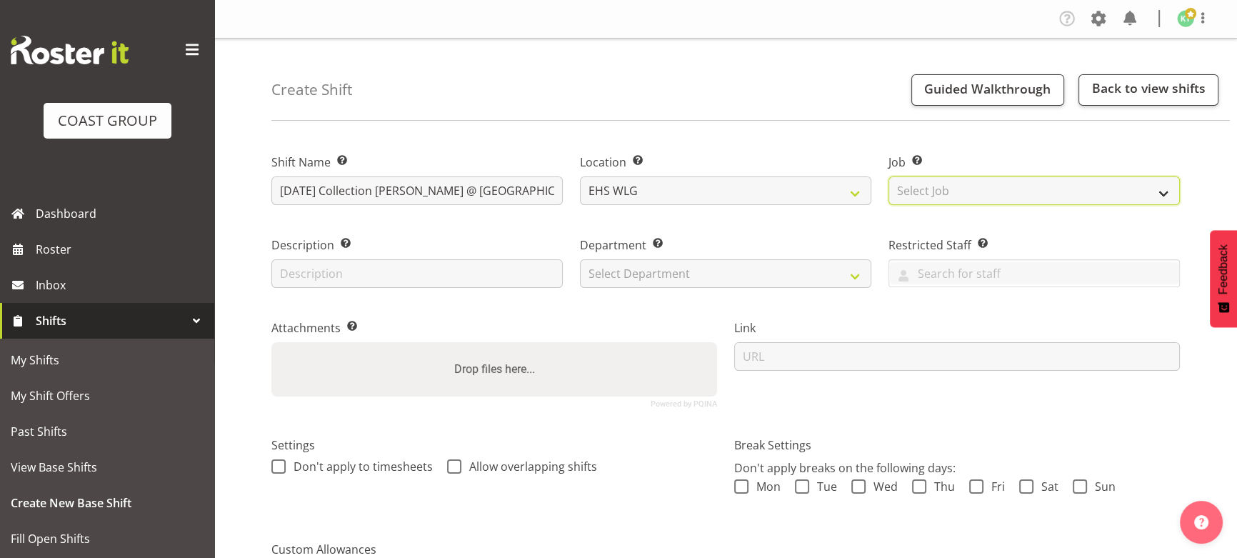
click at [971, 194] on select "Select Job Create new job 1 Carlton Events 1 [PERSON_NAME][GEOGRAPHIC_DATA] 1 […" at bounding box center [1033, 190] width 291 height 29
select select "8676"
click at [888, 176] on select "Select Job Create new job 1 Carlton Events 1 [PERSON_NAME][GEOGRAPHIC_DATA] 1 […" at bounding box center [1033, 190] width 291 height 29
click at [652, 284] on select "Select Department EHS WLG OPS DW WLG DW WLG SALES" at bounding box center [725, 273] width 291 height 29
select select "43"
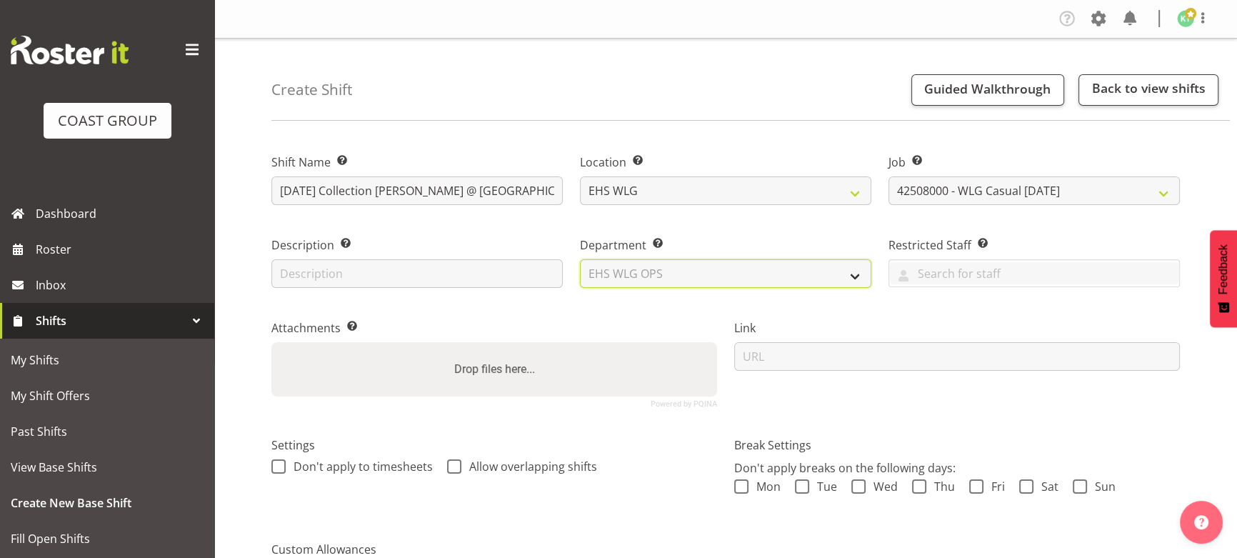
click at [580, 259] on select "Select Department EHS WLG OPS DW WLG DW WLG SALES" at bounding box center [725, 273] width 291 height 29
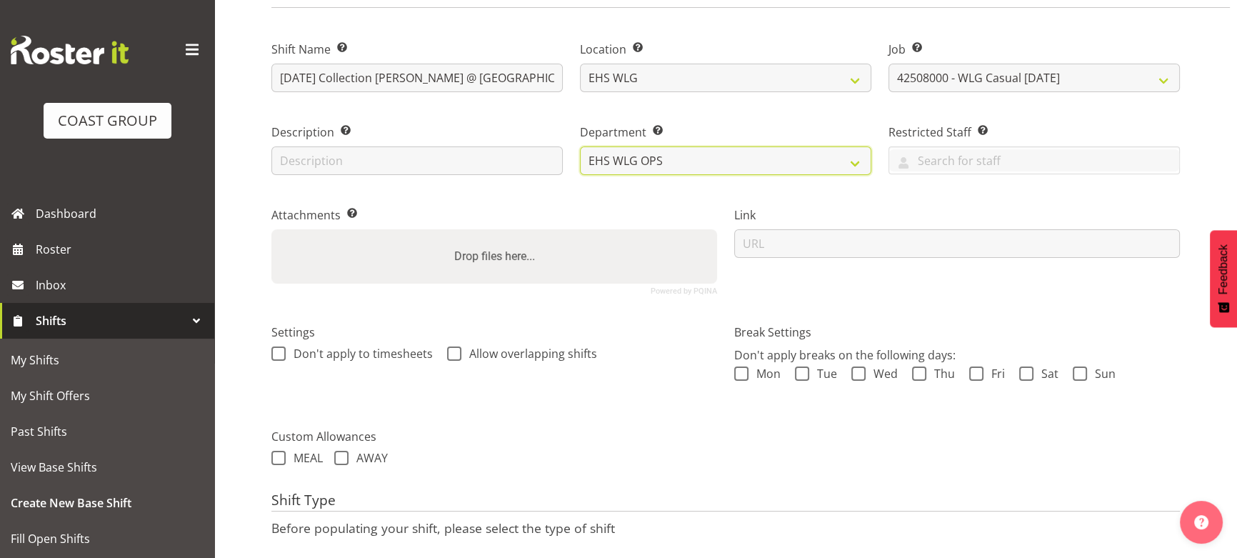
scroll to position [214, 0]
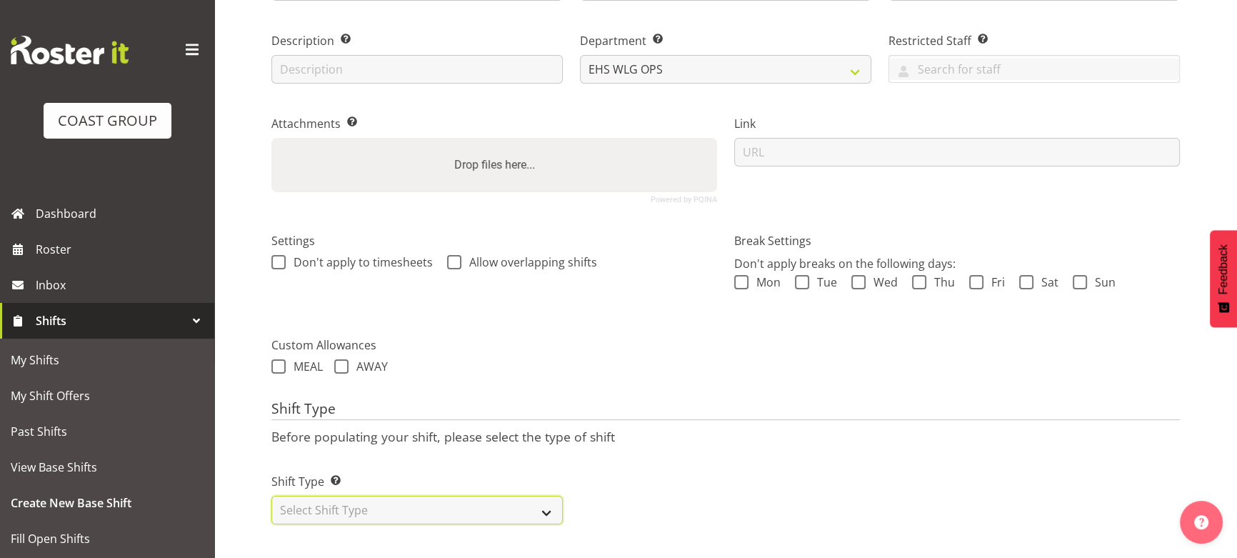
click at [532, 498] on select "Select Shift Type One Off Shift Recurring Shift Rotating Shift" at bounding box center [416, 510] width 291 height 29
select select "one_off"
click at [271, 496] on select "Select Shift Type One Off Shift Recurring Shift Rotating Shift" at bounding box center [416, 510] width 291 height 29
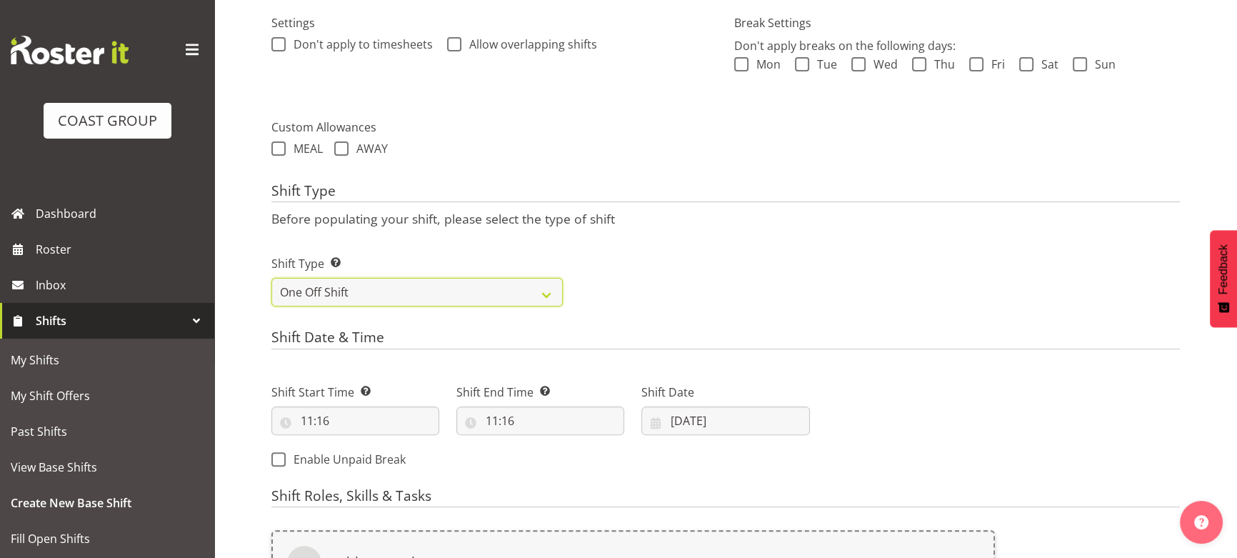
scroll to position [473, 0]
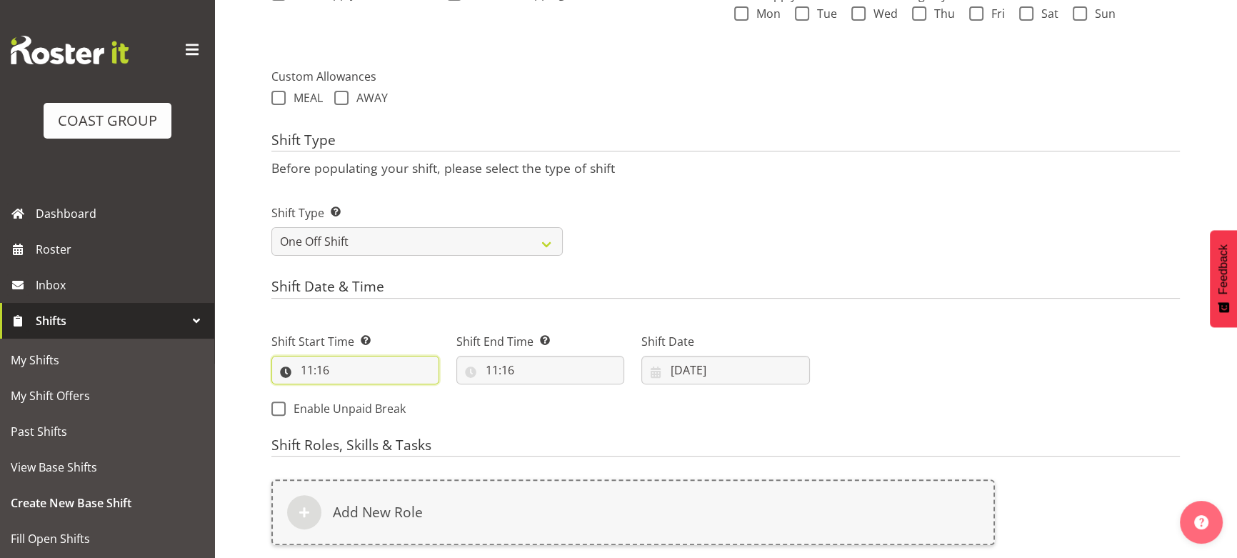
click at [338, 374] on input "11:16" at bounding box center [355, 370] width 168 height 29
drag, startPoint x: 362, startPoint y: 408, endPoint x: 366, endPoint y: 393, distance: 16.3
click at [362, 408] on select "00 01 02 03 04 05 06 07 08 09 10 11 12 13 14 15 16 17 18 19 20 21 22 23" at bounding box center [369, 407] width 32 height 29
select select "8"
click at [353, 393] on select "00 01 02 03 04 05 06 07 08 09 10 11 12 13 14 15 16 17 18 19 20 21 22 23" at bounding box center [369, 407] width 32 height 29
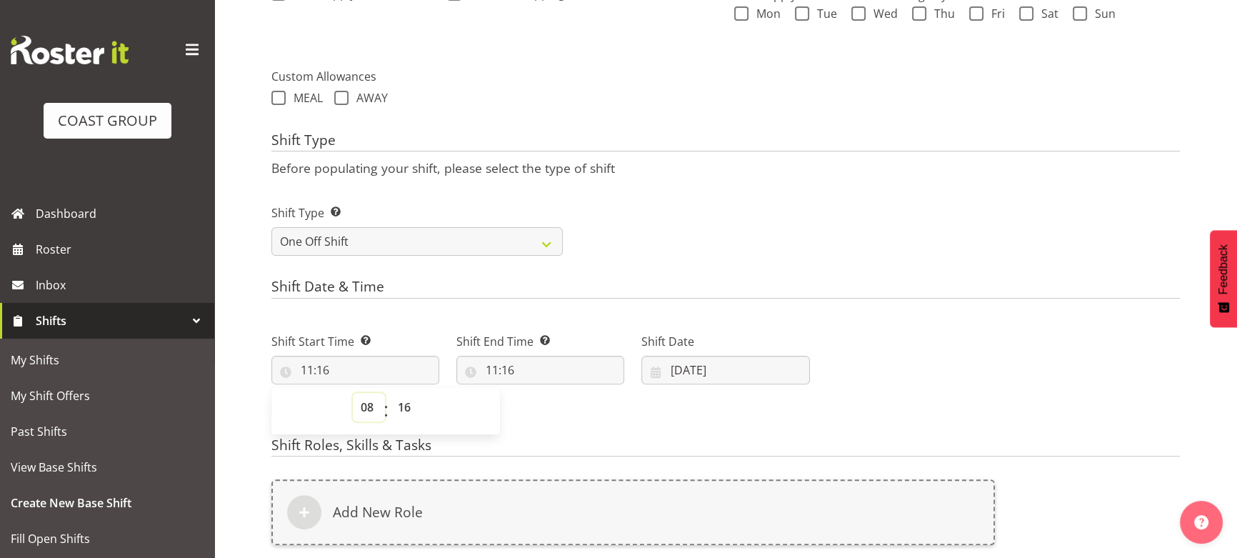
type input "08:16"
drag, startPoint x: 402, startPoint y: 408, endPoint x: 404, endPoint y: 393, distance: 15.9
click at [401, 405] on select "00 01 02 03 04 05 06 07 08 09 10 11 12 13 14 15 16 17 18 19 20 21 22 23 24 25 2…" at bounding box center [406, 407] width 32 height 29
select select "0"
click at [390, 393] on select "00 01 02 03 04 05 06 07 08 09 10 11 12 13 14 15 16 17 18 19 20 21 22 23 24 25 2…" at bounding box center [406, 407] width 32 height 29
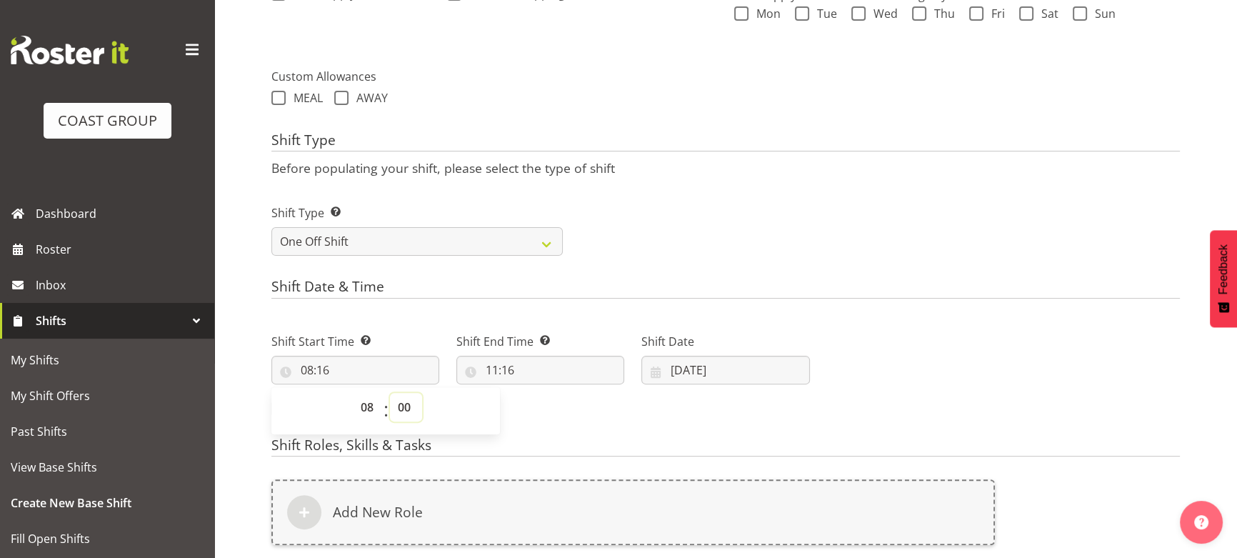
type input "08:00"
click at [530, 376] on input "11:16" at bounding box center [540, 370] width 168 height 29
click at [548, 401] on select "00 01 02 03 04 05 06 07 08 09 10 11 12 13 14 15 16 17 18 19 20 21 22 23" at bounding box center [554, 407] width 32 height 29
select select "12"
click at [538, 393] on select "00 01 02 03 04 05 06 07 08 09 10 11 12 13 14 15 16 17 18 19 20 21 22 23" at bounding box center [554, 407] width 32 height 29
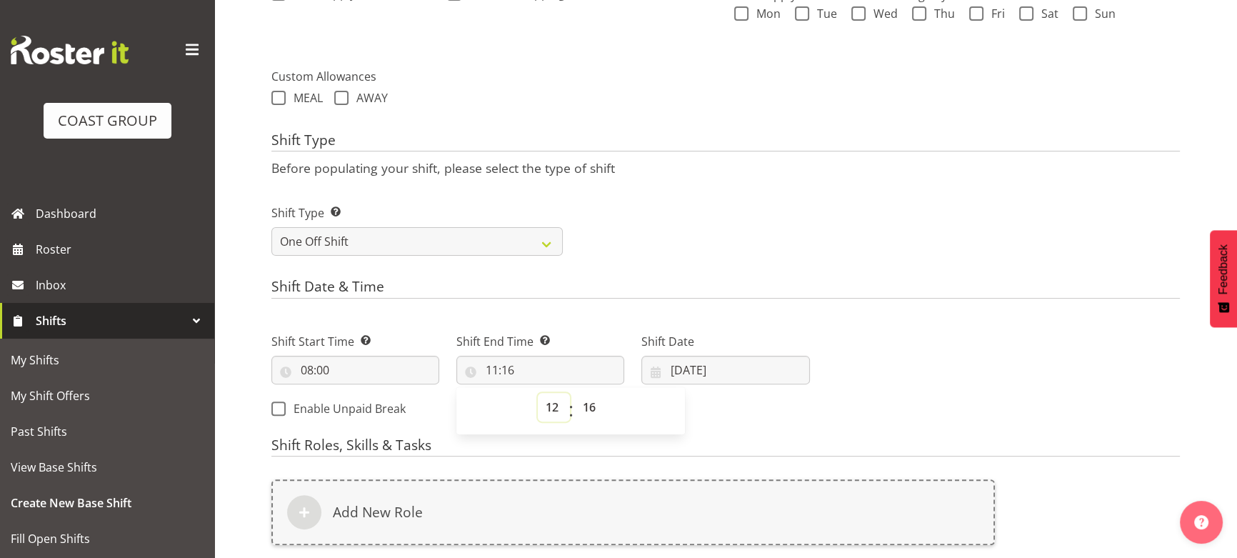
type input "12:16"
click at [591, 393] on select "00 01 02 03 04 05 06 07 08 09 10 11 12 13 14 15 16 17 18 19 20 21 22 23 24 25 2…" at bounding box center [591, 407] width 32 height 29
select select "0"
click at [575, 393] on select "00 01 02 03 04 05 06 07 08 09 10 11 12 13 14 15 16 17 18 19 20 21 22 23 24 25 2…" at bounding box center [591, 407] width 32 height 29
type input "12:00"
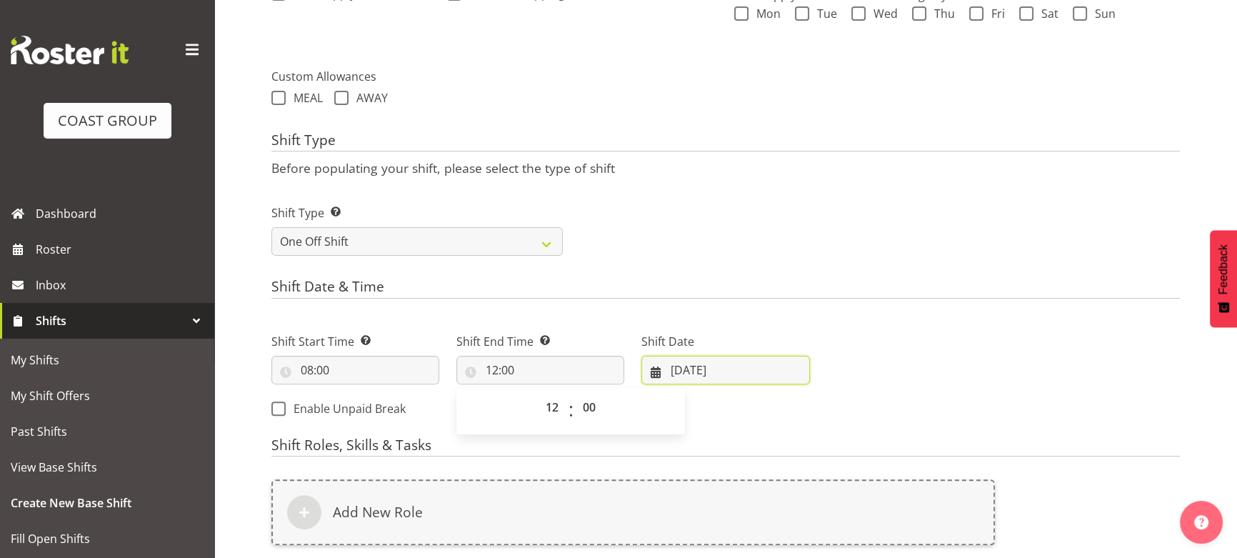
click at [713, 358] on input "12/08/2025" at bounding box center [725, 370] width 168 height 29
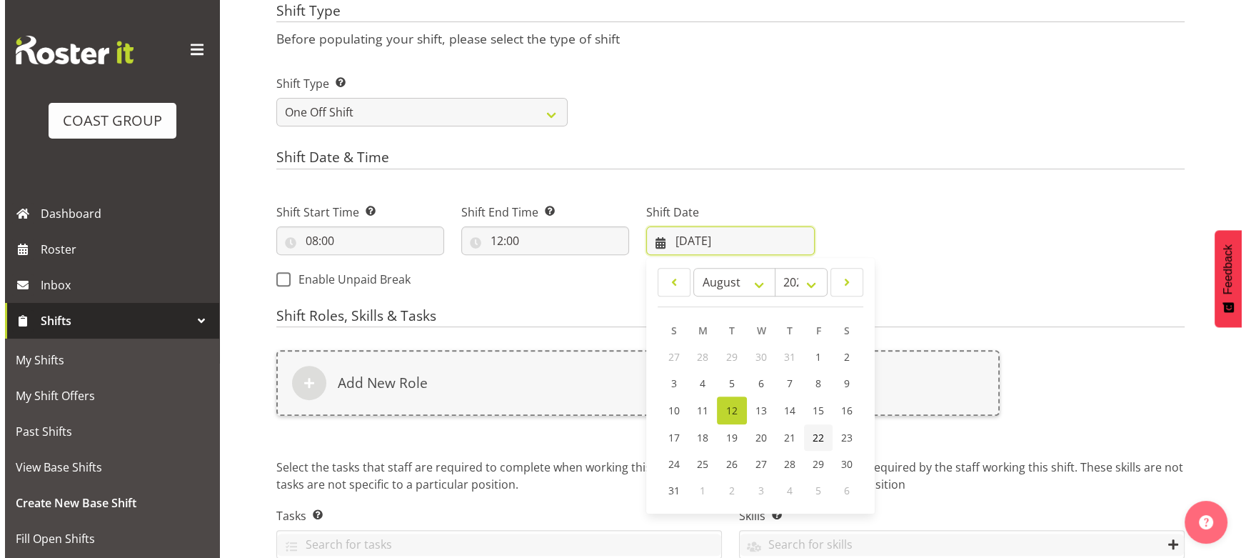
scroll to position [603, 0]
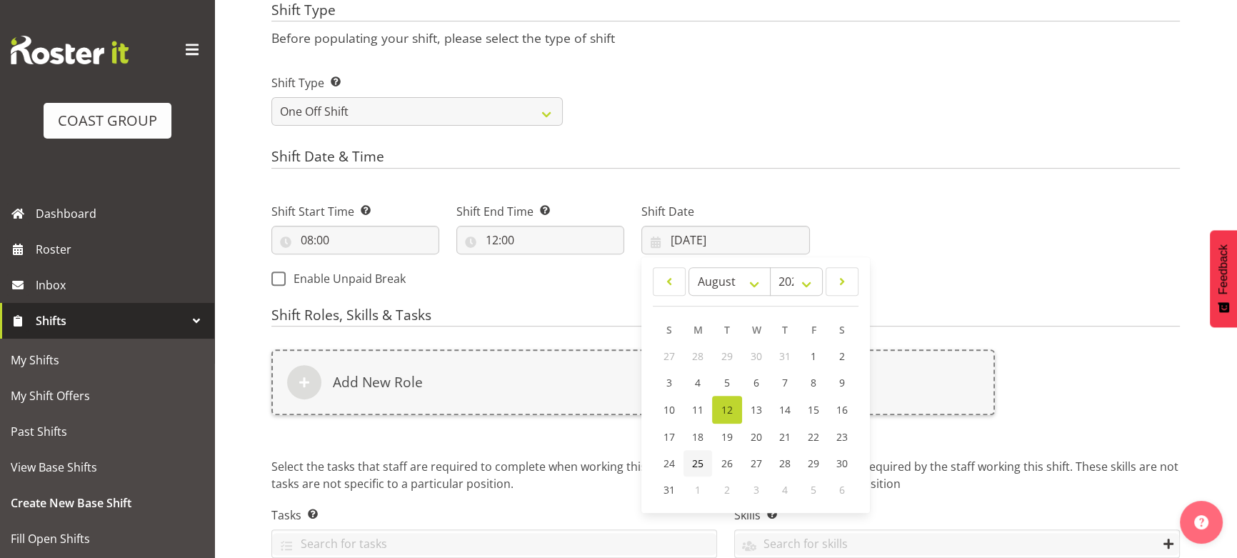
drag, startPoint x: 698, startPoint y: 467, endPoint x: 701, endPoint y: 458, distance: 9.9
click at [699, 466] on span "25" at bounding box center [697, 463] width 11 height 14
type input "25/08/2025"
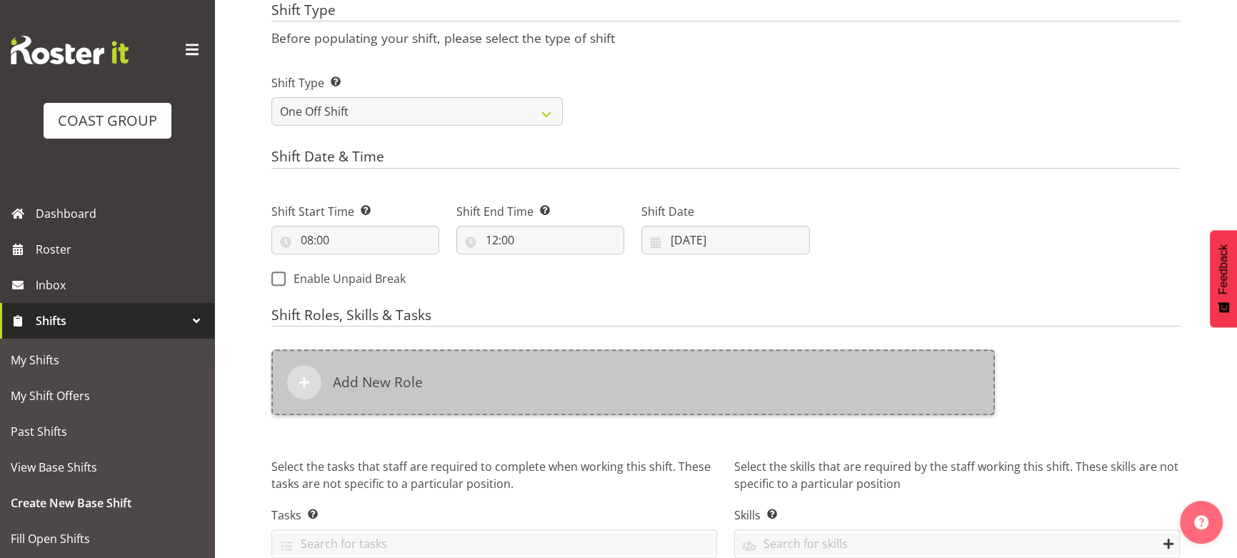
click at [706, 411] on div "Add New Role" at bounding box center [632, 382] width 723 height 66
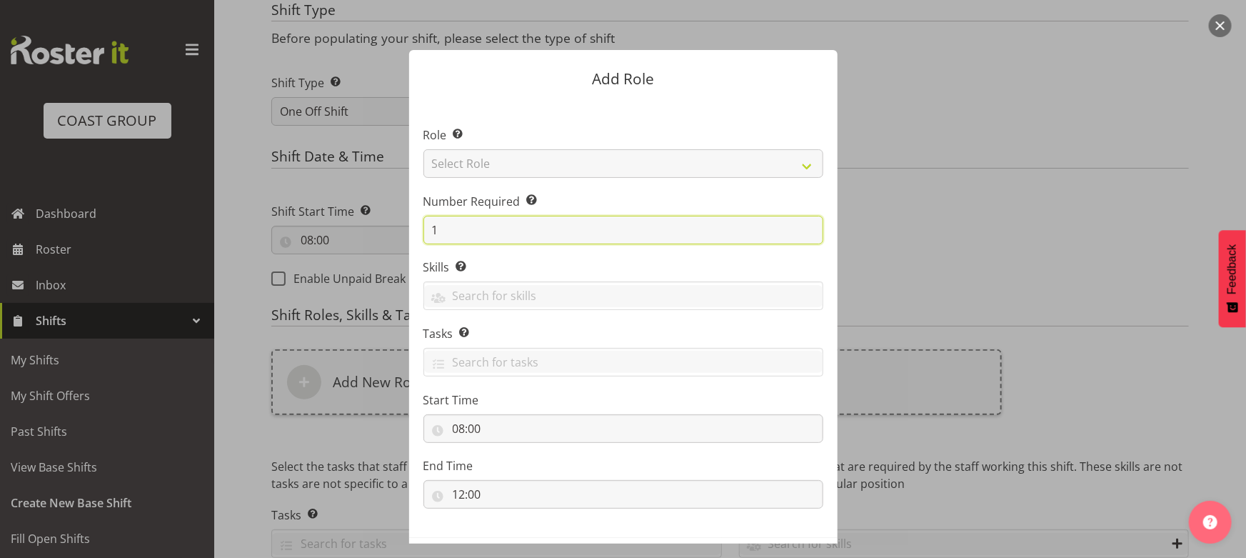
drag, startPoint x: 437, startPoint y: 229, endPoint x: 418, endPoint y: 244, distance: 23.9
click at [418, 244] on section "Role Select the role you wish to add to the shift. Select Role ACCOUNT MANAGER …" at bounding box center [623, 319] width 428 height 437
type input "4"
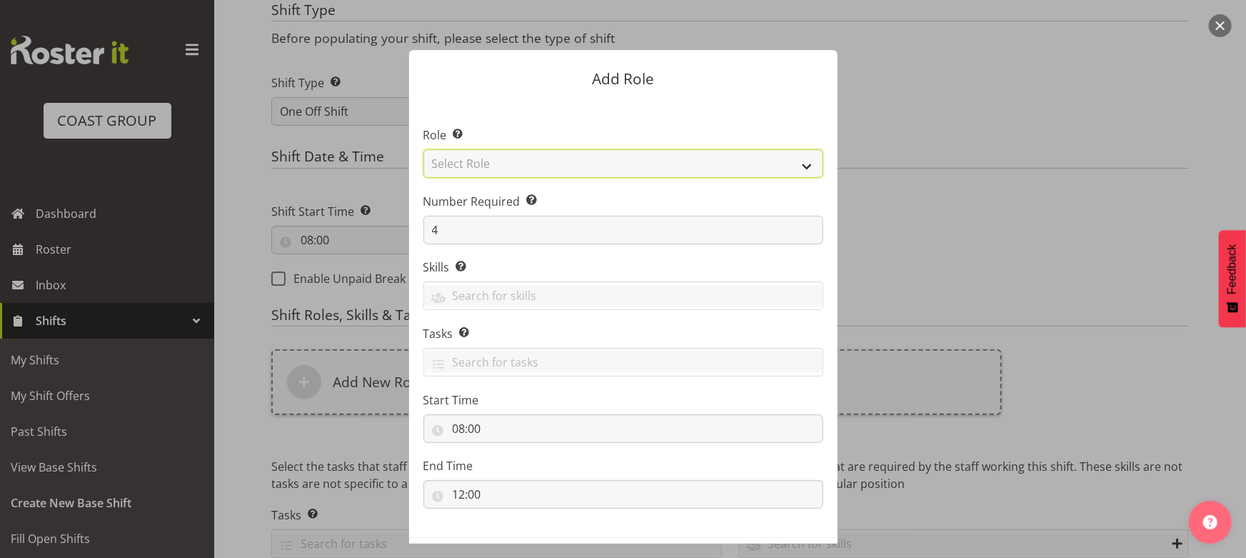
click at [466, 158] on select "Select Role ACCOUNT MANAGER ACCOUNT MANAGER DW ACCOUNTS AKL DIANNA VEHICLES AKL…" at bounding box center [623, 163] width 400 height 29
select select "191"
click at [423, 149] on select "Select Role ACCOUNT MANAGER ACCOUNT MANAGER DW ACCOUNTS AKL DIANNA VEHICLES AKL…" at bounding box center [623, 163] width 400 height 29
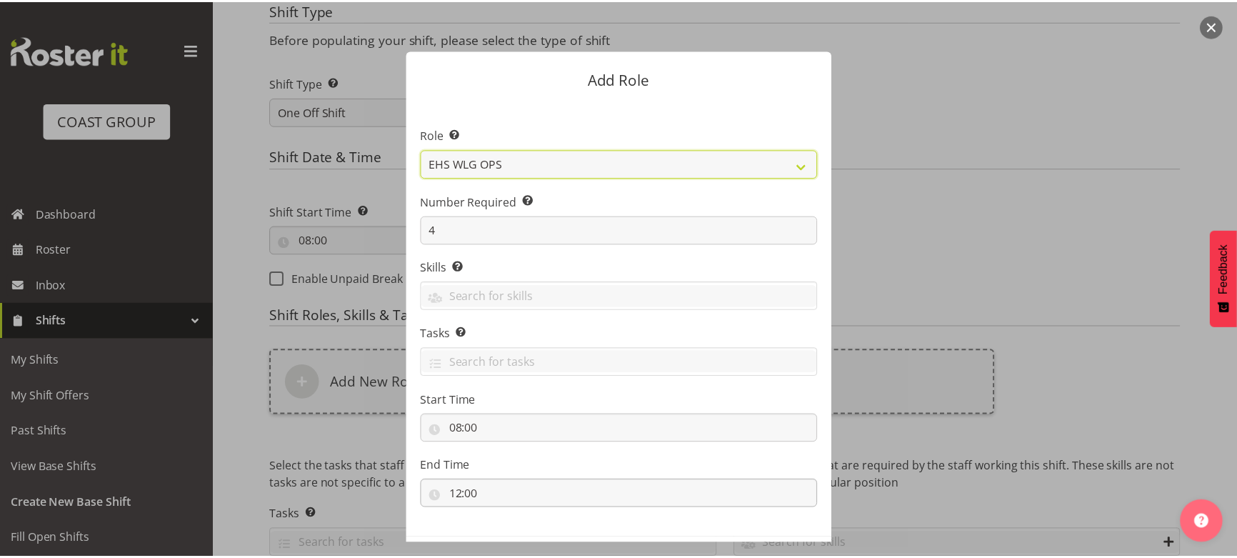
scroll to position [61, 0]
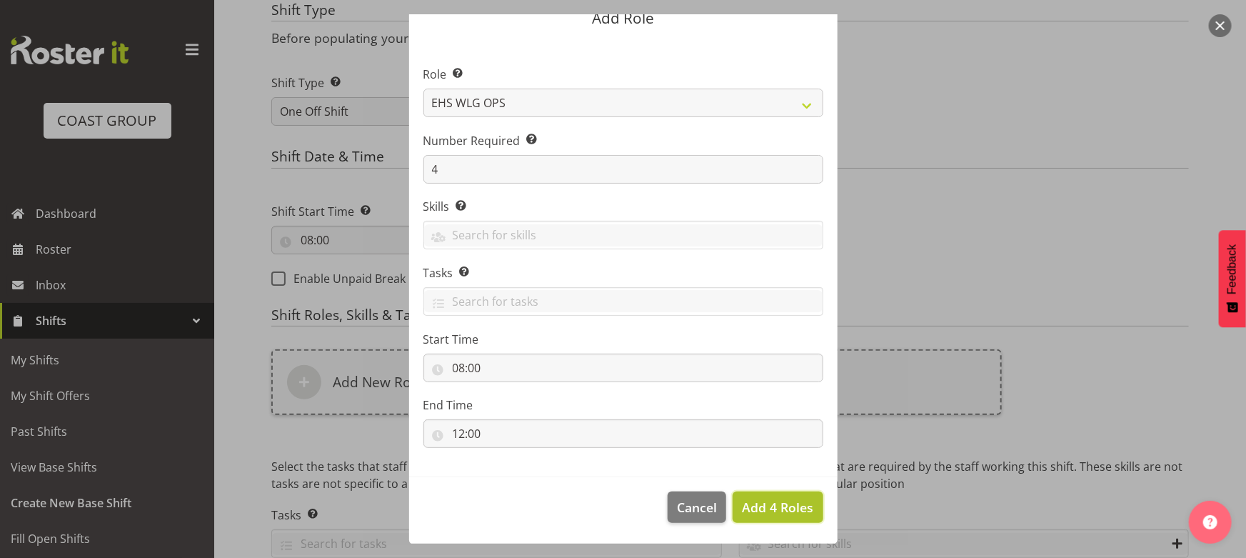
click at [762, 504] on span "Add 4 Roles" at bounding box center [777, 506] width 71 height 17
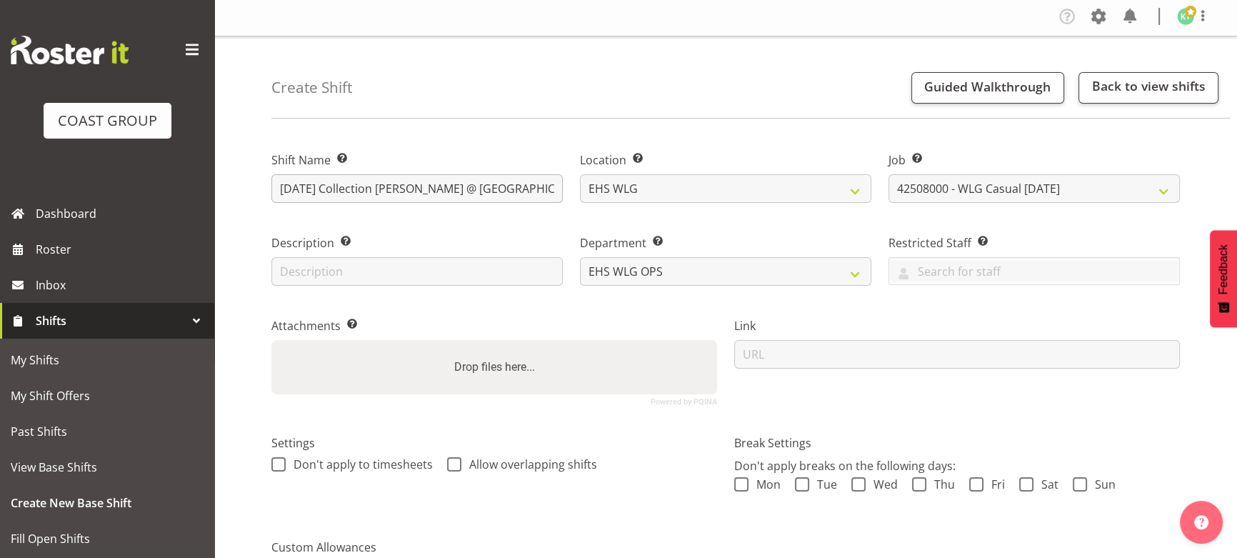
scroll to position [0, 0]
click at [481, 196] on input "AUG 25 Collection Vic Ubi @ Kelburn" at bounding box center [416, 190] width 291 height 29
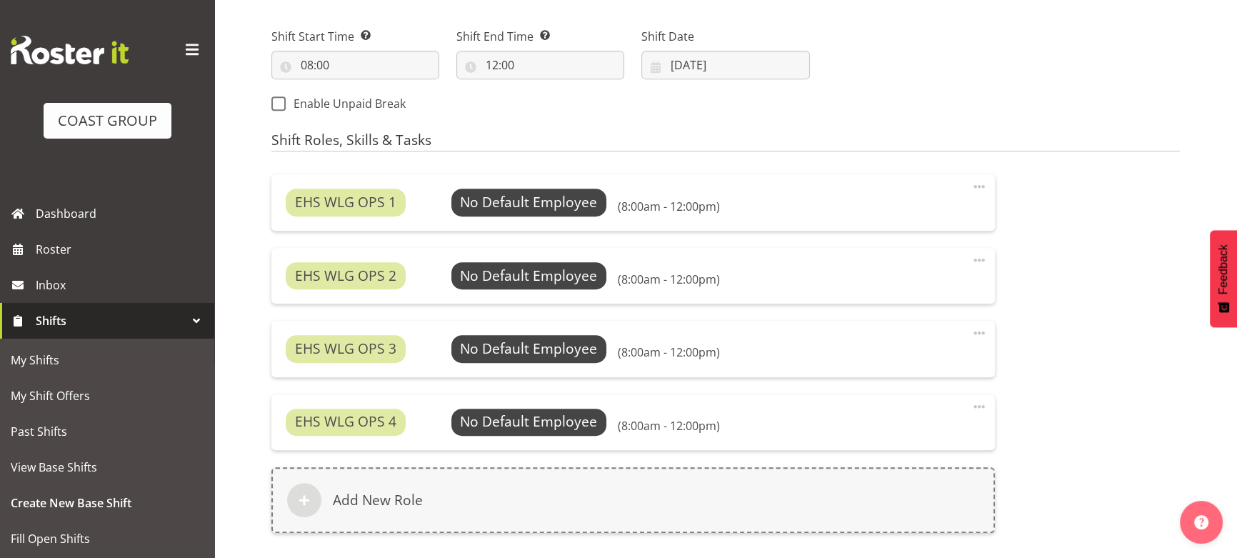
scroll to position [963, 0]
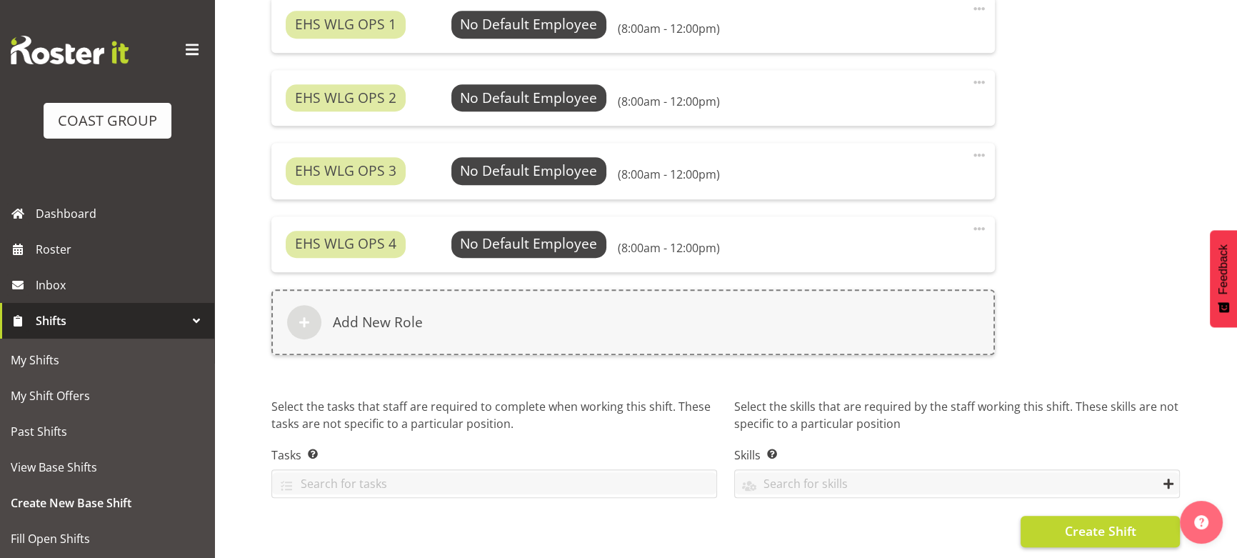
type input "[DATE] Collection [PERSON_NAME] @ Kelburn ANYTIME"
click at [1085, 526] on span "Create Shift" at bounding box center [1099, 530] width 71 height 19
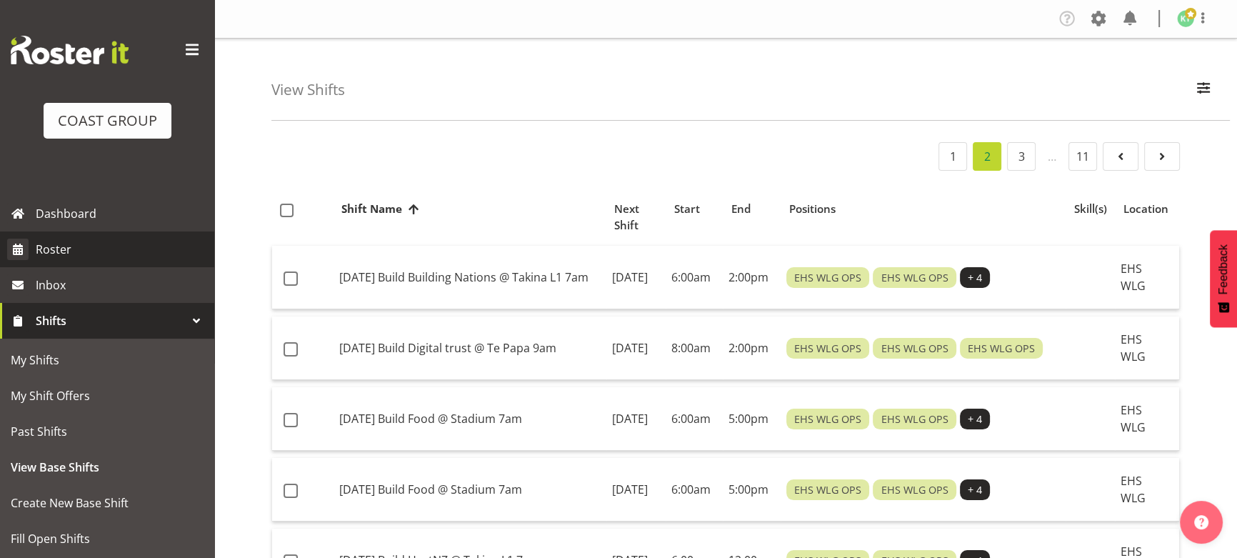
drag, startPoint x: 0, startPoint y: 0, endPoint x: 131, endPoint y: 256, distance: 287.1
click at [131, 256] on span "Roster" at bounding box center [121, 249] width 171 height 21
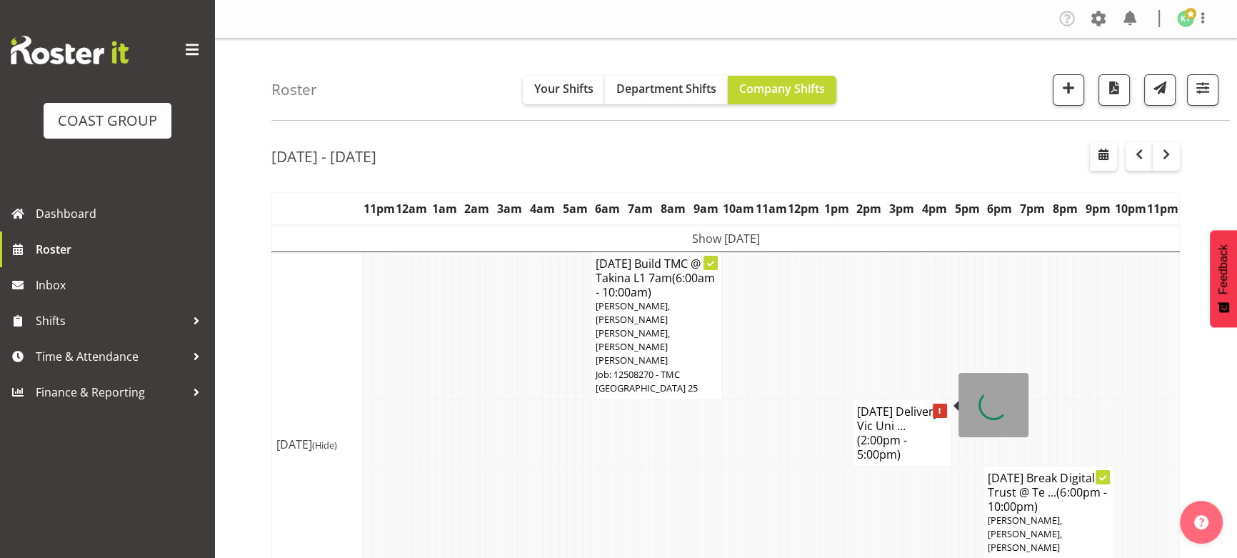
click at [873, 404] on h4 "AUG 25 Delivery Vic Uni ... (2:00pm - 5:00pm)" at bounding box center [901, 432] width 89 height 57
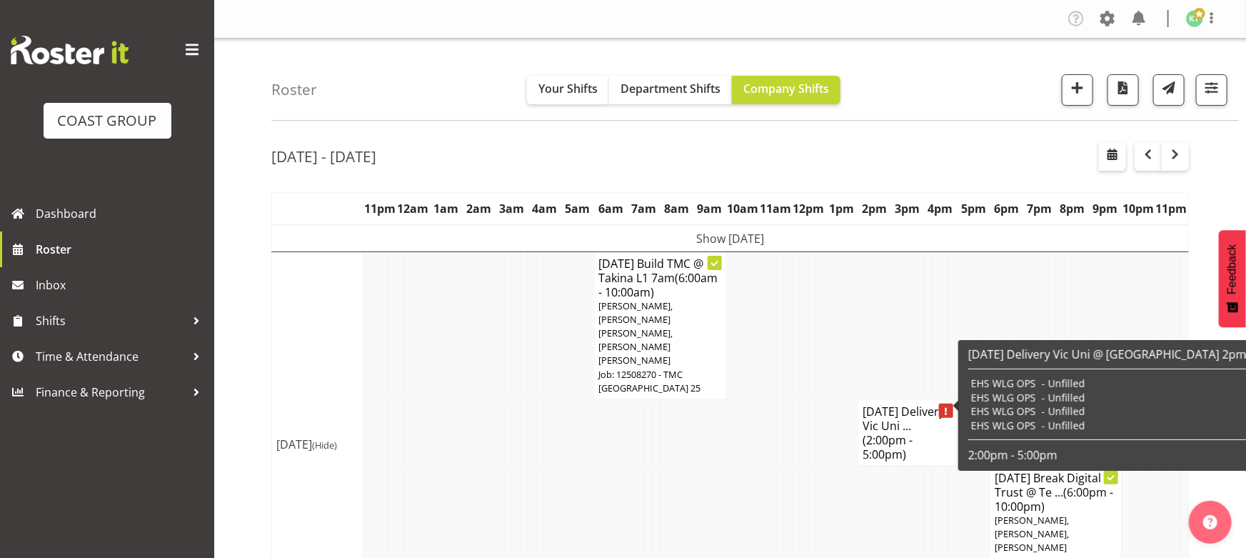
select select
select select "7"
select select "2025"
select select "14"
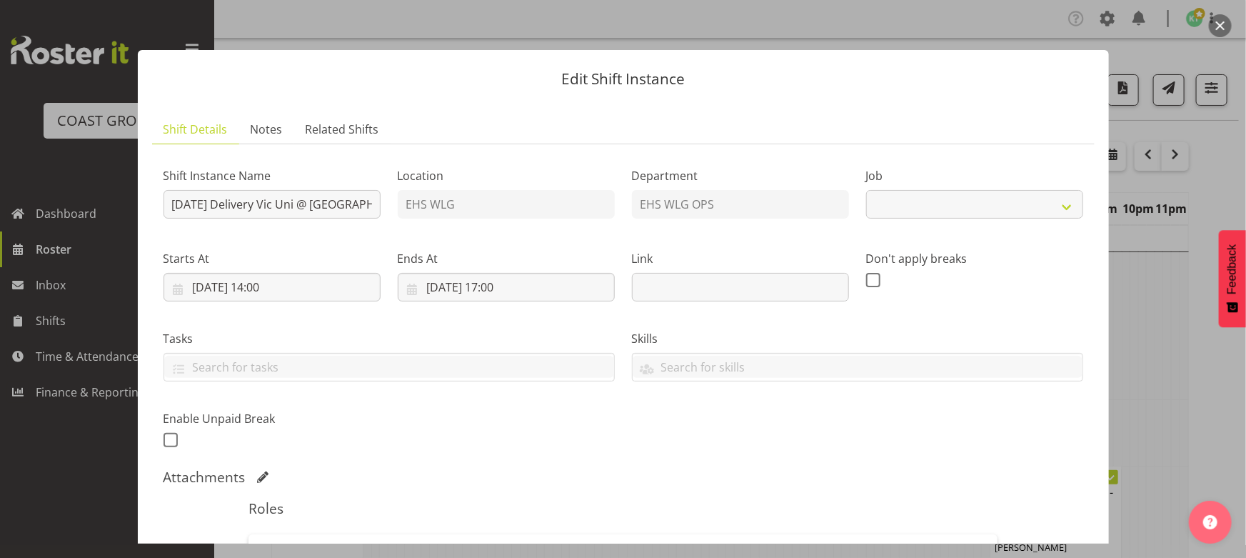
select select "8676"
click at [349, 301] on div "Starts At 12/08/2025, 14:00 January February March April May June July August S…" at bounding box center [272, 270] width 234 height 80
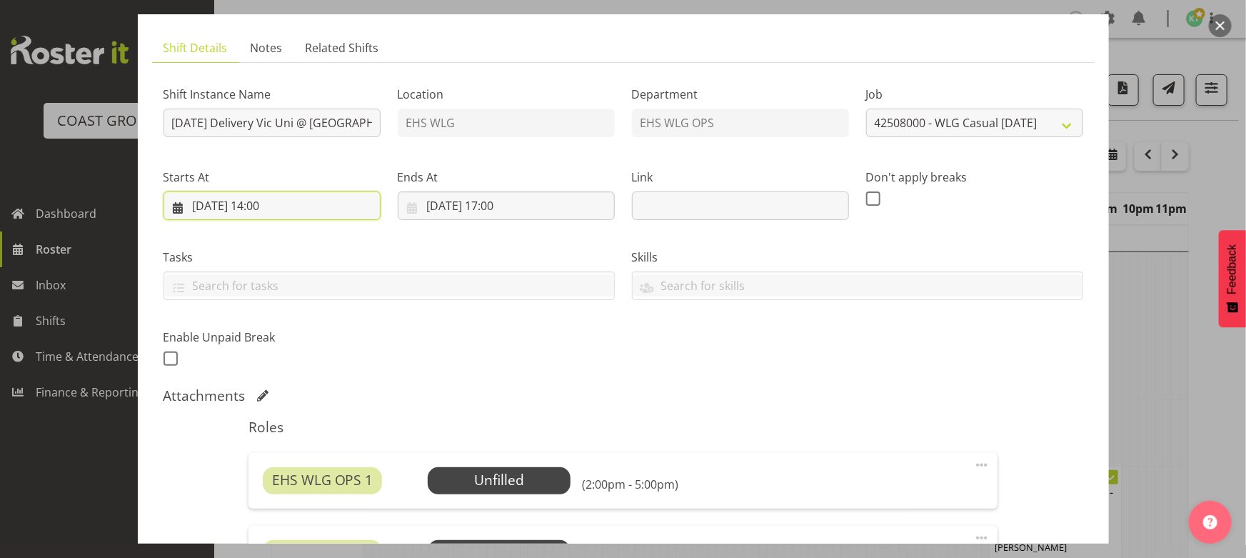
scroll to position [129, 0]
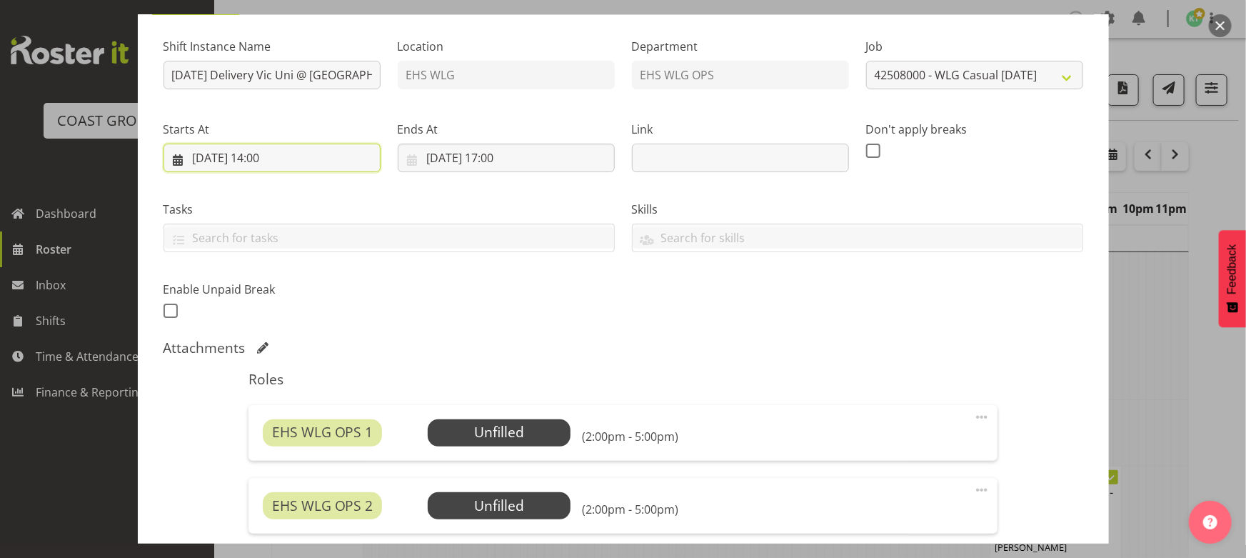
click at [252, 151] on input "12/08/2025, 14:00" at bounding box center [272, 158] width 217 height 29
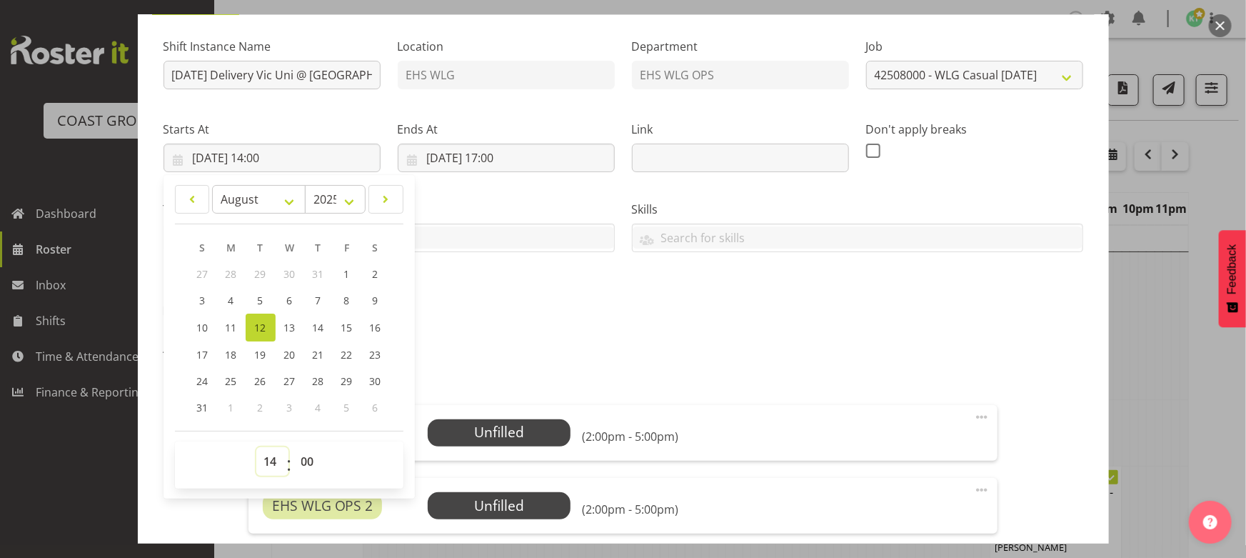
click at [266, 449] on select "00 01 02 03 04 05 06 07 08 09 10 11 12 13 14 15 16 17 18 19 20 21 22 23" at bounding box center [272, 461] width 32 height 29
click at [314, 353] on span "21" at bounding box center [318, 355] width 11 height 14
click at [264, 356] on span "19" at bounding box center [260, 355] width 11 height 14
type input "19/08/2025, 14:00"
click at [493, 153] on input "12/08/2025, 17:00" at bounding box center [506, 158] width 217 height 29
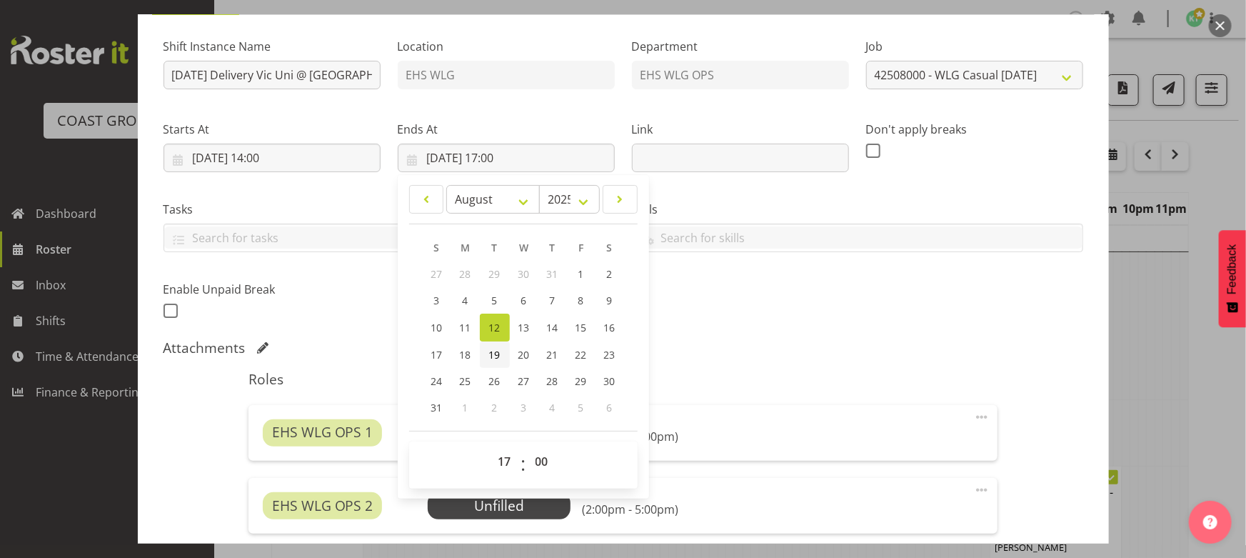
click at [497, 353] on span "19" at bounding box center [494, 355] width 11 height 14
type input "19/08/2025, 17:00"
click at [772, 345] on div "Attachments" at bounding box center [624, 347] width 920 height 17
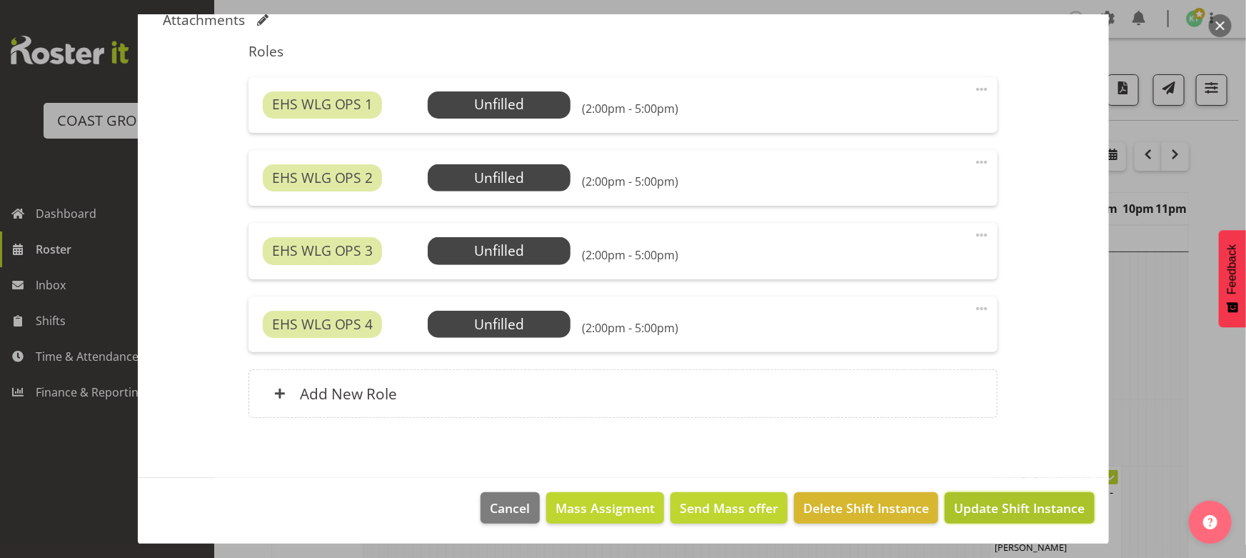
click at [1019, 499] on span "Update Shift Instance" at bounding box center [1019, 507] width 131 height 19
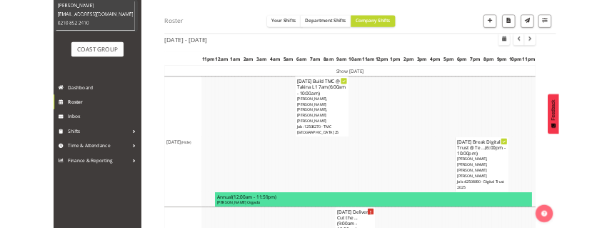
scroll to position [0, 0]
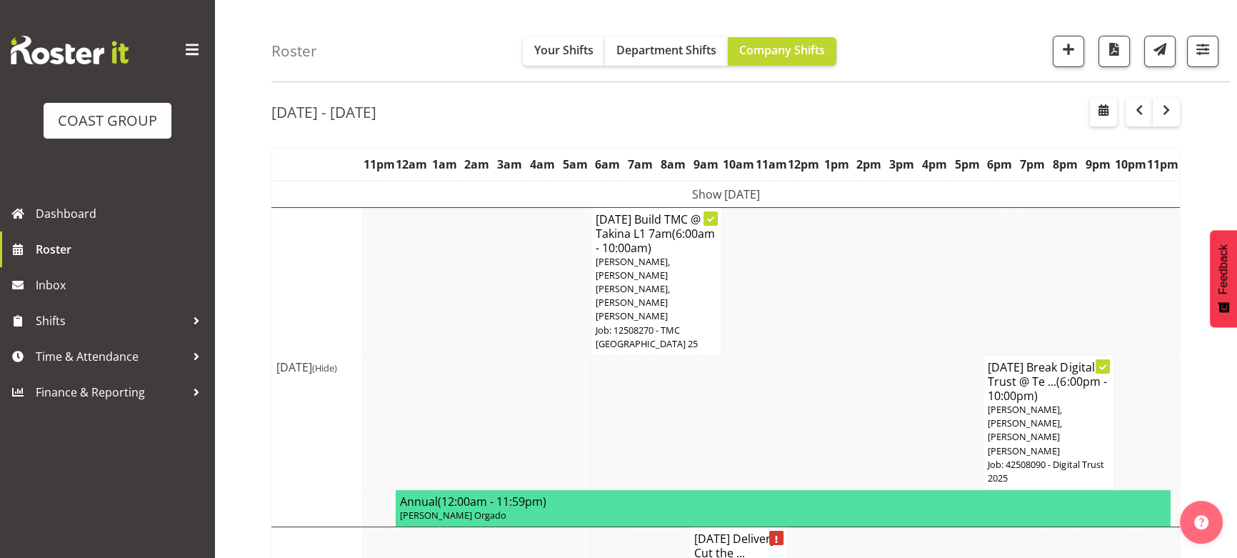
scroll to position [64, 0]
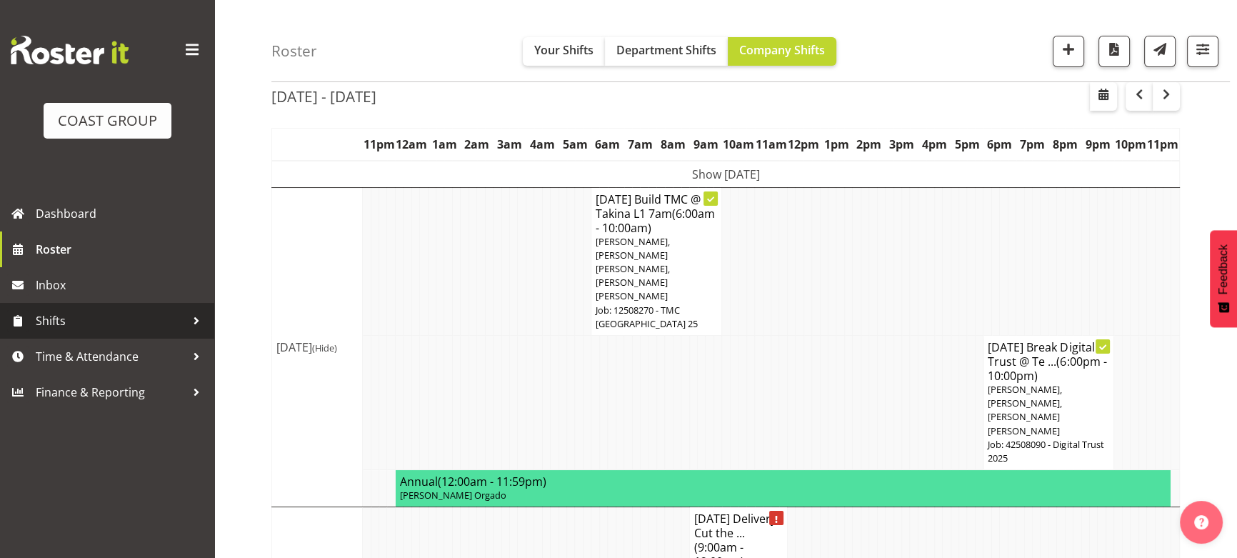
click at [134, 326] on span "Shifts" at bounding box center [111, 320] width 150 height 21
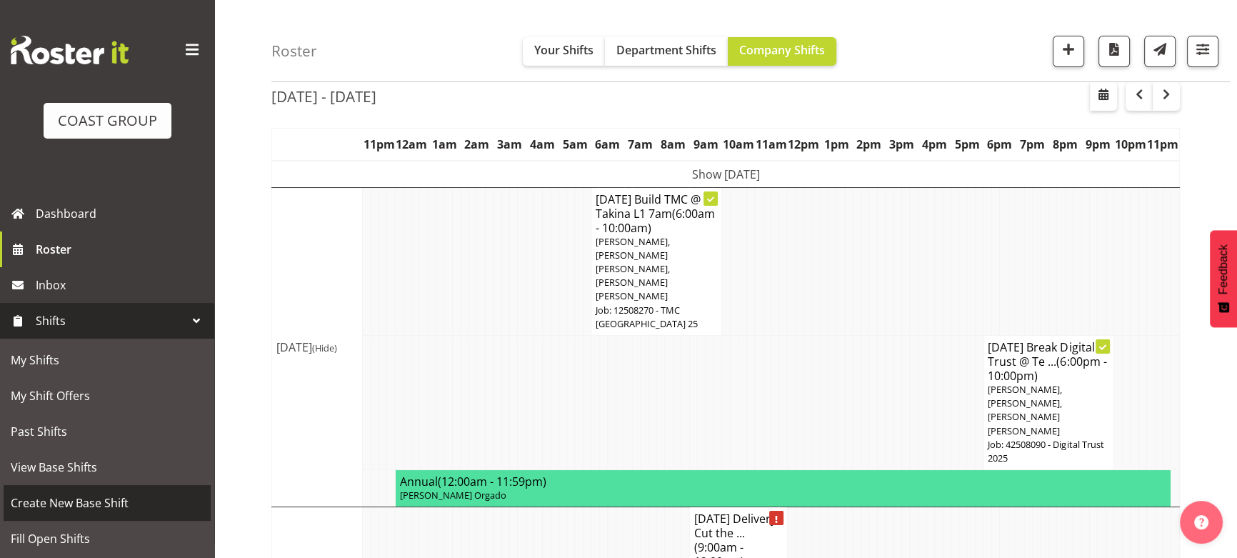
click at [139, 513] on span "Create New Base Shift" at bounding box center [107, 502] width 193 height 21
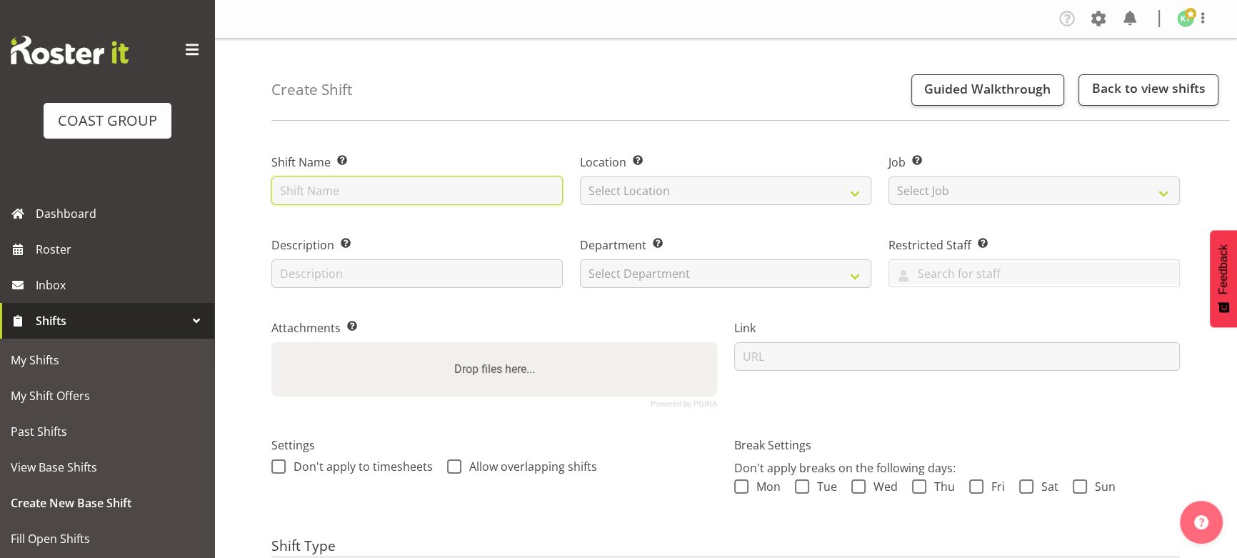
click at [409, 195] on input "text" at bounding box center [416, 190] width 291 height 29
type input "AUG 25 Delivery ARUP @ customhouse Quay ANYTIME"
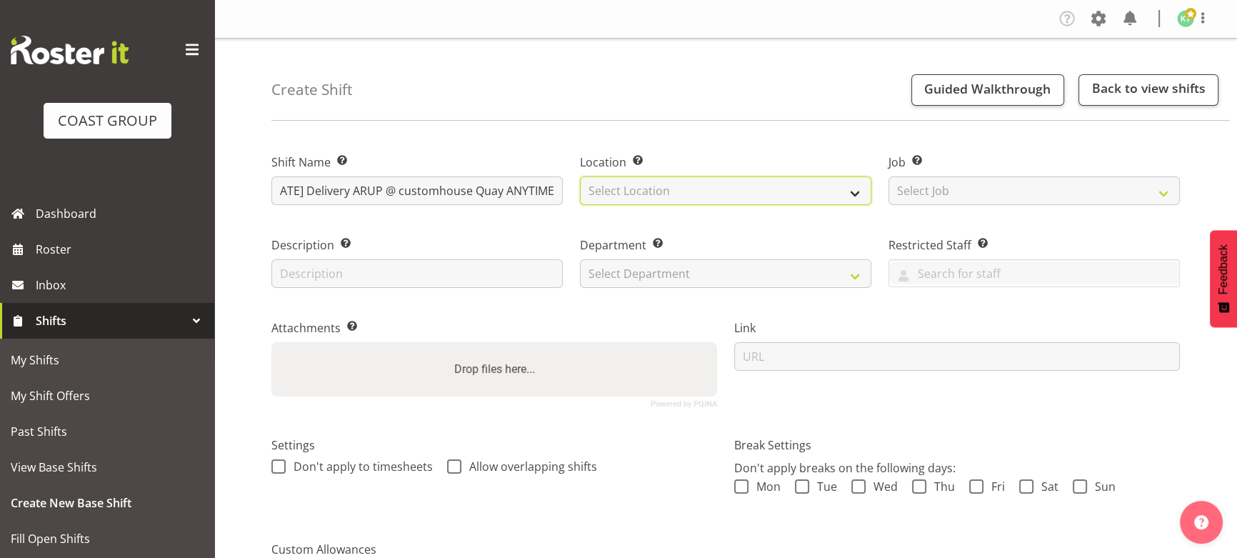
click at [673, 204] on select "Select Location EHS WLG DW WLG" at bounding box center [725, 190] width 291 height 29
select select "106"
click at [580, 176] on select "Select Location EHS WLG DW WLG" at bounding box center [725, 190] width 291 height 29
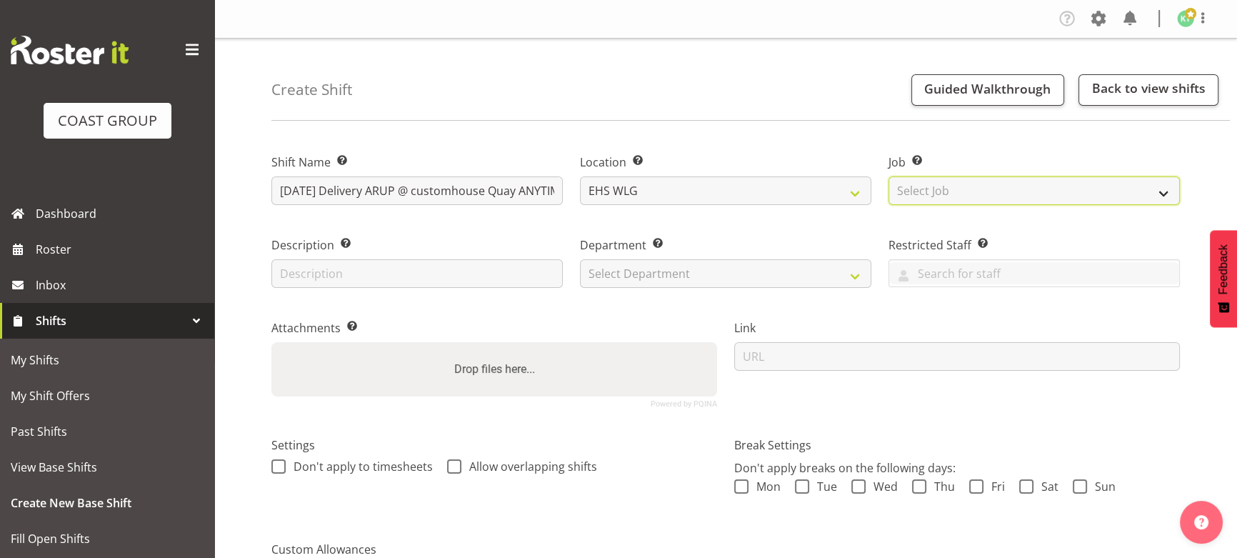
click at [931, 194] on select "Select Job Create new job 1 Carlton Events 1 Carlton Hamilton 1 Carlton Welling…" at bounding box center [1033, 190] width 291 height 29
select select "8676"
click at [888, 176] on select "Select Job Create new job 1 Carlton Events 1 Carlton Hamilton 1 Carlton Welling…" at bounding box center [1033, 190] width 291 height 29
click at [707, 302] on div "Attachments Add any relevant attachments to the shift (e.g. Health & Safety Pla…" at bounding box center [494, 357] width 463 height 117
click at [725, 271] on select "Select Department EHS WLG OPS DW WLG DW WLG SALES" at bounding box center [725, 273] width 291 height 29
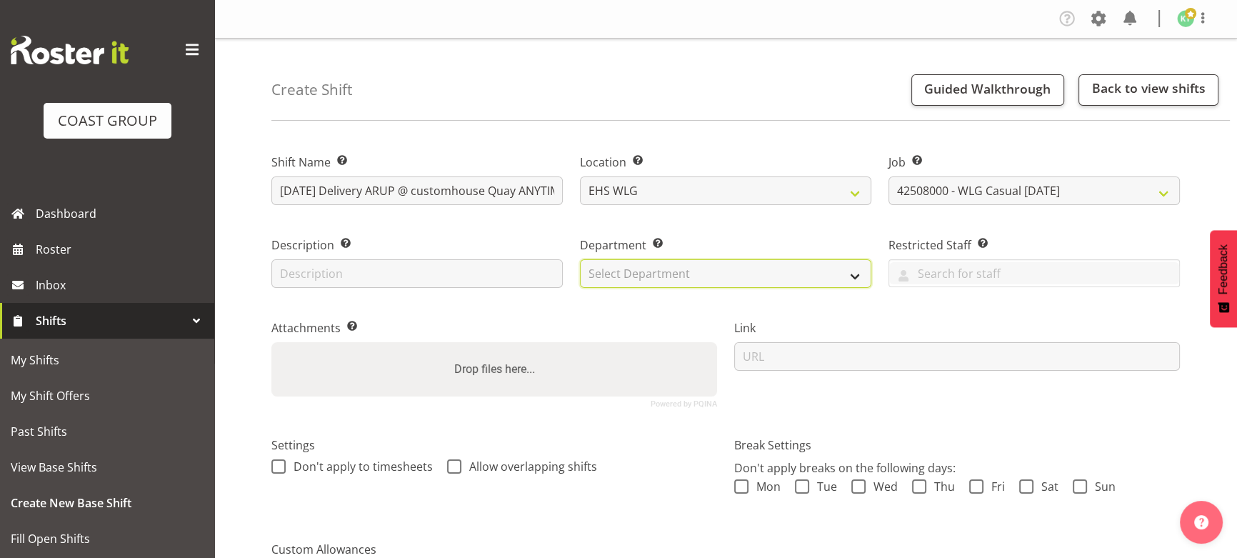
select select "43"
click at [580, 259] on select "Select Department EHS WLG OPS DW WLG DW WLG SALES" at bounding box center [725, 273] width 291 height 29
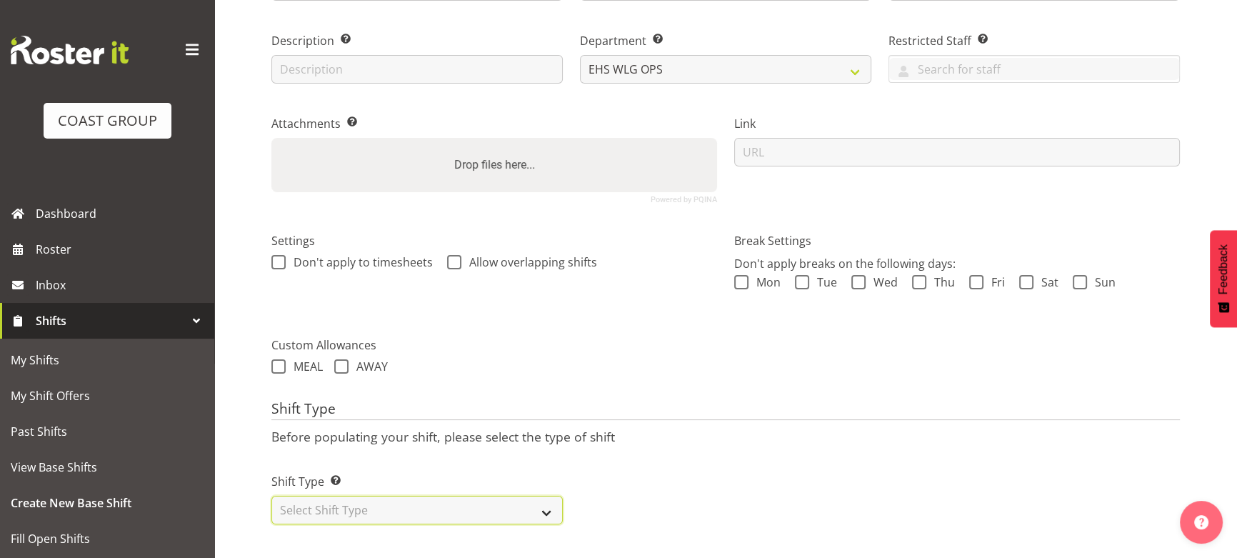
click at [516, 498] on select "Select Shift Type One Off Shift Recurring Shift Rotating Shift" at bounding box center [416, 510] width 291 height 29
select select "one_off"
click at [271, 496] on select "Select Shift Type One Off Shift Recurring Shift Rotating Shift" at bounding box center [416, 510] width 291 height 29
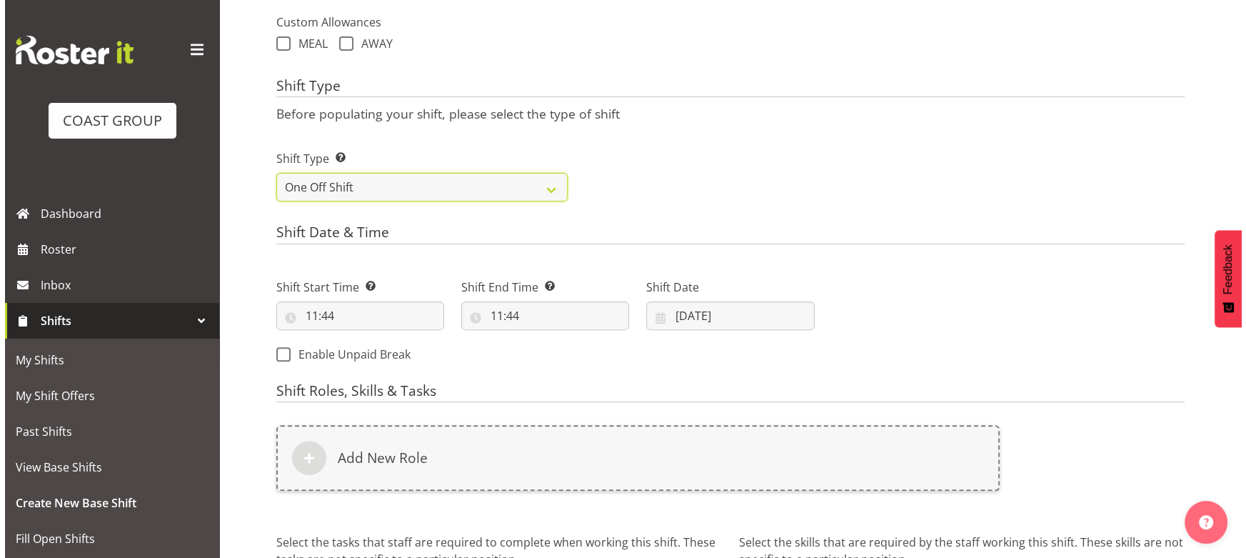
scroll to position [538, 0]
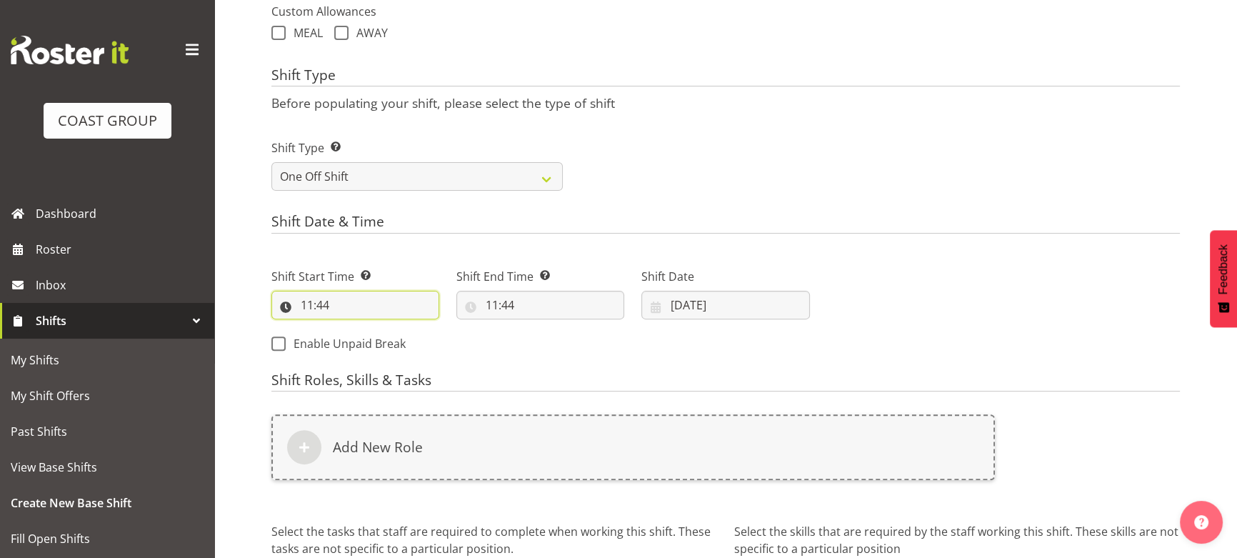
click at [319, 311] on input "11:44" at bounding box center [355, 305] width 168 height 29
click at [371, 344] on select "00 01 02 03 04 05 06 07 08 09 10 11 12 13 14 15 16 17 18 19 20 21 22 23" at bounding box center [369, 342] width 32 height 29
select select "14"
click at [353, 328] on select "00 01 02 03 04 05 06 07 08 09 10 11 12 13 14 15 16 17 18 19 20 21 22 23" at bounding box center [369, 342] width 32 height 29
type input "14:44"
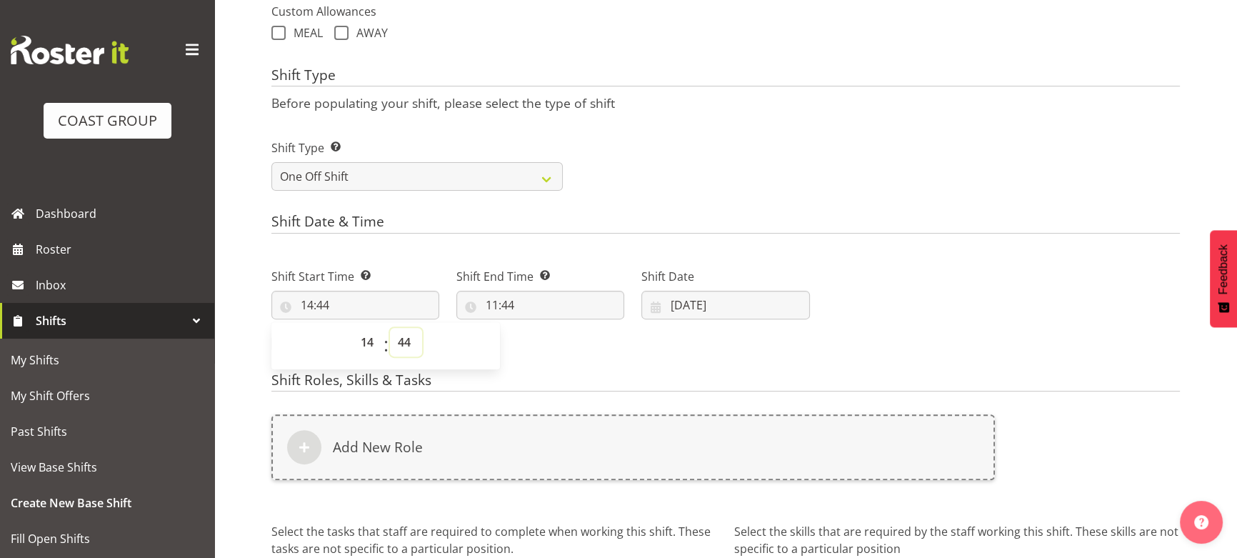
click at [411, 340] on select "00 01 02 03 04 05 06 07 08 09 10 11 12 13 14 15 16 17 18 19 20 21 22 23 24 25 2…" at bounding box center [406, 342] width 32 height 29
select select "0"
click at [390, 328] on select "00 01 02 03 04 05 06 07 08 09 10 11 12 13 14 15 16 17 18 19 20 21 22 23 24 25 2…" at bounding box center [406, 342] width 32 height 29
type input "14:00"
click at [532, 306] on input "11:44" at bounding box center [540, 305] width 168 height 29
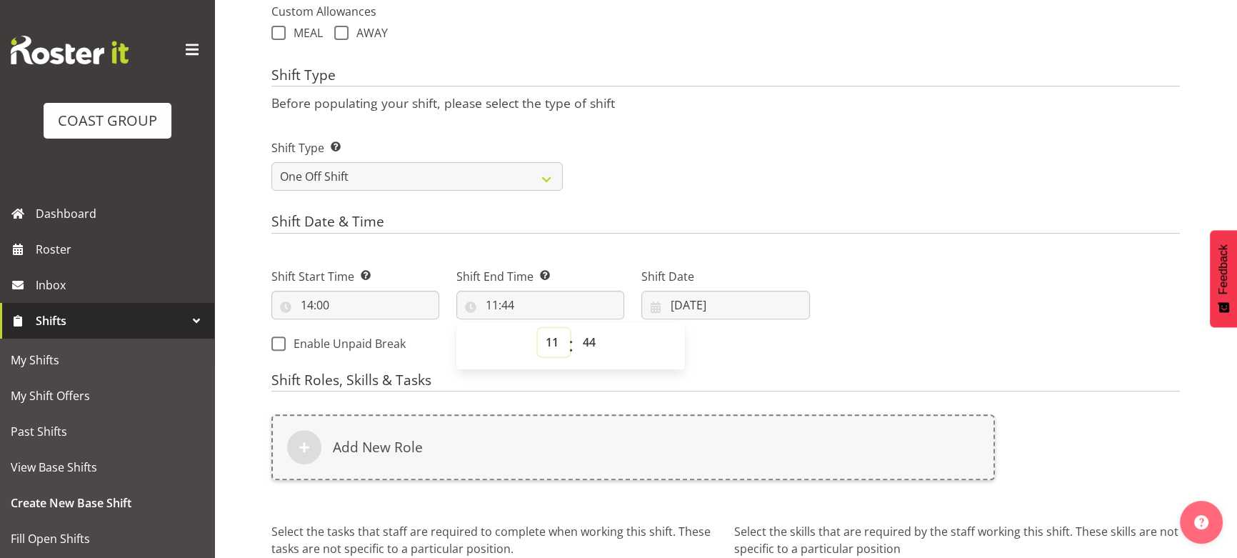
click at [561, 339] on select "00 01 02 03 04 05 06 07 08 09 10 11 12 13 14 15 16 17 18 19 20 21 22 23" at bounding box center [554, 342] width 32 height 29
select select "17"
click at [538, 328] on select "00 01 02 03 04 05 06 07 08 09 10 11 12 13 14 15 16 17 18 19 20 21 22 23" at bounding box center [554, 342] width 32 height 29
type input "17:44"
click at [578, 334] on select "00 01 02 03 04 05 06 07 08 09 10 11 12 13 14 15 16 17 18 19 20 21 22 23 24 25 2…" at bounding box center [591, 342] width 32 height 29
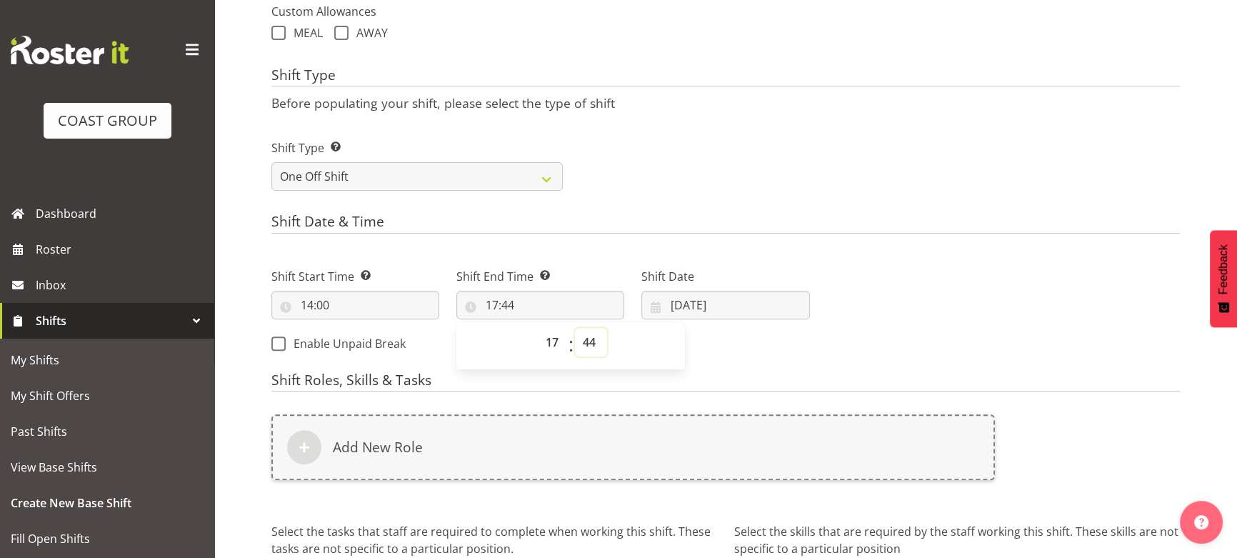
select select "0"
click at [575, 328] on select "00 01 02 03 04 05 06 07 08 09 10 11 12 13 14 15 16 17 18 19 20 21 22 23 24 25 2…" at bounding box center [591, 342] width 32 height 29
type input "17:00"
click at [699, 314] on input "12/08/2025" at bounding box center [725, 305] width 168 height 29
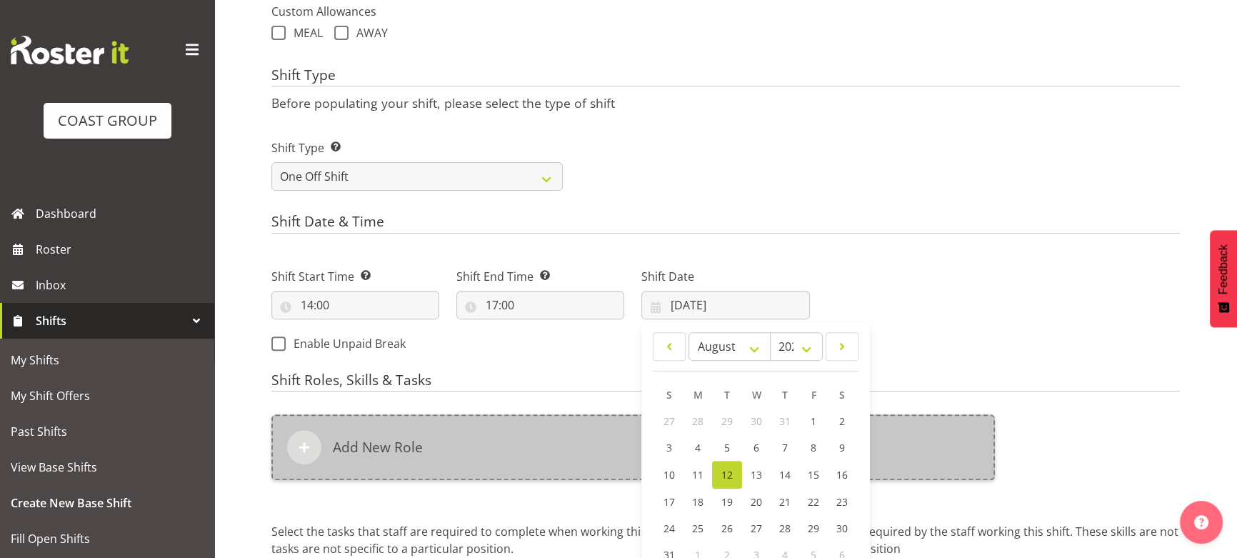
click at [593, 416] on div "Add New Role" at bounding box center [632, 447] width 723 height 66
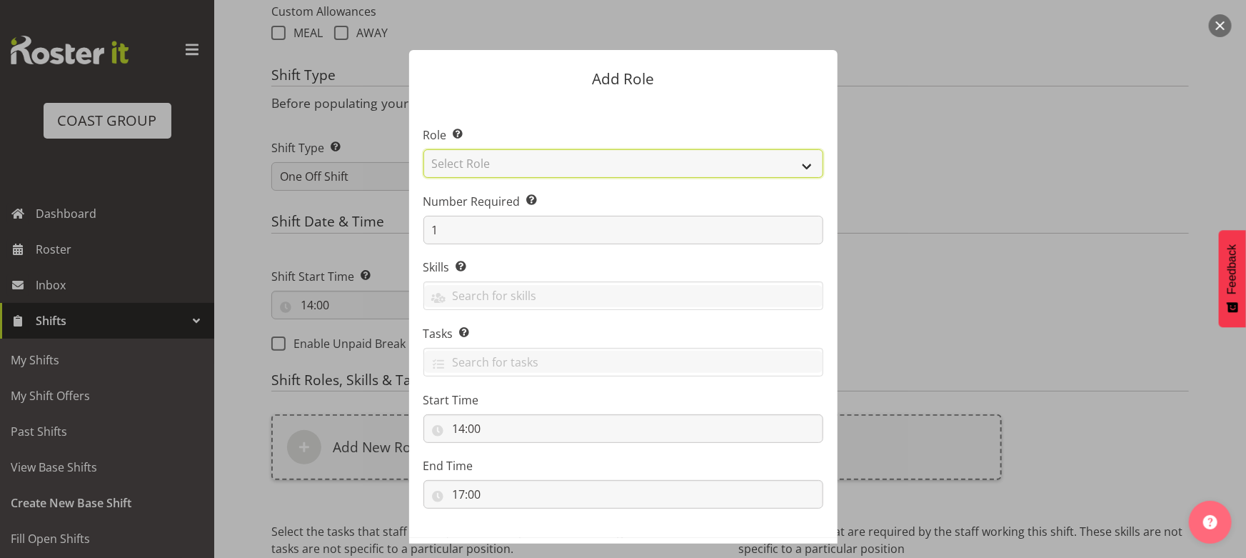
click at [573, 168] on select "Select Role ACCOUNT MANAGER ACCOUNT MANAGER DW ACCOUNTS AKL DIANNA VEHICLES AKL…" at bounding box center [623, 163] width 400 height 29
select select "191"
click at [423, 149] on select "Select Role ACCOUNT MANAGER ACCOUNT MANAGER DW ACCOUNTS AKL DIANNA VEHICLES AKL…" at bounding box center [623, 163] width 400 height 29
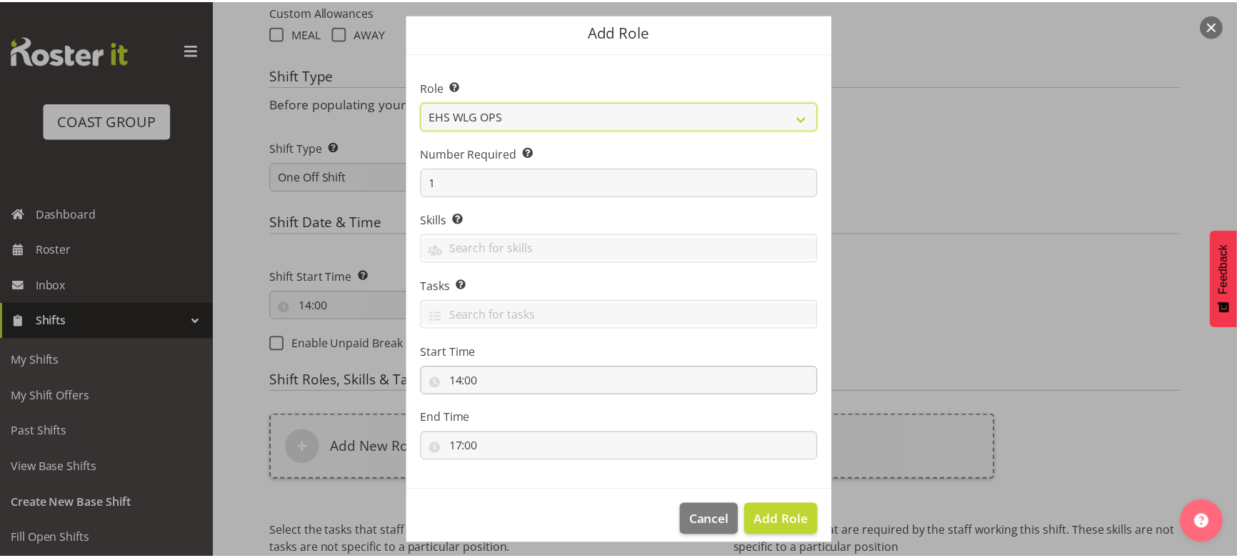
scroll to position [61, 0]
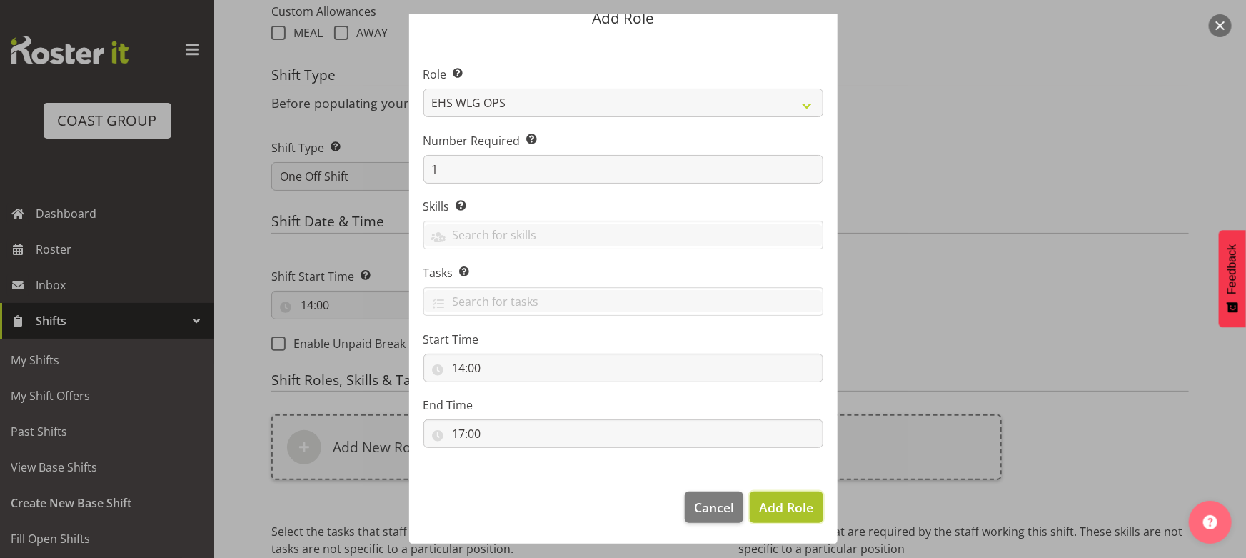
click at [771, 510] on span "Add Role" at bounding box center [786, 506] width 54 height 17
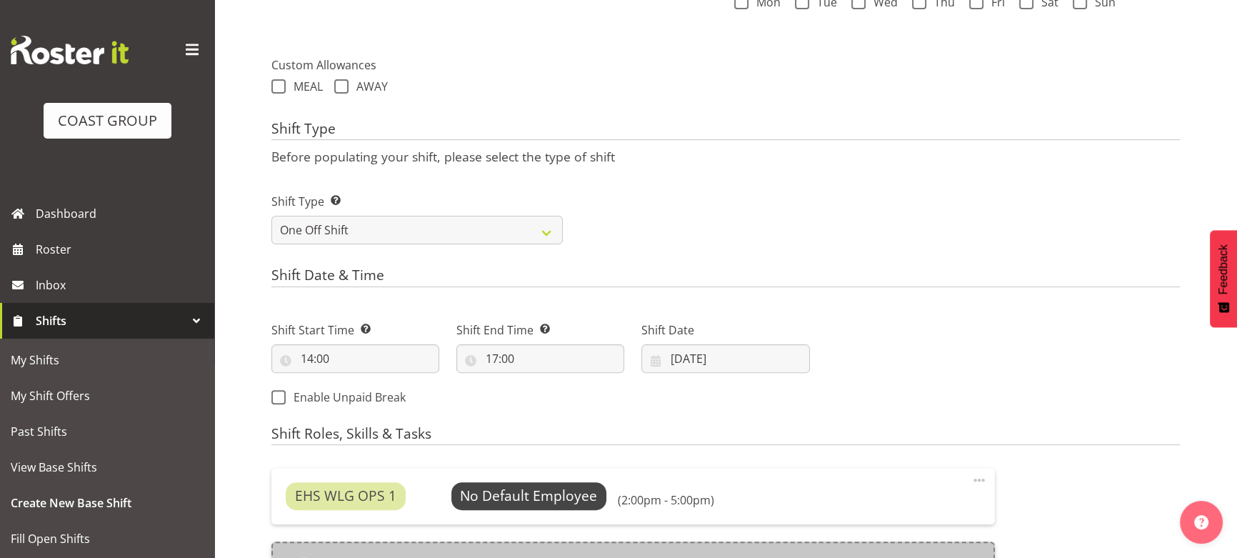
scroll to position [743, 0]
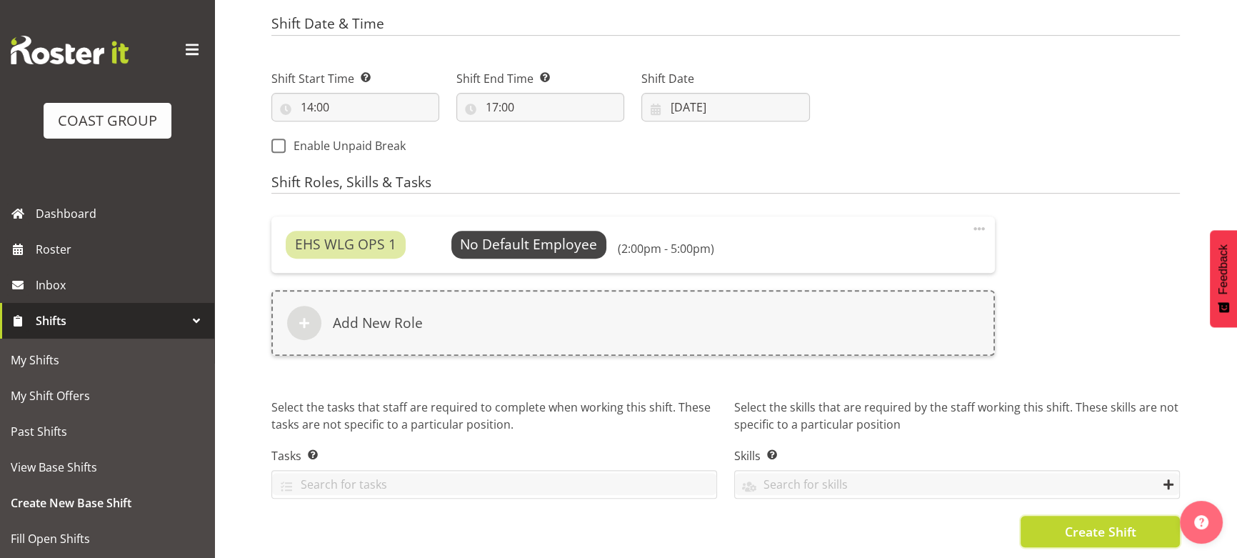
click at [1082, 524] on span "Create Shift" at bounding box center [1099, 531] width 71 height 19
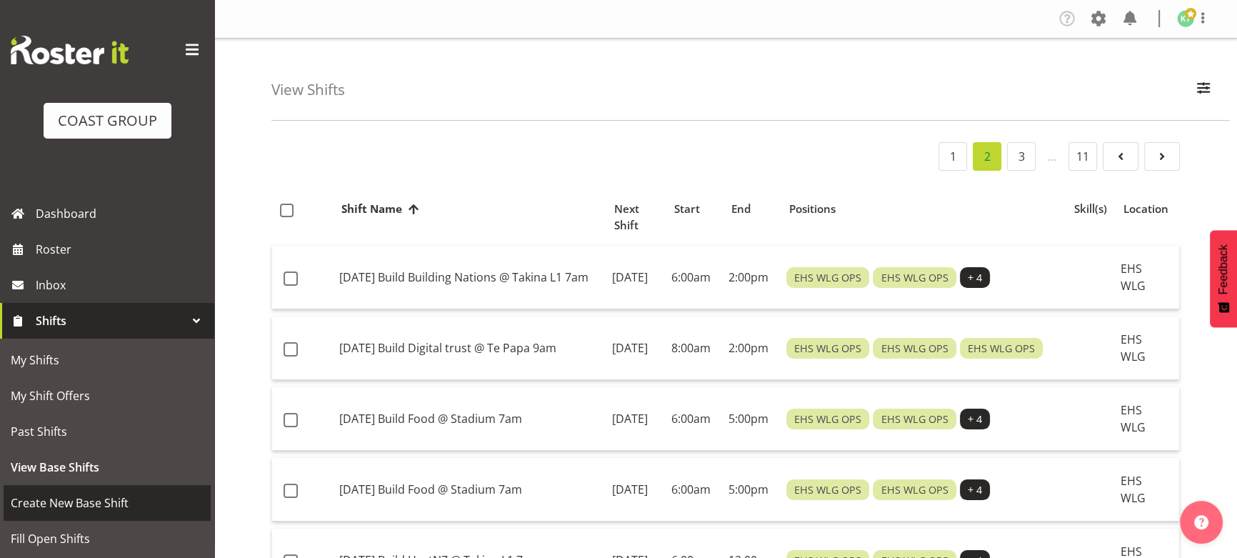
click at [84, 496] on span "Create New Base Shift" at bounding box center [107, 502] width 193 height 21
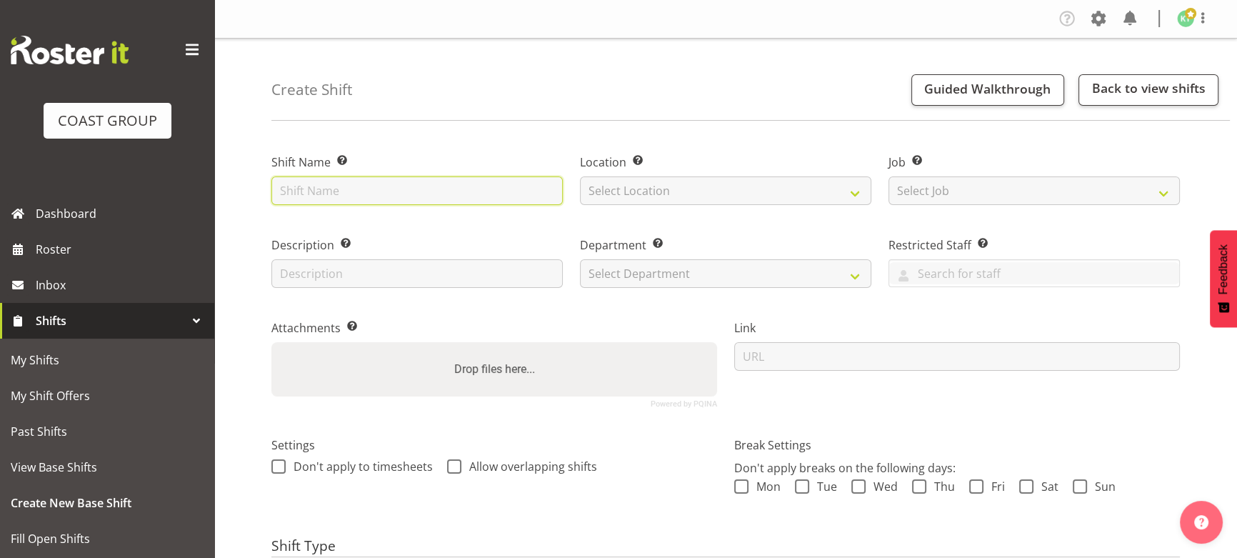
click at [365, 194] on input "text" at bounding box center [416, 190] width 291 height 29
type input "[DATE] Collection ARUP @ Customhouse Quay ANYTIME"
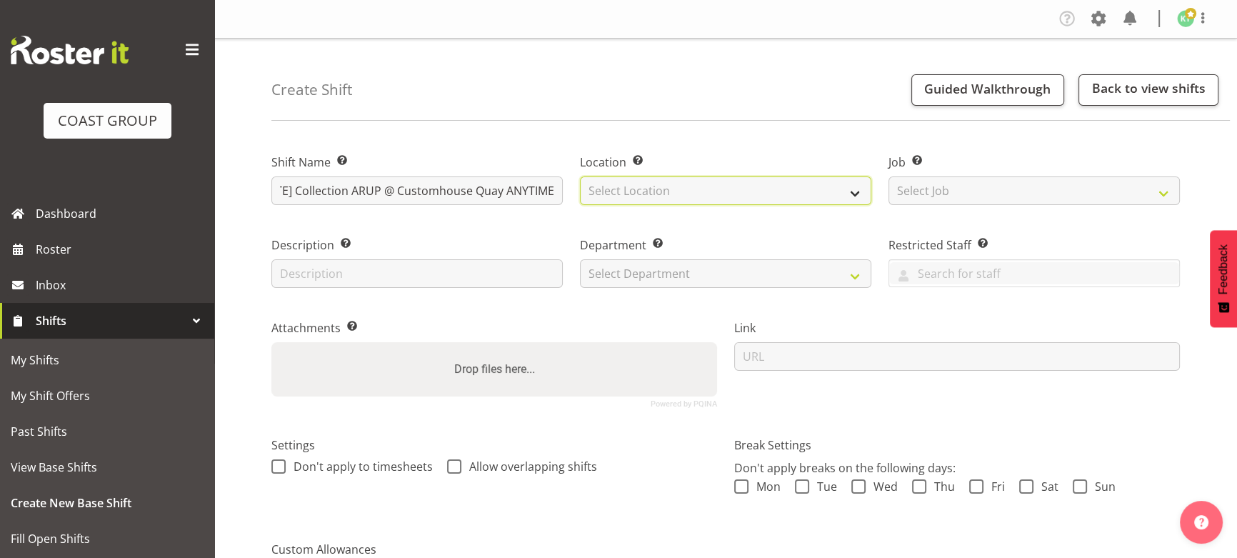
drag, startPoint x: 846, startPoint y: 184, endPoint x: 842, endPoint y: 202, distance: 18.2
click at [846, 184] on select "Select Location EHS WLG DW WLG" at bounding box center [725, 190] width 291 height 29
click at [580, 176] on select "Select Location EHS WLG DW WLG" at bounding box center [725, 190] width 291 height 29
click at [838, 206] on div "Location Enter the location where the shift will occur. EHS WLG DW WLG" at bounding box center [725, 175] width 309 height 83
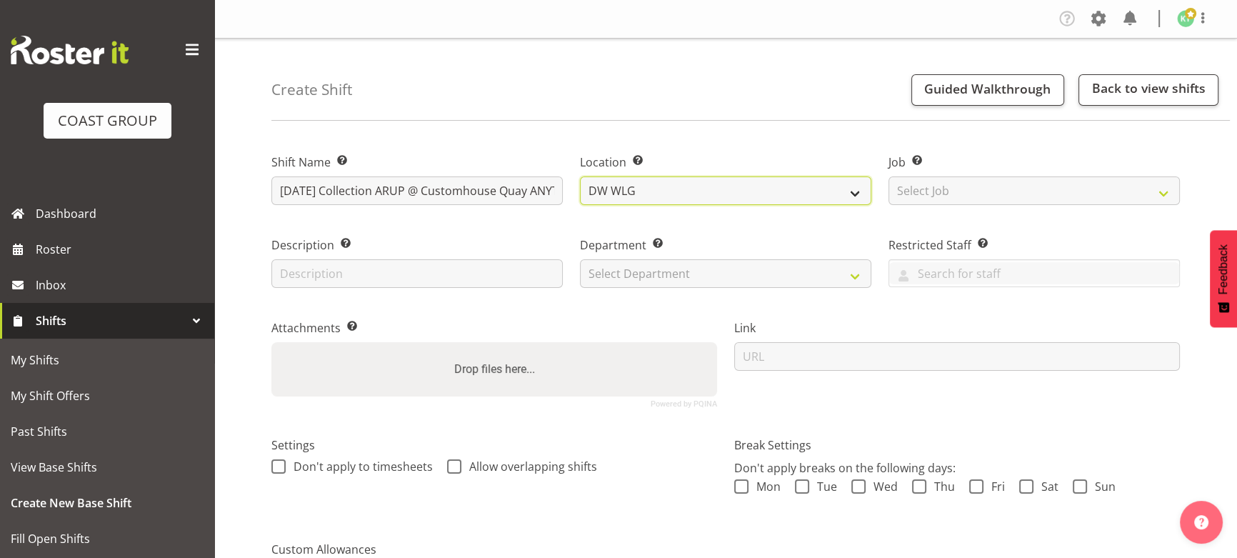
click at [843, 200] on select "EHS WLG DW WLG" at bounding box center [725, 190] width 291 height 29
click at [580, 176] on select "EHS WLG DW WLG" at bounding box center [725, 190] width 291 height 29
click at [847, 204] on div "Location Enter the location where the shift will occur. EHS WLG DW WLG" at bounding box center [725, 175] width 309 height 83
click at [848, 200] on select "EHS WLG DW WLG" at bounding box center [725, 190] width 291 height 29
select select "106"
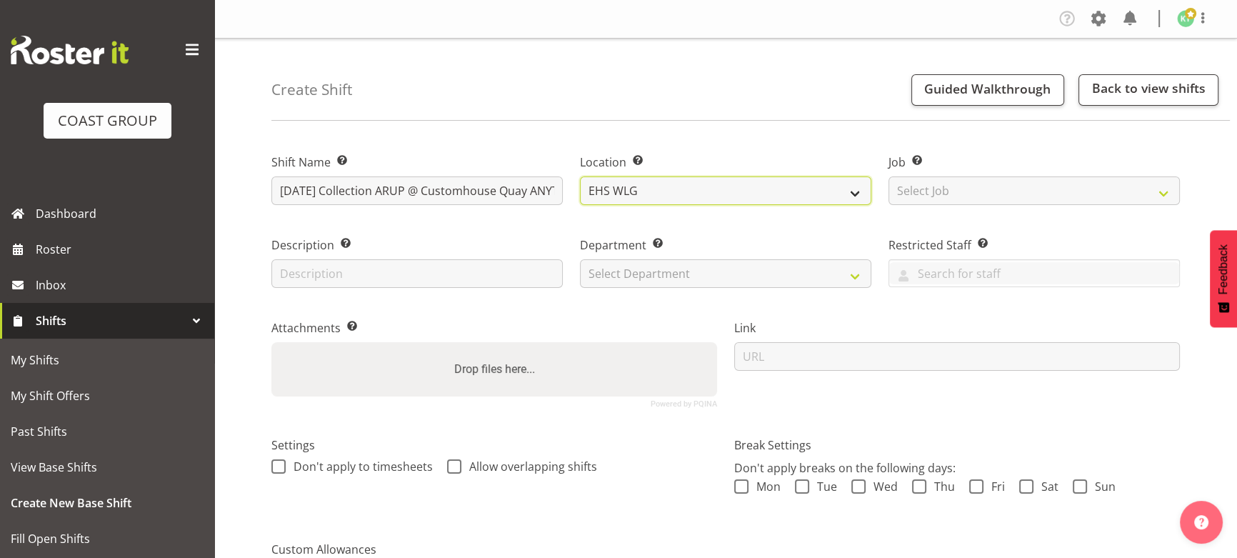
click at [580, 176] on select "EHS WLG DW WLG" at bounding box center [725, 190] width 291 height 29
click at [1009, 207] on div "Job Set the job or project the shift relates to, if applicable. Select Job Crea…" at bounding box center [1034, 175] width 309 height 83
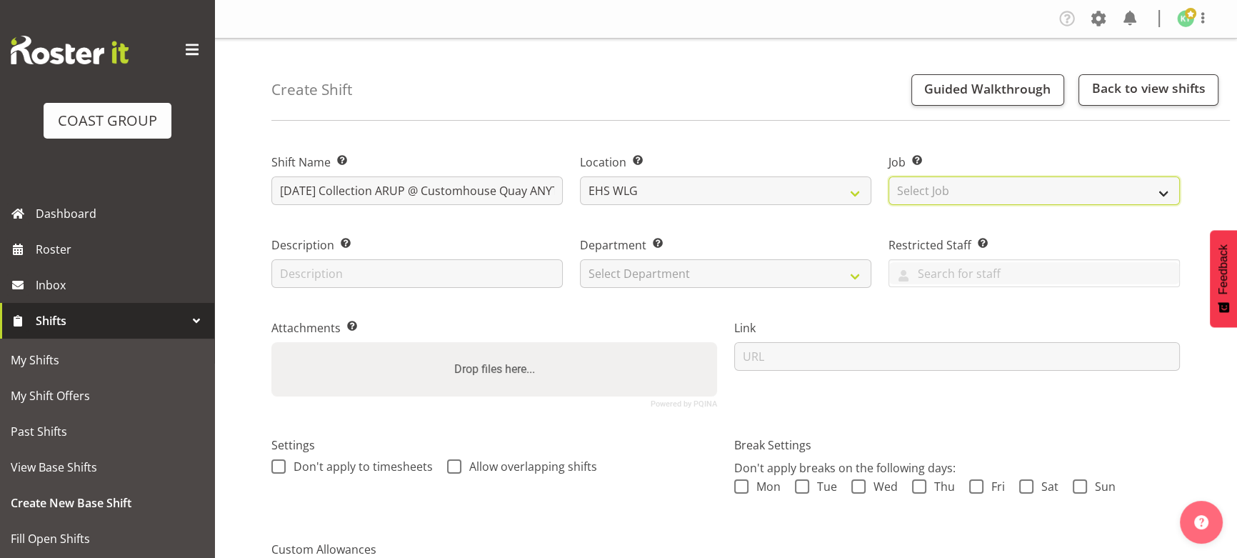
click at [1019, 191] on select "Select Job Create new job 1 Carlton Events 1 Carlton Hamilton 1 Carlton Welling…" at bounding box center [1033, 190] width 291 height 29
select select "8676"
click at [888, 176] on select "Select Job Create new job 1 Carlton Events 1 Carlton Hamilton 1 Carlton Welling…" at bounding box center [1033, 190] width 291 height 29
click at [623, 280] on select "Select Department EHS WLG OPS DW WLG DW WLG SALES" at bounding box center [725, 273] width 291 height 29
select select "43"
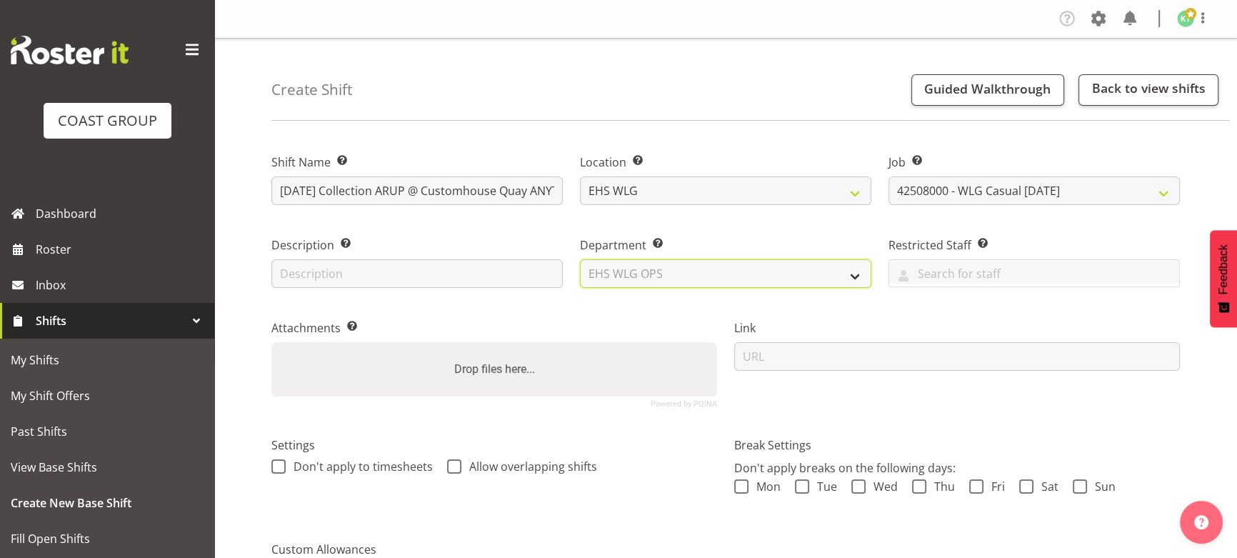
click at [580, 259] on select "Select Department EHS WLG OPS DW WLG DW WLG SALES" at bounding box center [725, 273] width 291 height 29
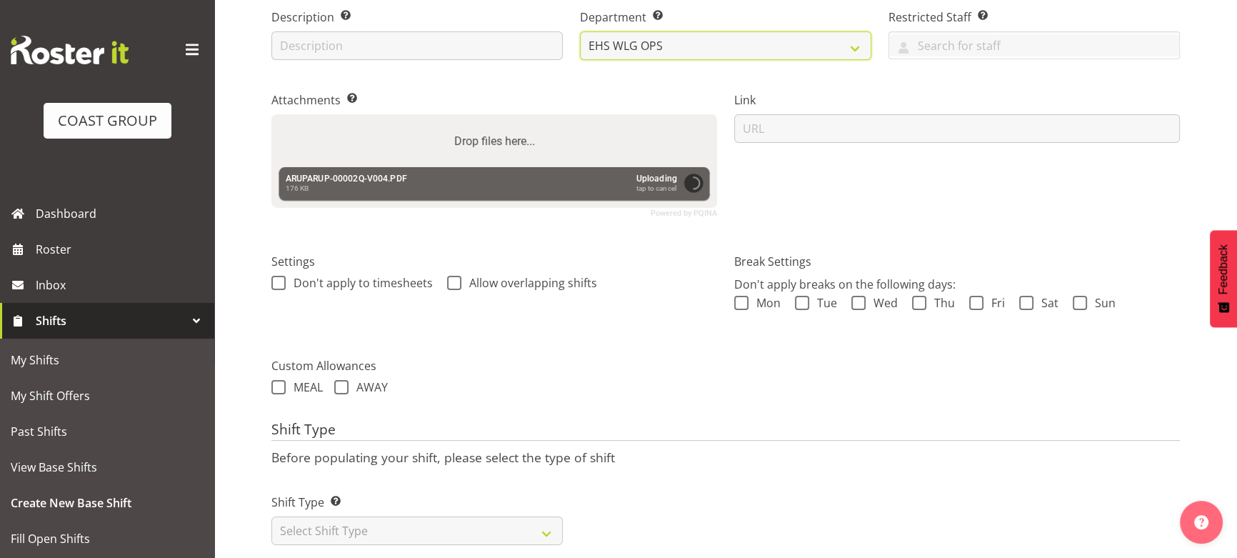
scroll to position [257, 0]
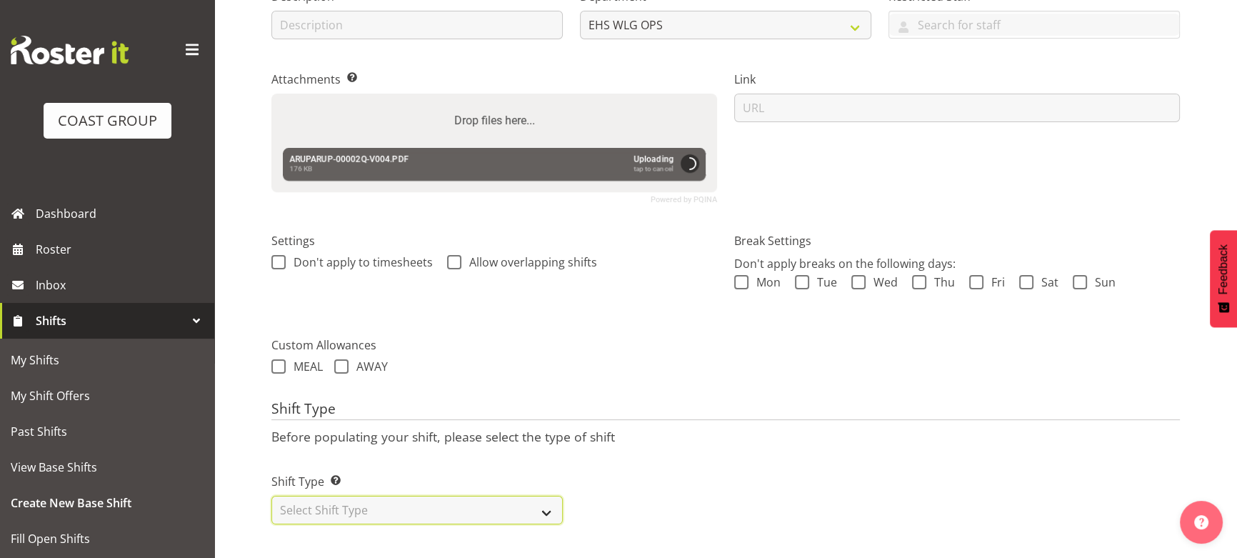
click at [441, 498] on select "Select Shift Type One Off Shift Recurring Shift Rotating Shift" at bounding box center [416, 510] width 291 height 29
select select "one_off"
click at [271, 496] on select "Select Shift Type One Off Shift Recurring Shift Rotating Shift" at bounding box center [416, 510] width 291 height 29
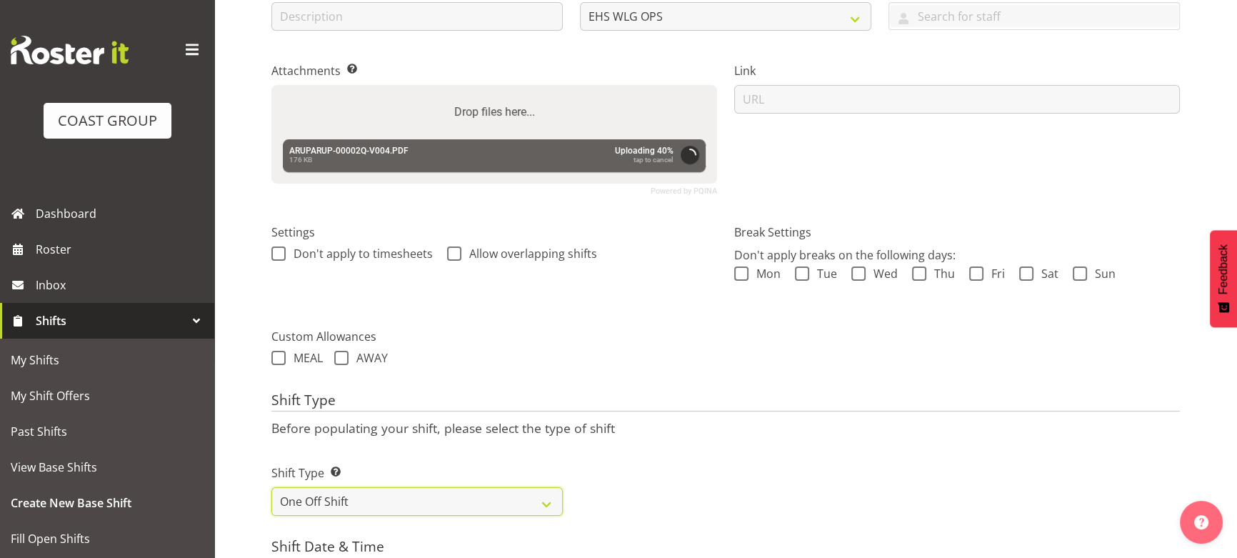
scroll to position [452, 0]
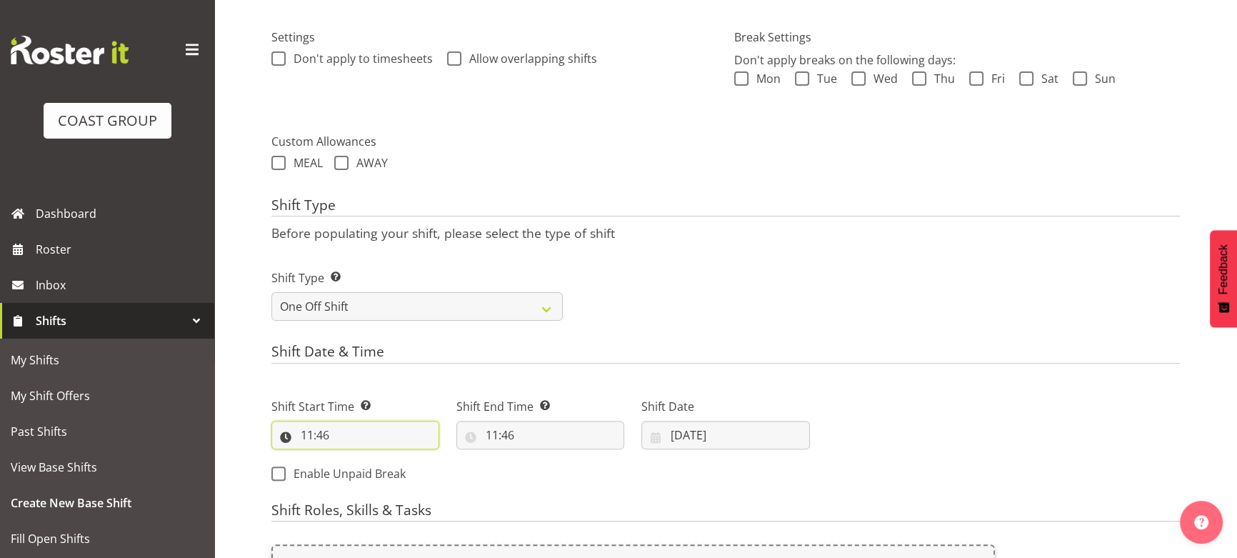
click at [372, 446] on input "11:46" at bounding box center [355, 435] width 168 height 29
drag, startPoint x: 363, startPoint y: 476, endPoint x: 386, endPoint y: 280, distance: 197.6
click at [363, 478] on select "00 01 02 03 04 05 06 07 08 09 10 11 12 13 14 15 16 17 18 19 20 21 22 23" at bounding box center [369, 472] width 32 height 29
select select "8"
click at [353, 458] on select "00 01 02 03 04 05 06 07 08 09 10 11 12 13 14 15 16 17 18 19 20 21 22 23" at bounding box center [369, 472] width 32 height 29
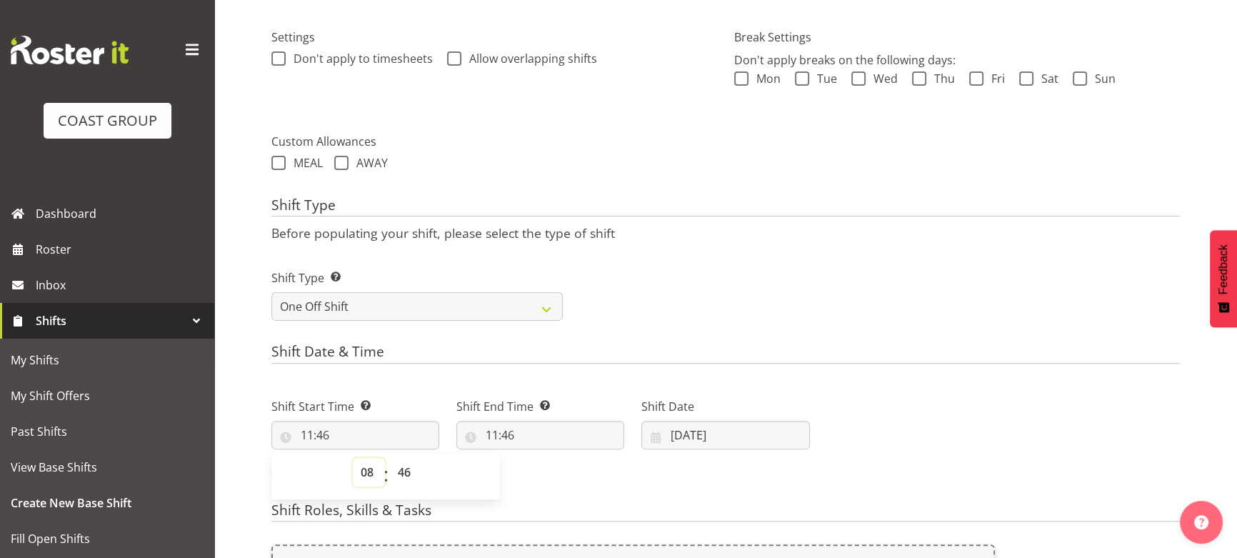
type input "08:46"
click at [401, 458] on select "00 01 02 03 04 05 06 07 08 09 10 11 12 13 14 15 16 17 18 19 20 21 22 23 24 25 2…" at bounding box center [406, 472] width 32 height 29
select select "0"
click at [390, 458] on select "00 01 02 03 04 05 06 07 08 09 10 11 12 13 14 15 16 17 18 19 20 21 22 23 24 25 2…" at bounding box center [406, 472] width 32 height 29
type input "08:00"
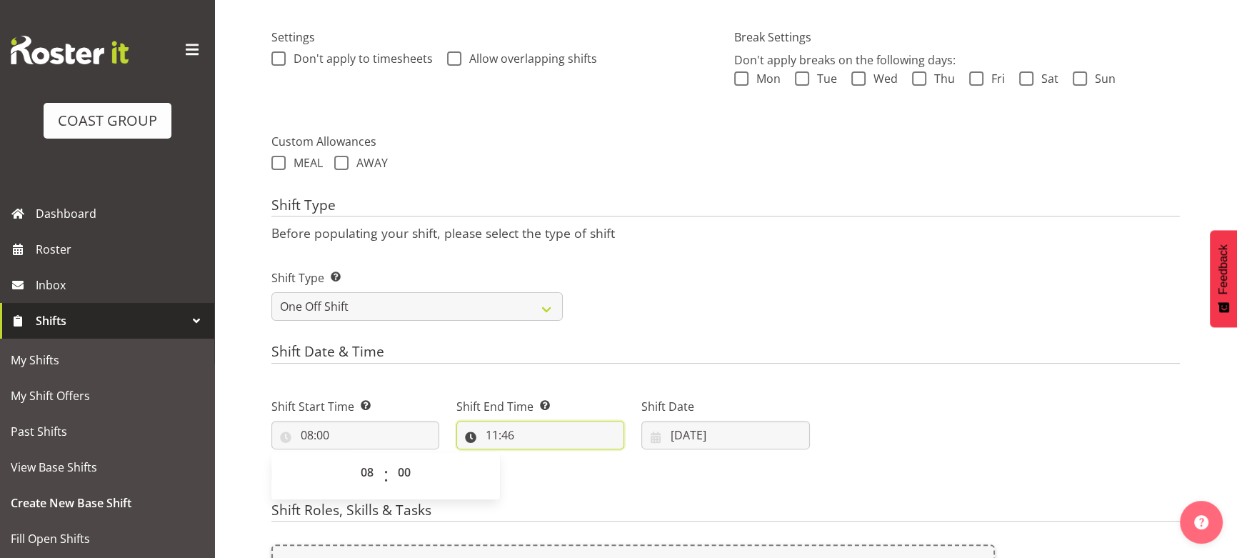
click at [536, 438] on input "11:46" at bounding box center [540, 435] width 168 height 29
click at [588, 462] on select "00 01 02 03 04 05 06 07 08 09 10 11 12 13 14 15 16 17 18 19 20 21 22 23 24 25 2…" at bounding box center [591, 472] width 32 height 29
select select "0"
click at [575, 458] on select "00 01 02 03 04 05 06 07 08 09 10 11 12 13 14 15 16 17 18 19 20 21 22 23 24 25 2…" at bounding box center [591, 472] width 32 height 29
type input "11:00"
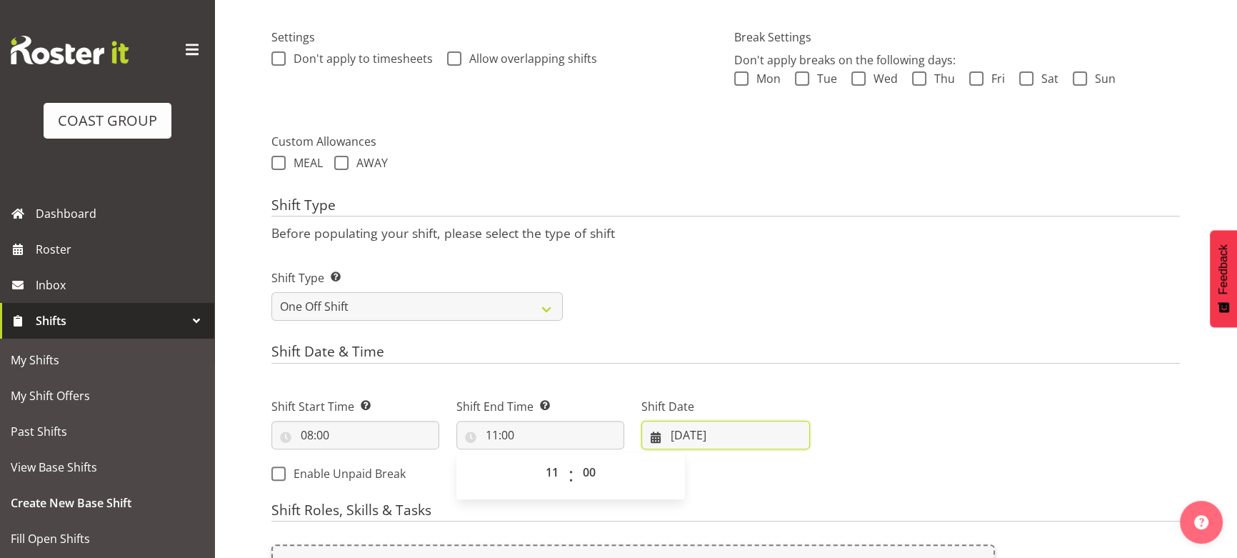
click at [720, 428] on input "12/08/2025" at bounding box center [725, 435] width 168 height 29
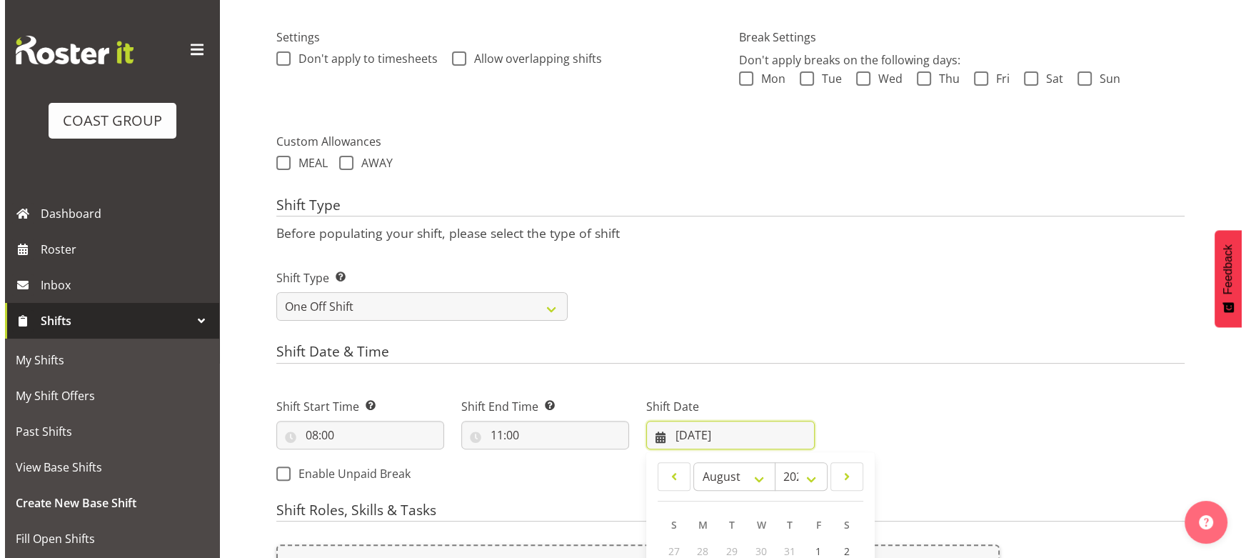
scroll to position [647, 0]
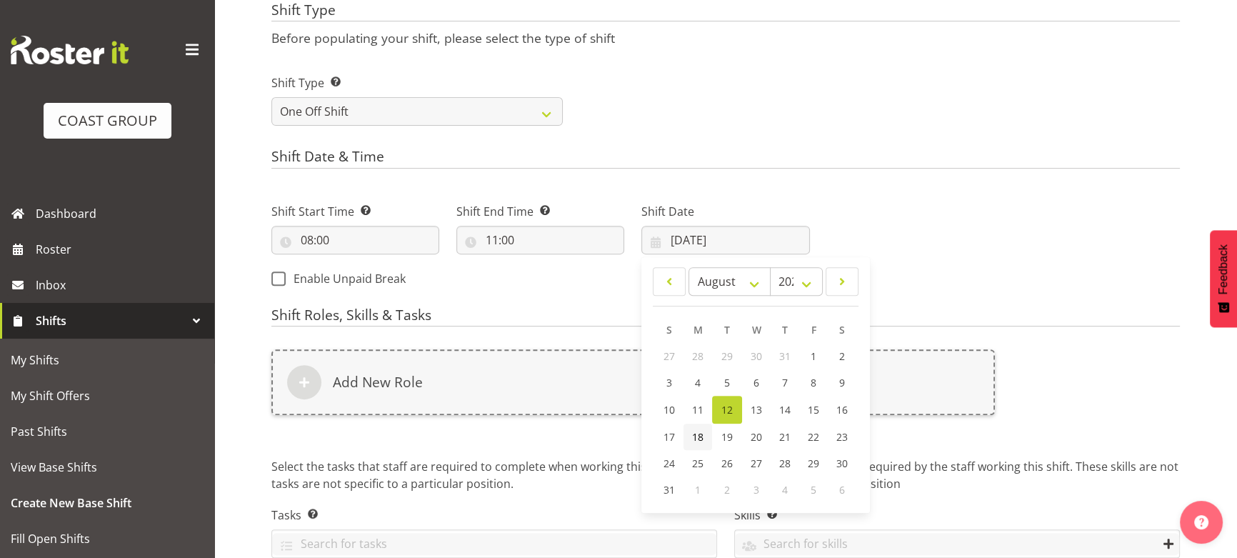
drag, startPoint x: 702, startPoint y: 439, endPoint x: 708, endPoint y: 370, distance: 69.5
click at [702, 439] on span "18" at bounding box center [697, 437] width 11 height 14
click at [708, 370] on link "4" at bounding box center [697, 382] width 29 height 26
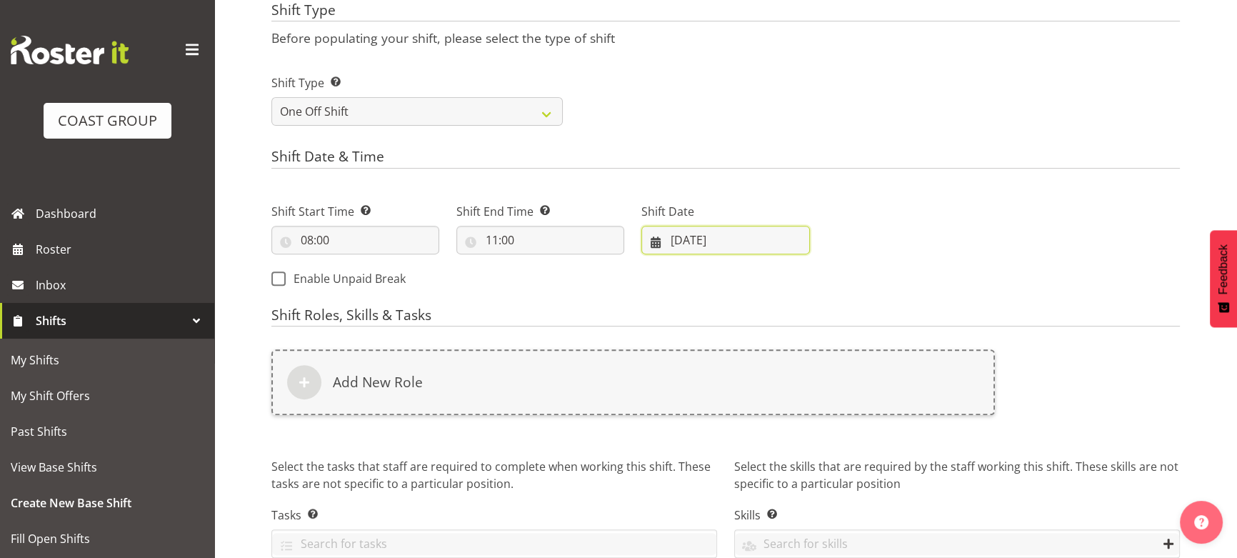
click at [741, 239] on input "04/08/2025" at bounding box center [725, 240] width 168 height 29
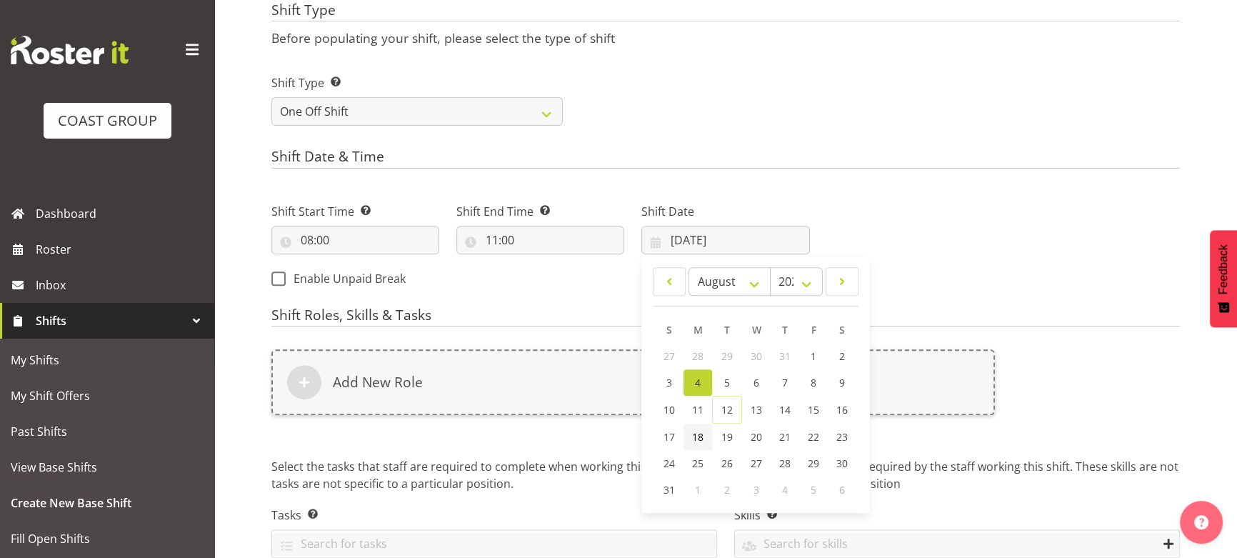
click at [703, 436] on span "18" at bounding box center [697, 437] width 11 height 14
type input "18/08/2025"
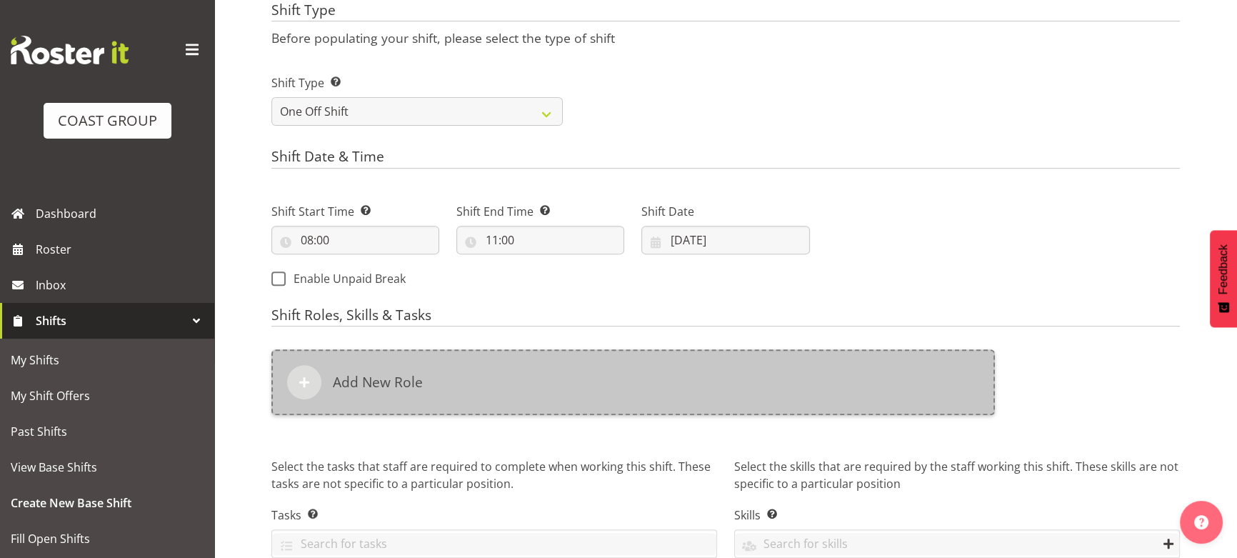
click at [721, 381] on div "Add New Role" at bounding box center [632, 382] width 723 height 66
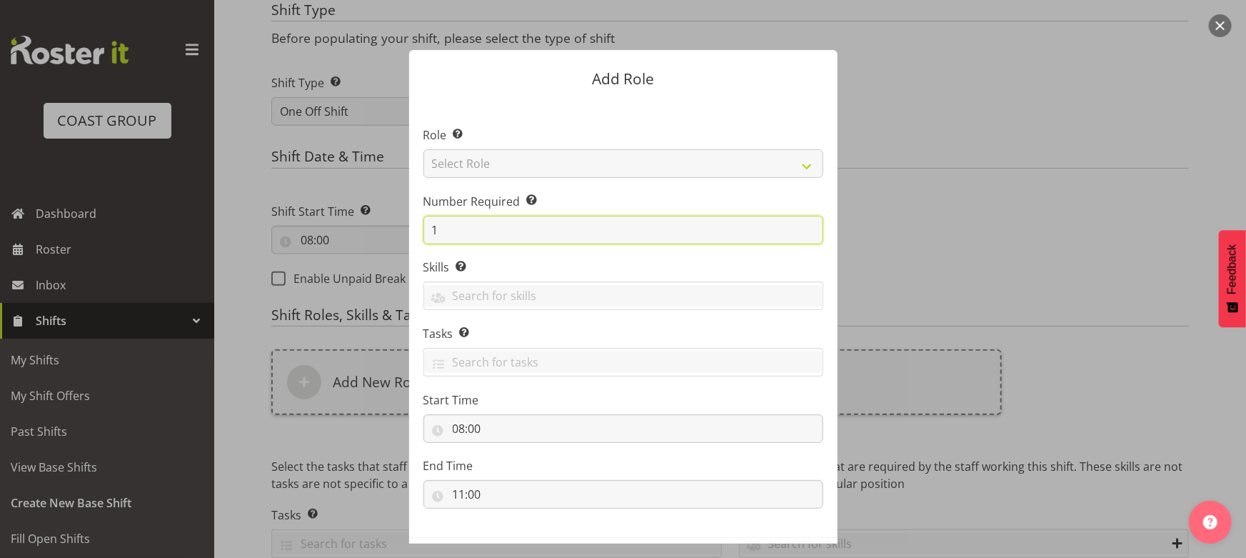
drag, startPoint x: 428, startPoint y: 230, endPoint x: 734, endPoint y: 199, distance: 307.2
click at [722, 202] on div "Number Required Select the number of employees needed for this position. 1" at bounding box center [623, 218] width 400 height 51
type input "2"
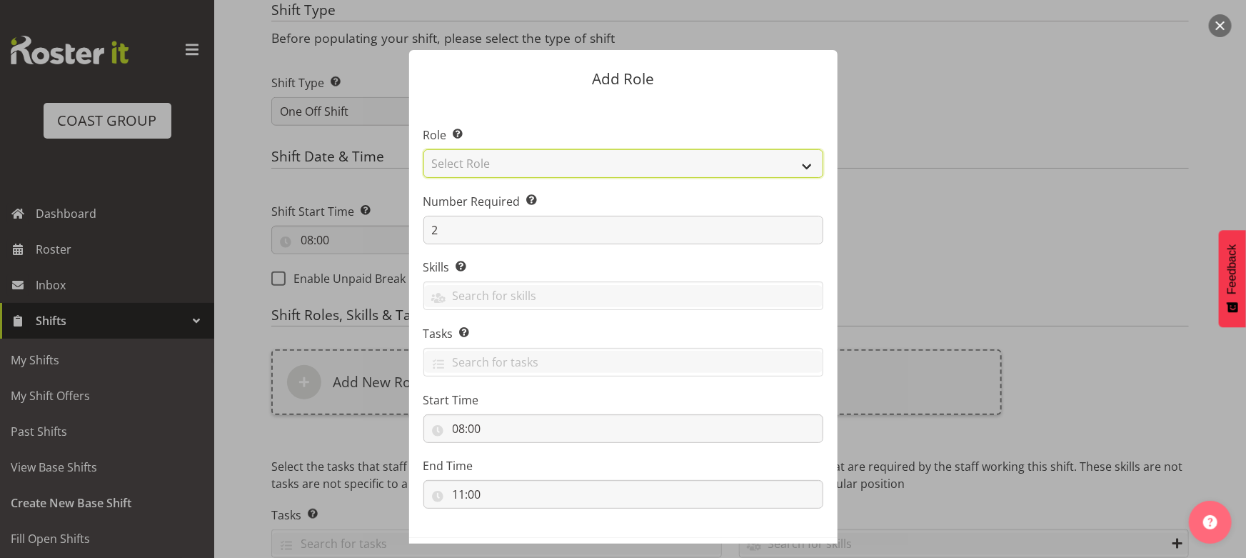
click at [701, 171] on select "Select Role ACCOUNT MANAGER ACCOUNT MANAGER DW ACCOUNTS AKL DIANNA VEHICLES AKL…" at bounding box center [623, 163] width 400 height 29
select select "191"
click at [423, 149] on select "Select Role ACCOUNT MANAGER ACCOUNT MANAGER DW ACCOUNTS AKL DIANNA VEHICLES AKL…" at bounding box center [623, 163] width 400 height 29
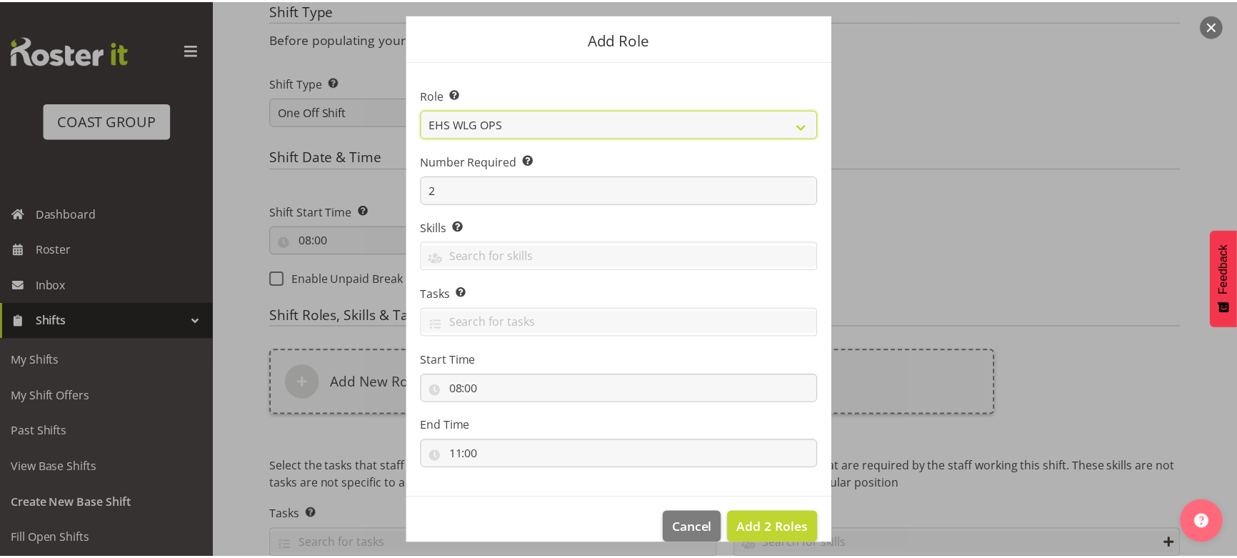
scroll to position [61, 0]
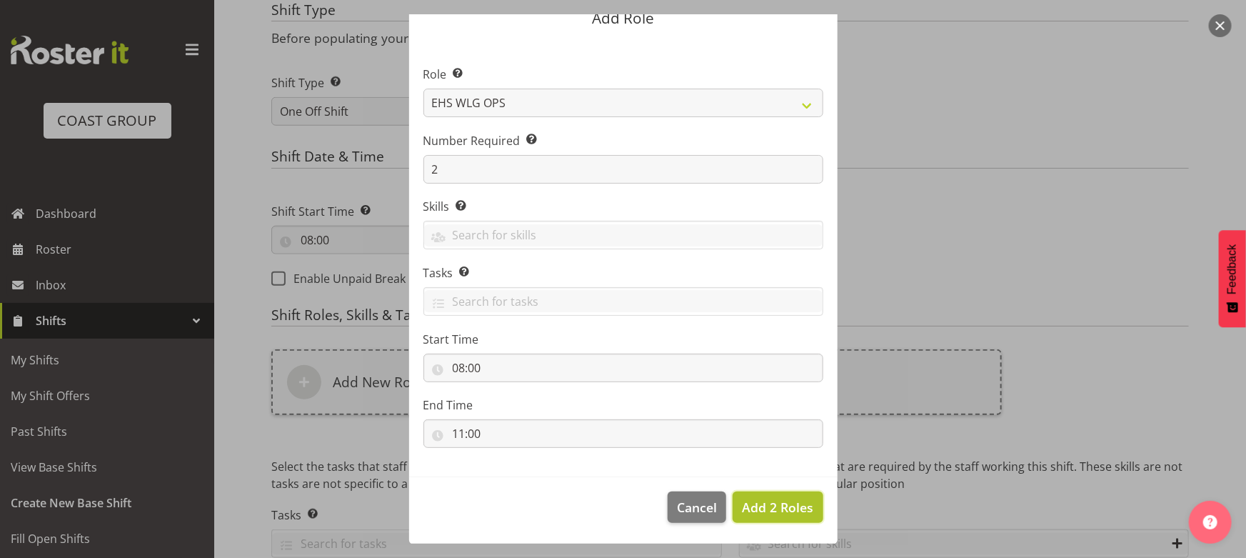
click at [793, 506] on span "Add 2 Roles" at bounding box center [777, 506] width 71 height 17
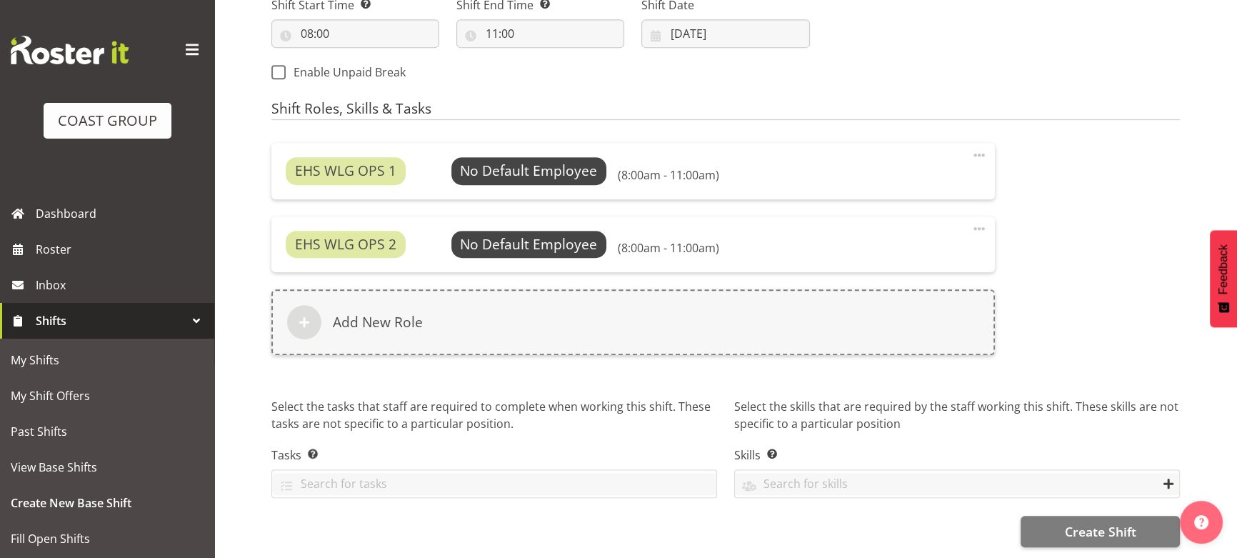
scroll to position [861, 0]
click at [1083, 523] on span "Create Shift" at bounding box center [1099, 531] width 71 height 19
